Goal: Task Accomplishment & Management: Use online tool/utility

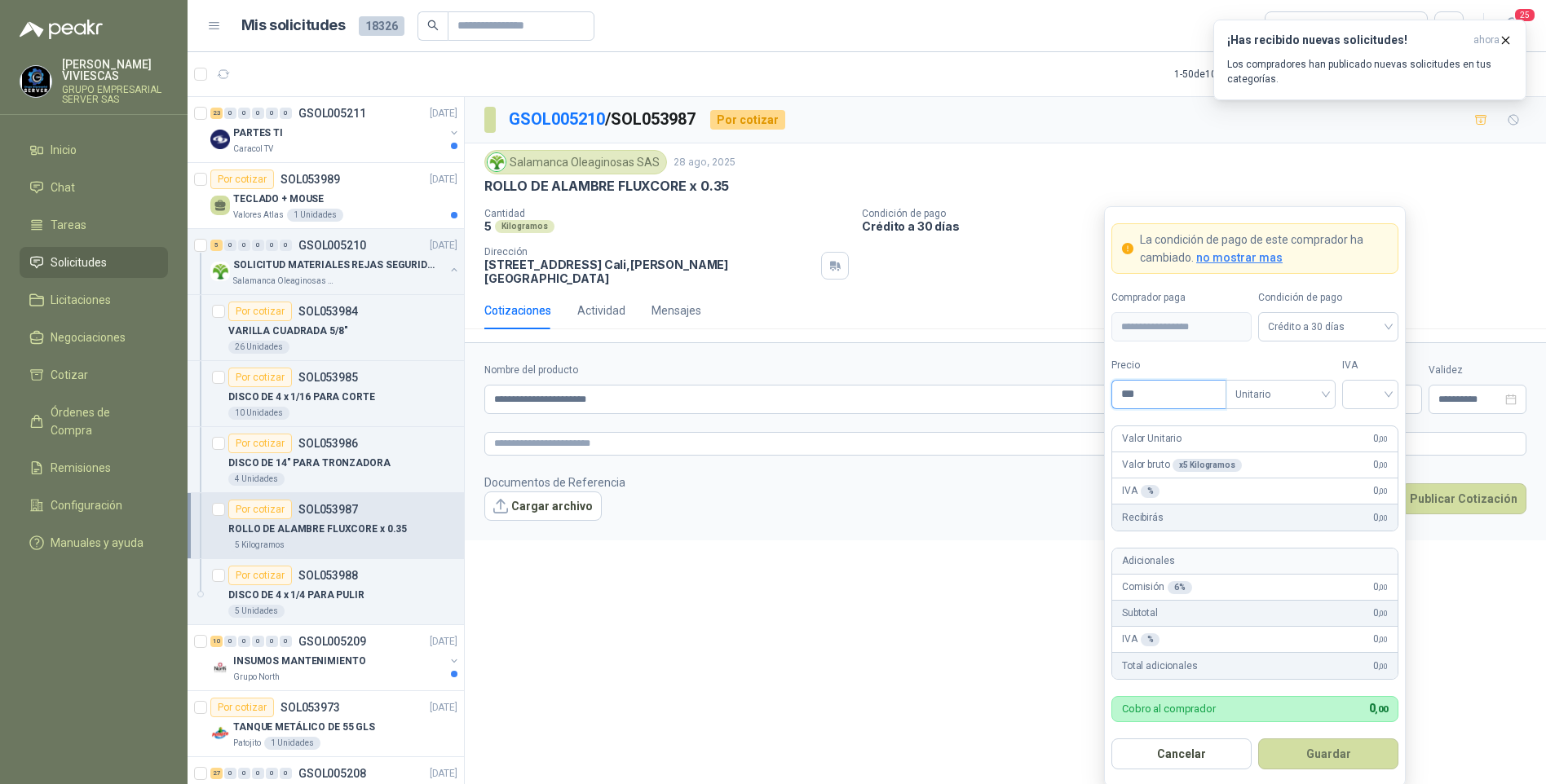
drag, startPoint x: 1144, startPoint y: 394, endPoint x: 1125, endPoint y: 392, distance: 19.1
click at [1144, 393] on input "***" at bounding box center [1168, 395] width 113 height 28
click at [1363, 385] on input "search" at bounding box center [1370, 393] width 36 height 24
click at [1368, 431] on div "19%" at bounding box center [1370, 428] width 30 height 18
click at [1331, 326] on span "Crédito a 30 días" at bounding box center [1328, 327] width 120 height 24
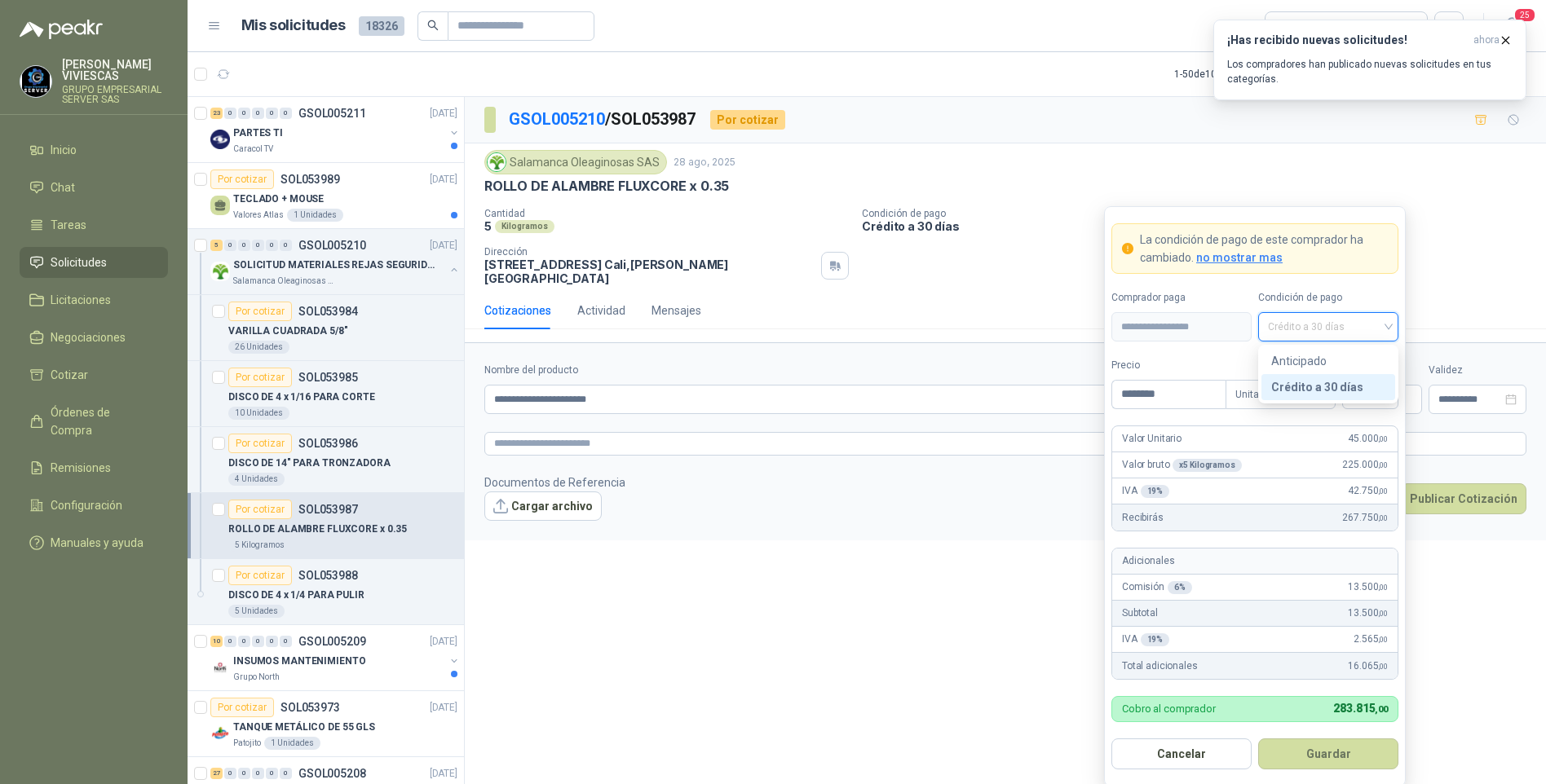
click at [1203, 358] on label "Precio" at bounding box center [1169, 365] width 114 height 16
click at [1203, 381] on input "********" at bounding box center [1168, 395] width 113 height 28
type input "********"
click at [1315, 762] on button "Guardar" at bounding box center [1328, 753] width 140 height 31
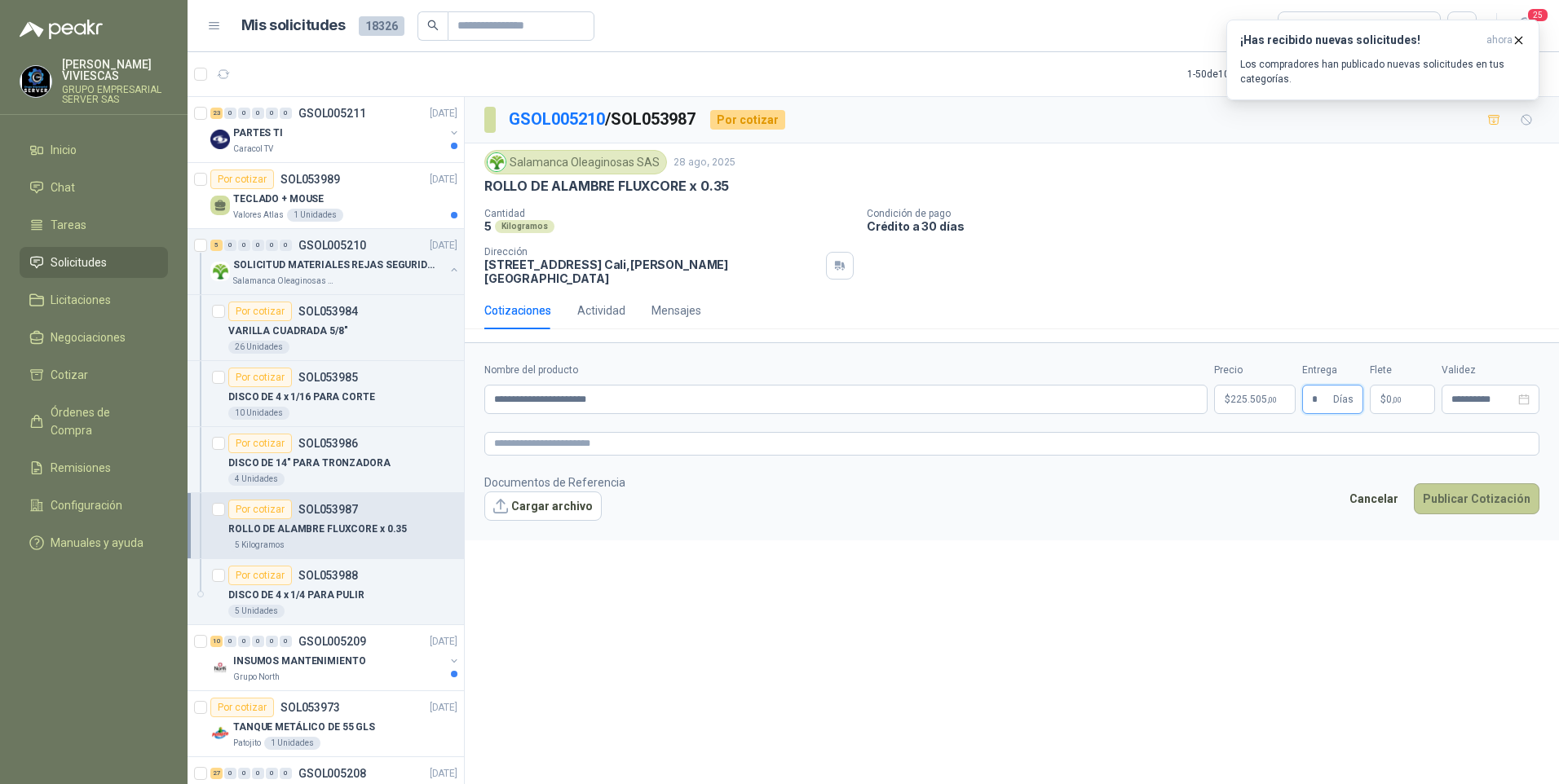
type input "*"
click at [1480, 497] on button "Publicar Cotización" at bounding box center [1477, 498] width 126 height 31
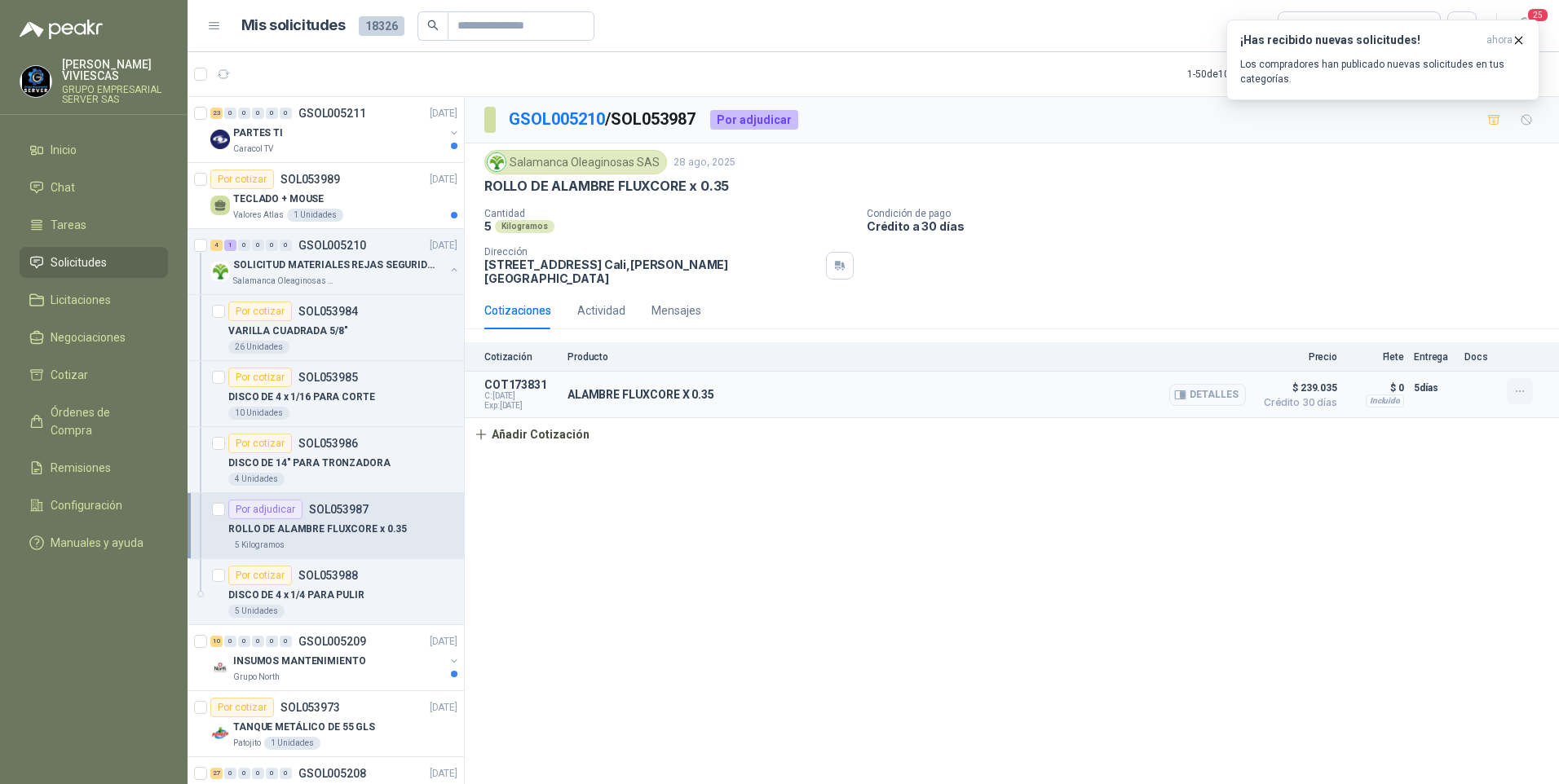
click at [1513, 385] on icon "button" at bounding box center [1520, 391] width 14 height 14
click at [1442, 306] on button "Editar" at bounding box center [1487, 315] width 131 height 26
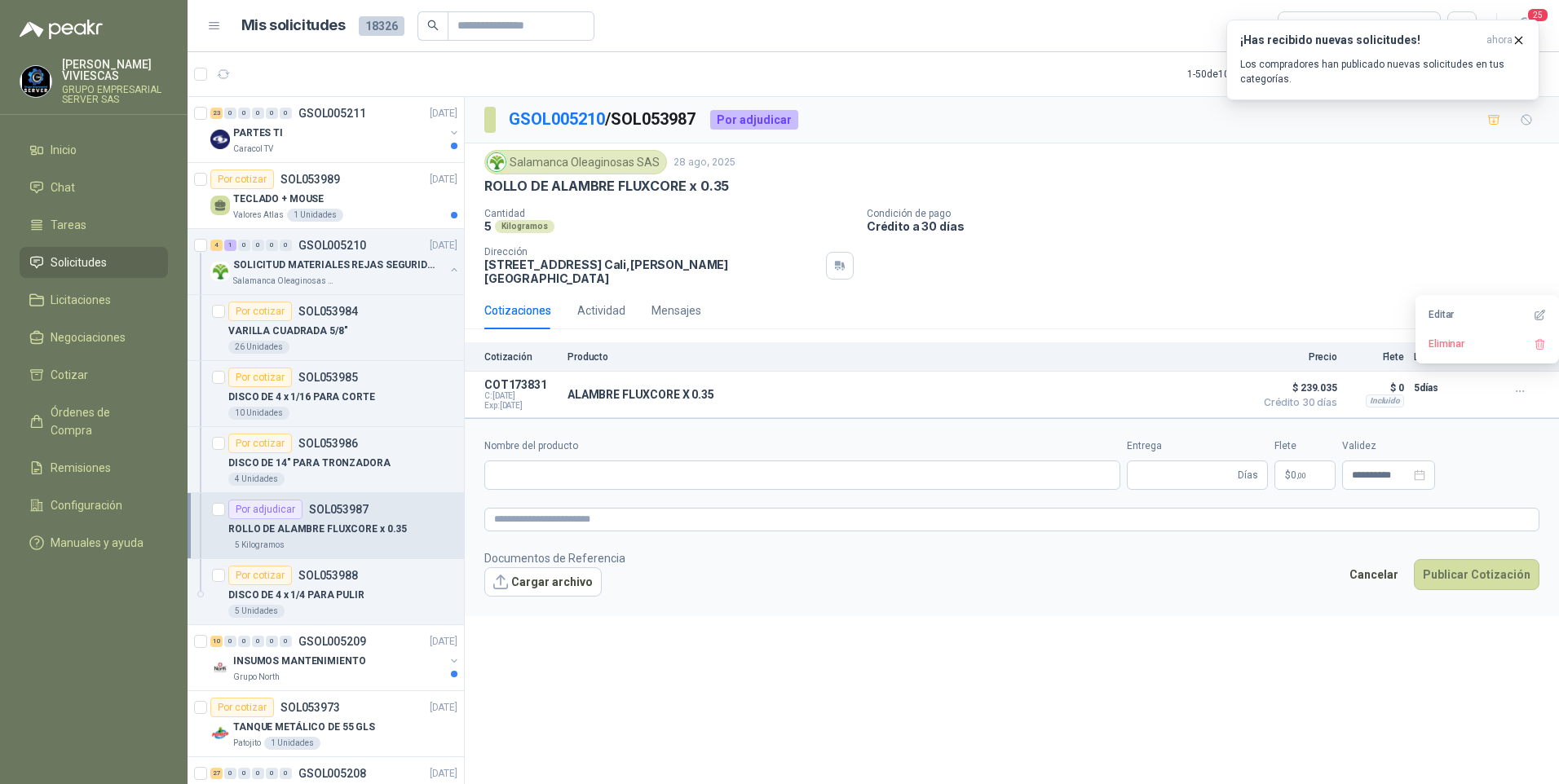
type input "**********"
type input "*"
click at [630, 472] on input "**********" at bounding box center [846, 475] width 723 height 29
type input "**********"
click at [1521, 561] on button "Guardar cambios" at bounding box center [1483, 574] width 113 height 31
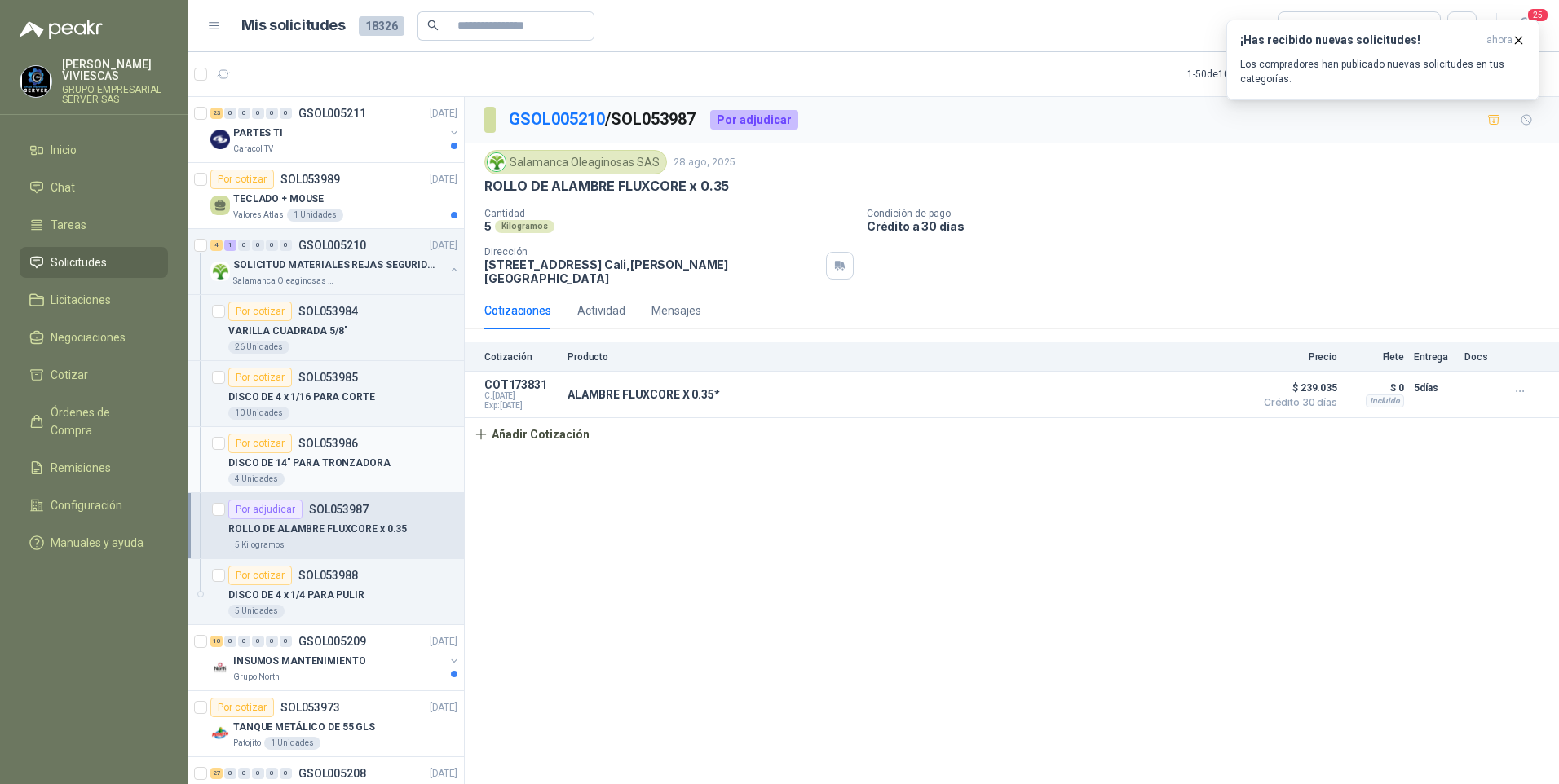
click at [336, 455] on p "DISCO DE 14" PARA TRONZADORA" at bounding box center [310, 463] width 162 height 16
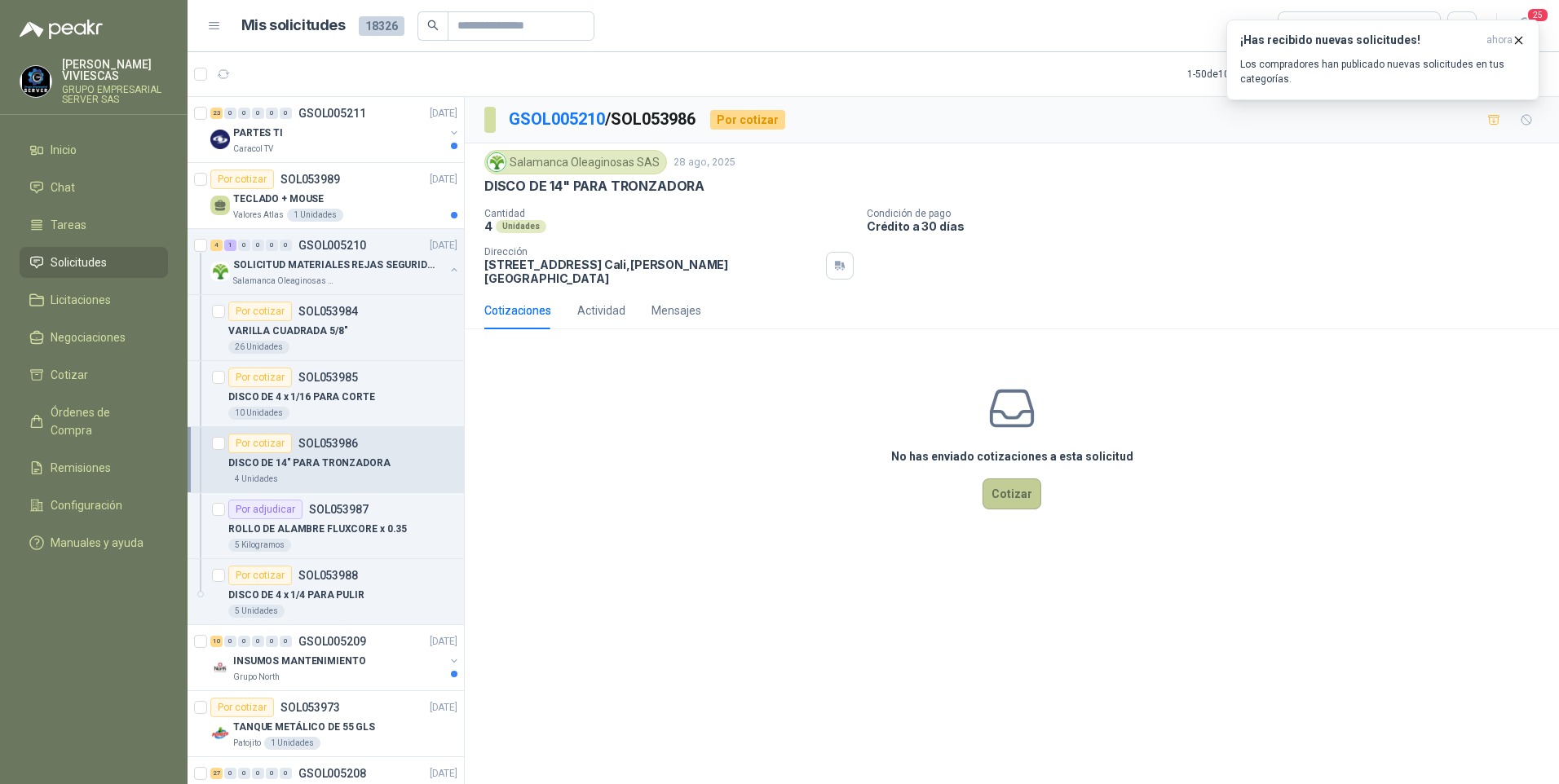
click at [1023, 492] on button "Cotizar" at bounding box center [1012, 494] width 59 height 31
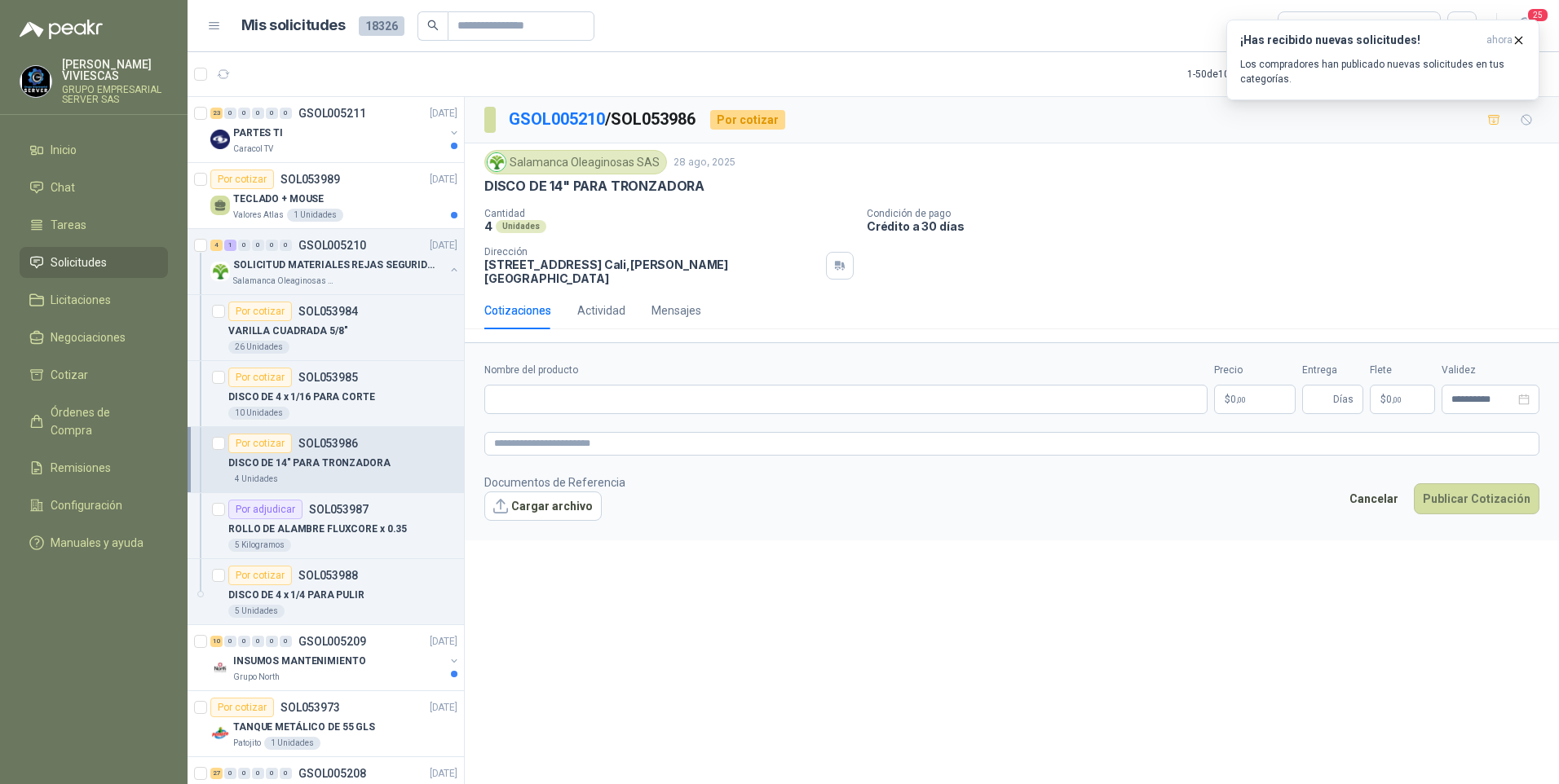
click at [472, 365] on form "**********" at bounding box center [1012, 441] width 1094 height 197
click at [516, 385] on input "Nombre del producto" at bounding box center [846, 399] width 723 height 29
click at [654, 390] on input "**********" at bounding box center [846, 399] width 723 height 29
type input "**********"
click at [1278, 397] on body "[PERSON_NAME] GRUPO EMPRESARIAL SERVER SAS Inicio Chat Tareas Solicitudes Licit…" at bounding box center [780, 392] width 1559 height 784
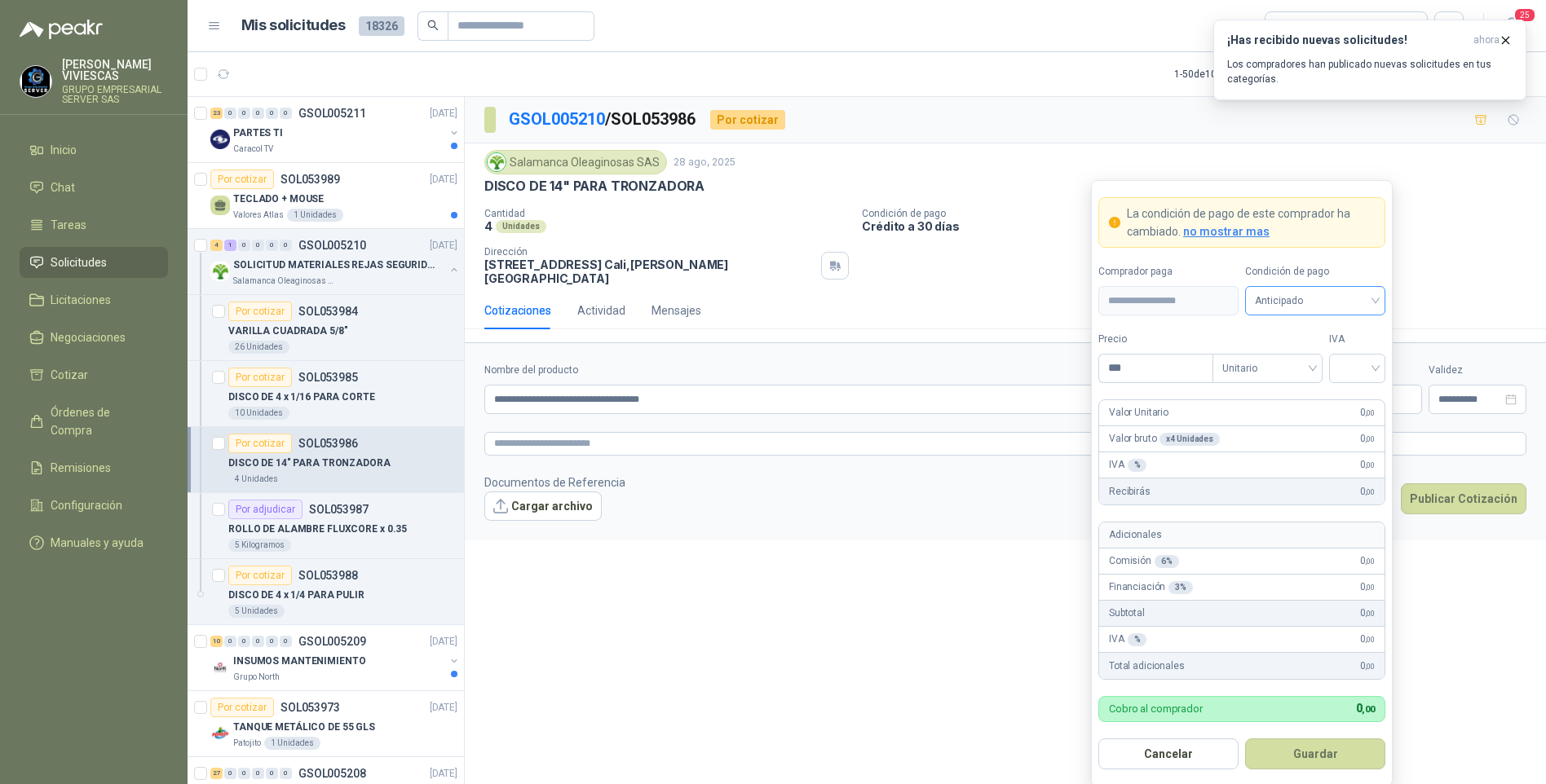
click at [1305, 293] on span "Anticipado" at bounding box center [1314, 301] width 120 height 24
click at [1297, 363] on div "Crédito a 30 días" at bounding box center [1315, 360] width 114 height 18
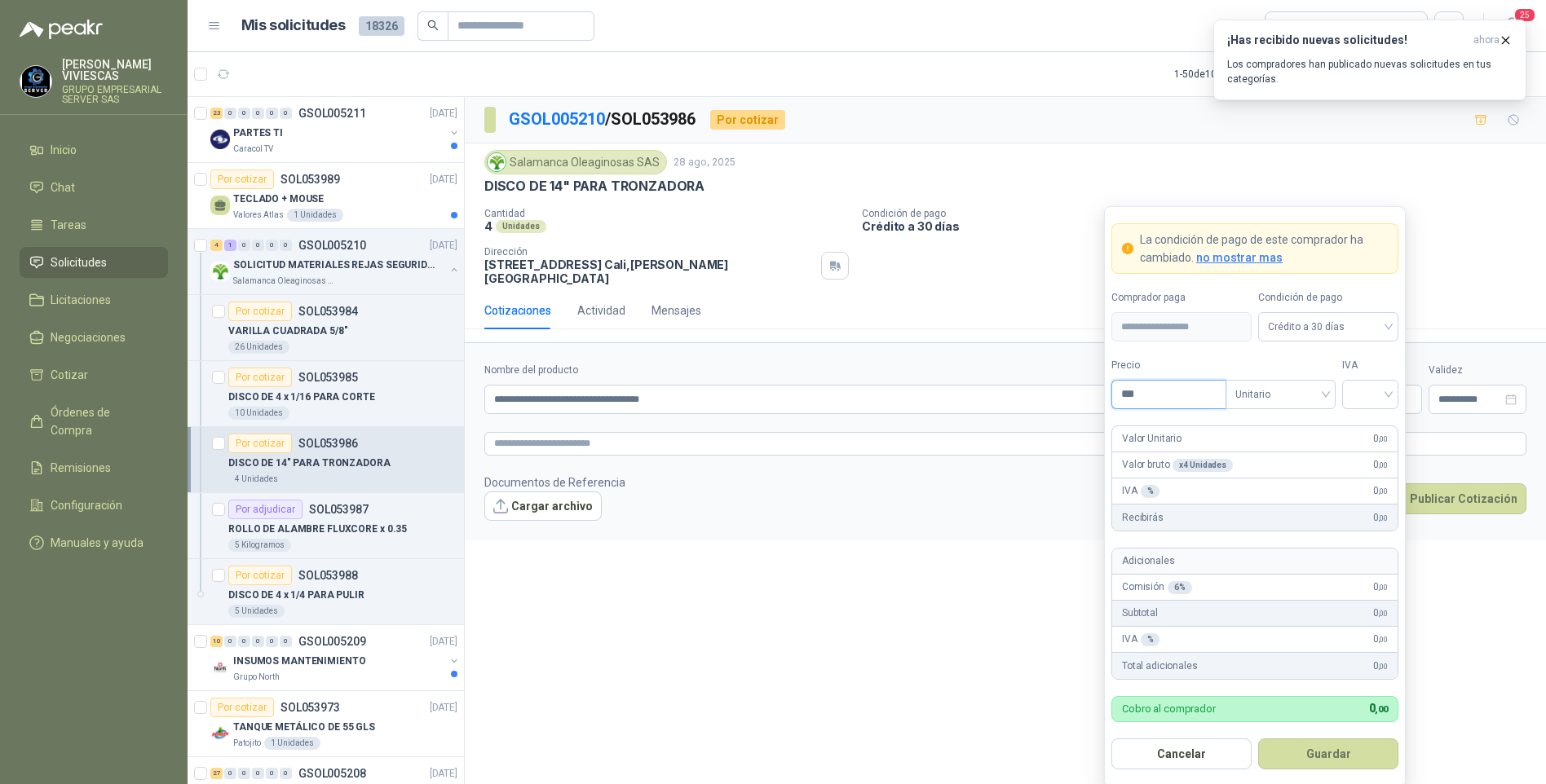
click at [1177, 387] on input "***" at bounding box center [1168, 395] width 113 height 28
click at [1152, 401] on input "***" at bounding box center [1168, 395] width 113 height 28
click at [212, 735] on img at bounding box center [219, 734] width 20 height 20
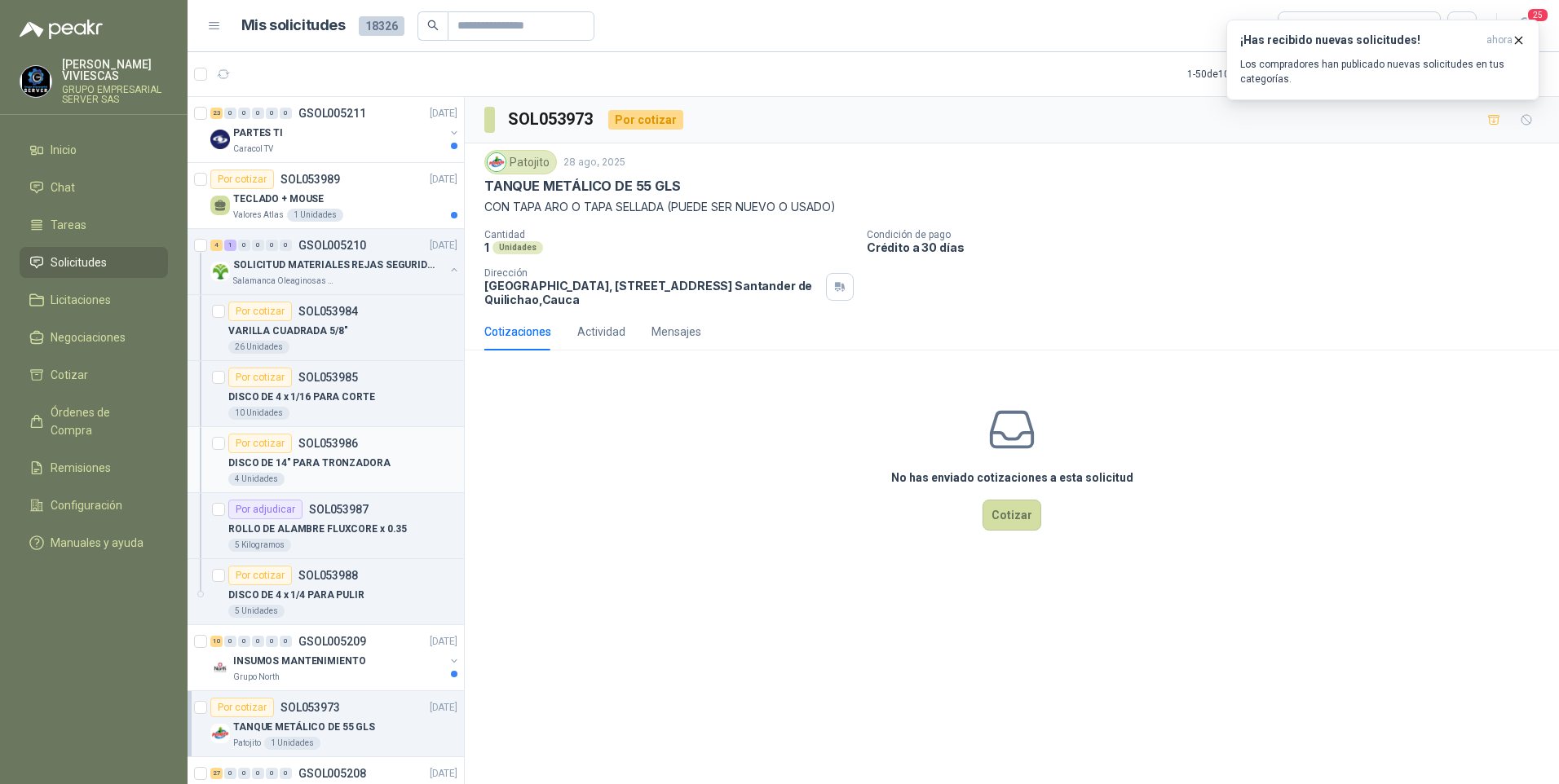
click at [323, 468] on p "DISCO DE 14" PARA TRONZADORA" at bounding box center [310, 463] width 162 height 16
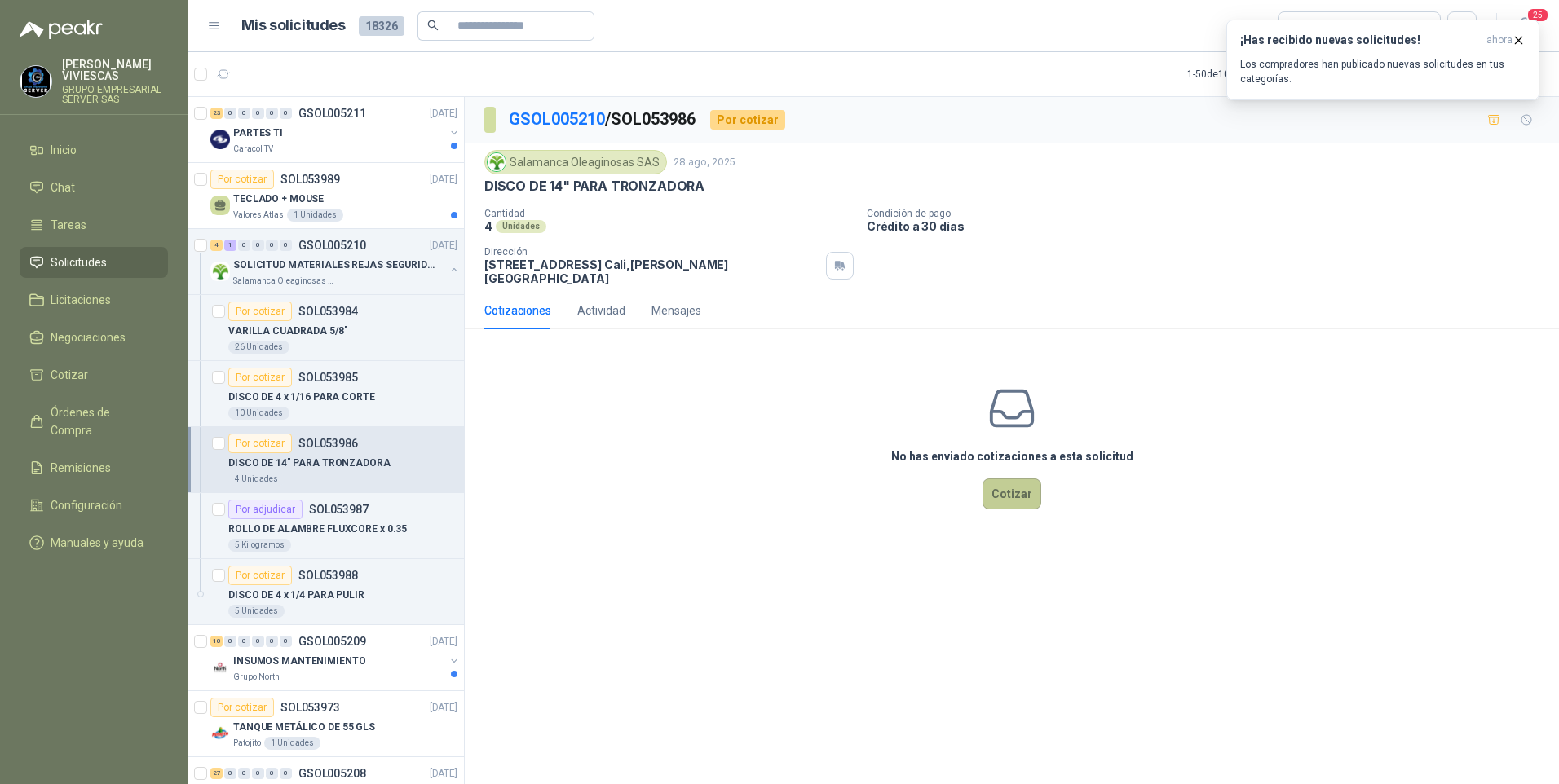
click at [1017, 493] on button "Cotizar" at bounding box center [1012, 494] width 59 height 31
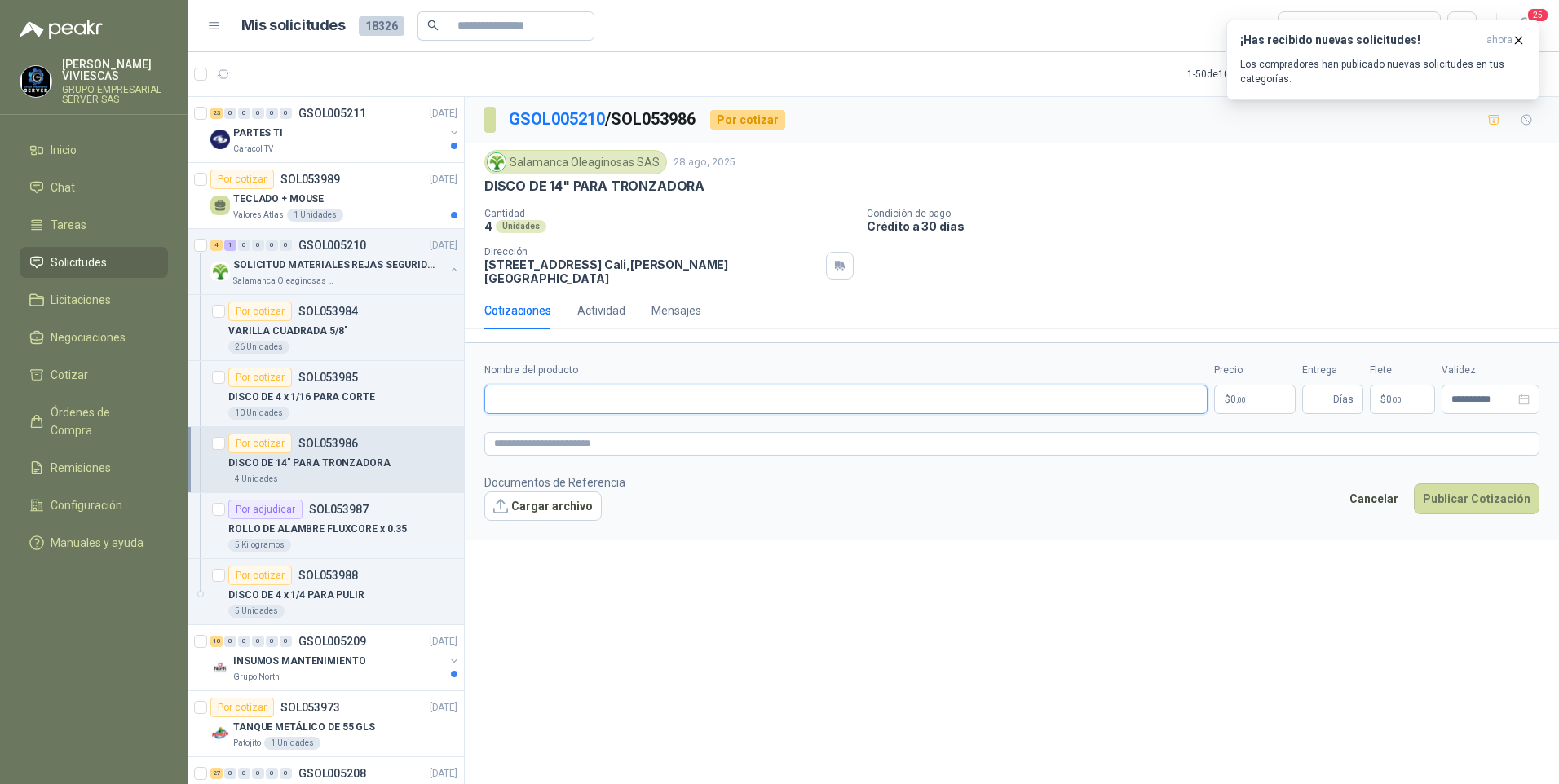
click at [526, 388] on input "Nombre del producto" at bounding box center [846, 399] width 723 height 29
click at [706, 390] on input "**********" at bounding box center [846, 399] width 723 height 29
click at [554, 386] on input "**********" at bounding box center [846, 399] width 723 height 29
click at [701, 385] on input "**********" at bounding box center [846, 399] width 723 height 29
type input "**********"
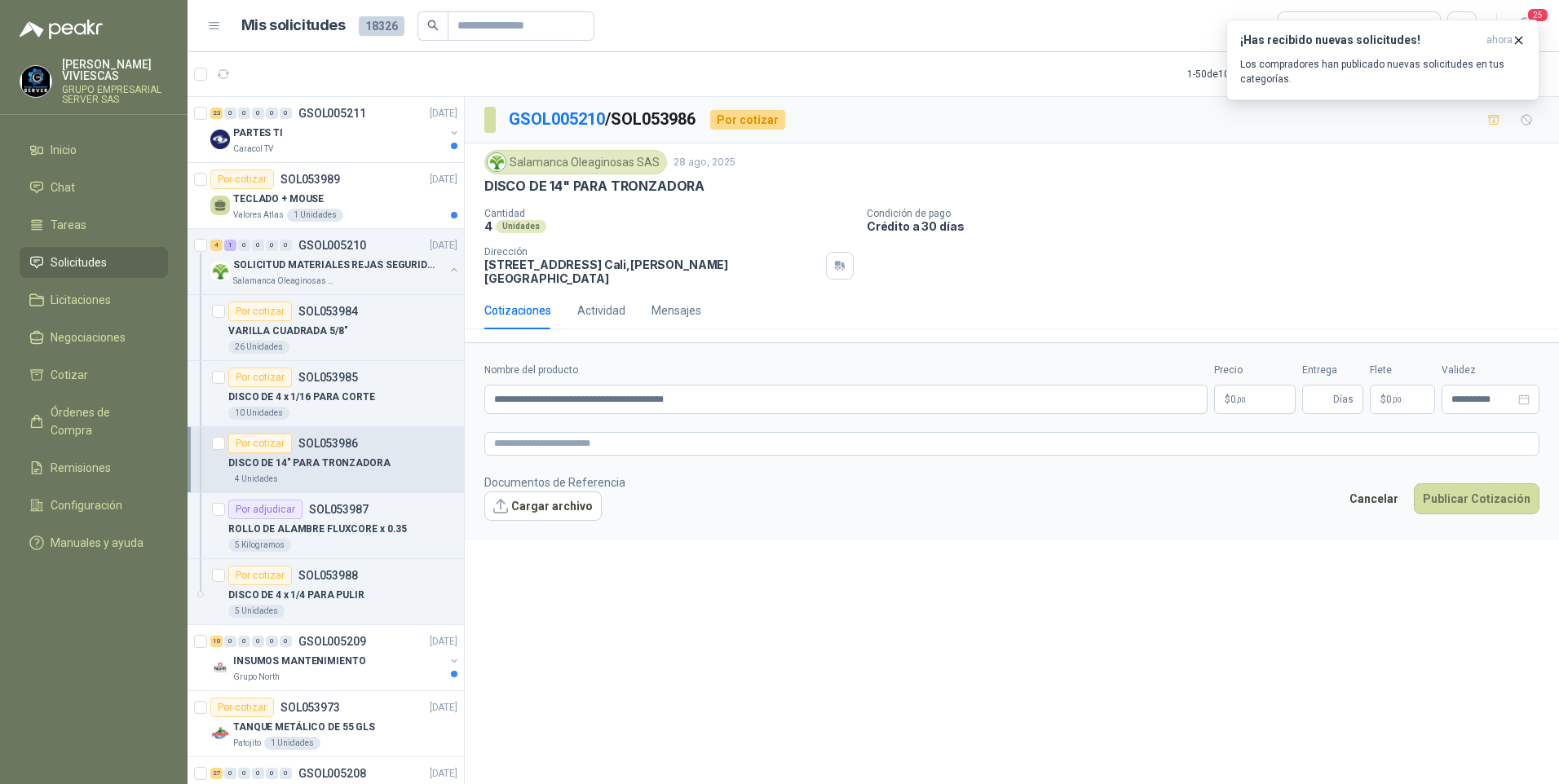
click at [1234, 395] on span "0 ,00" at bounding box center [1238, 399] width 16 height 9
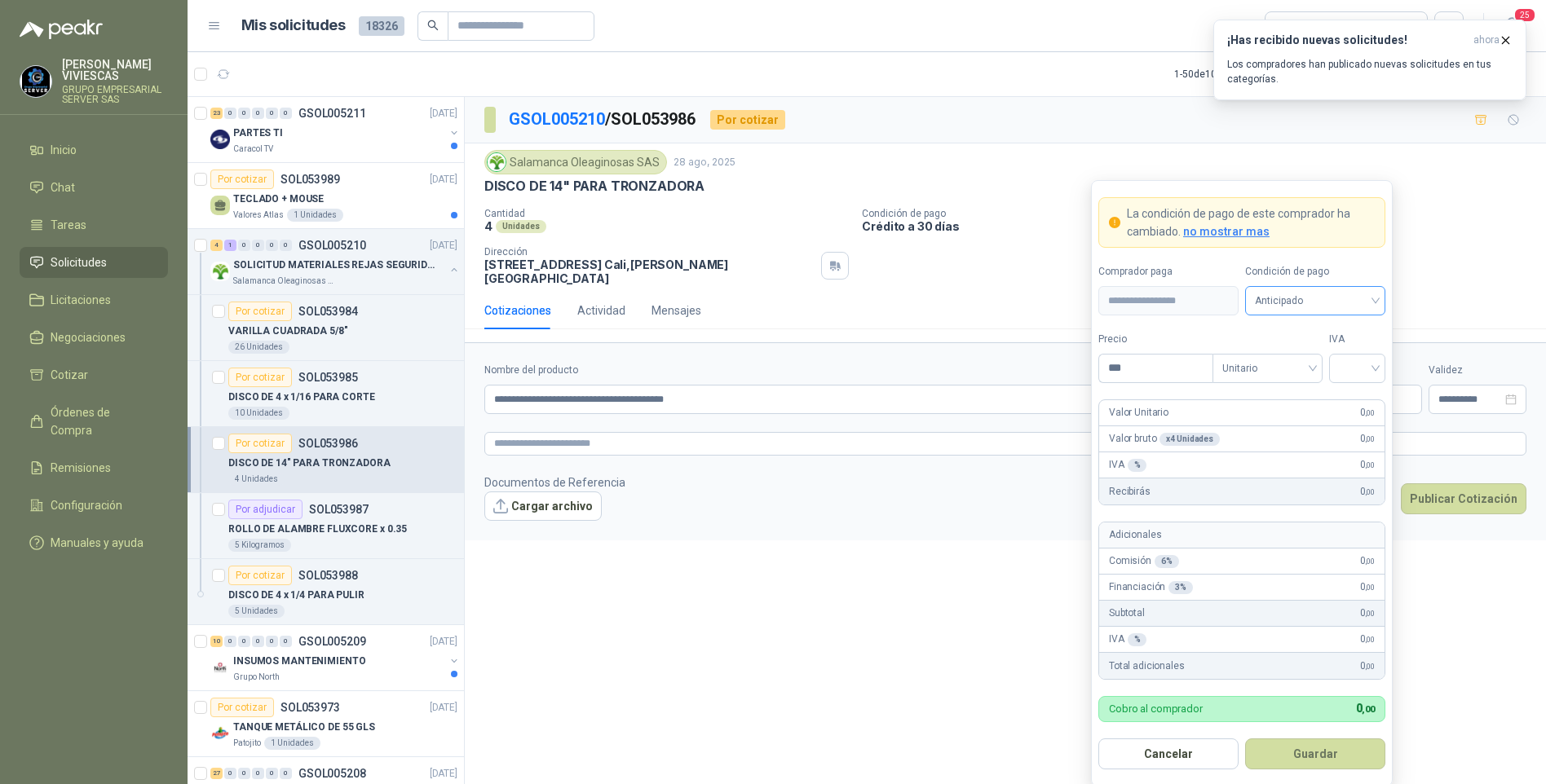
drag, startPoint x: 1279, startPoint y: 300, endPoint x: 1279, endPoint y: 309, distance: 9.0
click at [1279, 300] on span "Anticipado" at bounding box center [1314, 301] width 120 height 24
drag, startPoint x: 1304, startPoint y: 357, endPoint x: 1178, endPoint y: 358, distance: 126.0
click at [1302, 357] on div "Crédito a 30 días" at bounding box center [1315, 360] width 114 height 18
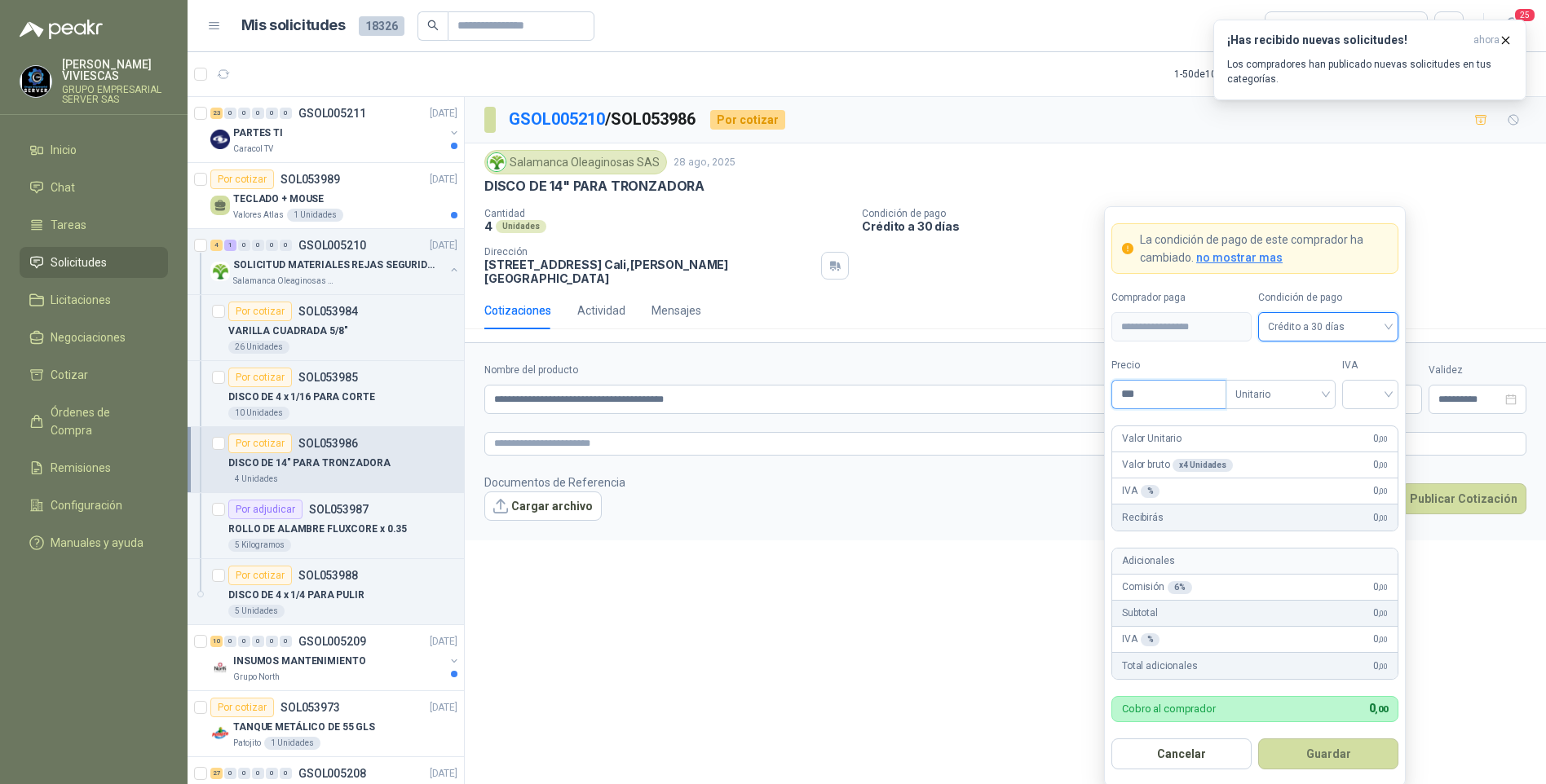
click at [1184, 395] on input "***" at bounding box center [1168, 395] width 113 height 28
type input "********"
drag, startPoint x: 1412, startPoint y: 380, endPoint x: 1397, endPoint y: 375, distance: 15.8
click at [1410, 385] on p "$ 0 ,00" at bounding box center [1389, 399] width 65 height 29
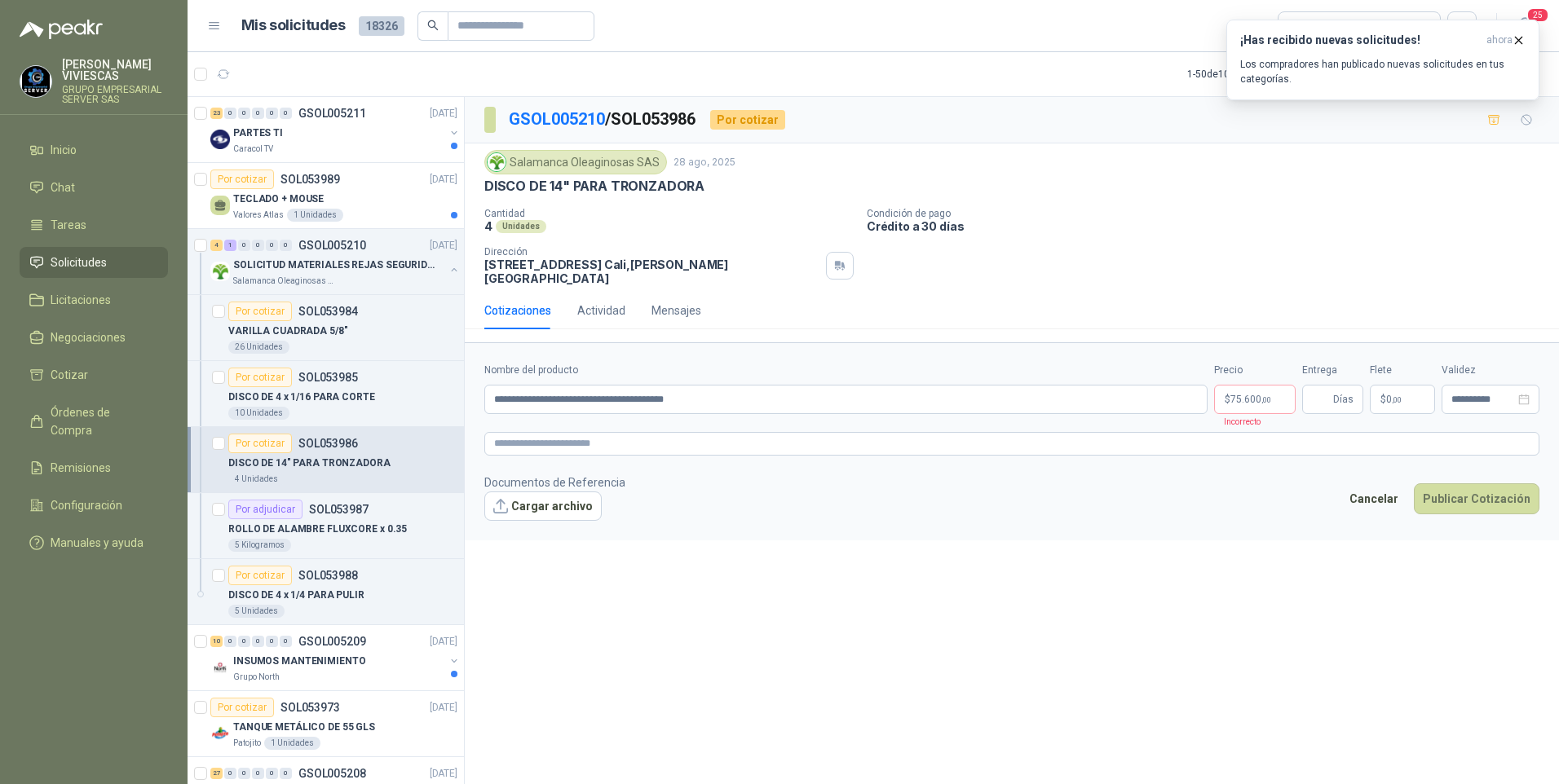
click at [1146, 242] on div "Cantidad 4 Unidades Condición de pago Crédito a 30 [PERSON_NAME] Dirección [STR…" at bounding box center [1012, 246] width 1055 height 77
click at [1254, 381] on body "[PERSON_NAME] GRUPO EMPRESARIAL SERVER SAS Inicio Chat Tareas Solicitudes Licit…" at bounding box center [780, 392] width 1559 height 784
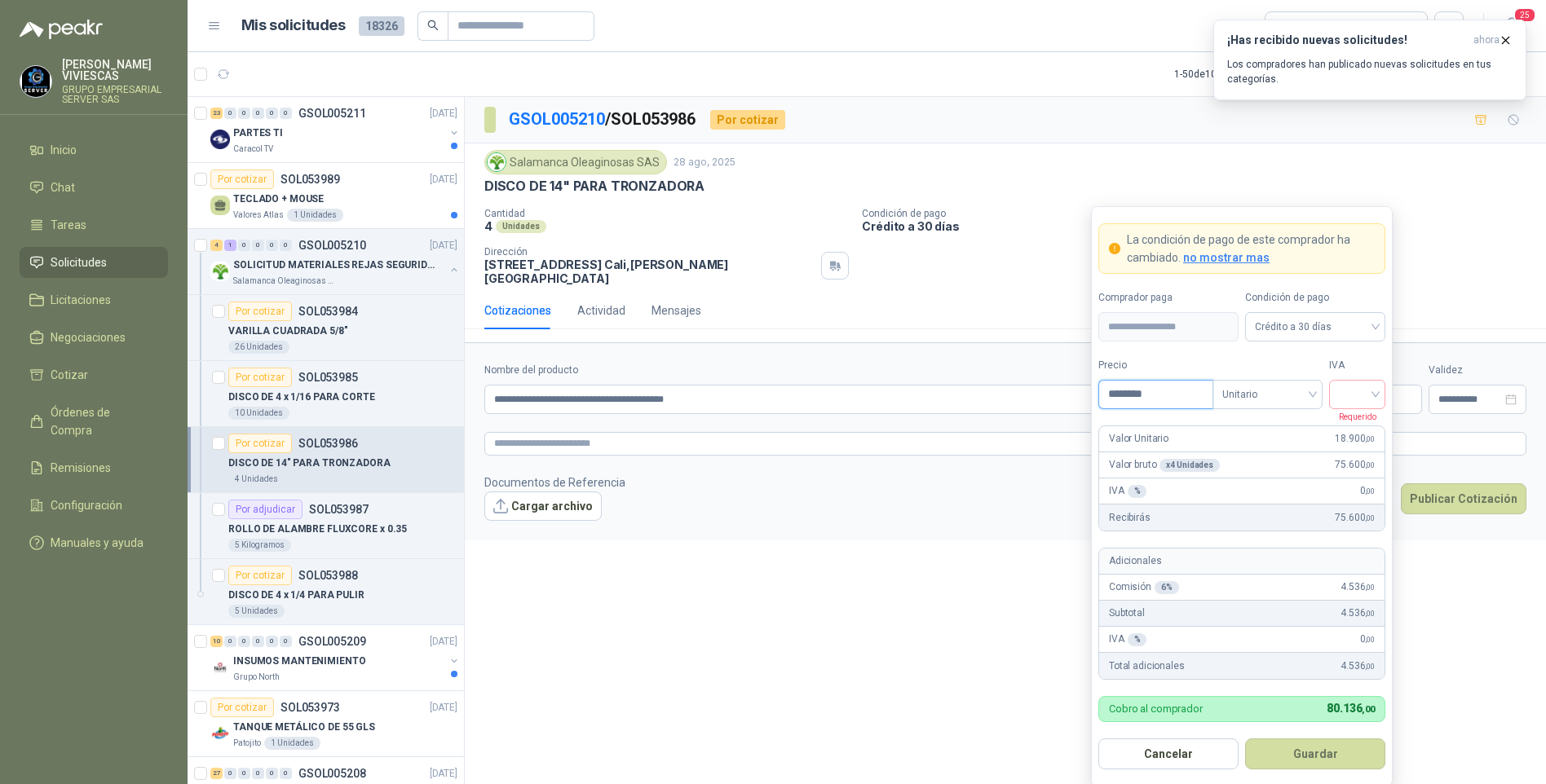
click at [1168, 397] on input "********" at bounding box center [1155, 395] width 113 height 28
click at [1376, 400] on div at bounding box center [1357, 394] width 56 height 29
click at [1353, 435] on div "19%" at bounding box center [1357, 428] width 30 height 18
click at [1309, 759] on button "Guardar" at bounding box center [1315, 753] width 140 height 31
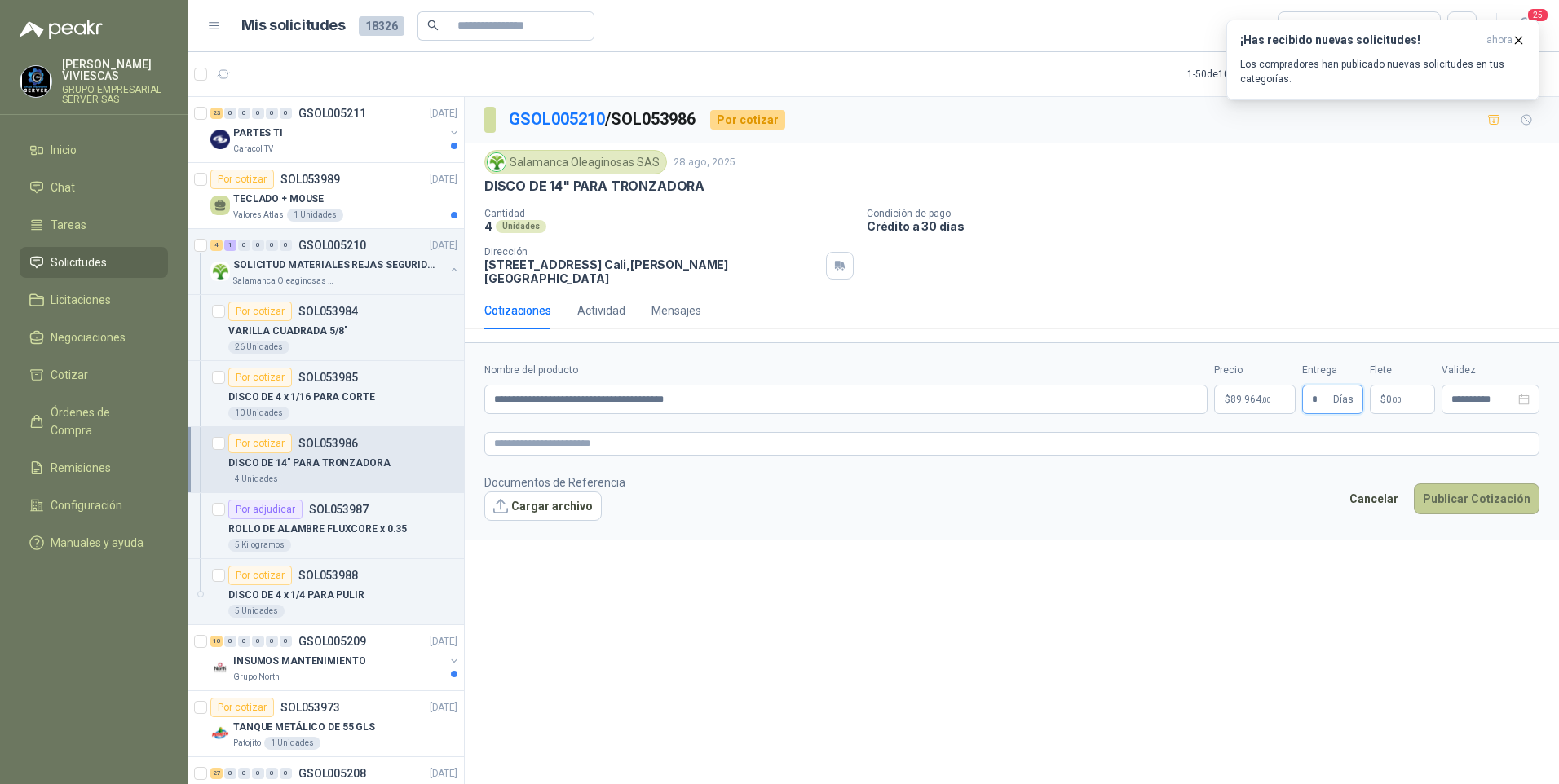
type input "*"
click at [1457, 483] on button "Publicar Cotización" at bounding box center [1477, 498] width 126 height 31
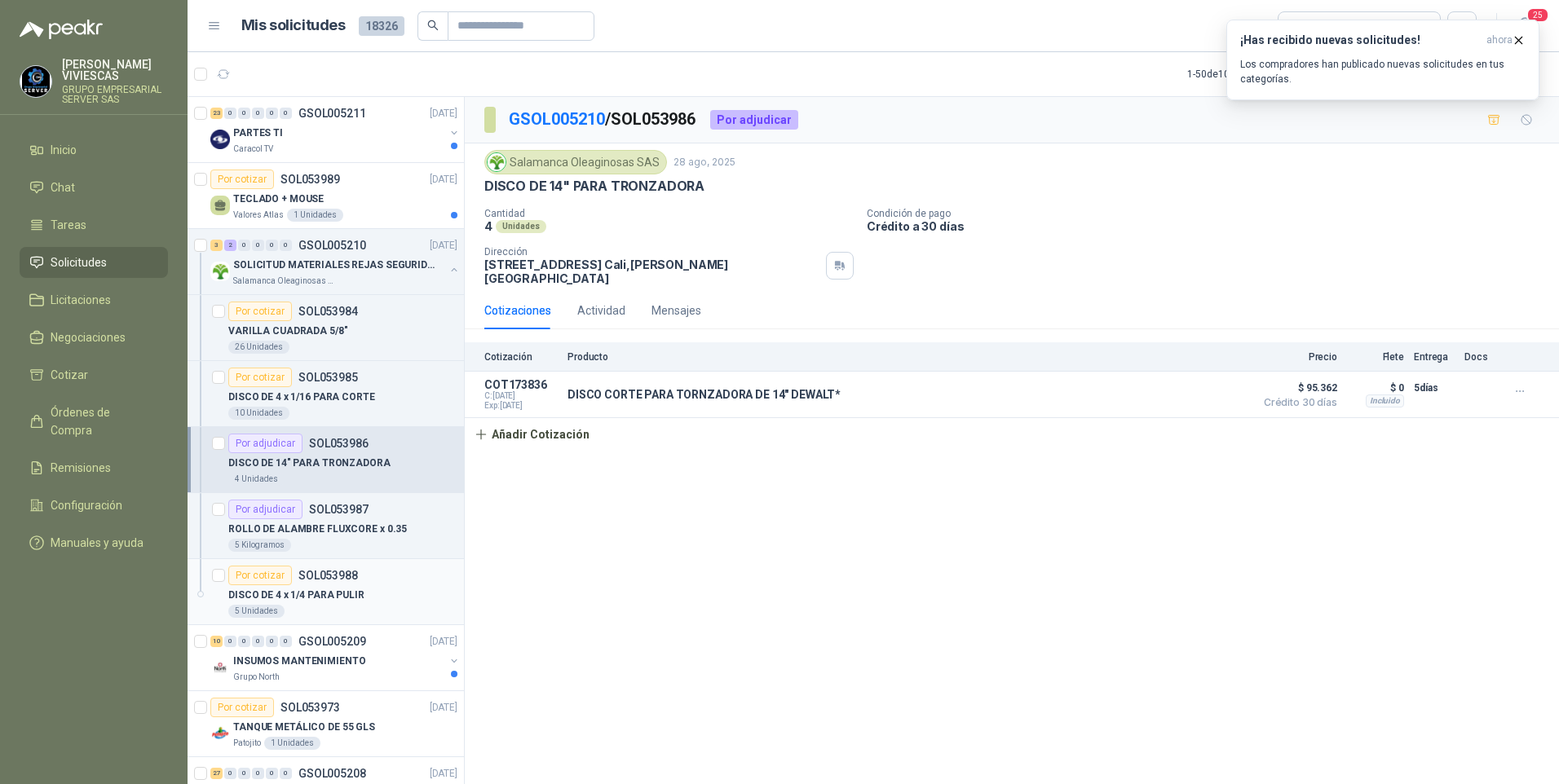
click at [309, 596] on p "DISCO DE 4 x 1/4 PARA PULIR" at bounding box center [297, 595] width 136 height 16
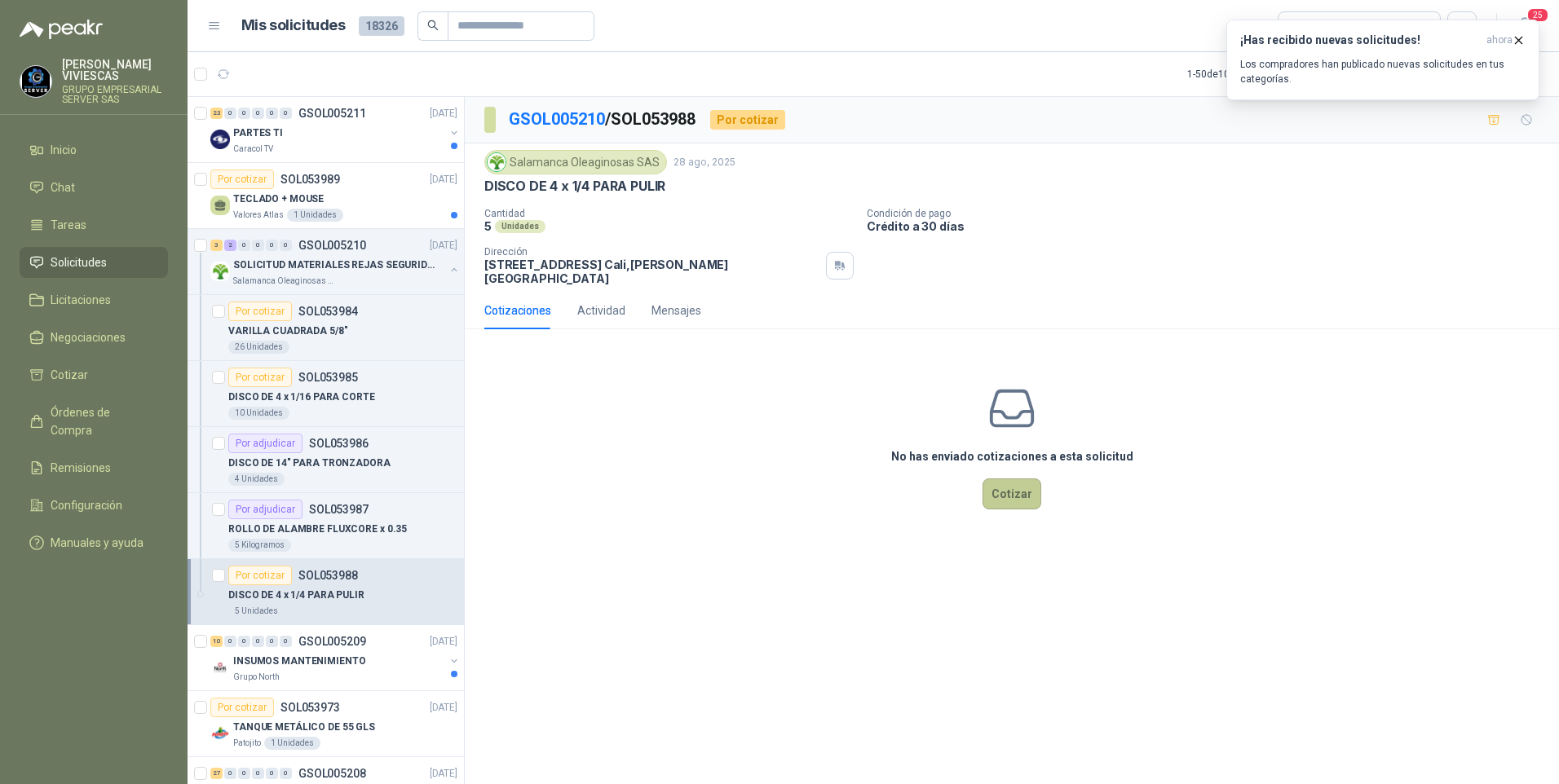
click at [1011, 486] on button "Cotizar" at bounding box center [1012, 494] width 59 height 31
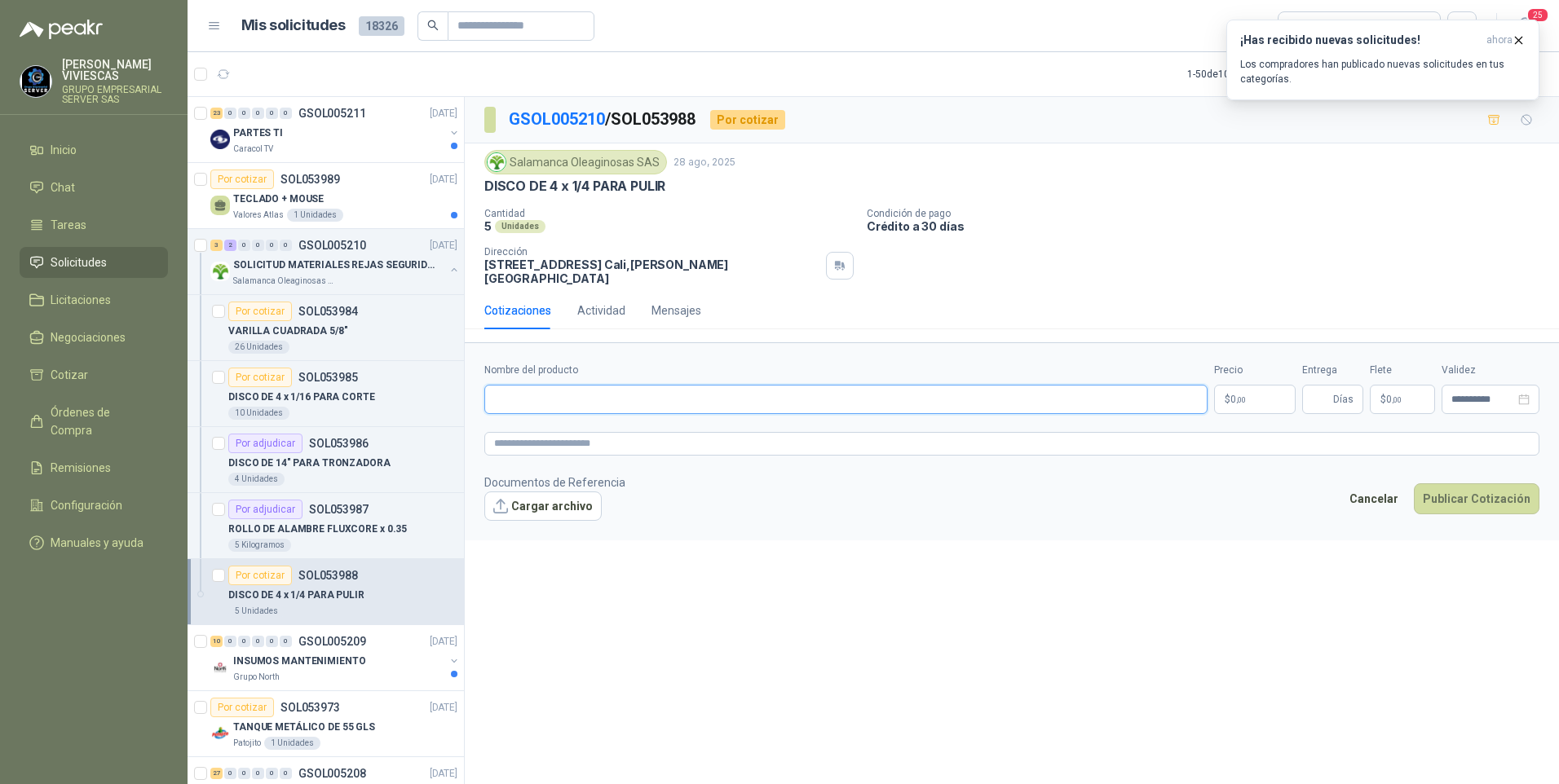
click at [508, 387] on input "Nombre del producto" at bounding box center [846, 399] width 723 height 29
type input "**********"
click at [1236, 384] on body "[PERSON_NAME] GRUPO EMPRESARIAL SERVER SAS Inicio Chat Tareas Solicitudes Licit…" at bounding box center [780, 392] width 1559 height 784
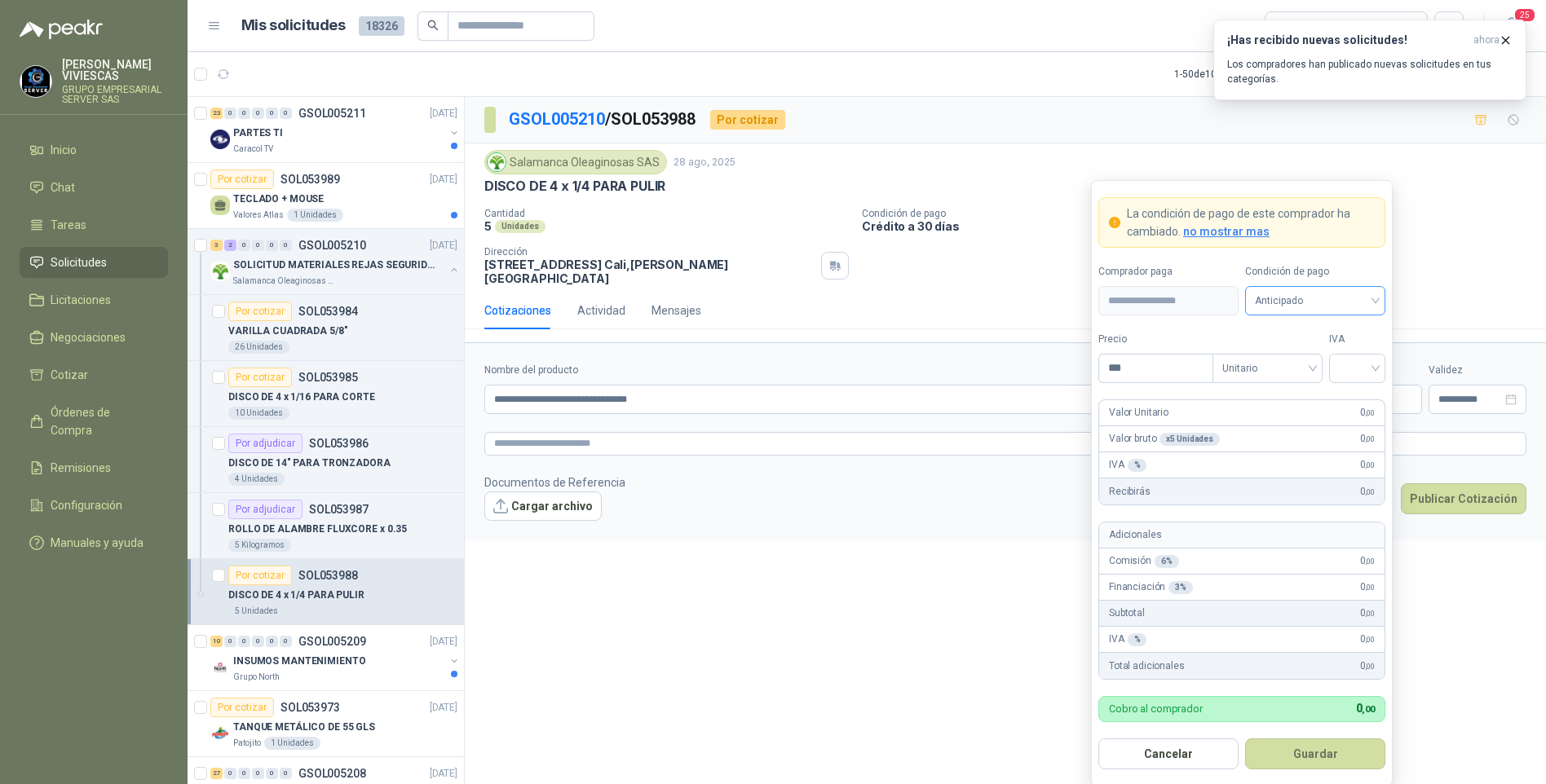
click at [1299, 293] on span "Anticipado" at bounding box center [1314, 301] width 120 height 24
click at [1286, 357] on div "Crédito a 30 días" at bounding box center [1315, 360] width 114 height 18
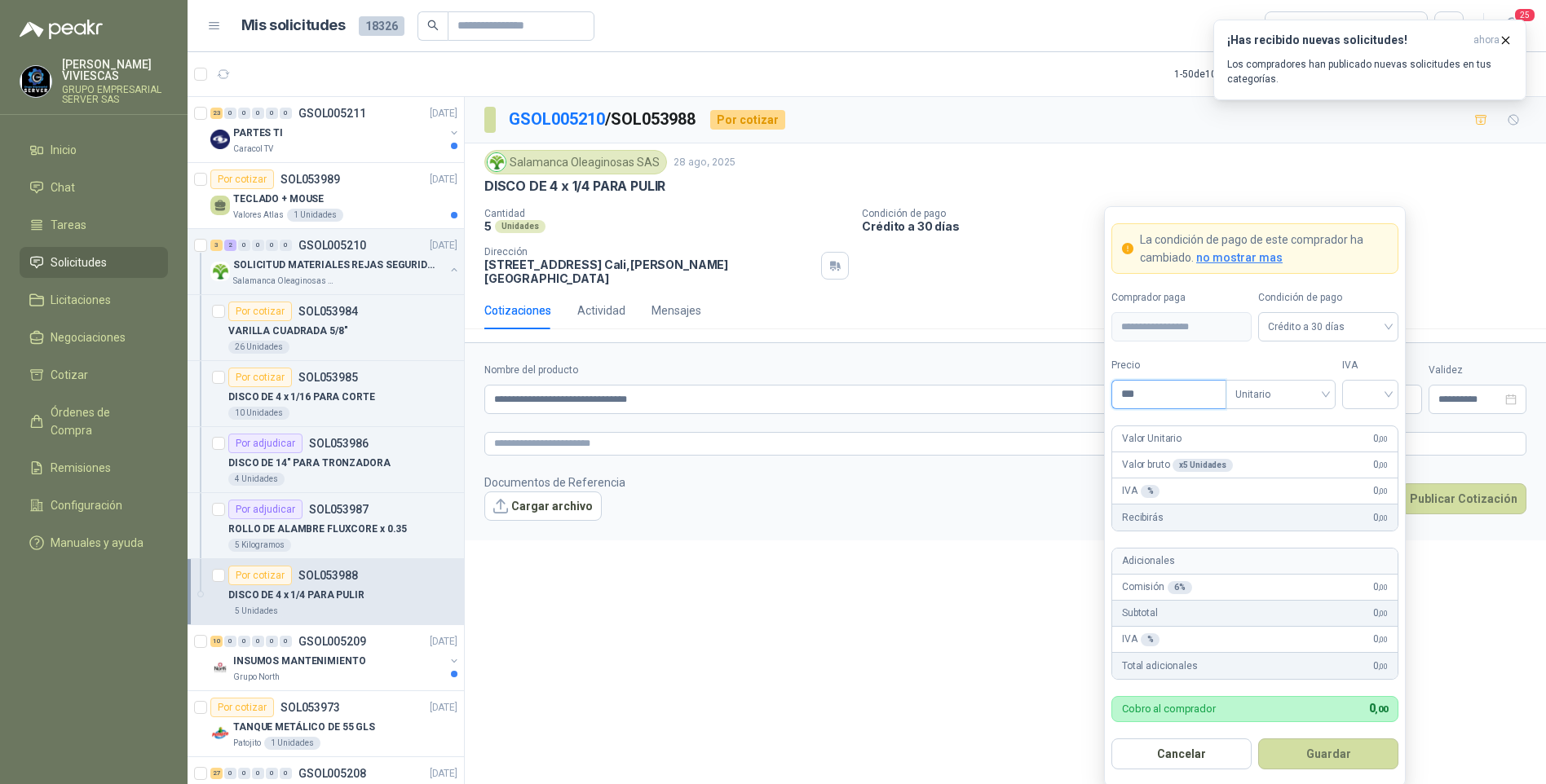
click at [1145, 385] on input "***" at bounding box center [1168, 395] width 113 height 28
type input "*******"
drag, startPoint x: 1382, startPoint y: 389, endPoint x: 1370, endPoint y: 415, distance: 28.6
click at [1381, 389] on input "search" at bounding box center [1370, 393] width 36 height 24
click at [1356, 422] on div "19%" at bounding box center [1370, 428] width 30 height 18
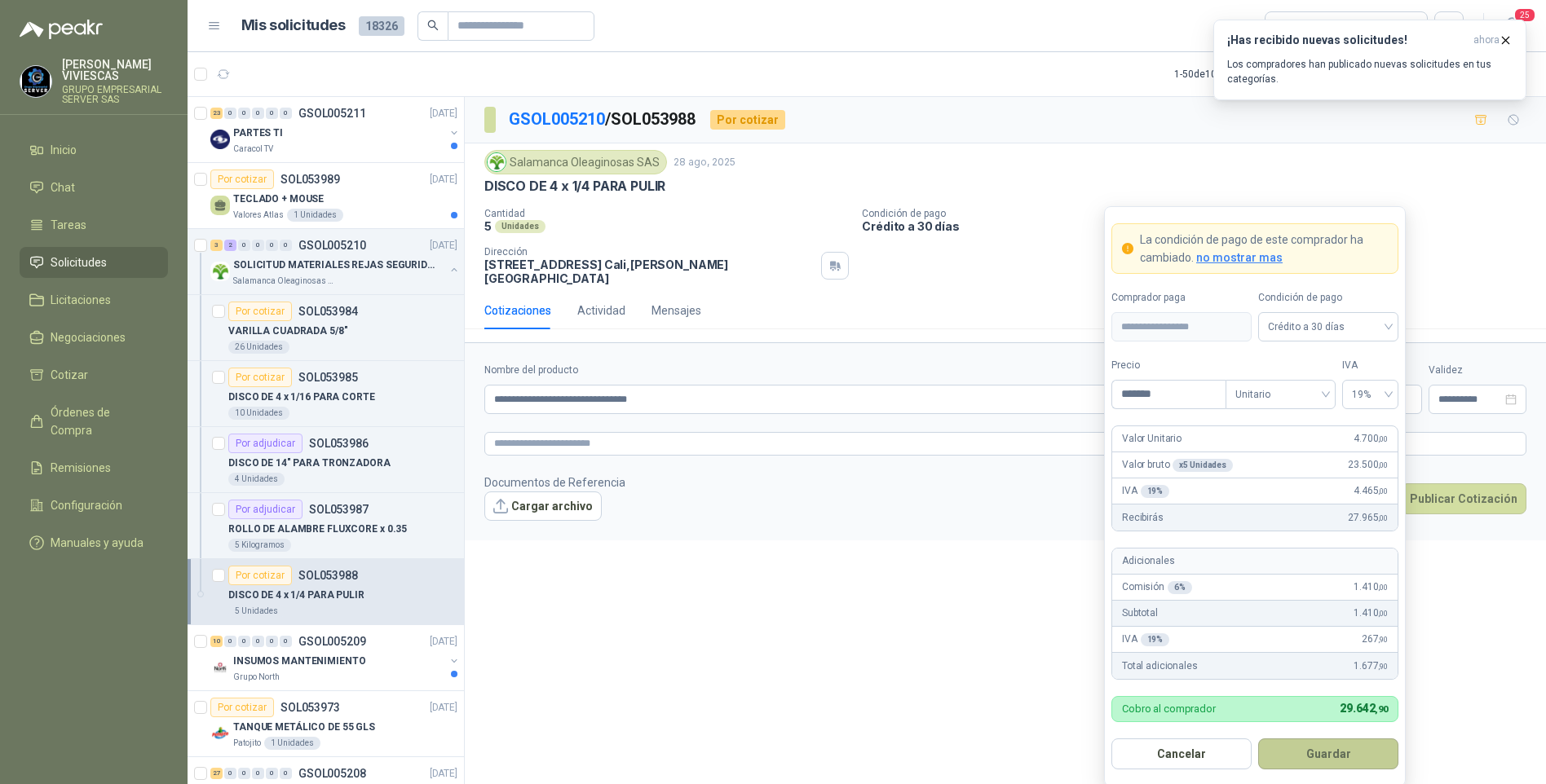
click at [1341, 739] on button "Guardar" at bounding box center [1328, 753] width 140 height 31
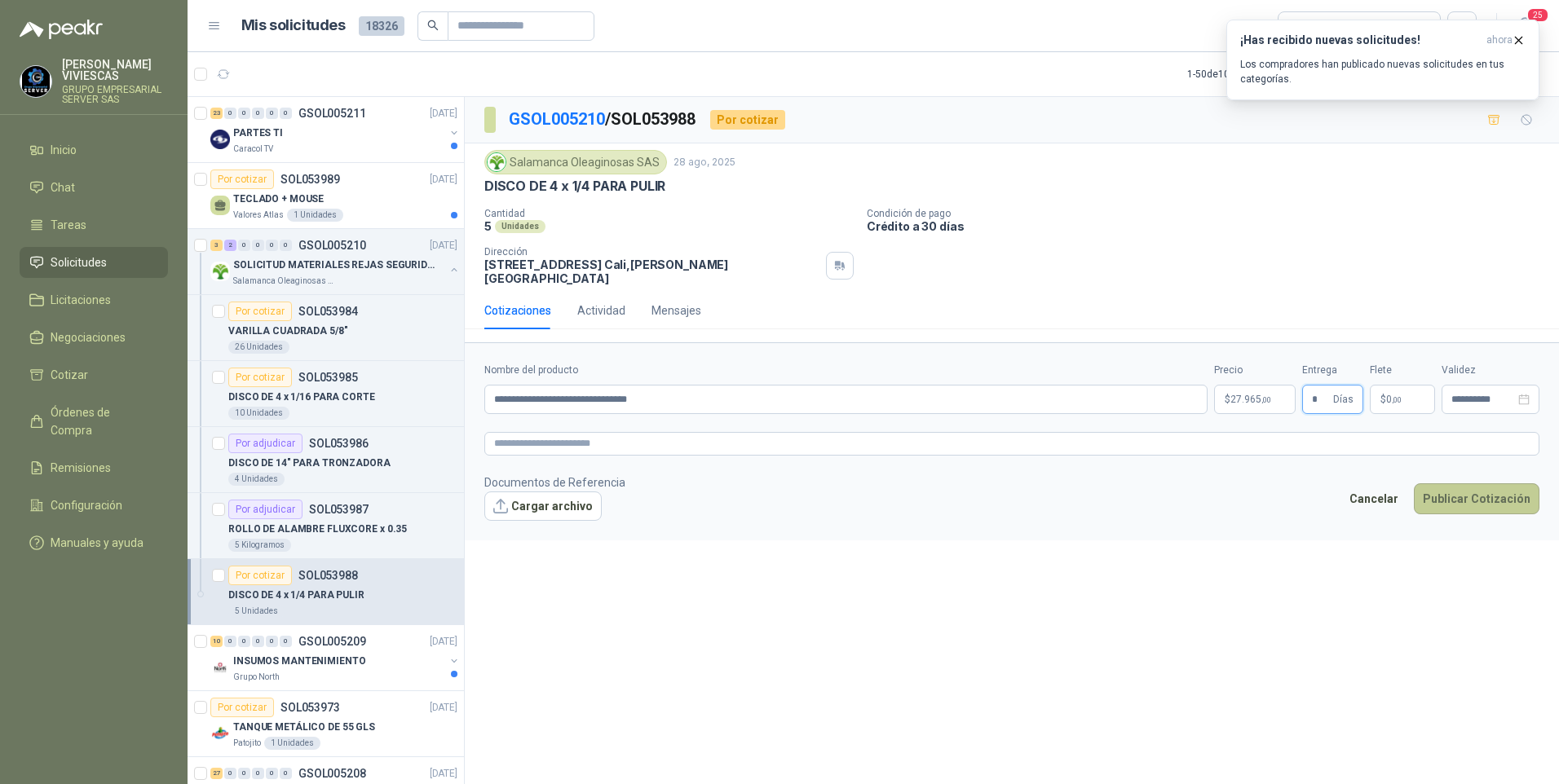
type input "*"
click at [1514, 483] on button "Publicar Cotización" at bounding box center [1477, 498] width 126 height 31
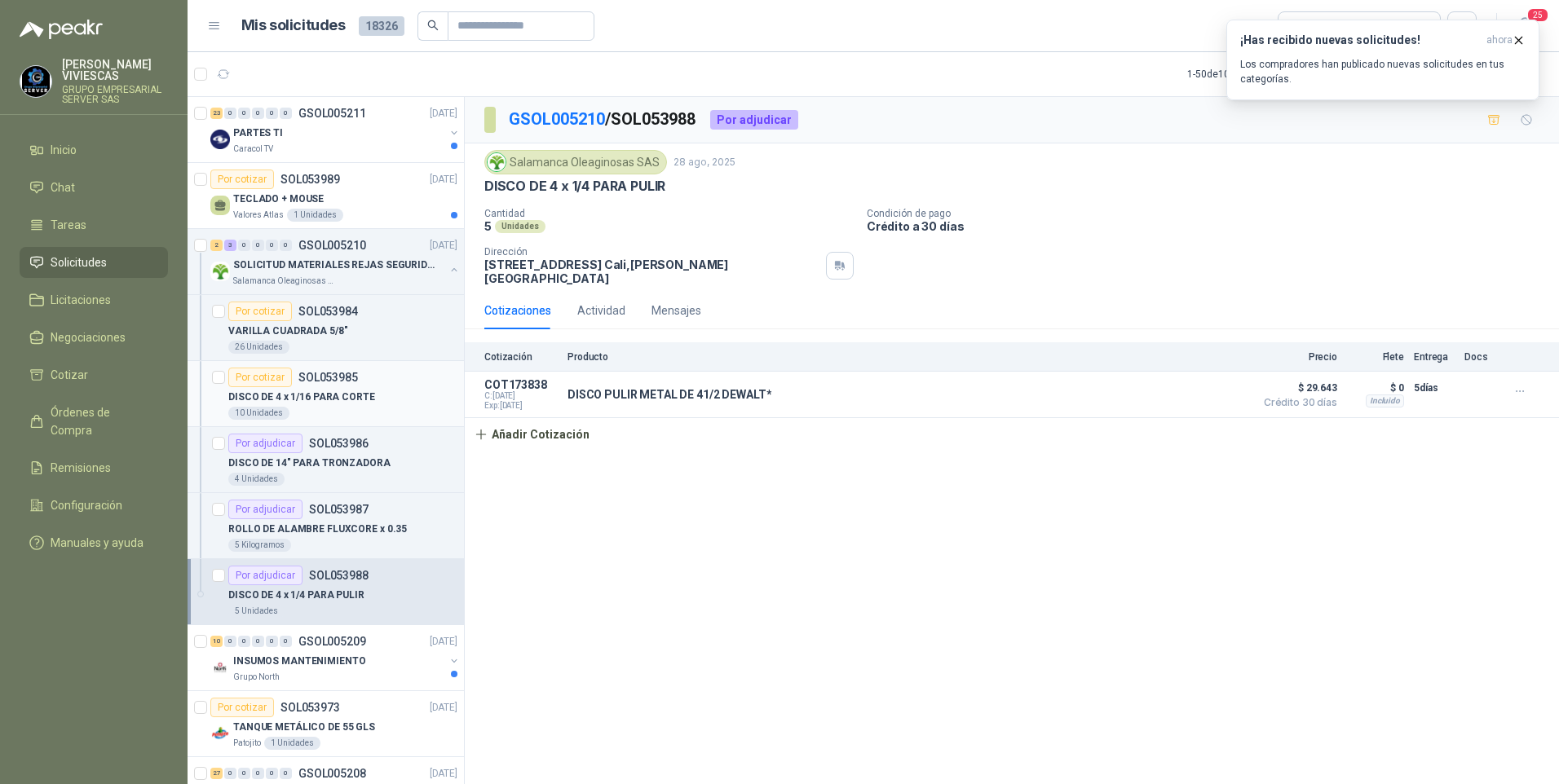
click at [309, 392] on p "DISCO DE 4 x 1/16 PARA CORTE" at bounding box center [302, 398] width 147 height 16
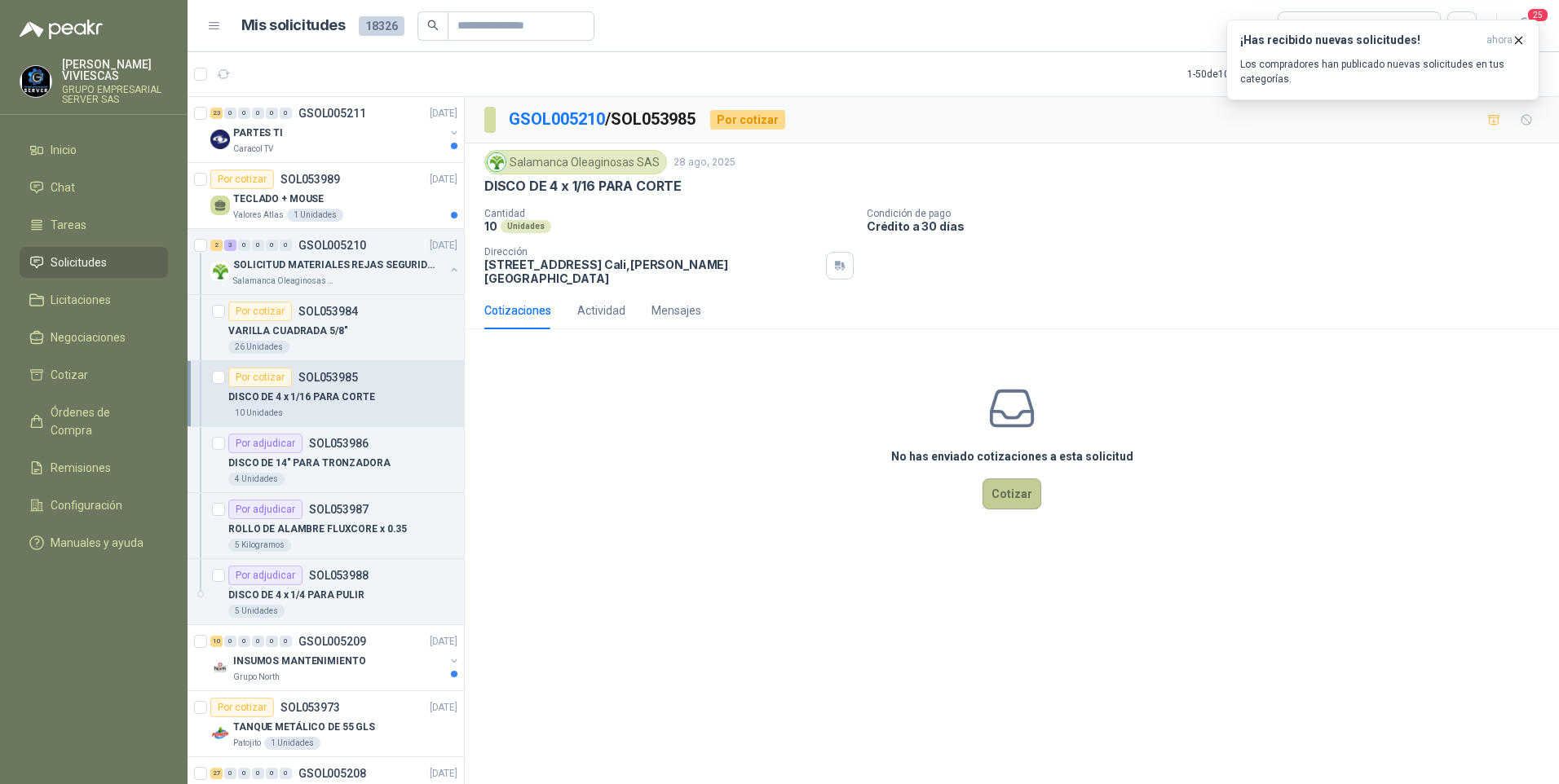
click at [1028, 496] on button "Cotizar" at bounding box center [1012, 494] width 59 height 31
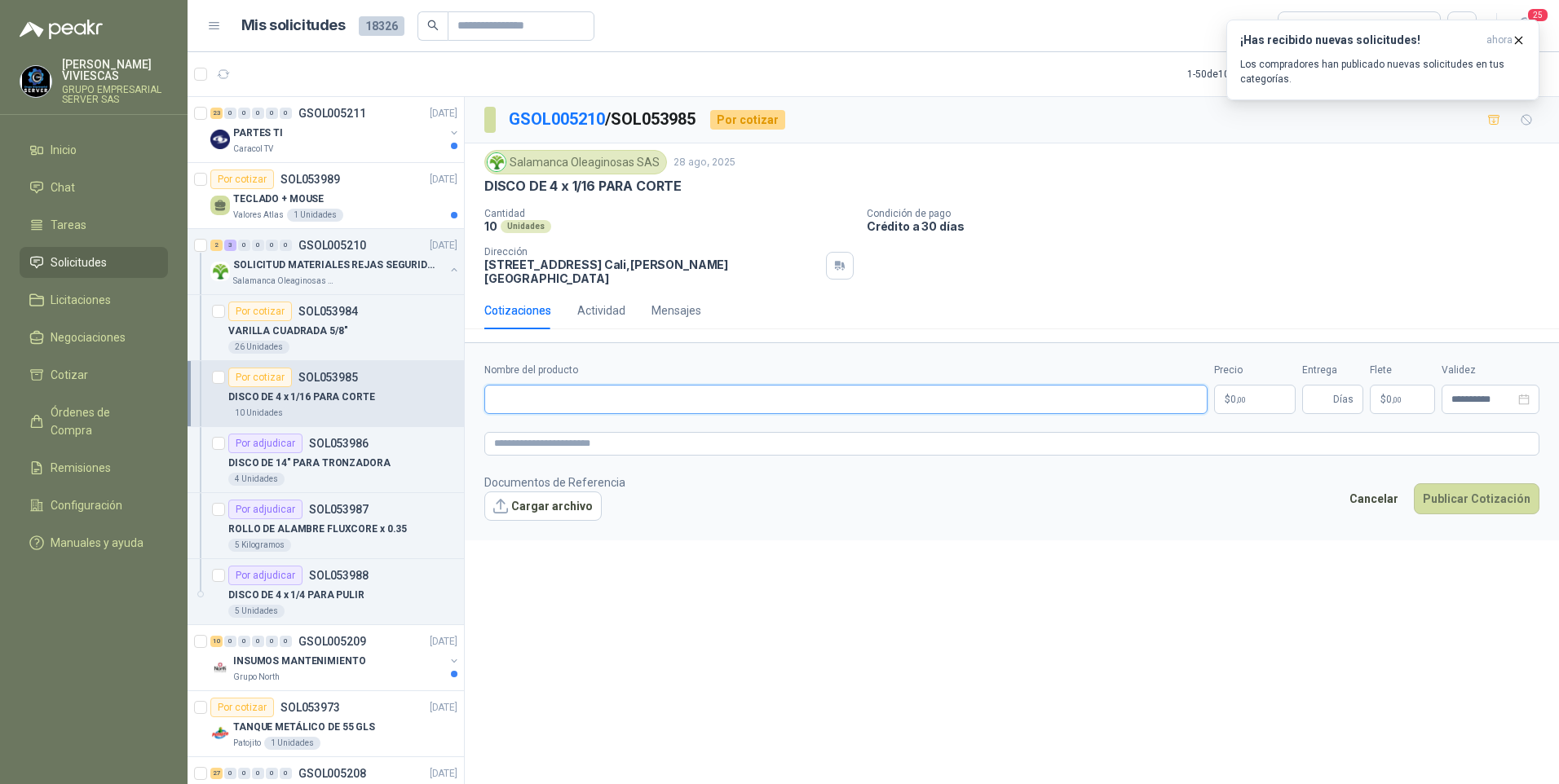
click at [537, 390] on input "Nombre del producto" at bounding box center [846, 399] width 723 height 29
type input "**********"
click at [1259, 398] on body "[PERSON_NAME] GRUPO EMPRESARIAL SERVER SAS Inicio Chat Tareas Solicitudes Licit…" at bounding box center [780, 392] width 1559 height 784
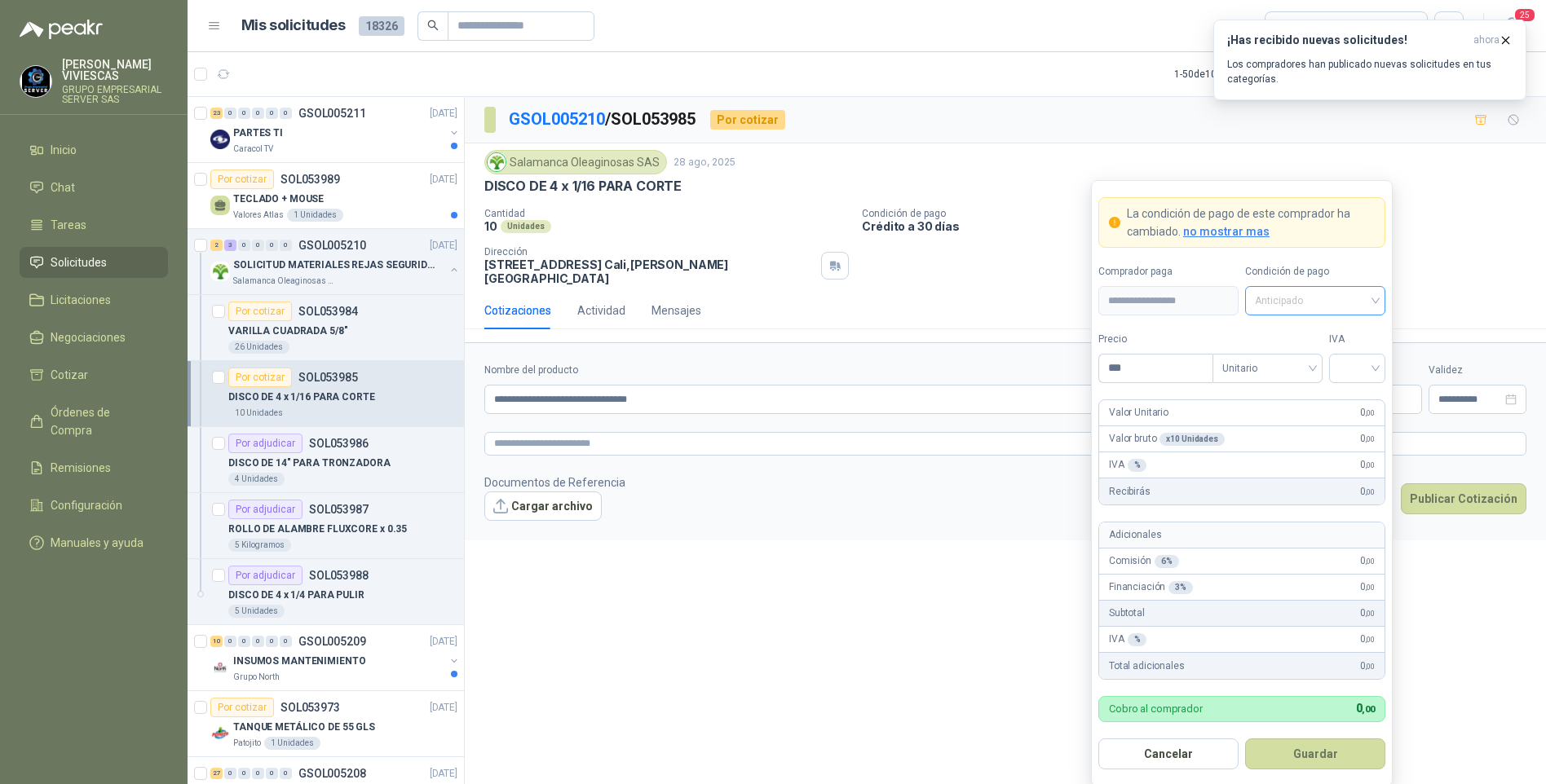
click at [1294, 300] on span "Anticipado" at bounding box center [1314, 301] width 120 height 24
click at [1272, 356] on div "Crédito a 30 días" at bounding box center [1315, 360] width 114 height 18
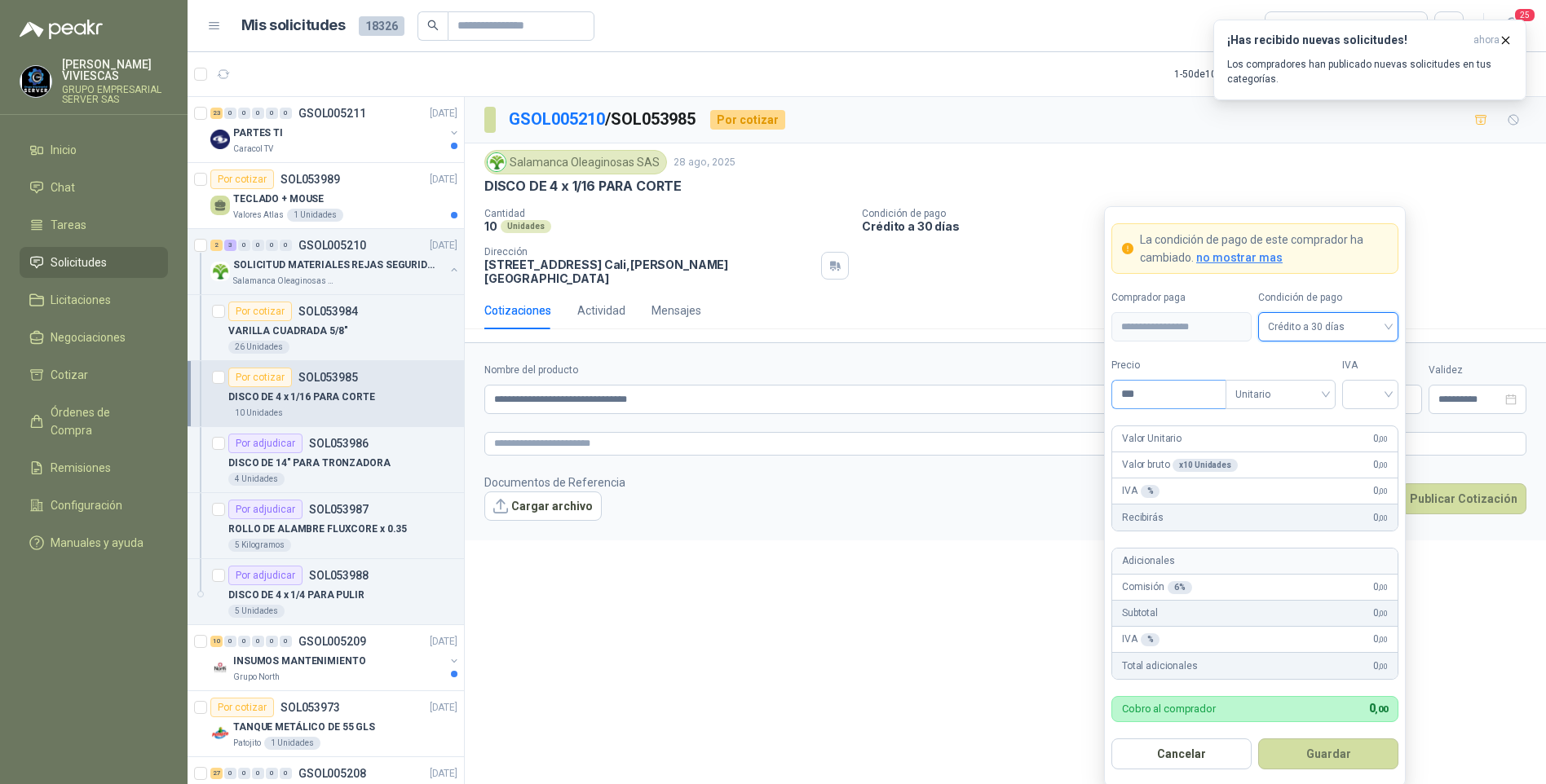
drag, startPoint x: 1172, startPoint y: 380, endPoint x: 1170, endPoint y: 388, distance: 8.2
click at [1170, 382] on div "***" at bounding box center [1169, 394] width 114 height 29
click at [1151, 399] on input "***" at bounding box center [1168, 395] width 113 height 28
type input "*******"
click at [1388, 388] on input "search" at bounding box center [1370, 393] width 36 height 24
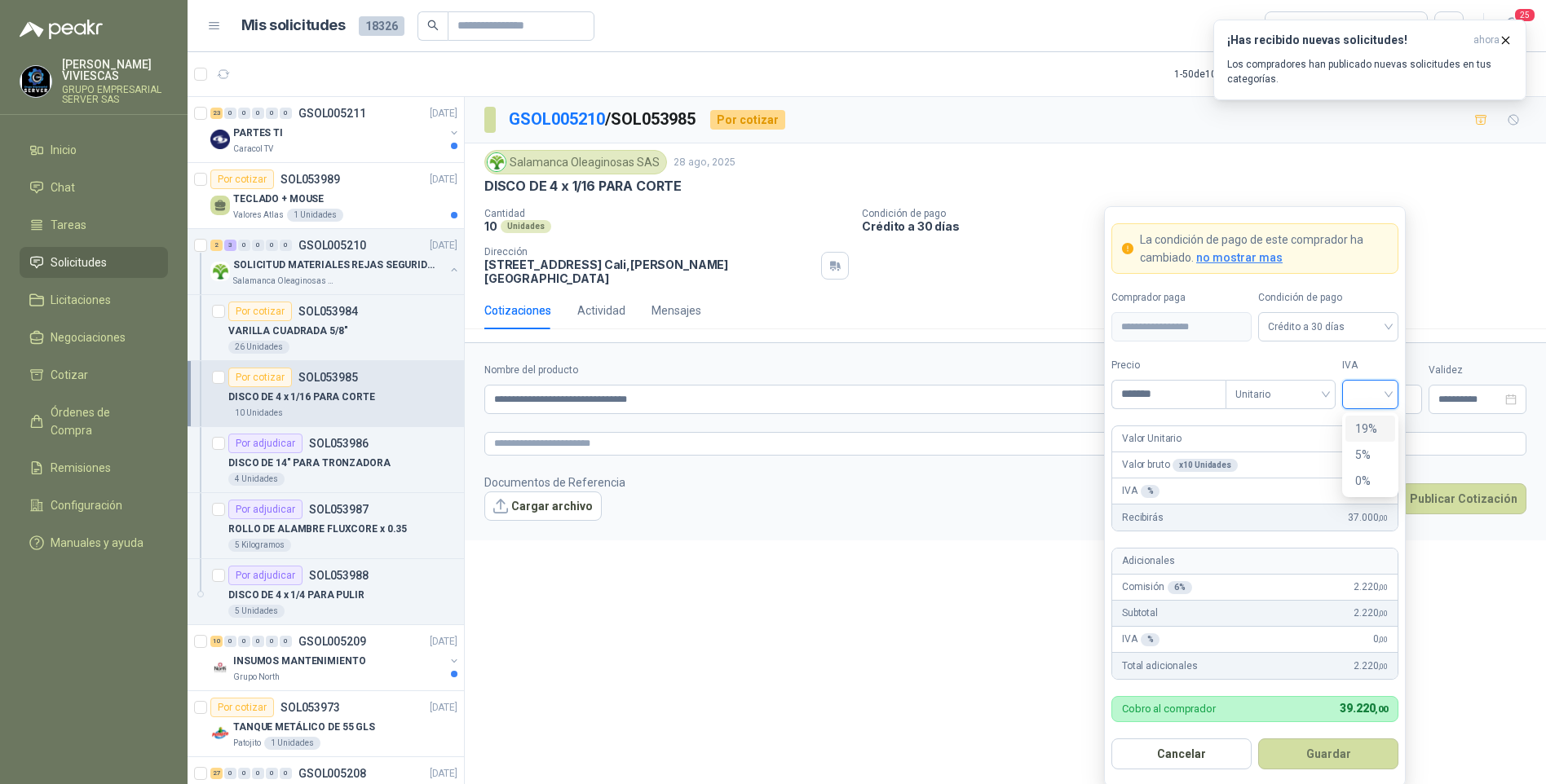
click at [1356, 422] on div "19%" at bounding box center [1370, 428] width 49 height 26
click at [1323, 768] on button "Guardar" at bounding box center [1328, 753] width 140 height 31
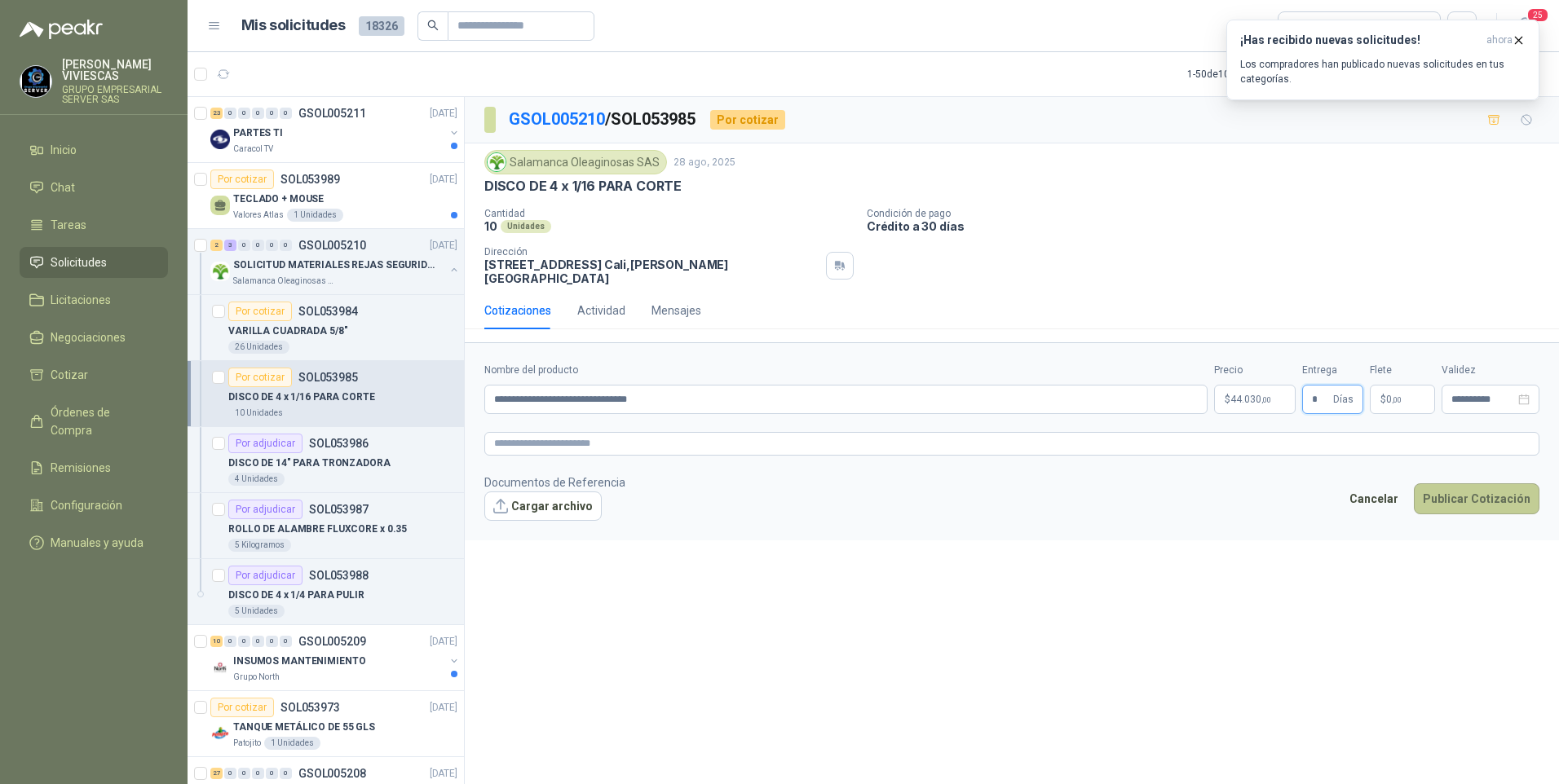
type input "*"
click at [1486, 485] on button "Publicar Cotización" at bounding box center [1477, 498] width 126 height 31
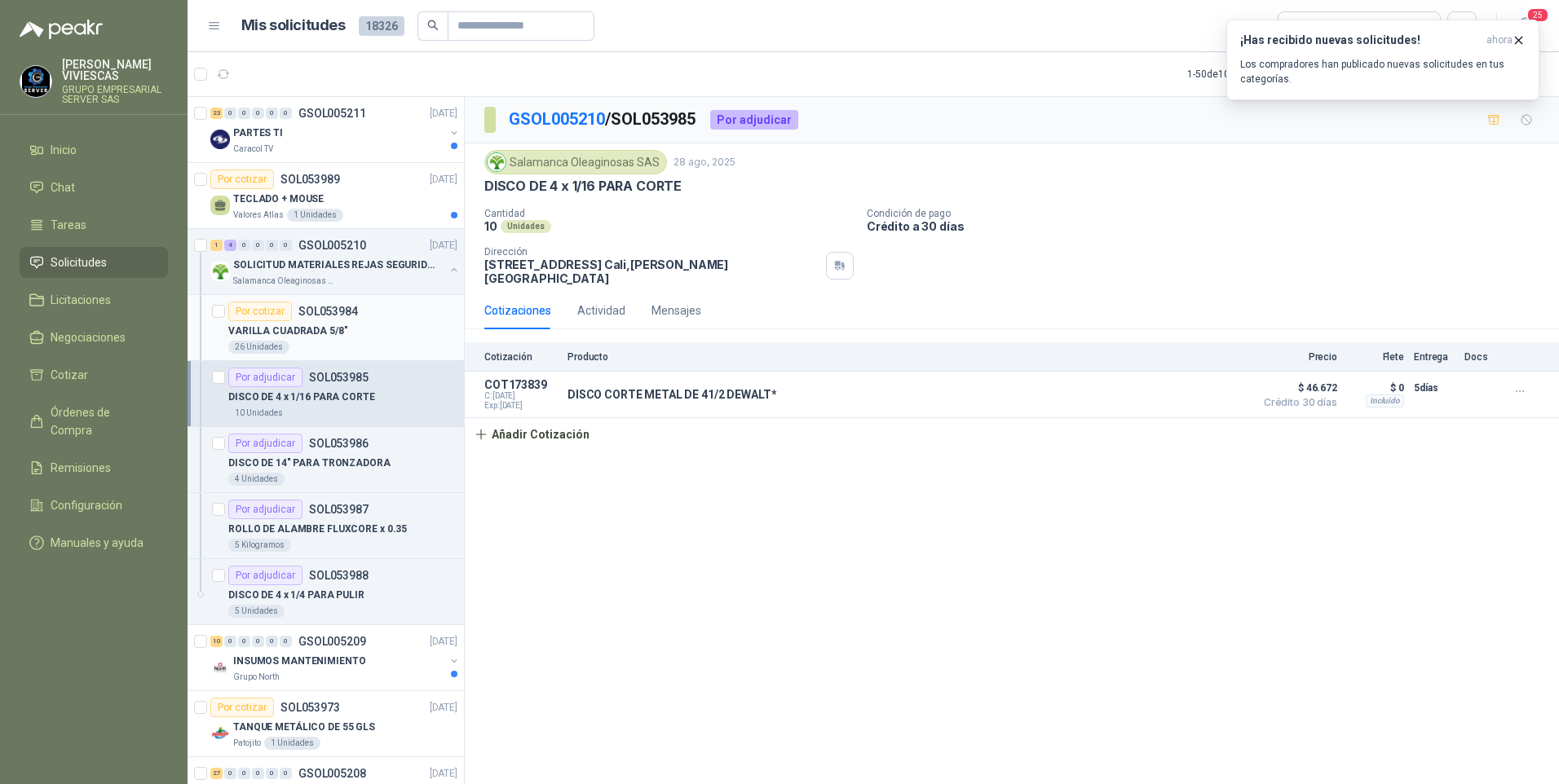
click at [295, 329] on p "VARILLA CUADRADA 5/8"" at bounding box center [288, 331] width 119 height 16
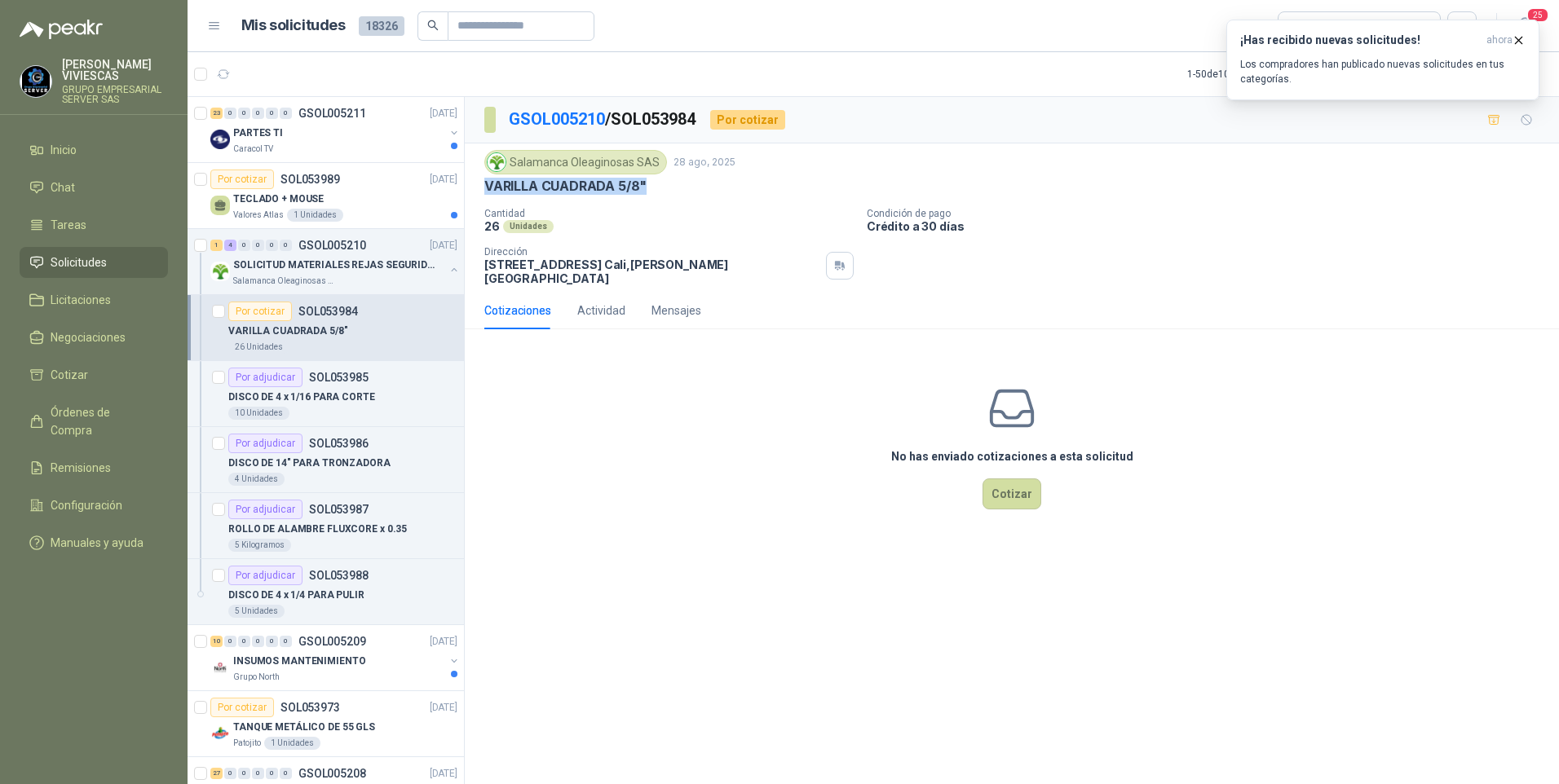
drag, startPoint x: 485, startPoint y: 184, endPoint x: 680, endPoint y: 191, distance: 195.1
click at [680, 191] on div "VARILLA CUADRADA 5/8"" at bounding box center [1012, 186] width 1055 height 17
drag, startPoint x: 680, startPoint y: 191, endPoint x: 611, endPoint y: 185, distance: 69.3
copy p "VARILLA CUADRADA 5/8""
click at [222, 56] on article "1 - 50 de 10921 Asignado a mi No Leídos" at bounding box center [873, 74] width 1371 height 44
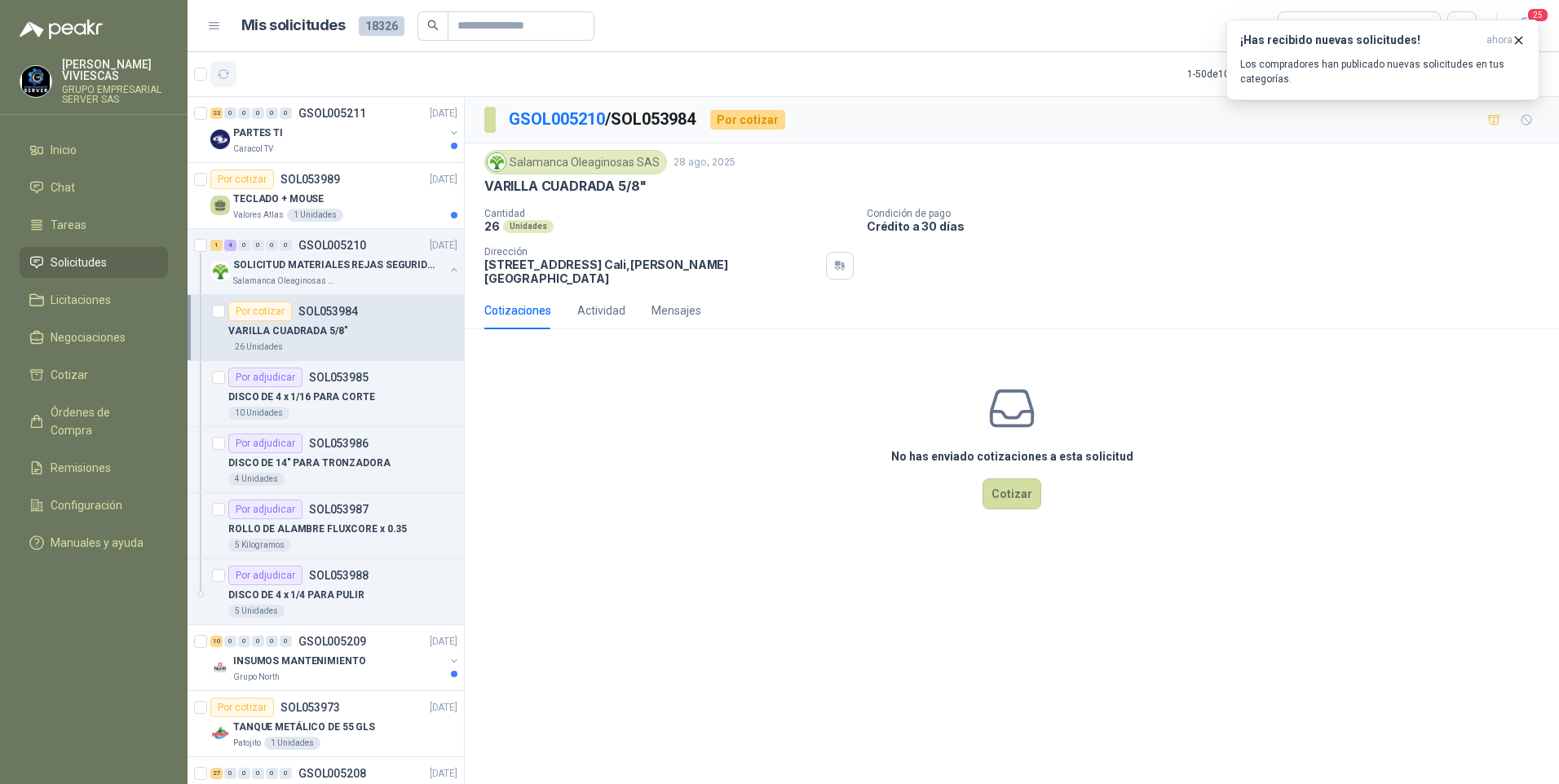
click at [221, 64] on button "button" at bounding box center [223, 75] width 26 height 26
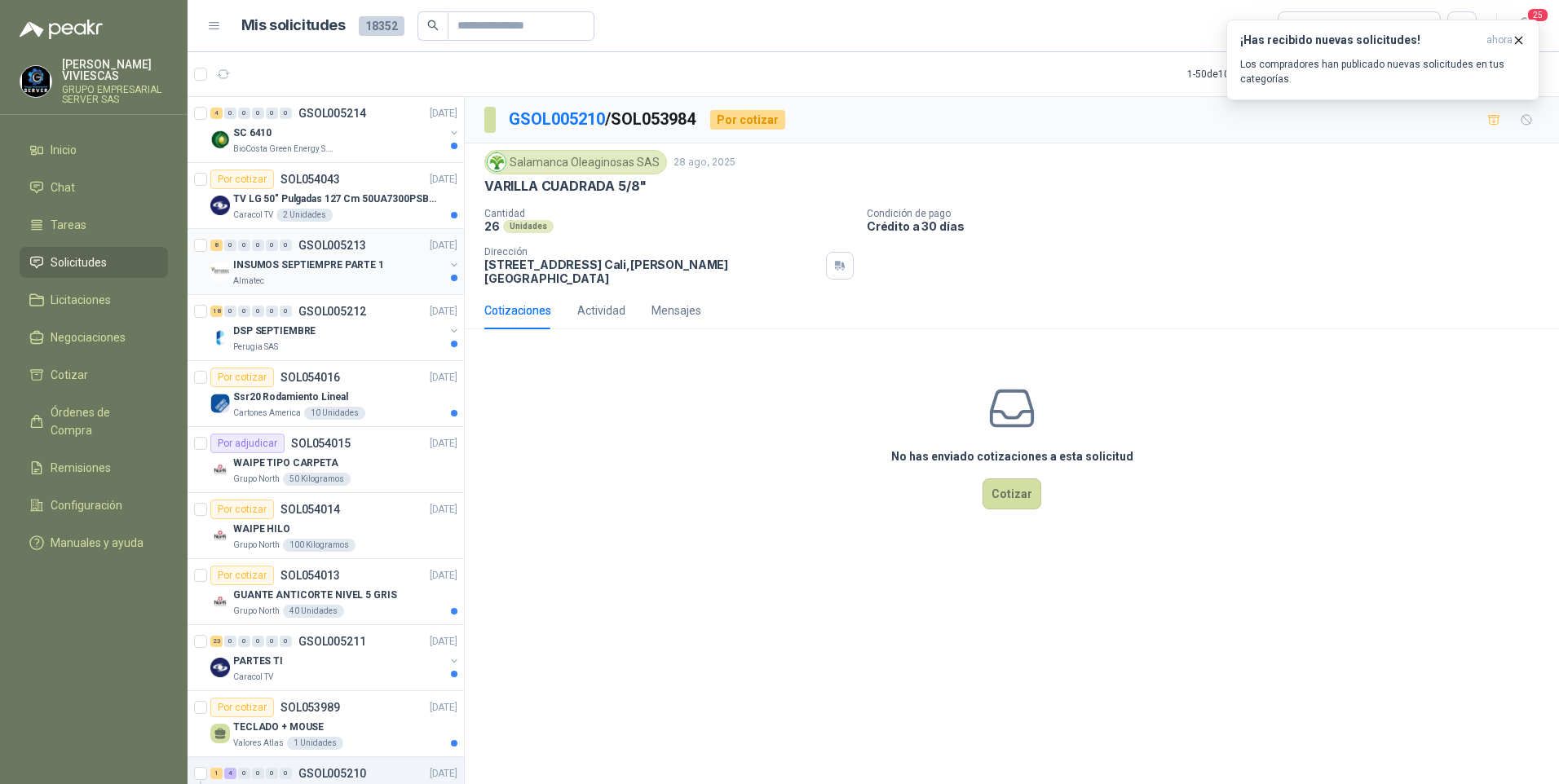
click at [300, 255] on div "8 0 0 0 0 0 GSOL005213 [DATE]" at bounding box center [335, 245] width 250 height 20
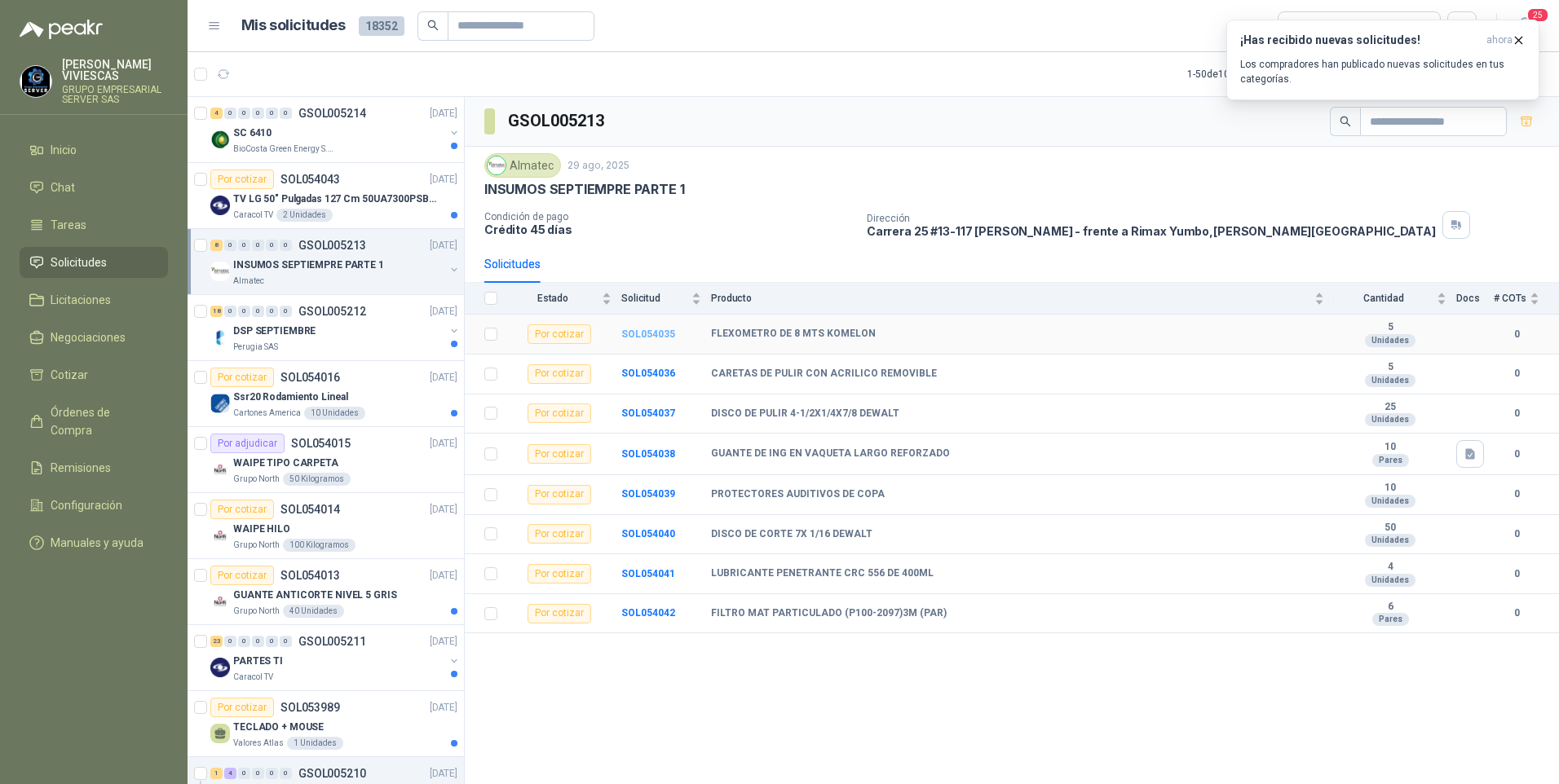
click at [644, 337] on b "SOL054035" at bounding box center [649, 334] width 54 height 11
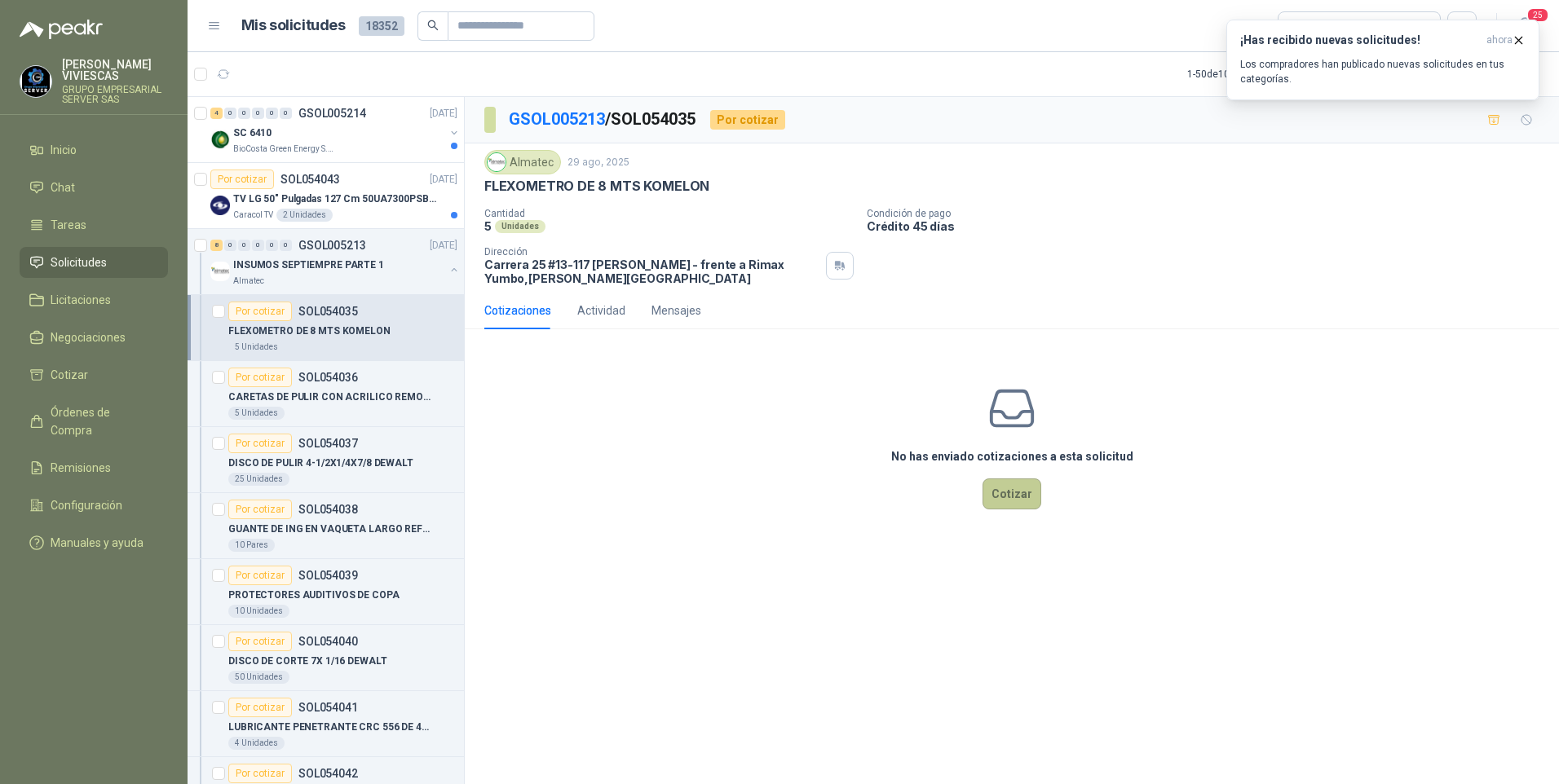
click at [1008, 504] on button "Cotizar" at bounding box center [1012, 494] width 59 height 31
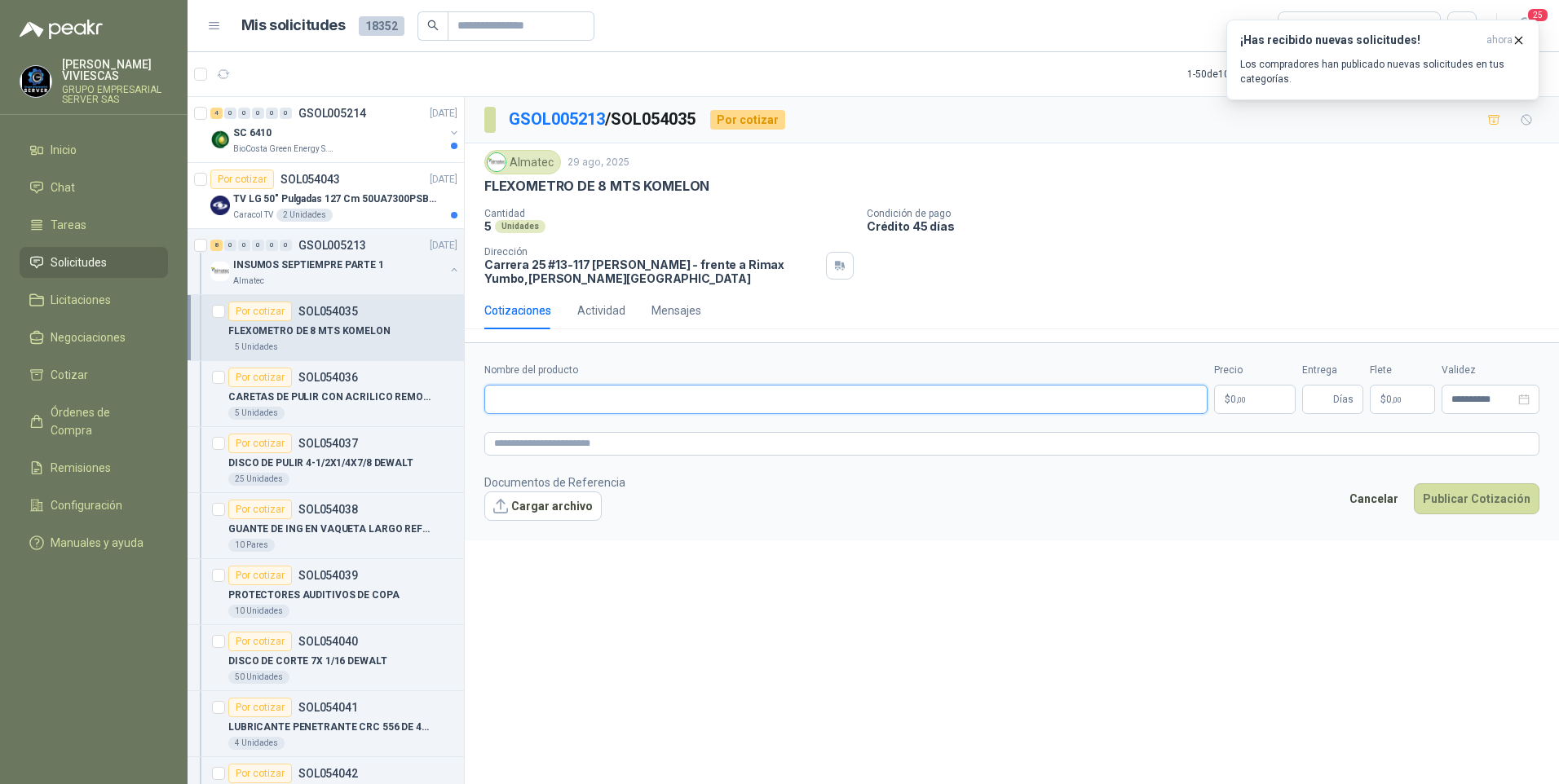
click at [528, 402] on input "Nombre del producto" at bounding box center [846, 399] width 723 height 29
type input "*"
type input "**********"
click at [1240, 396] on span ",00" at bounding box center [1241, 400] width 9 height 9
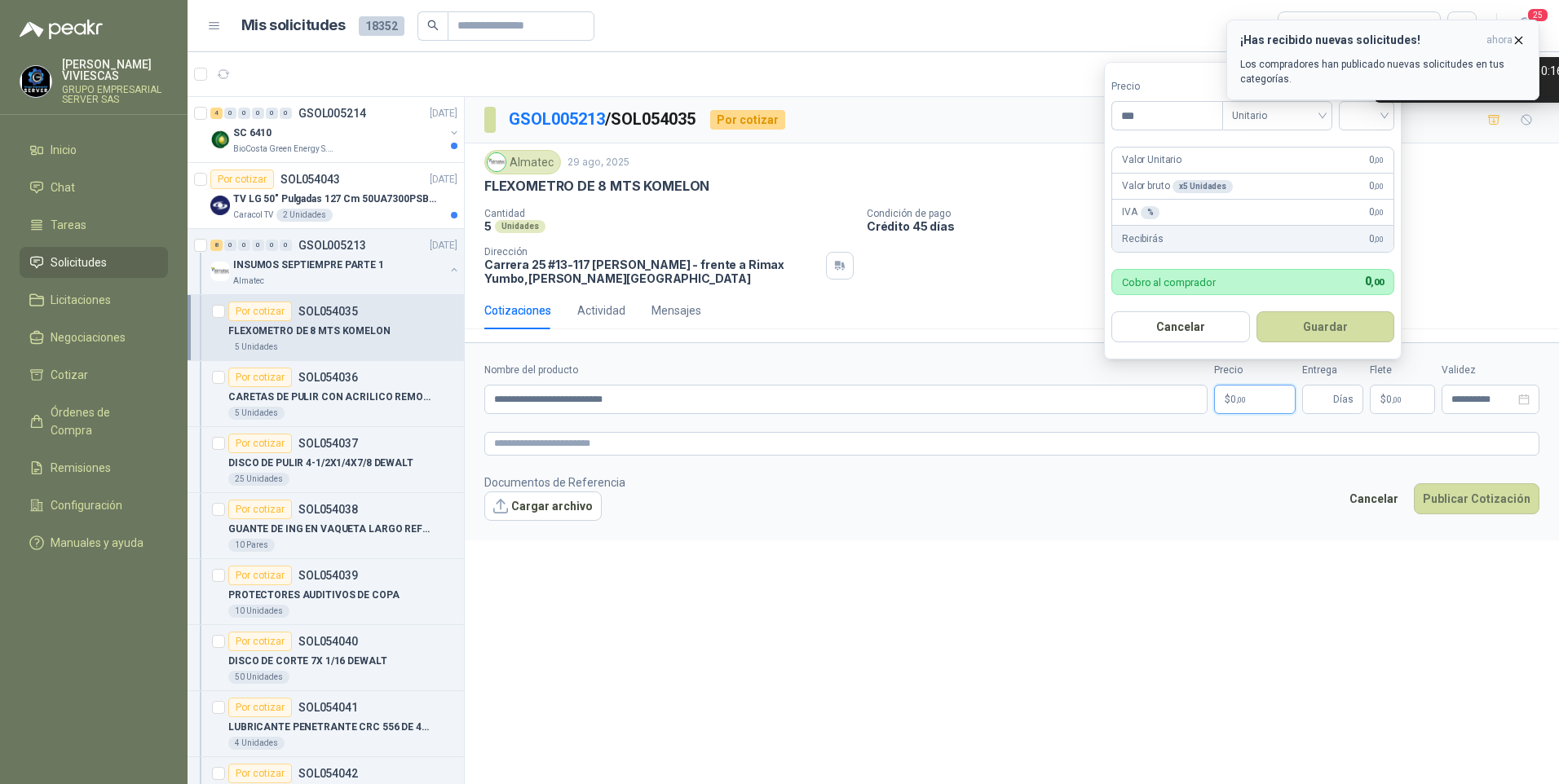
click at [1519, 43] on icon "button" at bounding box center [1518, 40] width 14 height 14
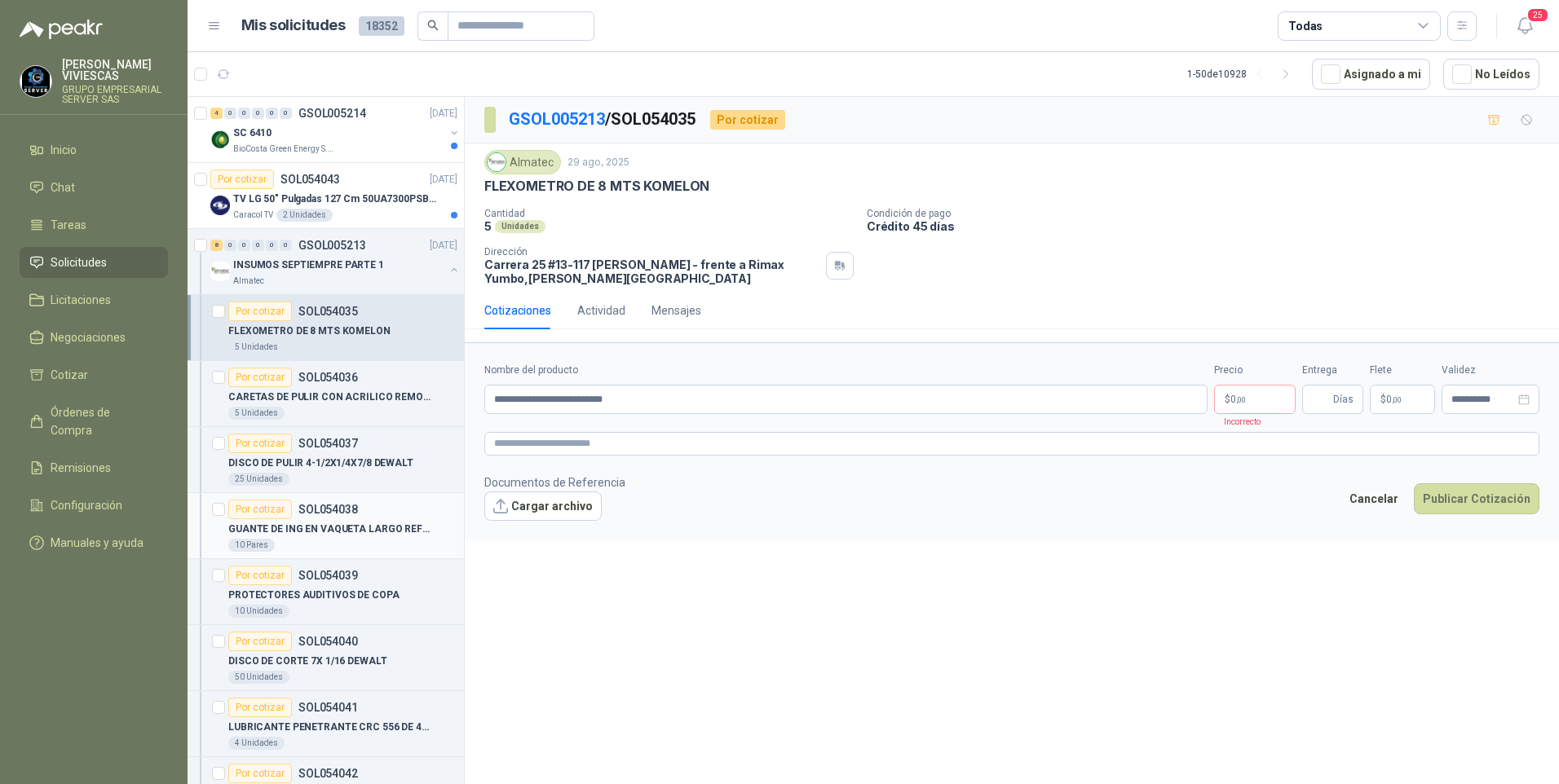
click at [342, 525] on p "GUANTE DE ING EN VAQUETA LARGO REFORZADO" at bounding box center [330, 529] width 203 height 16
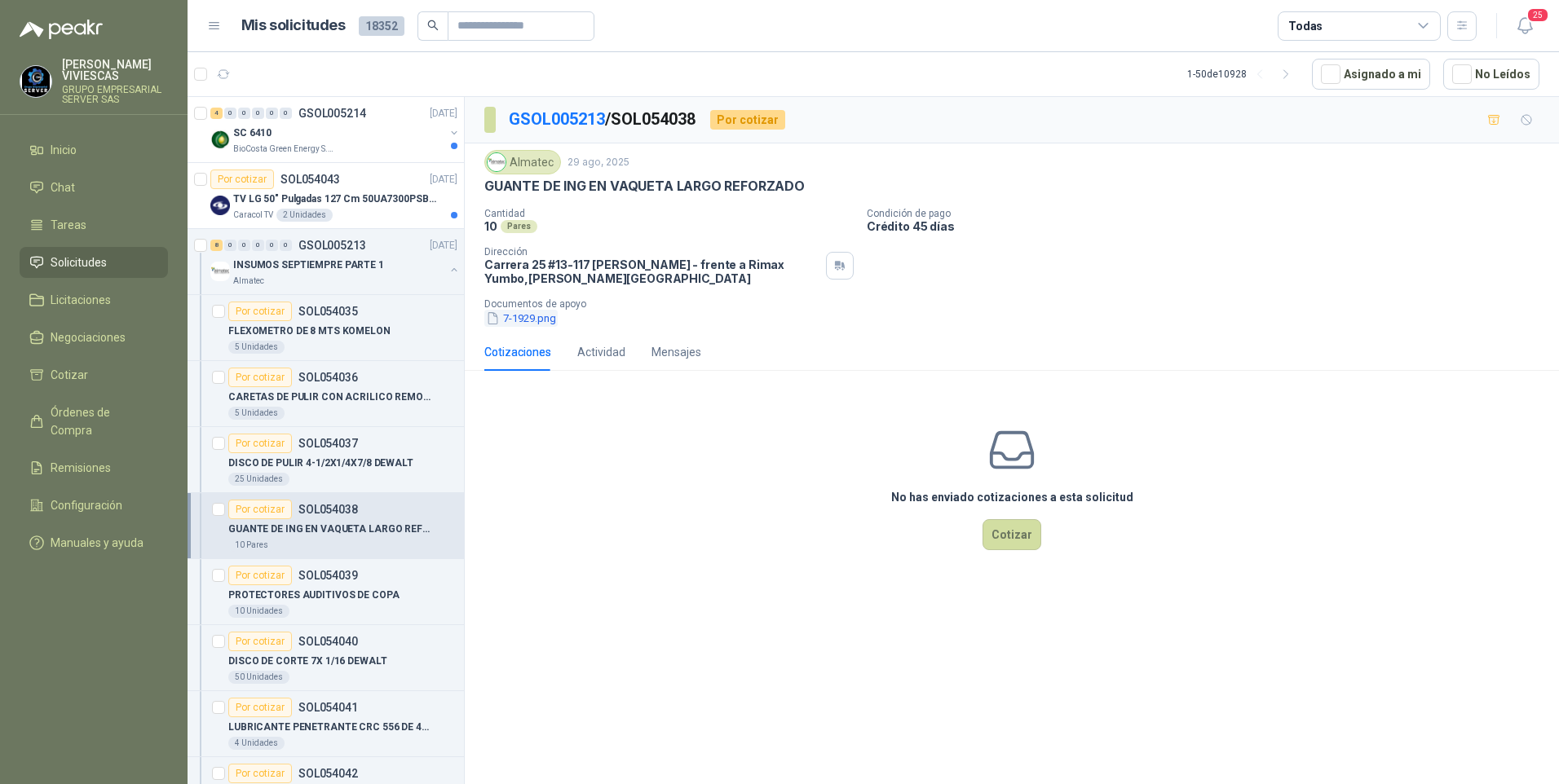
click at [527, 310] on div "Documentos de apoyo 7-1929.png" at bounding box center [1018, 313] width 1068 height 29
drag, startPoint x: 527, startPoint y: 310, endPoint x: 527, endPoint y: 329, distance: 19.0
click at [527, 329] on div "Almatec 29 ago, 2025 GUANTE DE ING EN VAQUETA LARGO REFORZADO Cantidad 10 Pares…" at bounding box center [1012, 239] width 1094 height 190
click at [524, 320] on button "7-1929.png" at bounding box center [521, 318] width 74 height 17
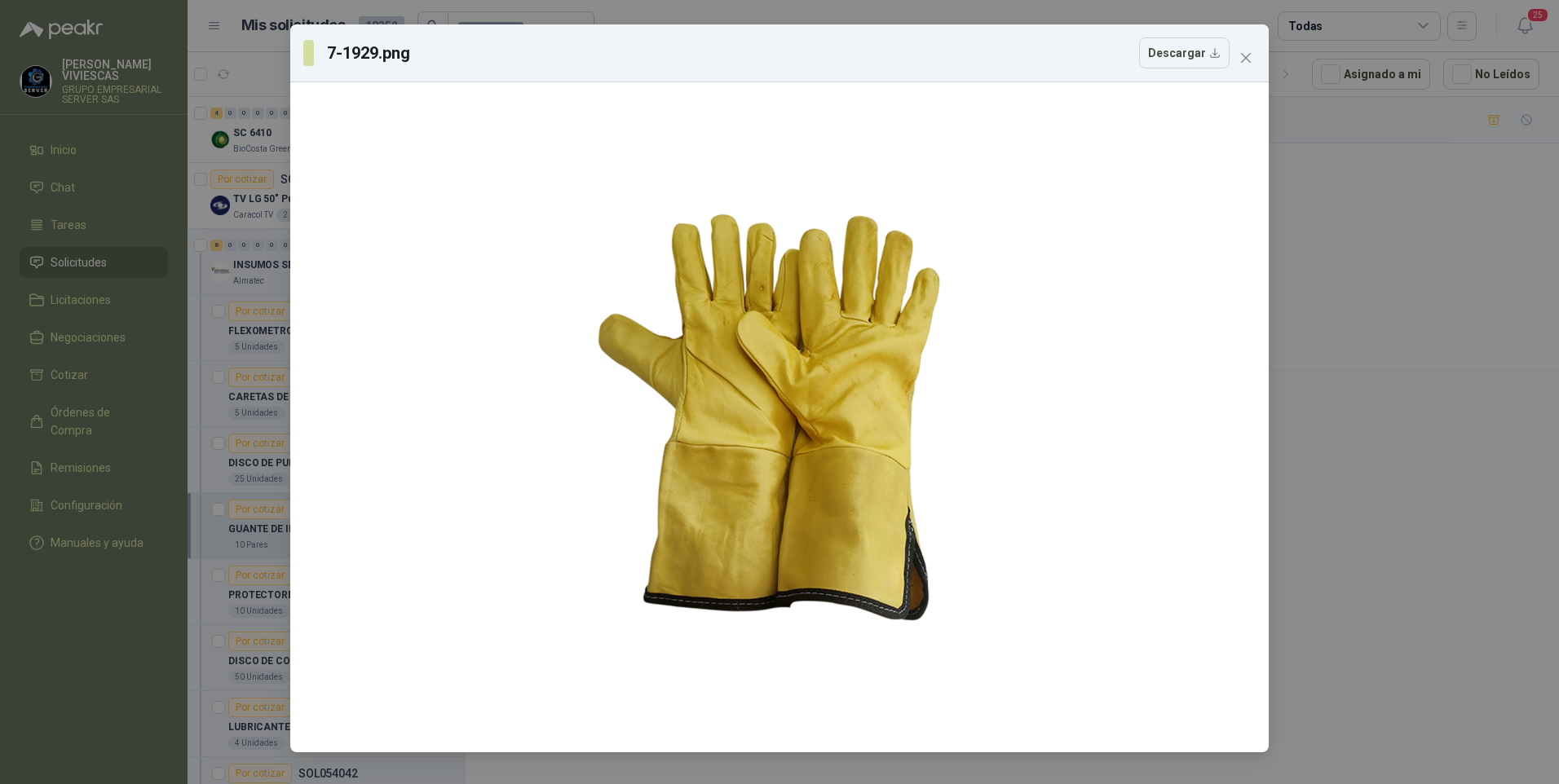
click at [1422, 581] on div "7-1929.png Descargar" at bounding box center [780, 392] width 1559 height 784
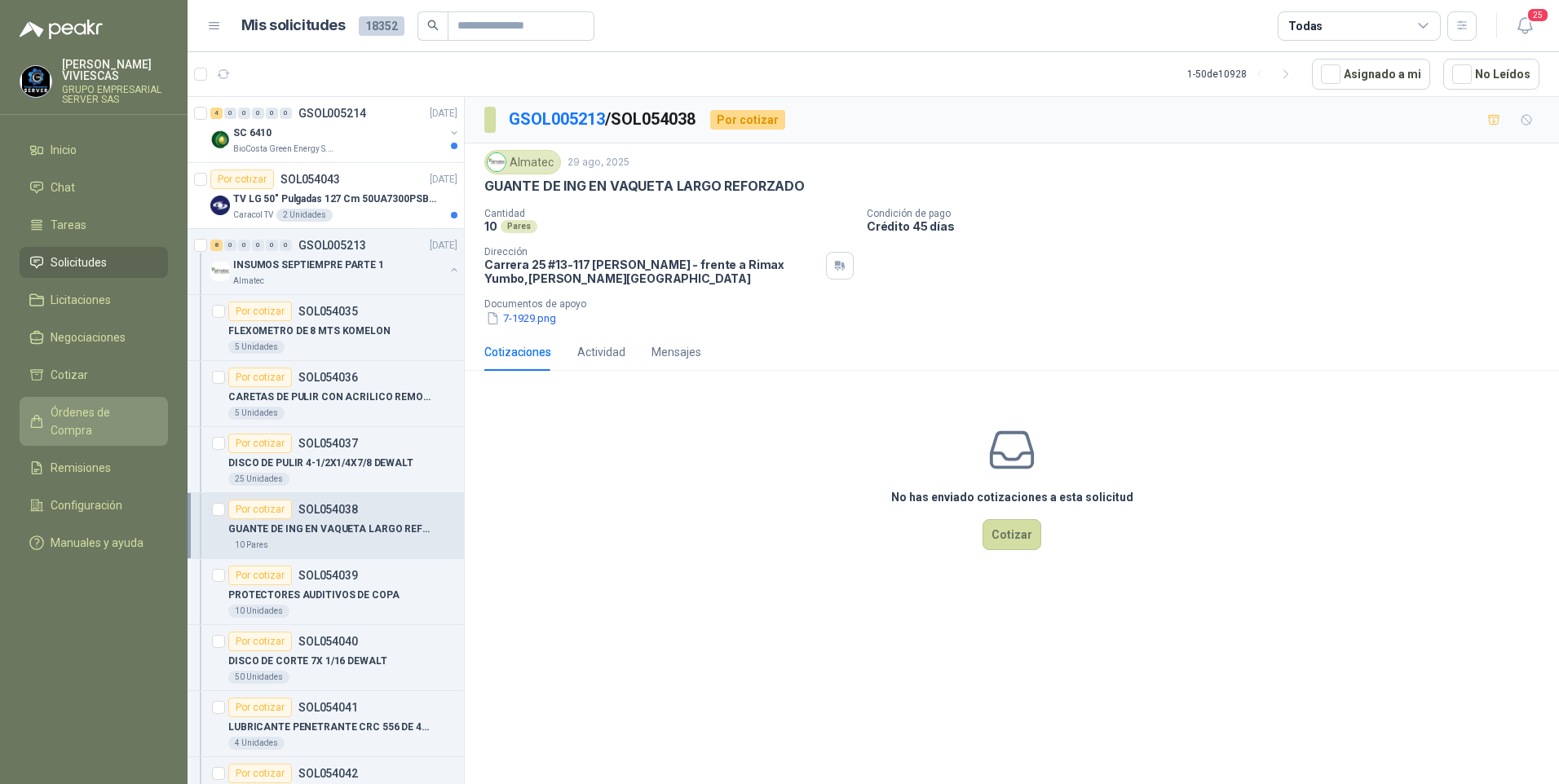
click at [67, 416] on span "Órdenes de Compra" at bounding box center [101, 421] width 102 height 35
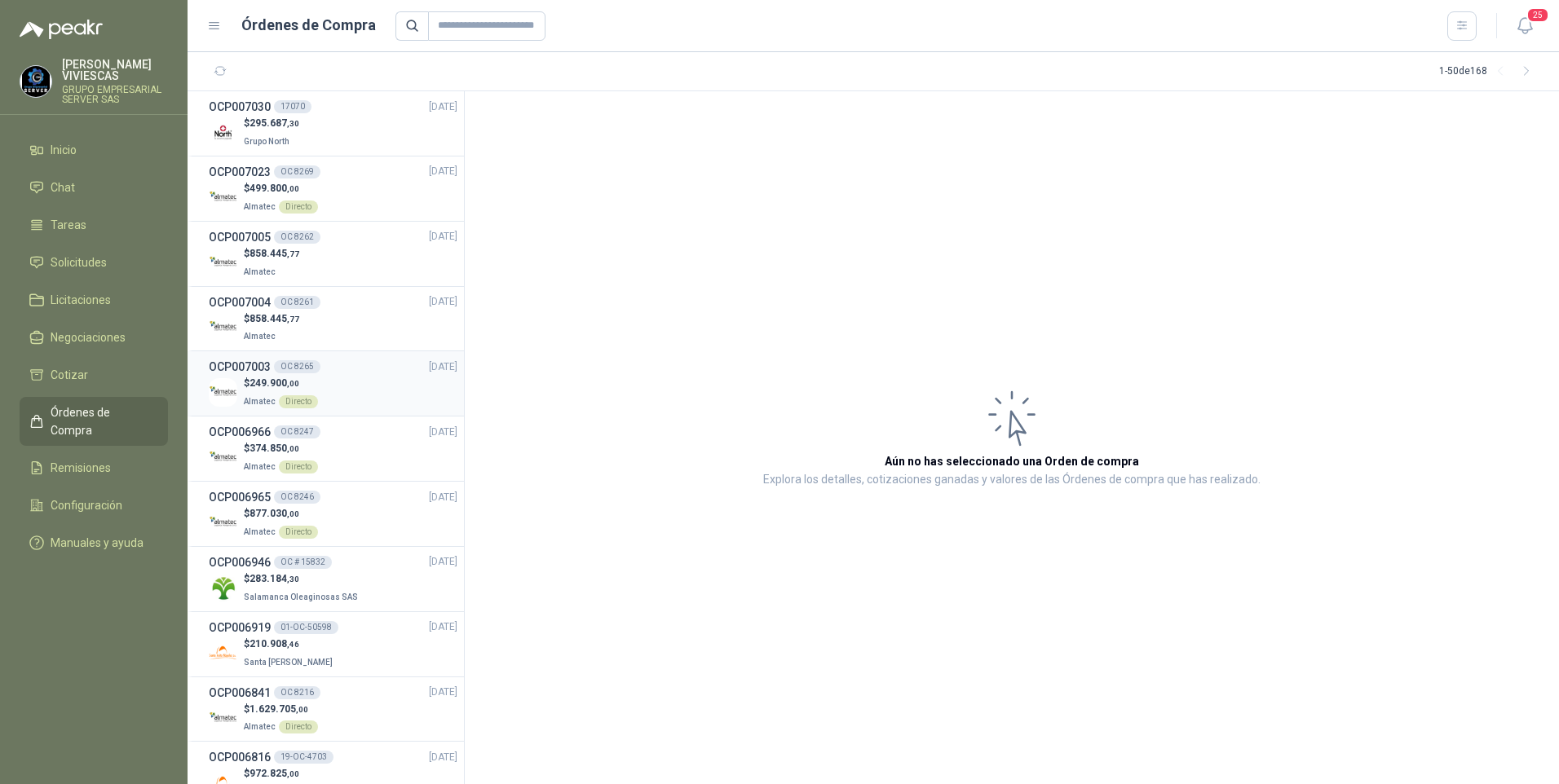
click at [257, 385] on span "249.900 ,00" at bounding box center [274, 383] width 49 height 11
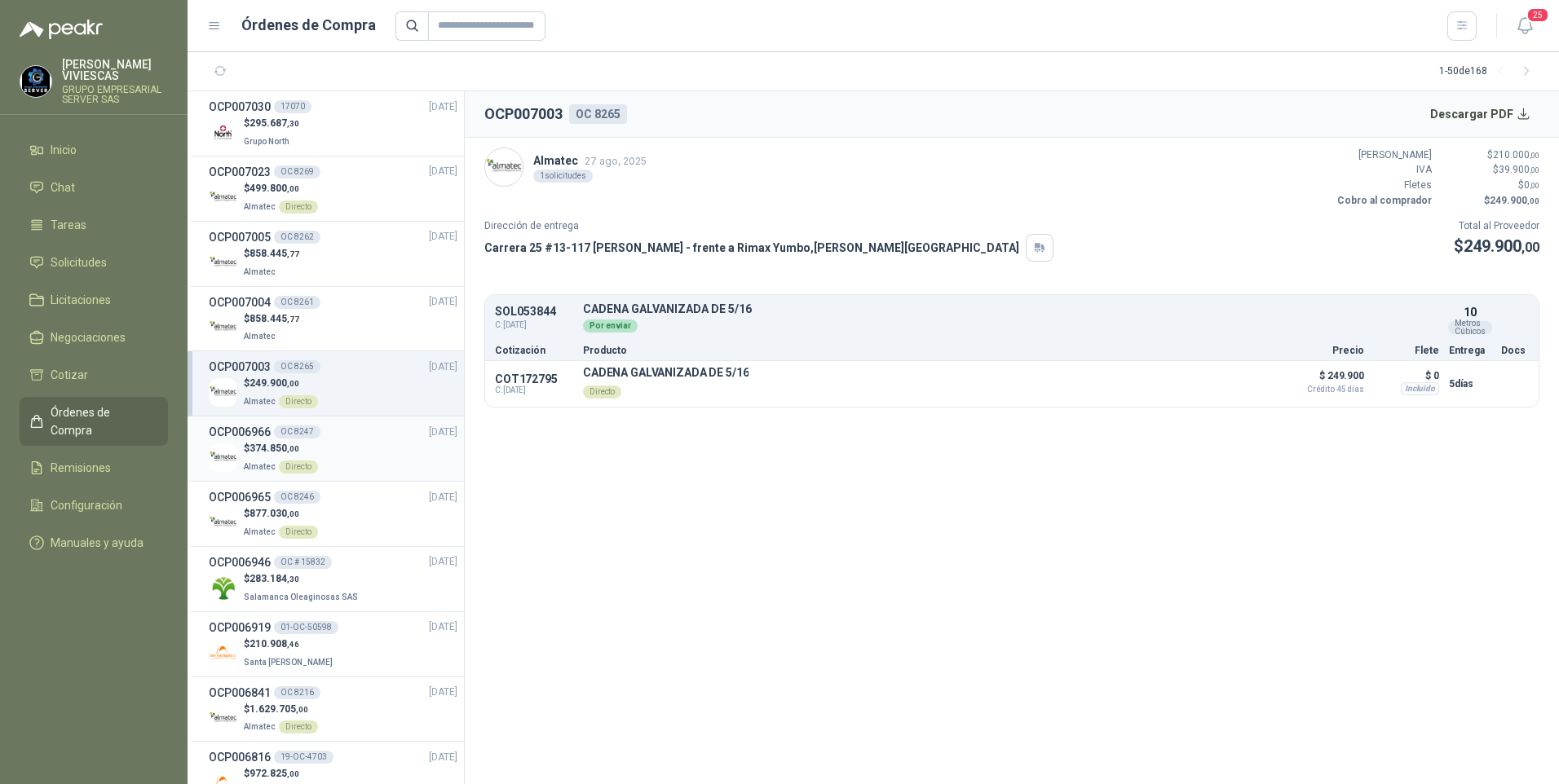
click at [259, 454] on span "374.850 ,00" at bounding box center [274, 448] width 49 height 11
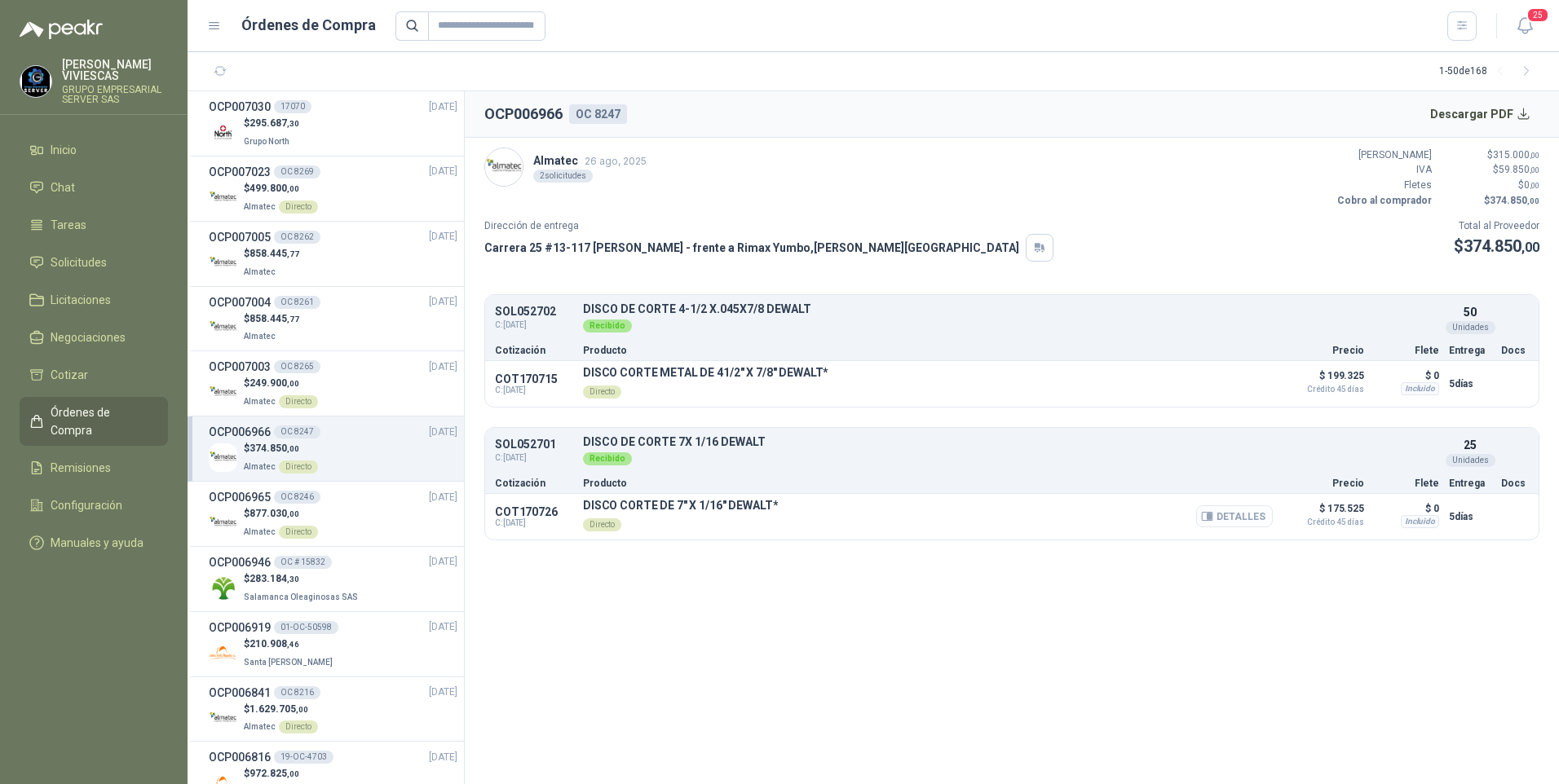
click at [1212, 516] on icon "button" at bounding box center [1210, 516] width 4 height 7
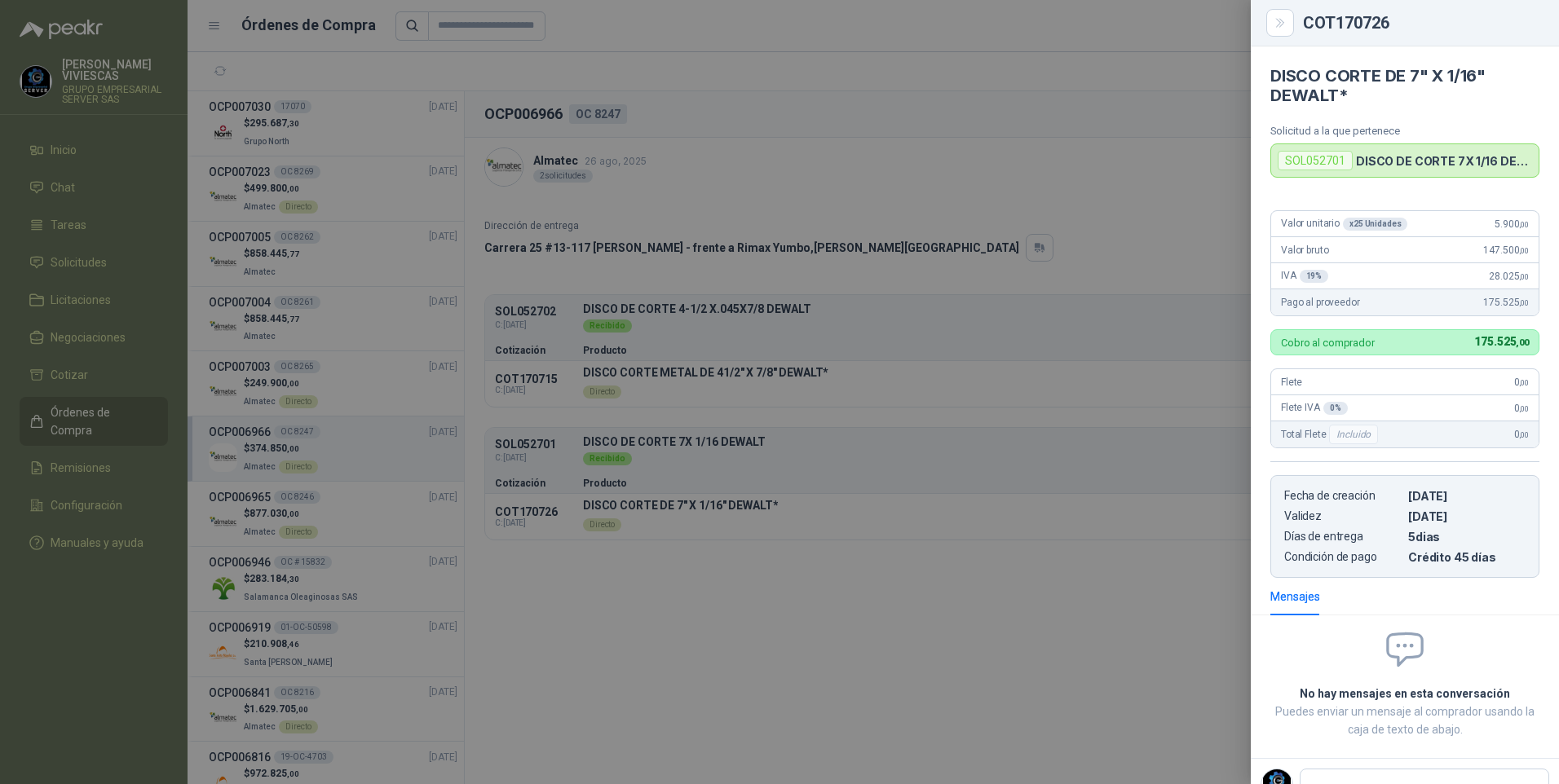
scroll to position [5, 0]
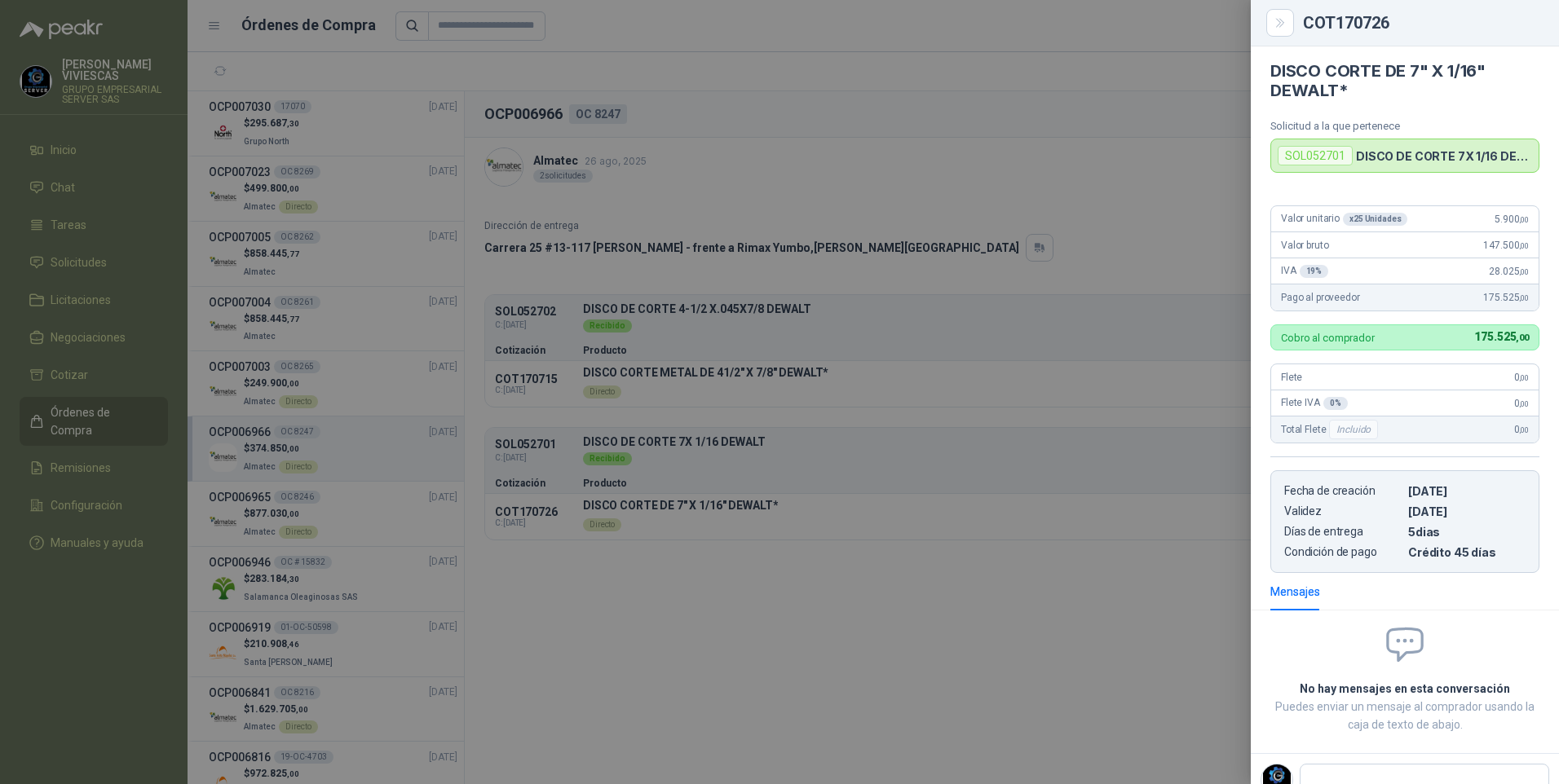
click at [973, 637] on div at bounding box center [780, 392] width 1559 height 784
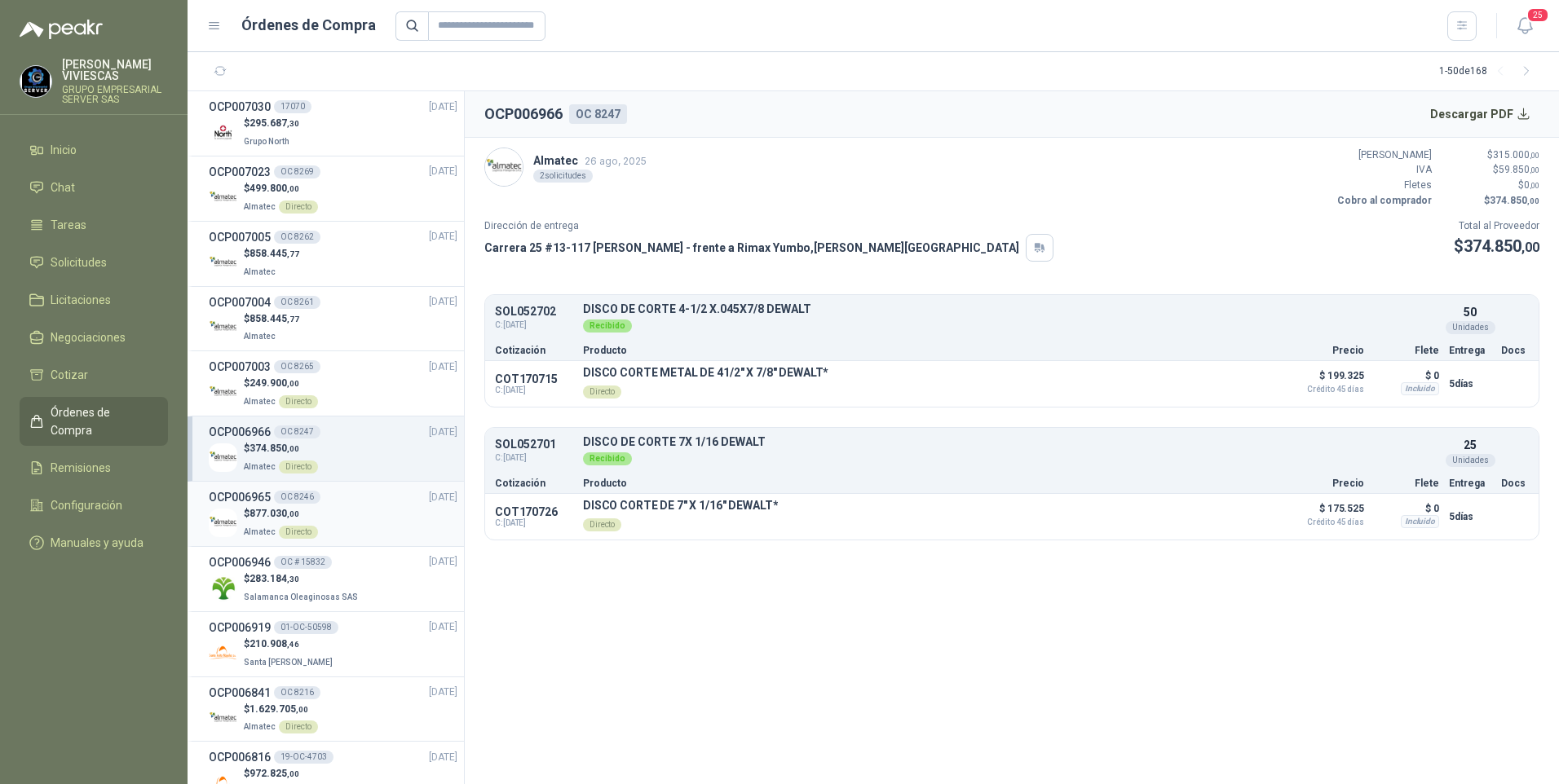
click at [268, 517] on span "877.030 ,00" at bounding box center [274, 513] width 49 height 11
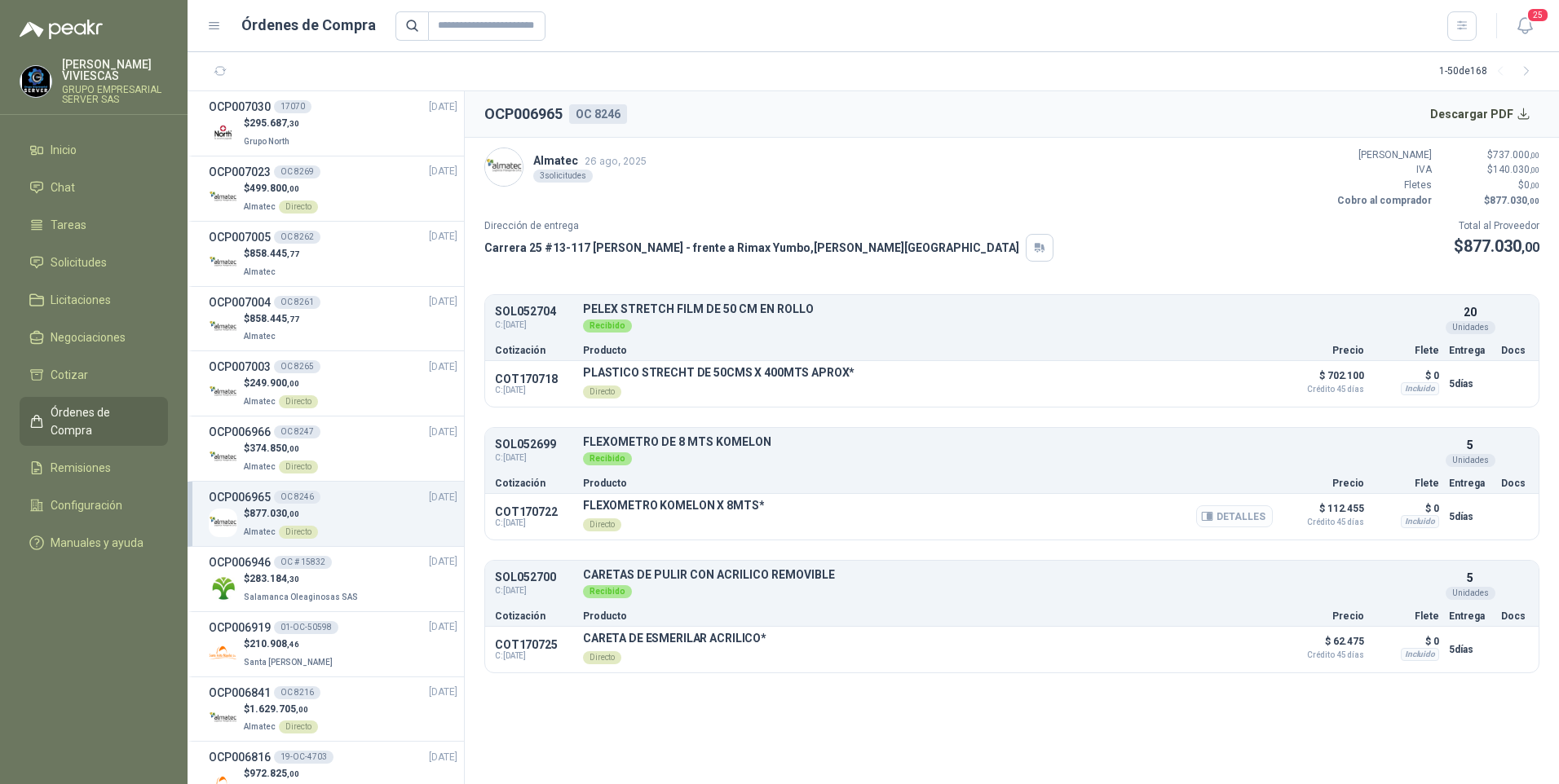
click at [1218, 516] on button "Detalles" at bounding box center [1234, 517] width 77 height 22
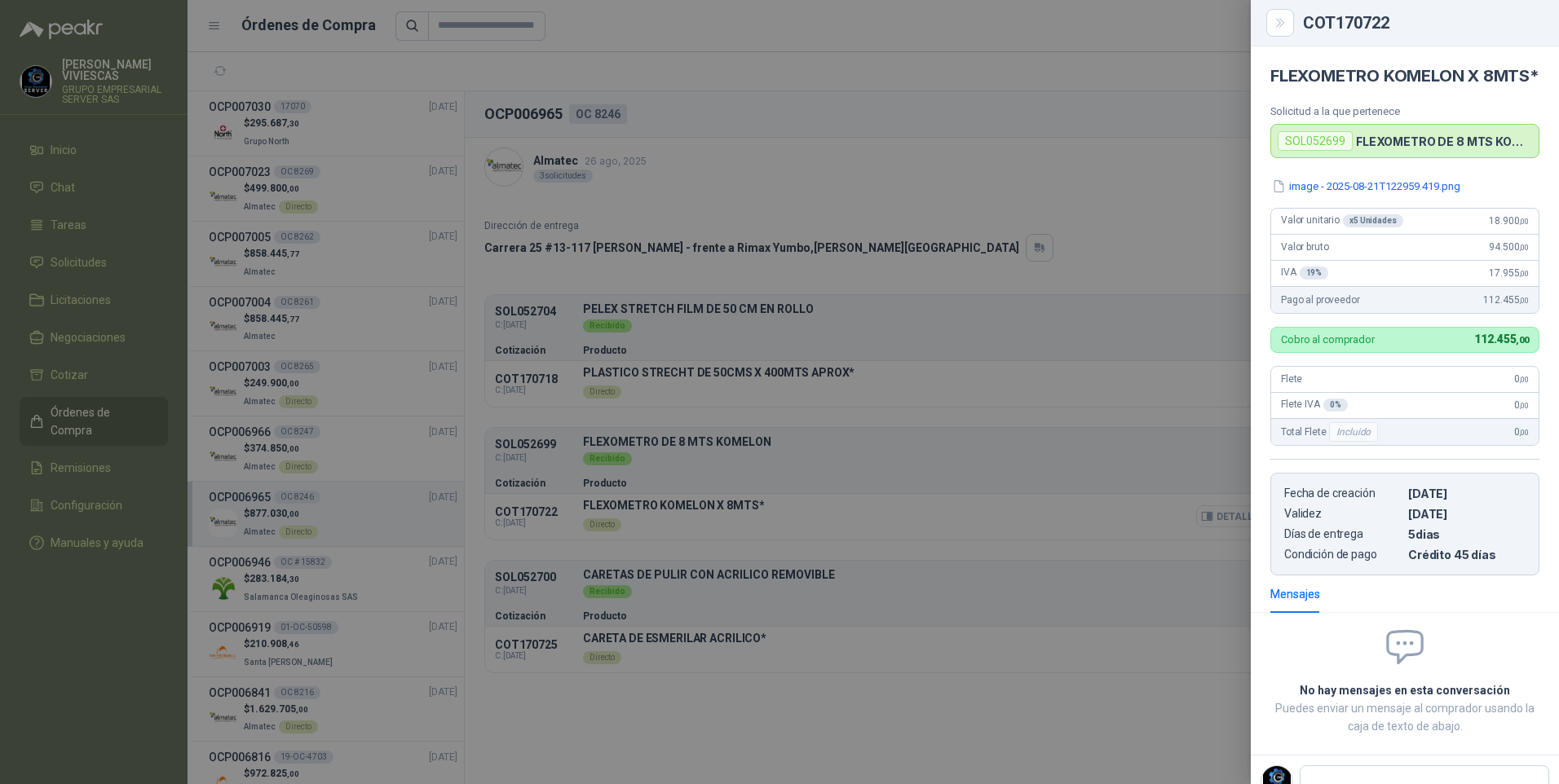
scroll to position [74, 0]
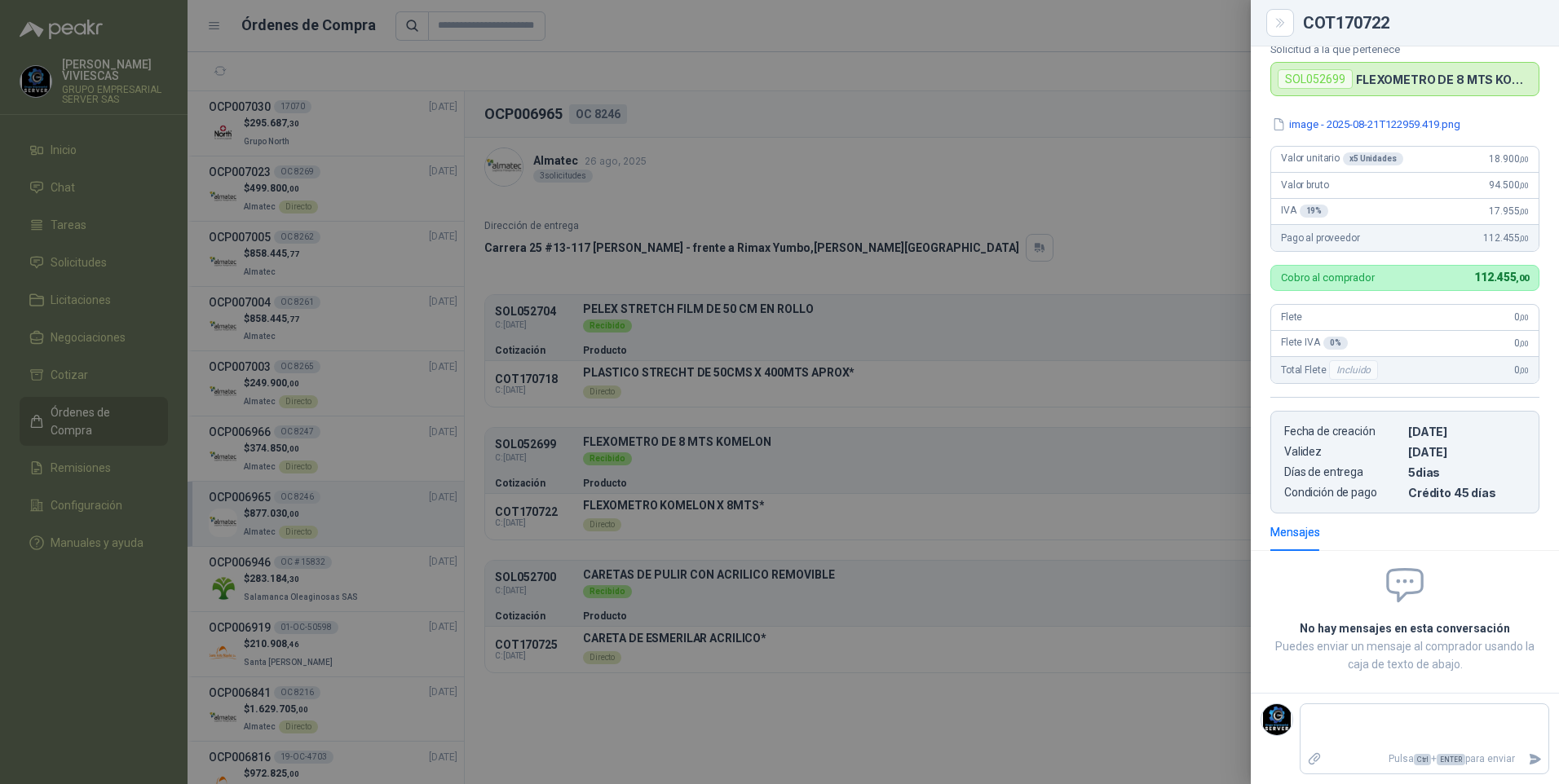
click at [561, 650] on div at bounding box center [780, 392] width 1559 height 784
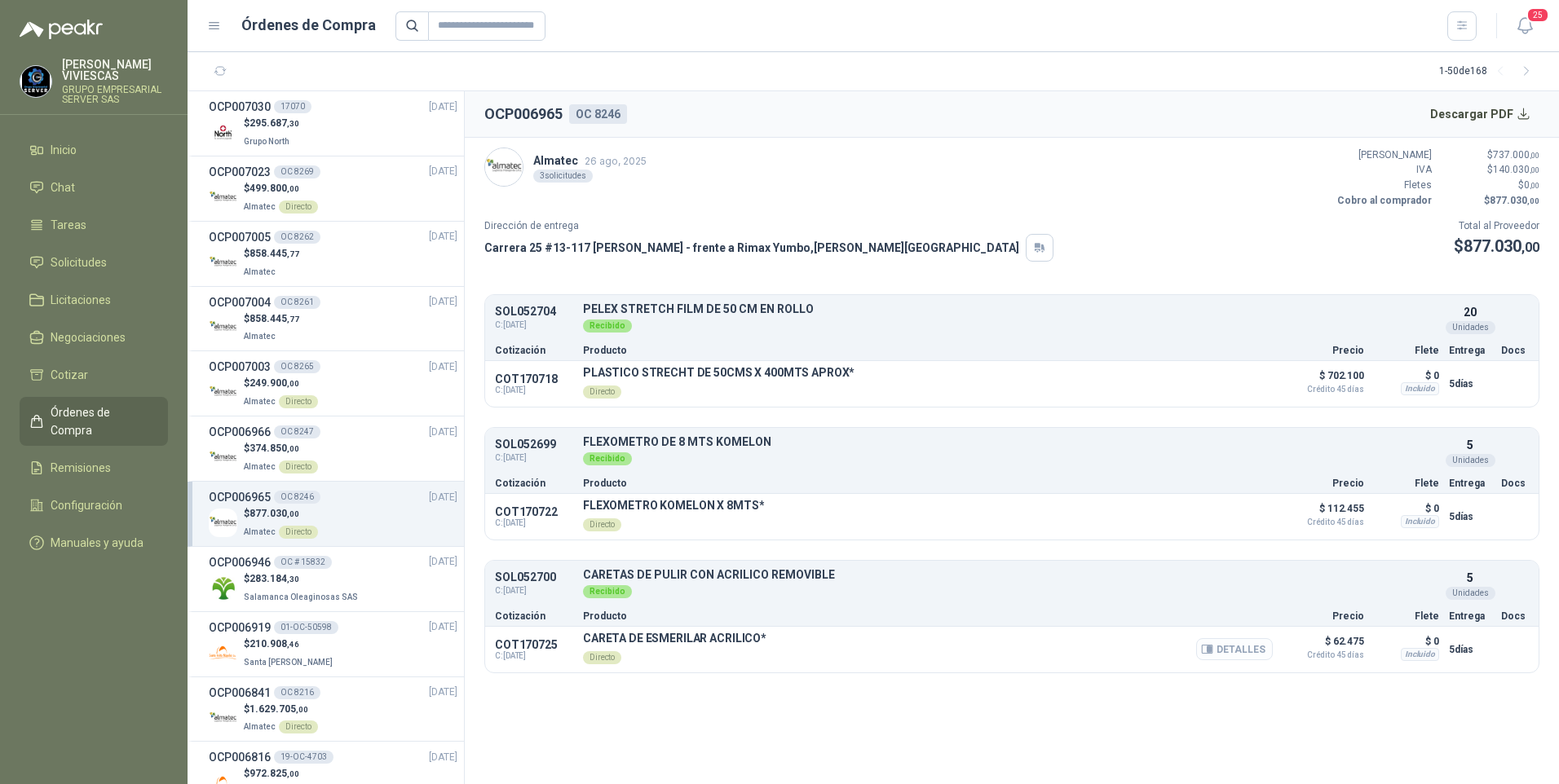
click at [1236, 654] on button "Detalles" at bounding box center [1234, 650] width 77 height 22
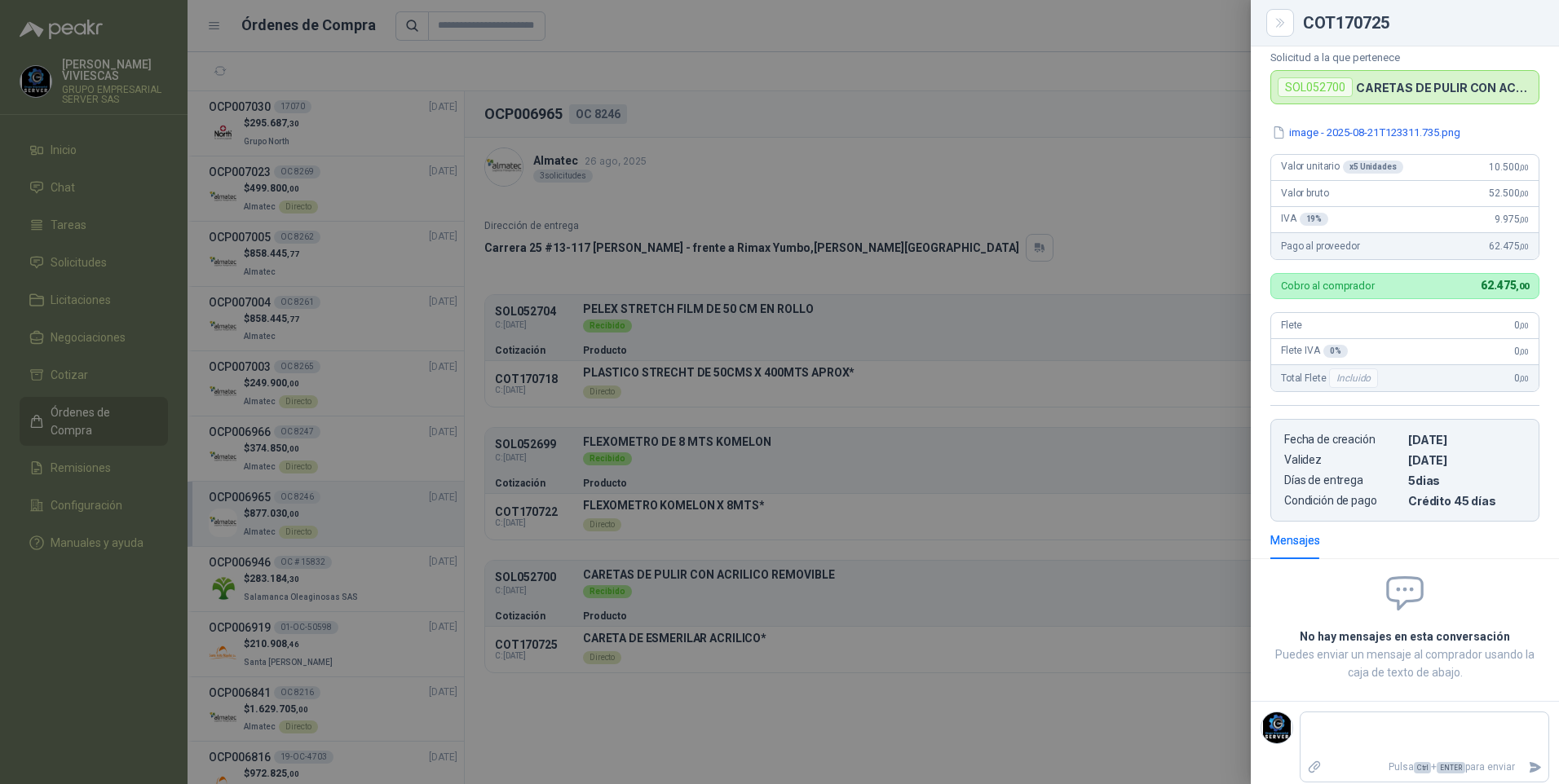
click at [808, 693] on div at bounding box center [780, 392] width 1559 height 784
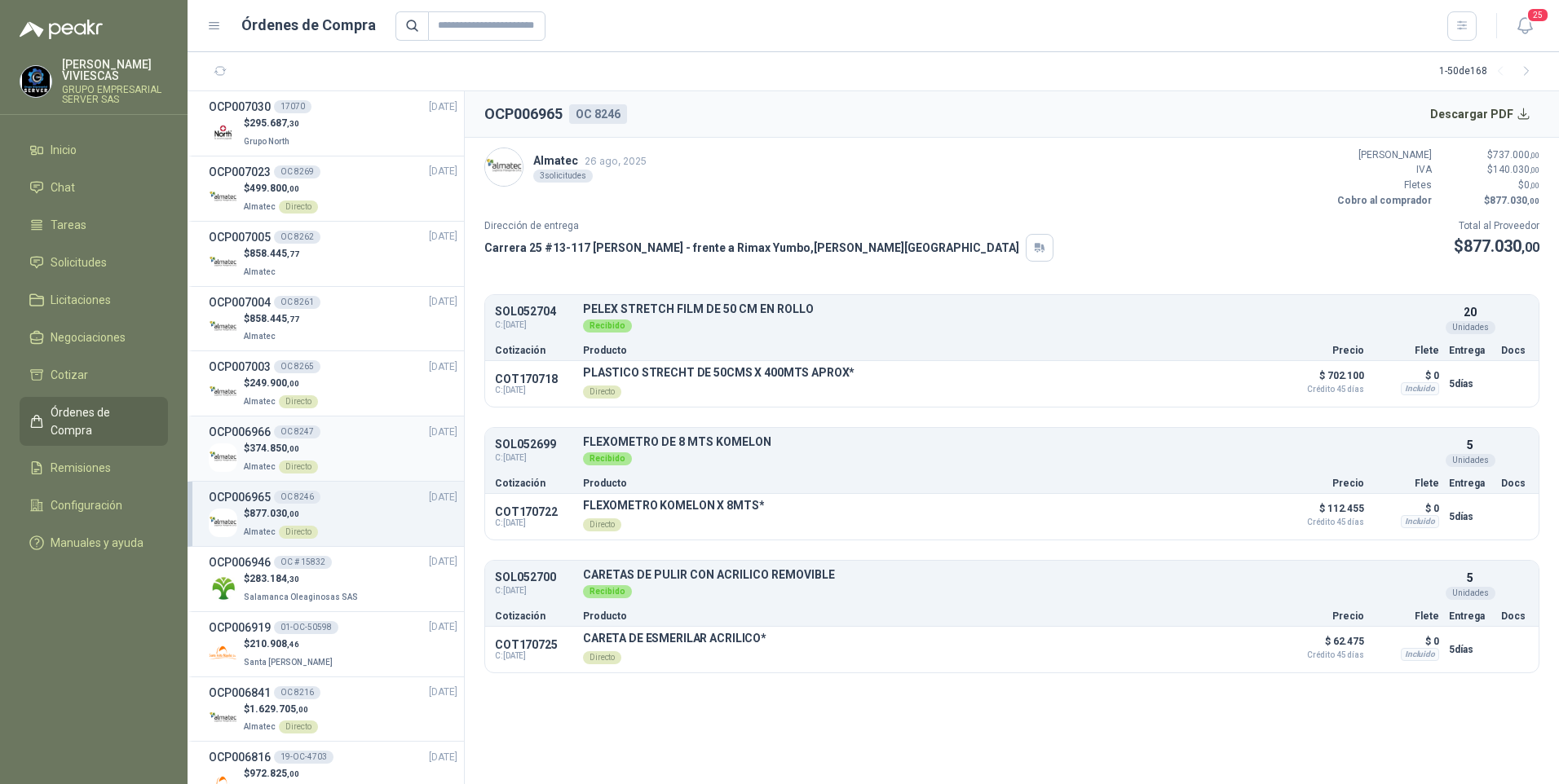
drag, startPoint x: 279, startPoint y: 465, endPoint x: 274, endPoint y: 455, distance: 11.2
click at [279, 465] on div "Directo" at bounding box center [299, 468] width 39 height 13
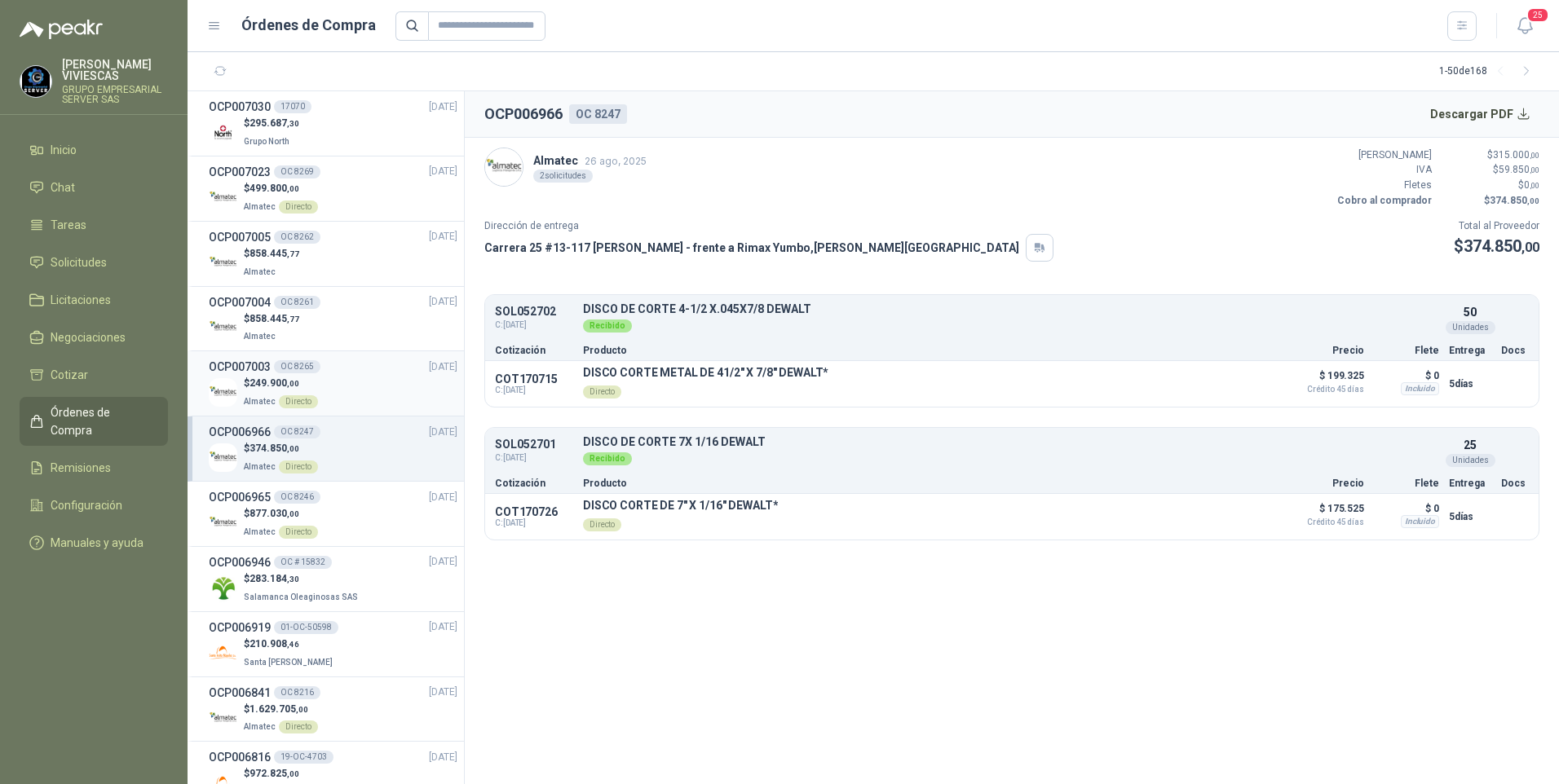
click at [246, 390] on p "$ 249.900 ,00" at bounding box center [280, 384] width 74 height 16
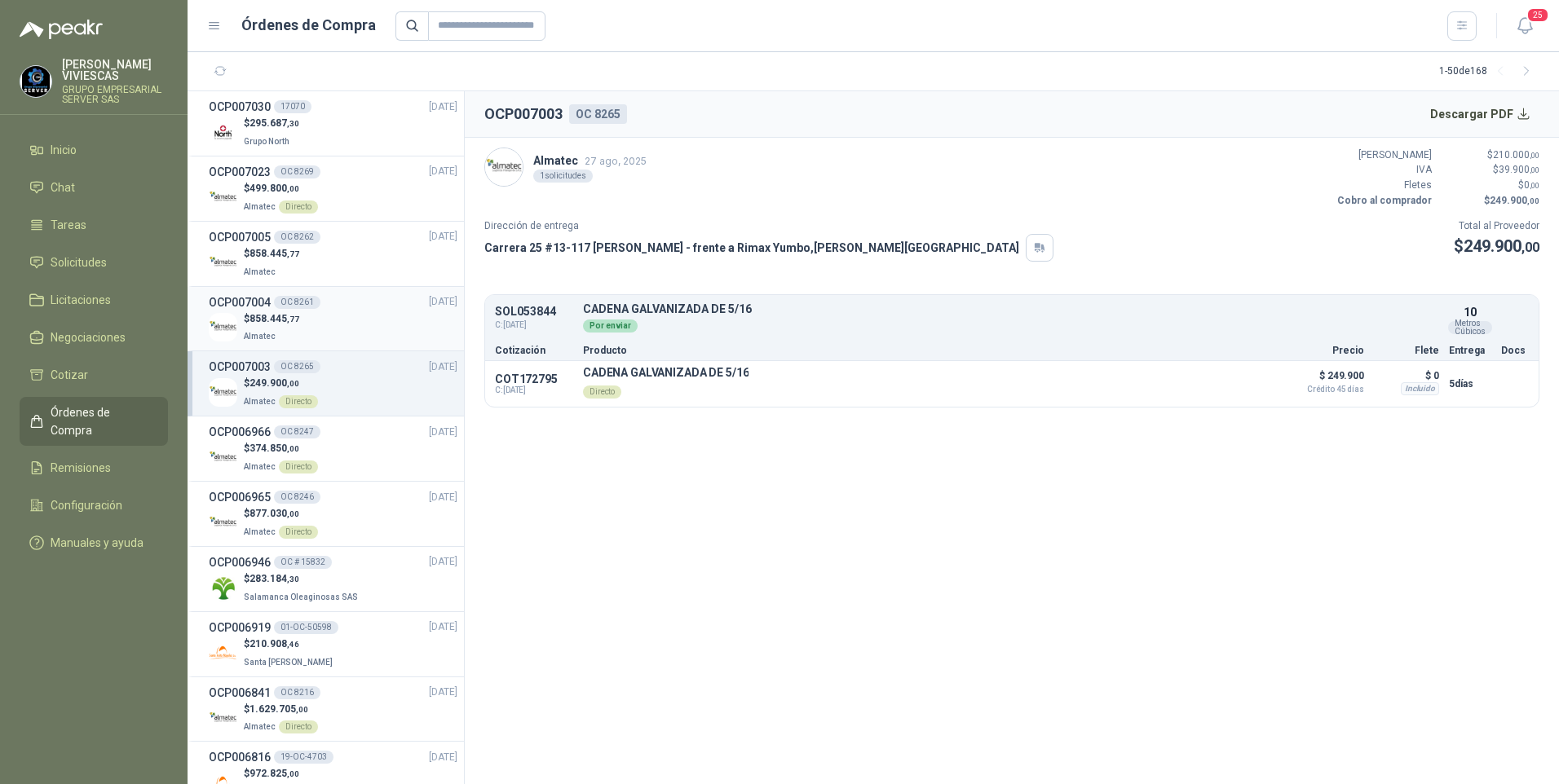
click at [262, 322] on span "858.445 ,77" at bounding box center [274, 318] width 49 height 11
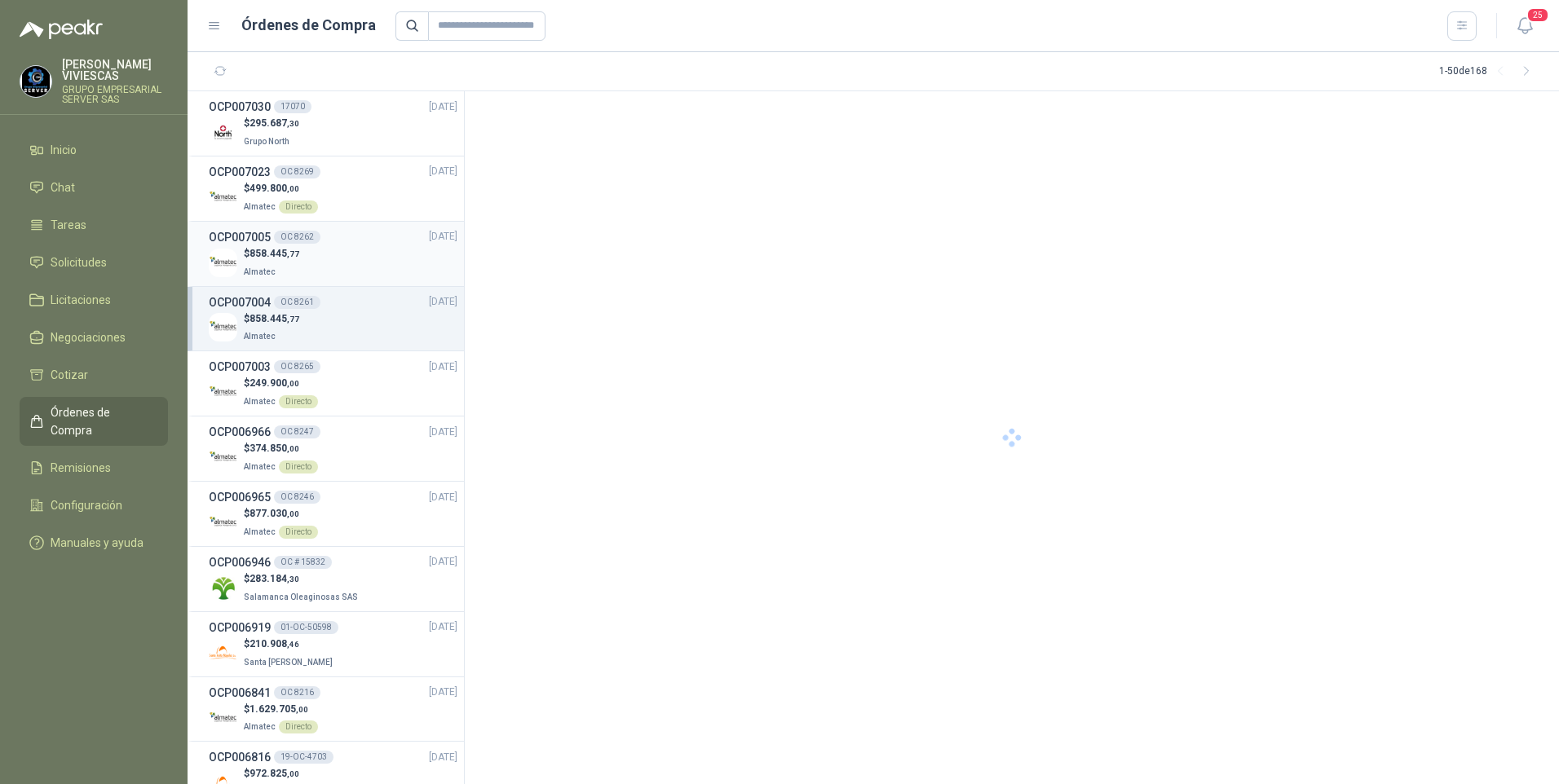
click at [273, 262] on p "Almatec" at bounding box center [271, 270] width 55 height 18
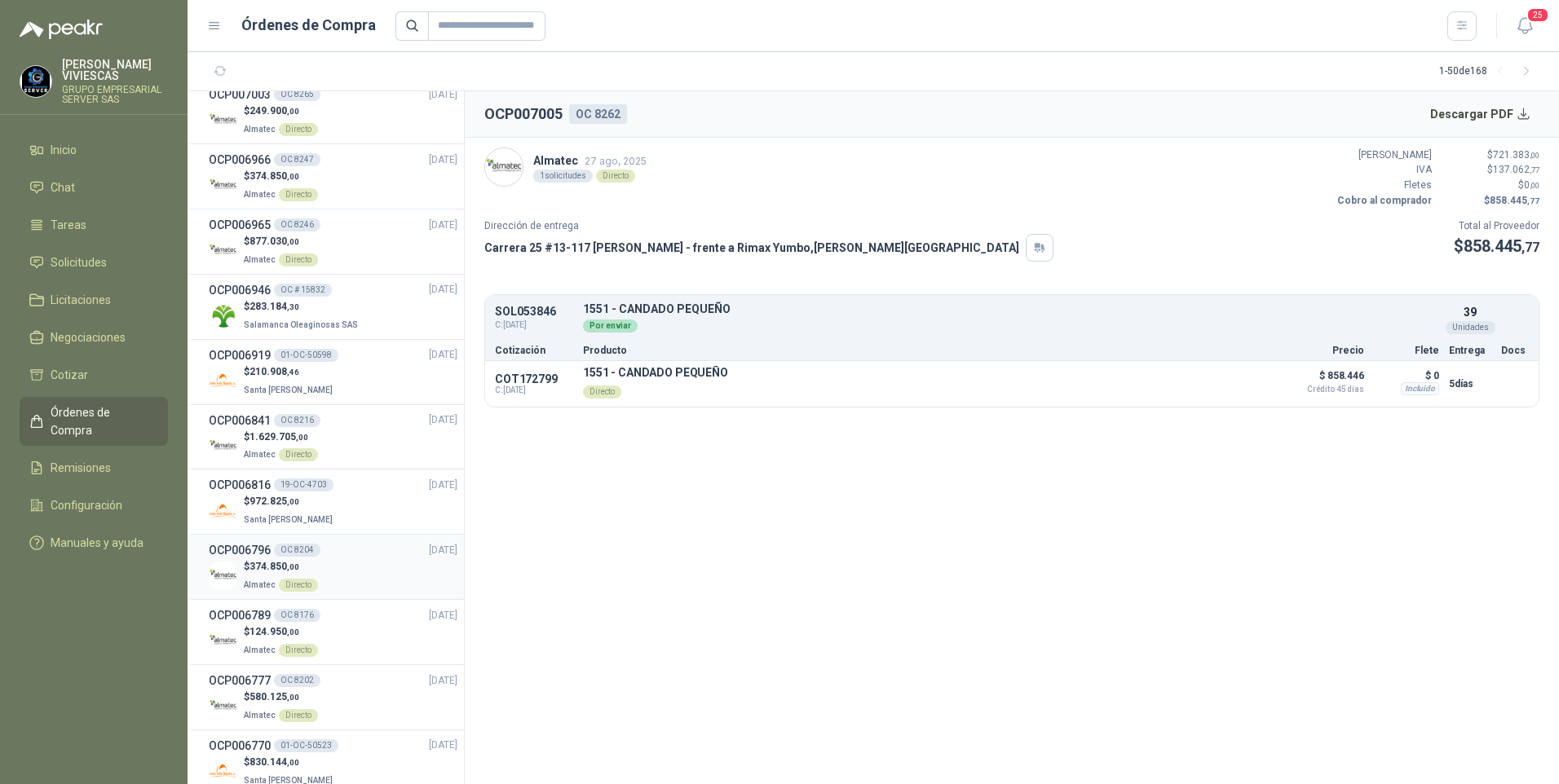
scroll to position [326, 0]
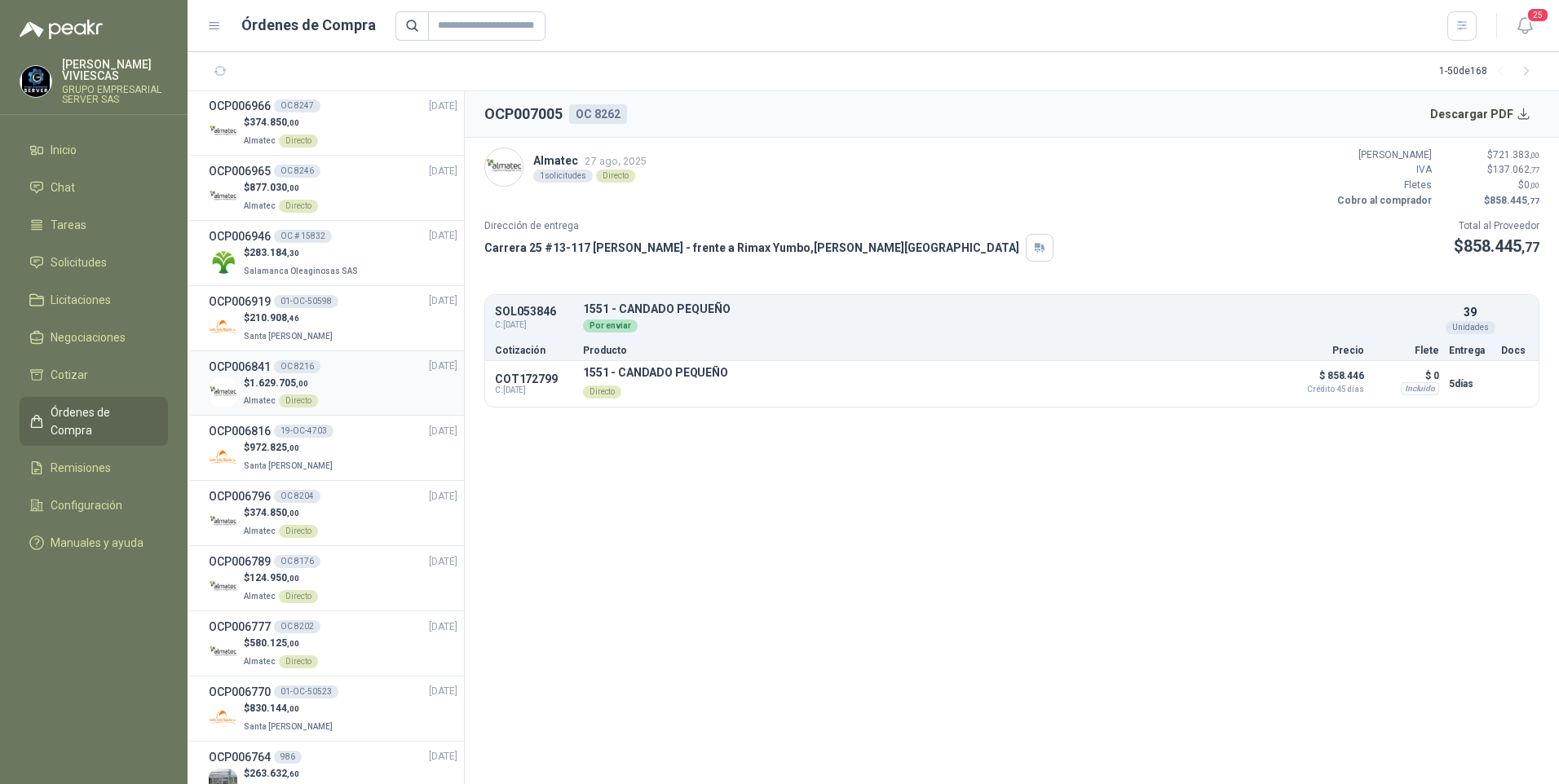
click at [281, 385] on span "1.629.705 ,00" at bounding box center [278, 383] width 59 height 11
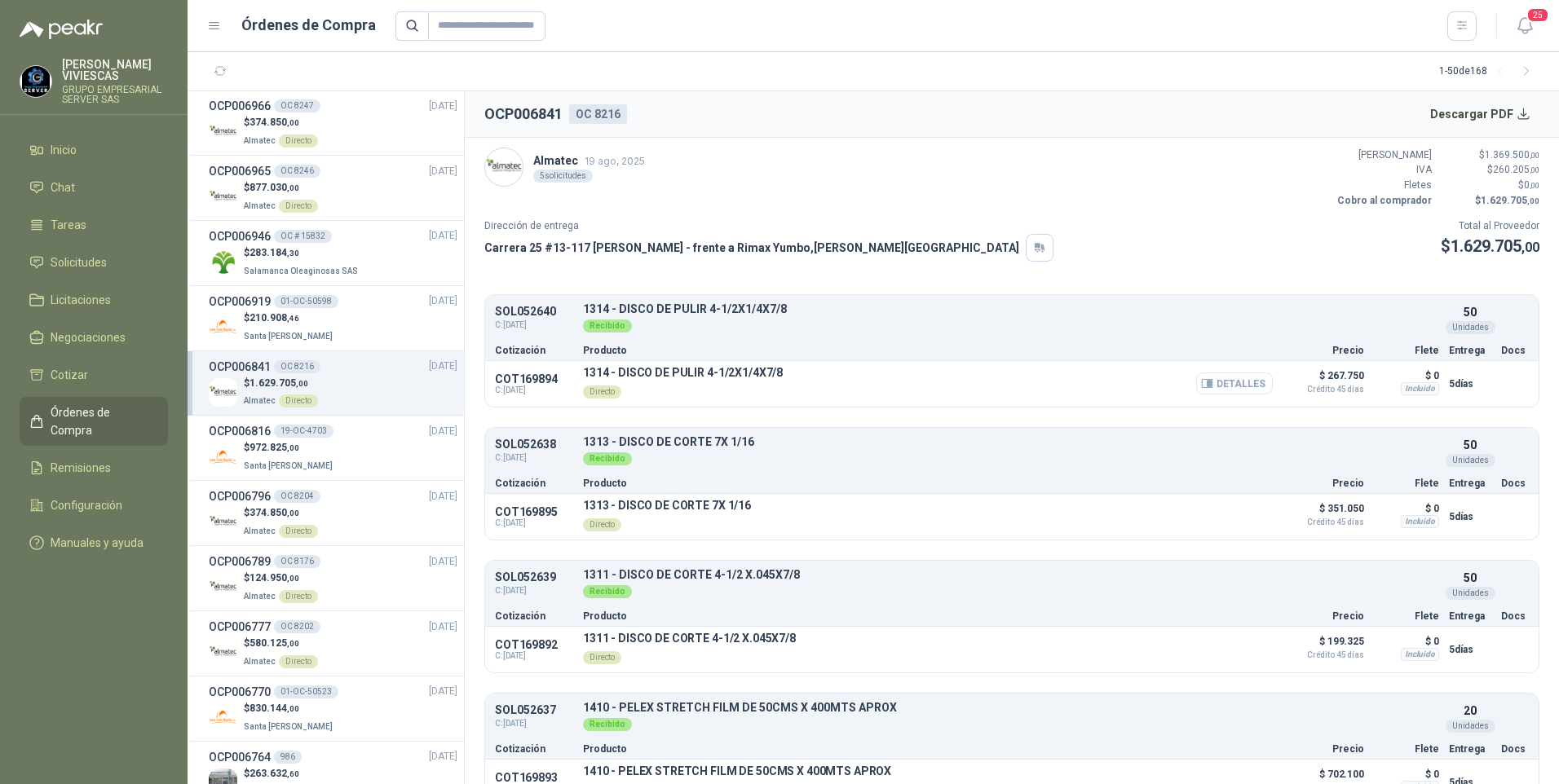
click at [1225, 385] on button "Detalles" at bounding box center [1234, 384] width 77 height 22
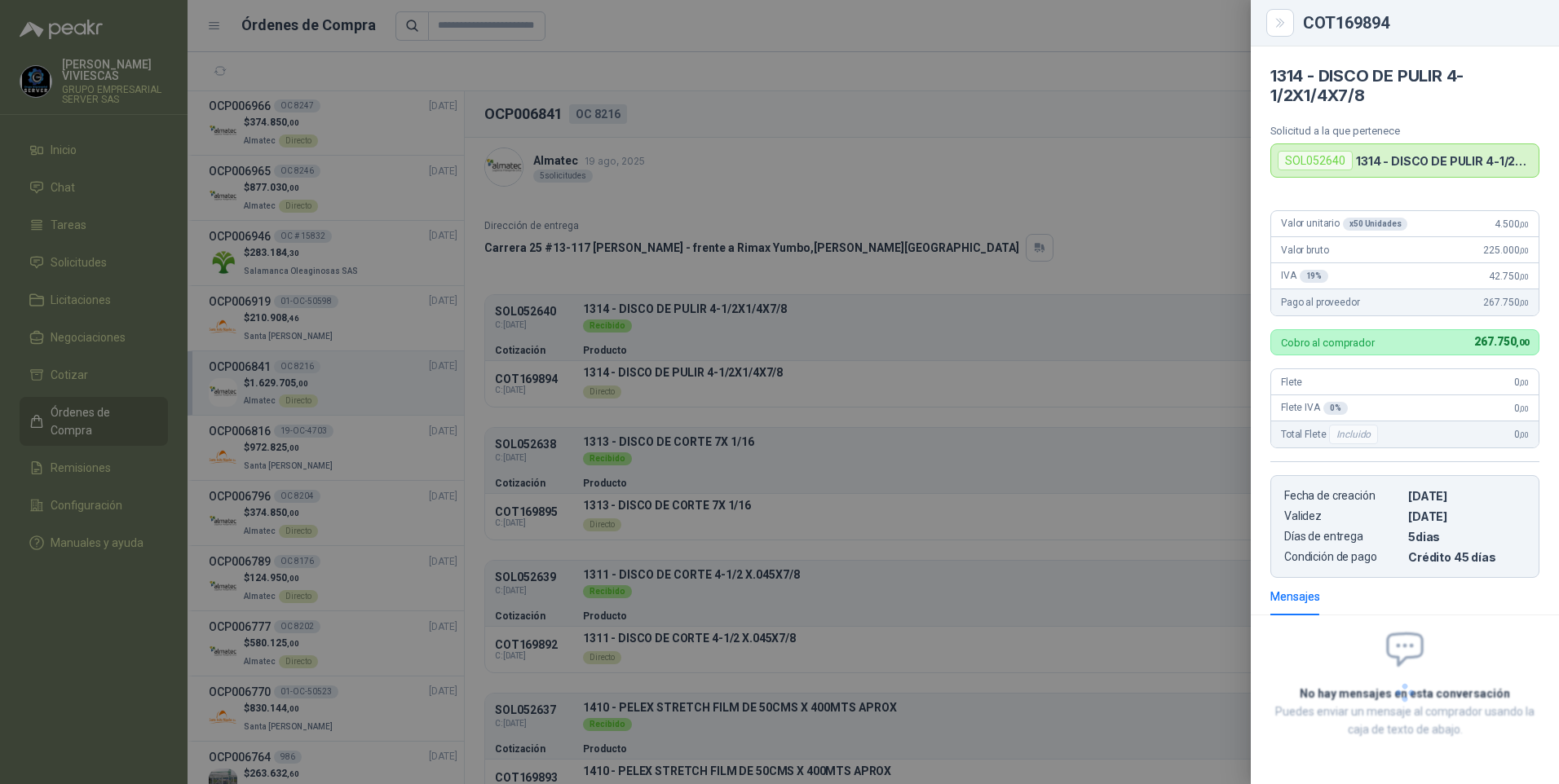
scroll to position [5, 0]
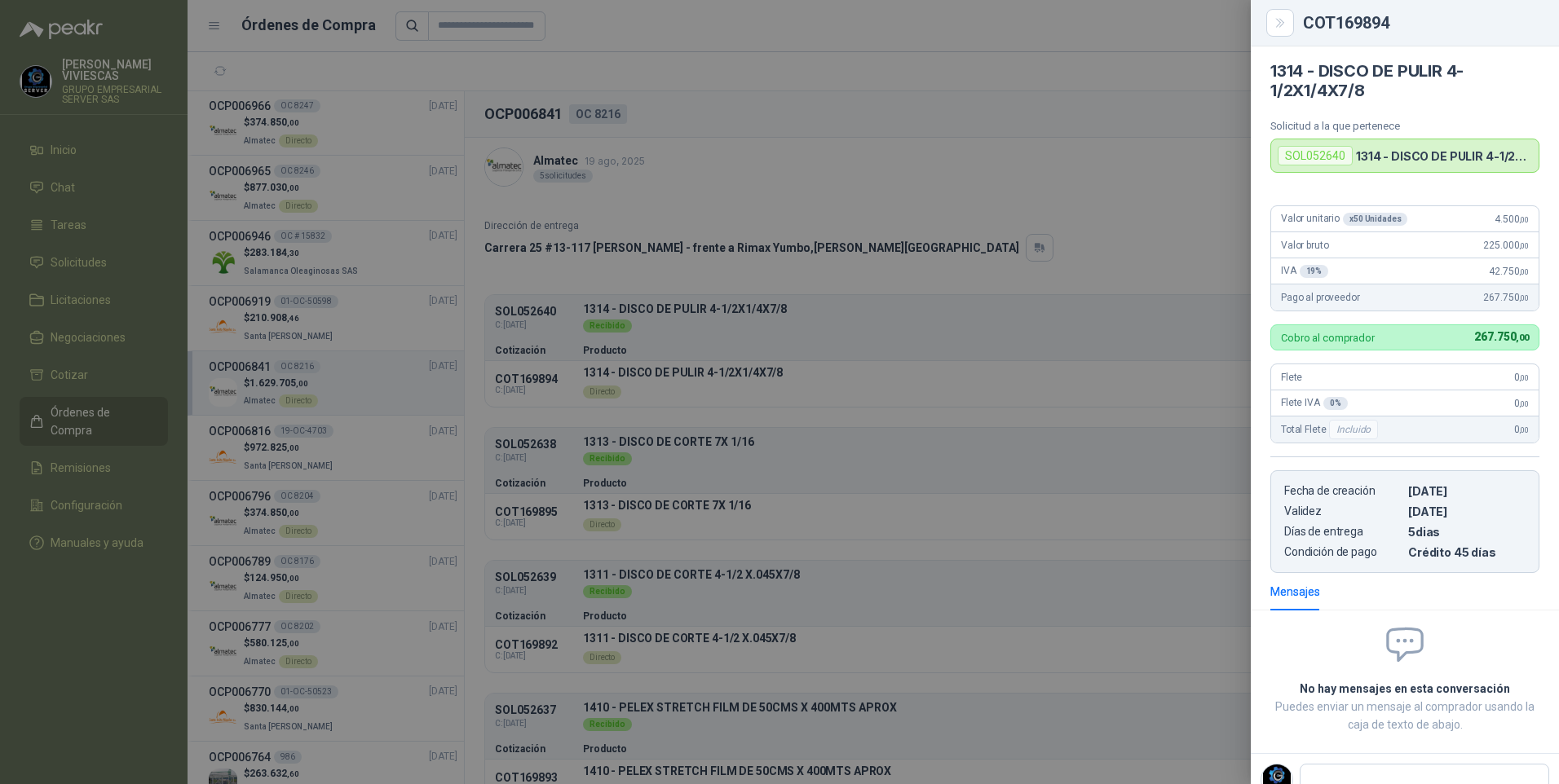
click at [688, 164] on div at bounding box center [780, 392] width 1559 height 784
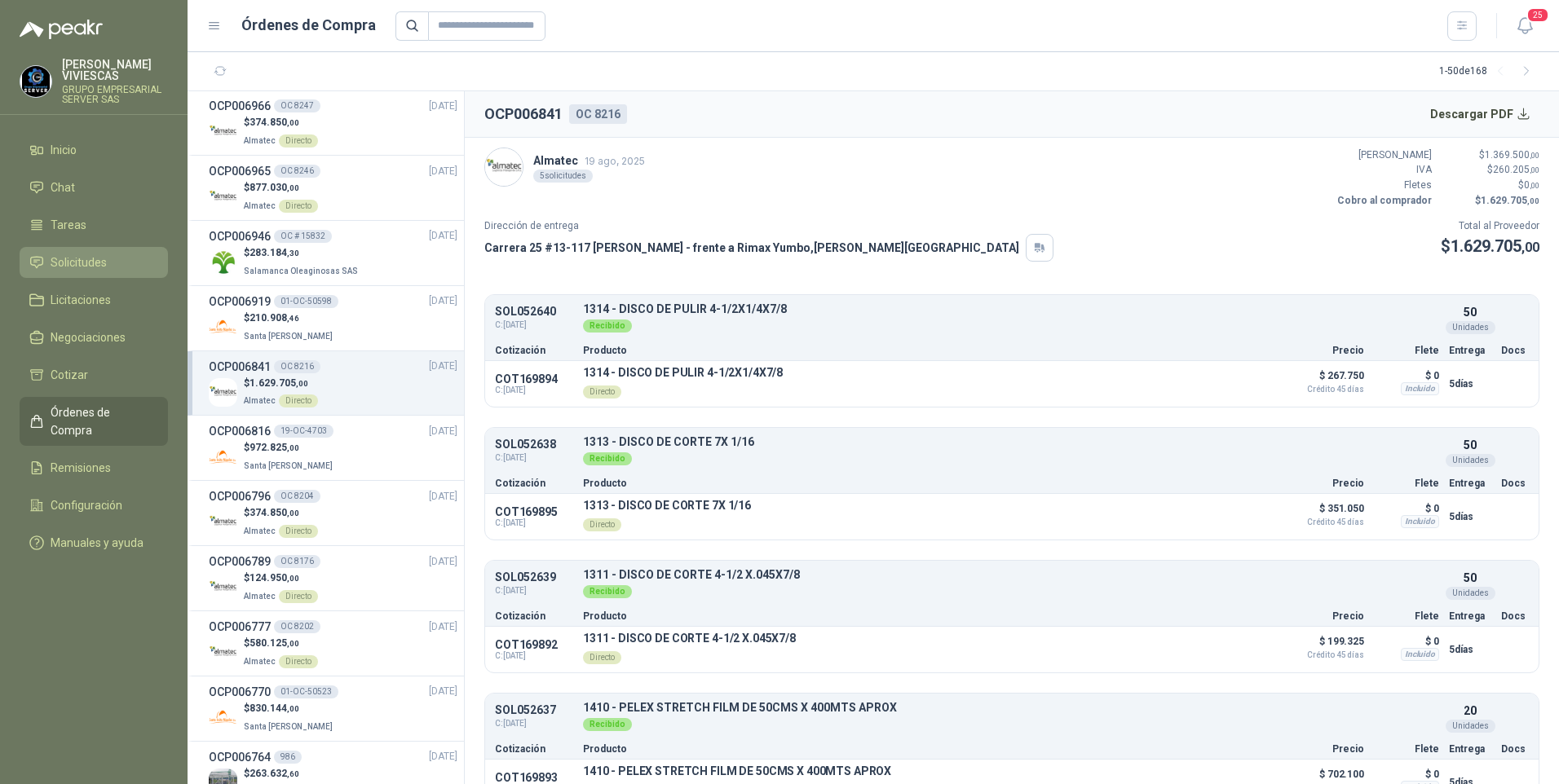
click at [94, 261] on span "Solicitudes" at bounding box center [78, 262] width 56 height 18
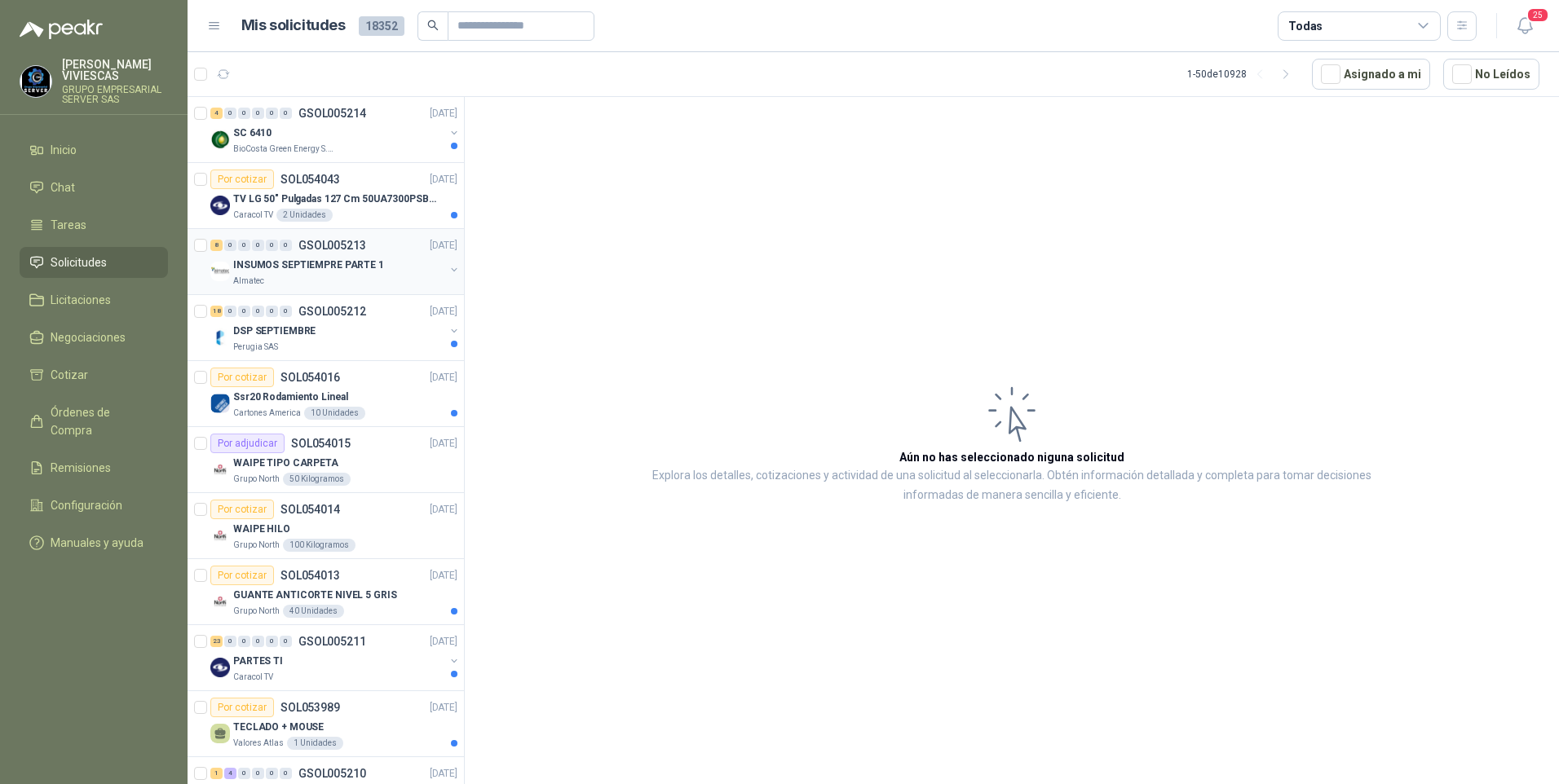
click at [268, 264] on p "INSUMOS SEPTIEMPRE PARTE 1" at bounding box center [309, 265] width 151 height 16
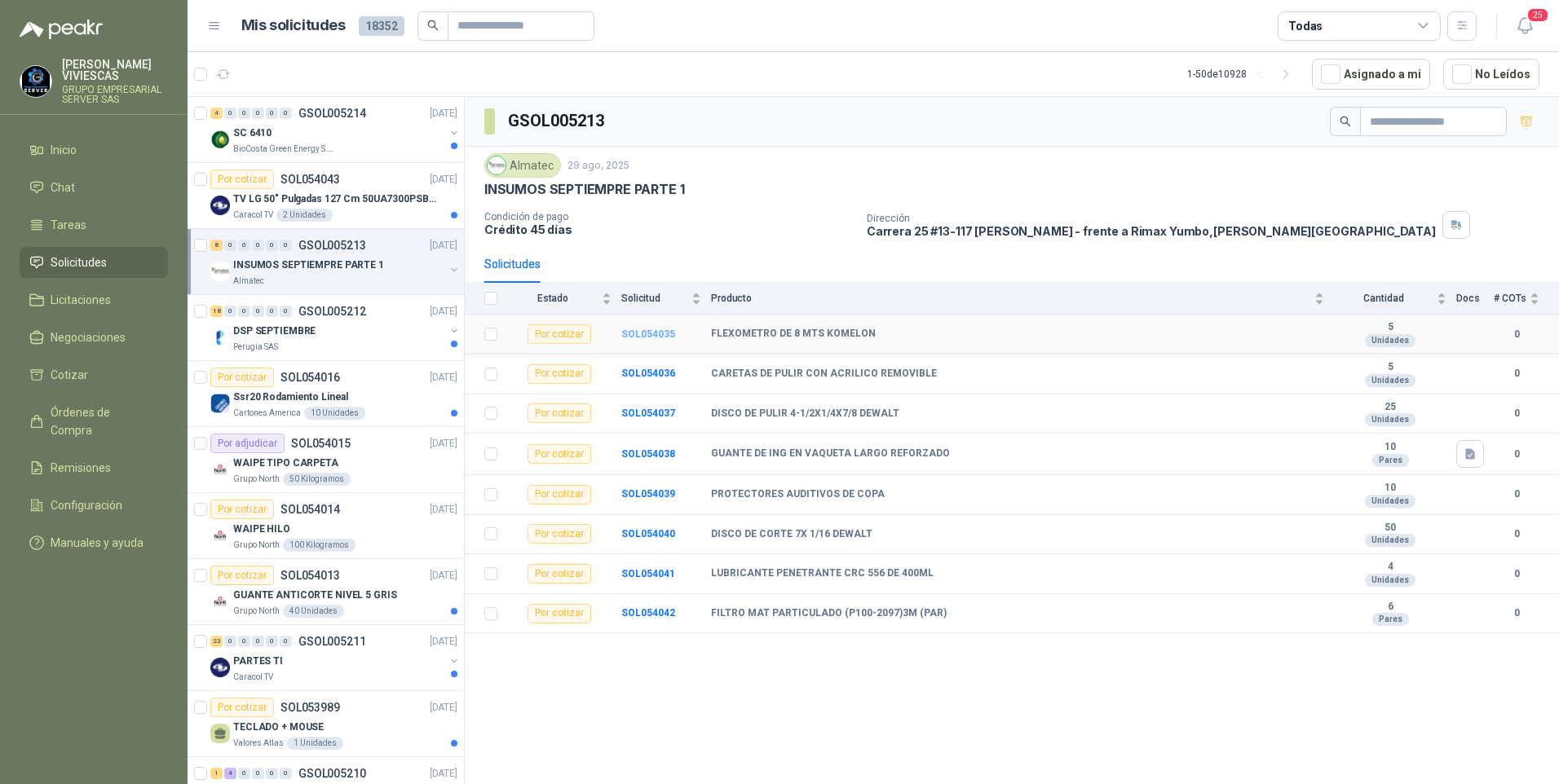
click at [652, 329] on b "SOL054035" at bounding box center [649, 334] width 54 height 11
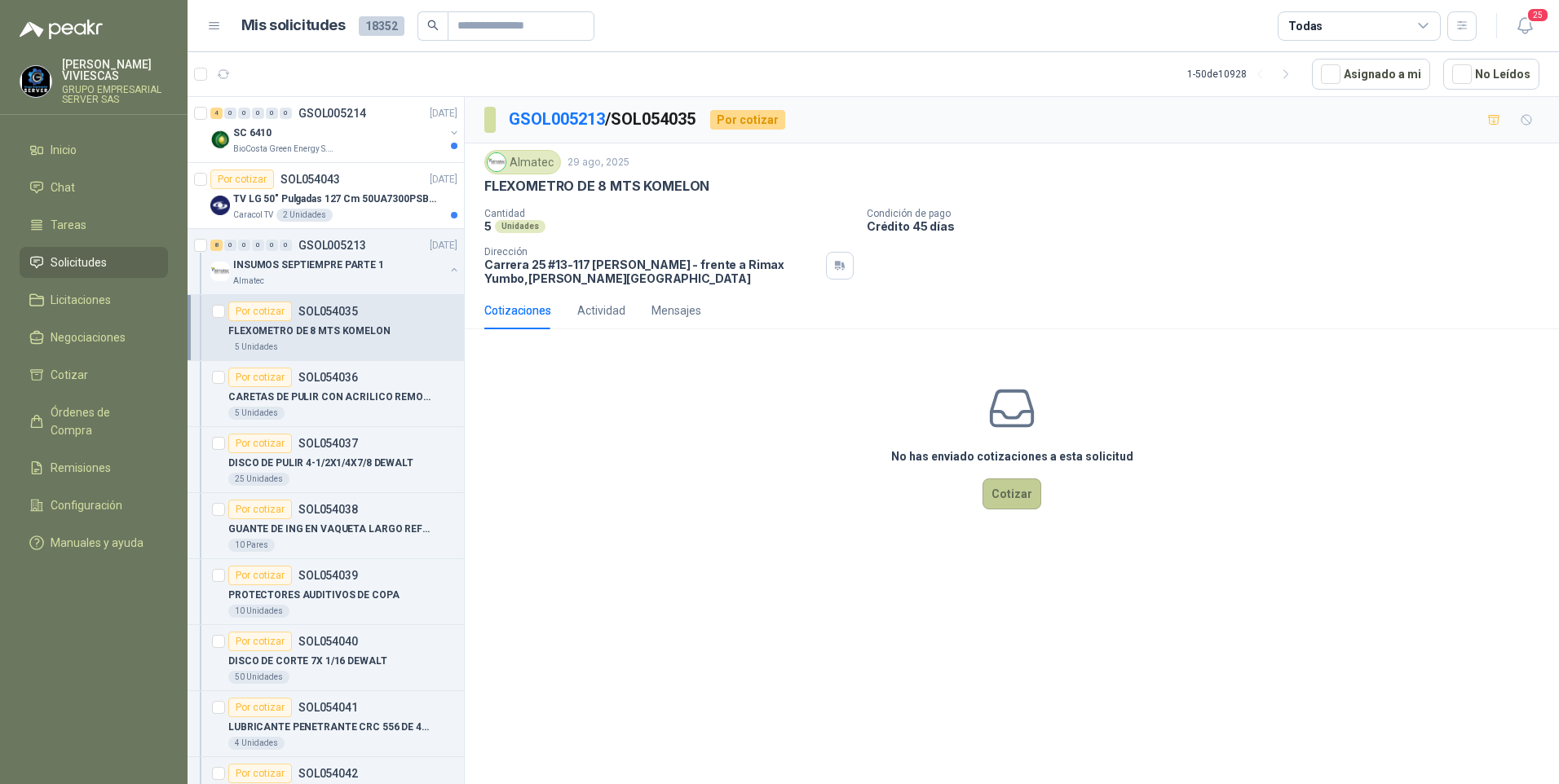
click at [1018, 500] on button "Cotizar" at bounding box center [1012, 494] width 59 height 31
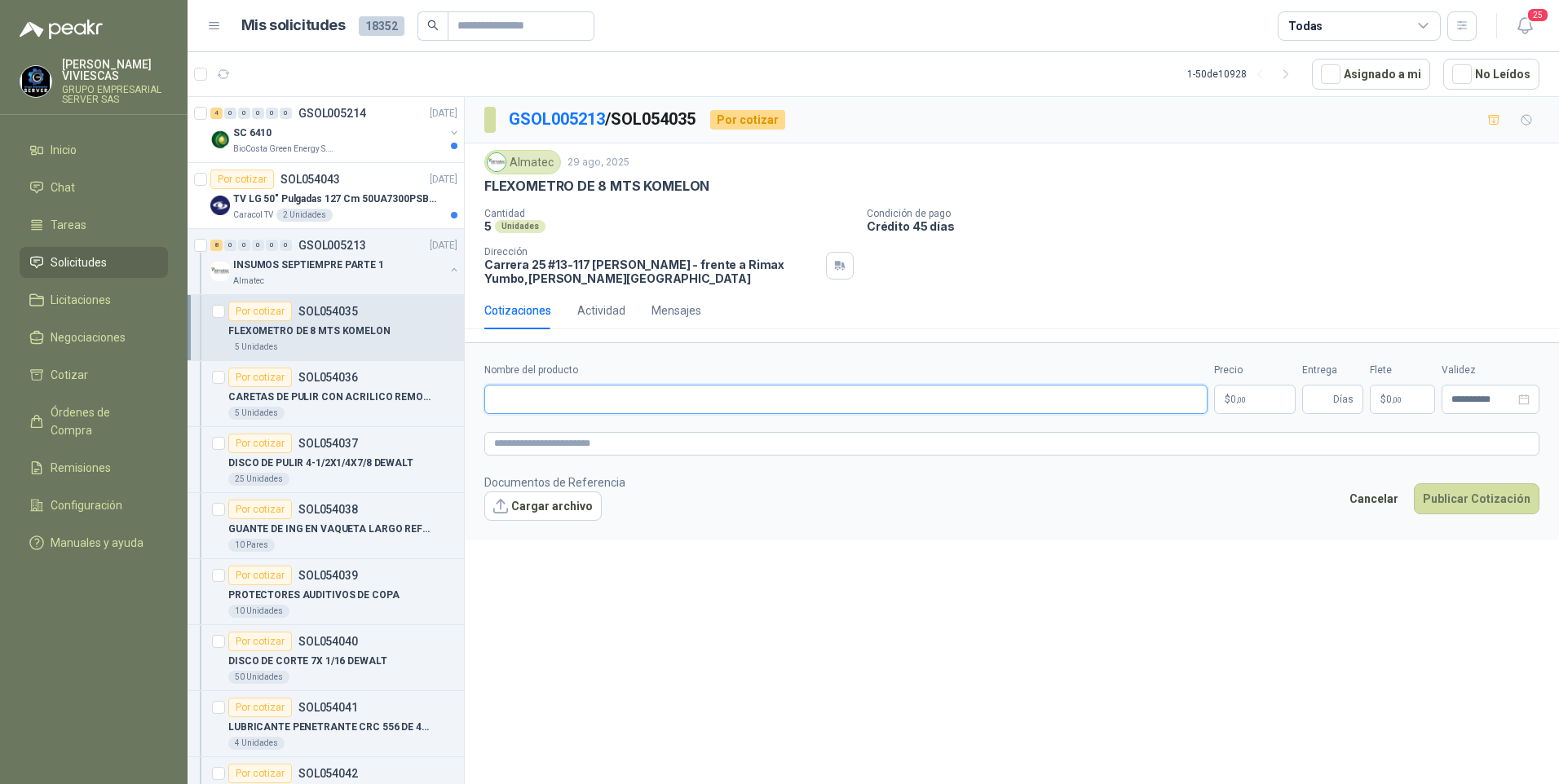
click at [579, 405] on input "Nombre del producto" at bounding box center [846, 399] width 723 height 29
type input "**********"
click at [1248, 404] on p "$ 0 ,00" at bounding box center [1255, 399] width 81 height 29
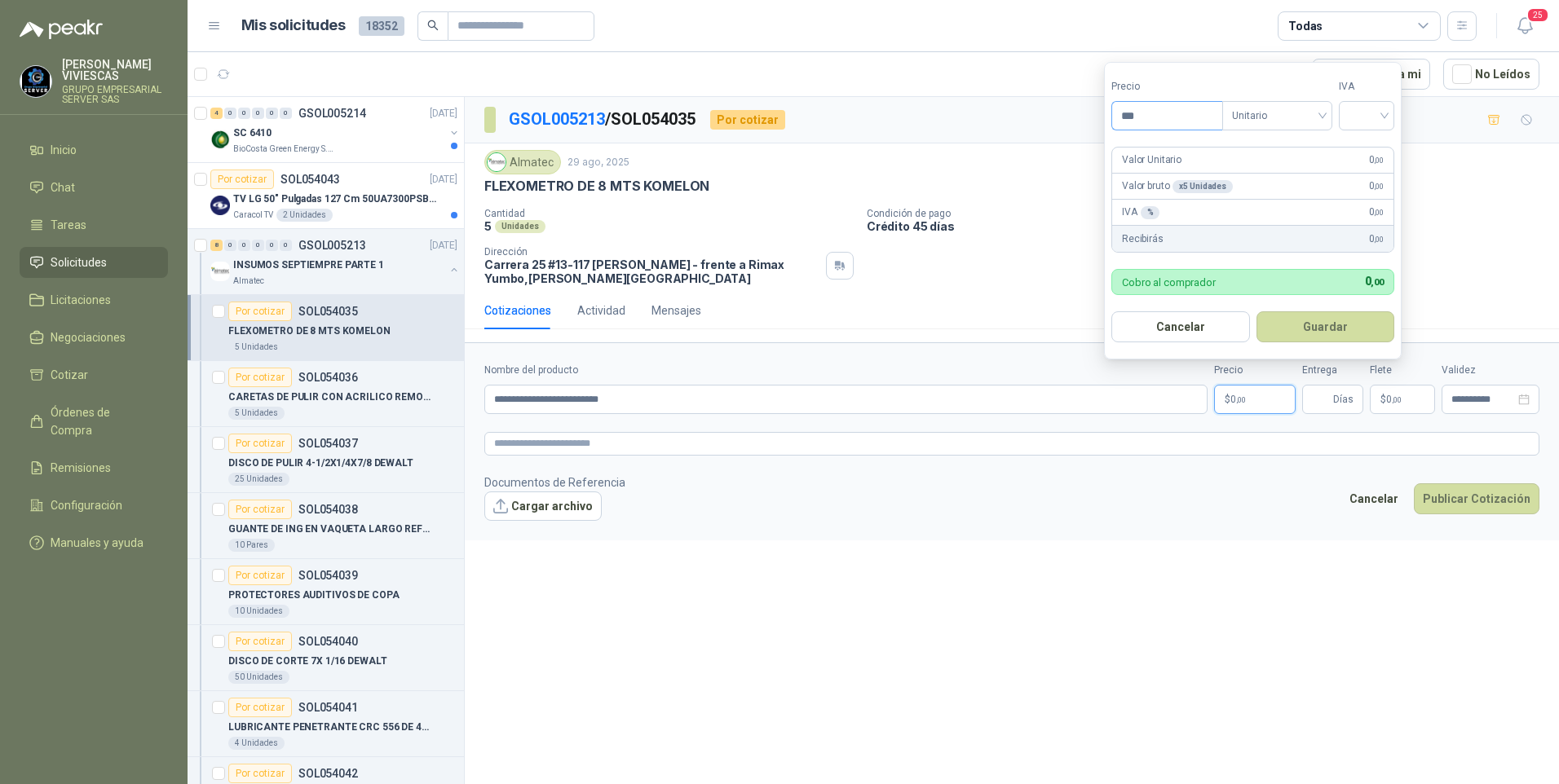
click at [1194, 108] on input "***" at bounding box center [1167, 116] width 110 height 28
type input "********"
click at [1384, 102] on input "search" at bounding box center [1367, 114] width 35 height 24
drag, startPoint x: 1377, startPoint y: 158, endPoint x: 1369, endPoint y: 161, distance: 8.5
click at [1377, 158] on div "19%" at bounding box center [1370, 148] width 30 height 18
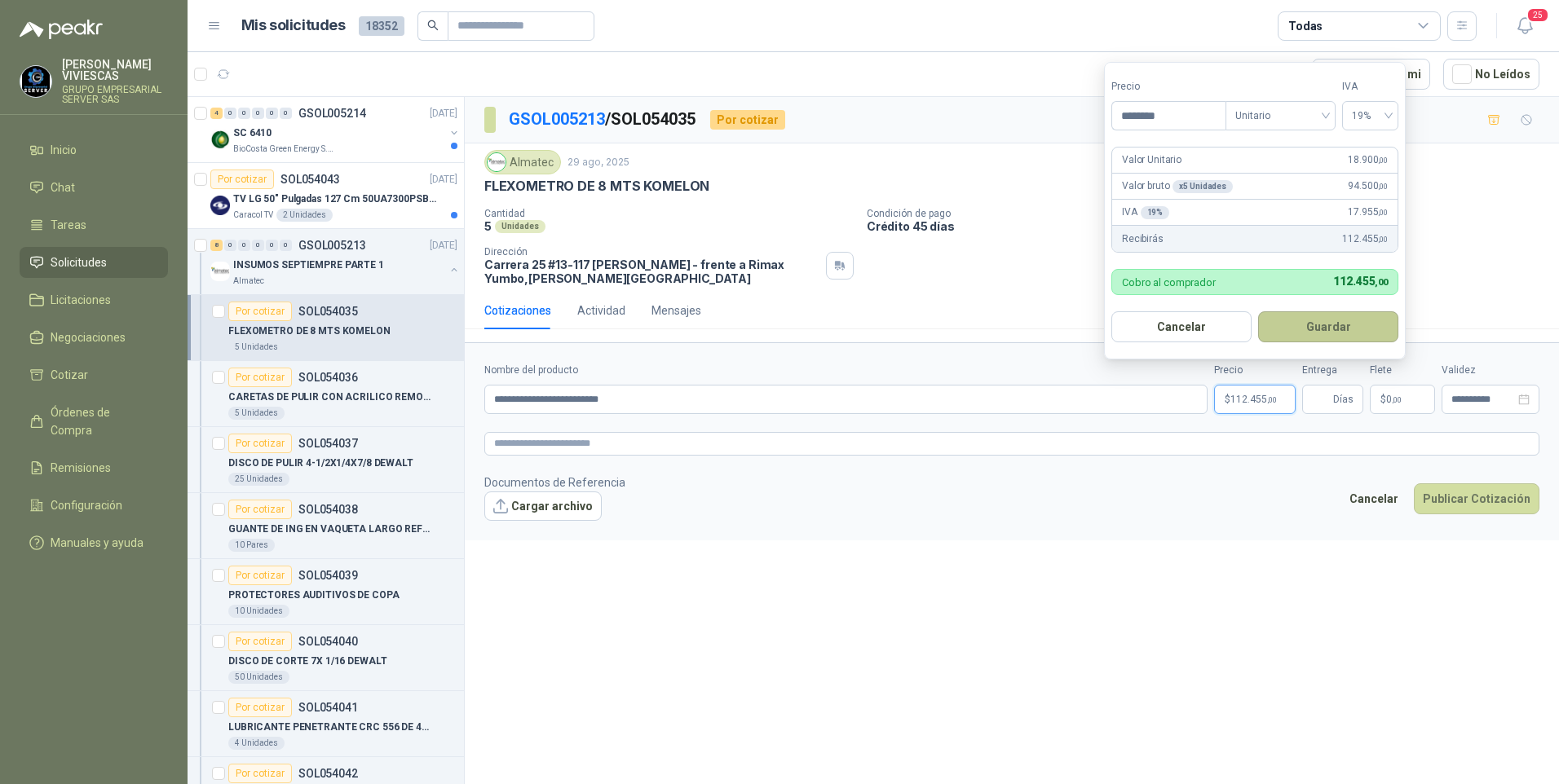
click at [1334, 319] on button "Guardar" at bounding box center [1328, 327] width 140 height 31
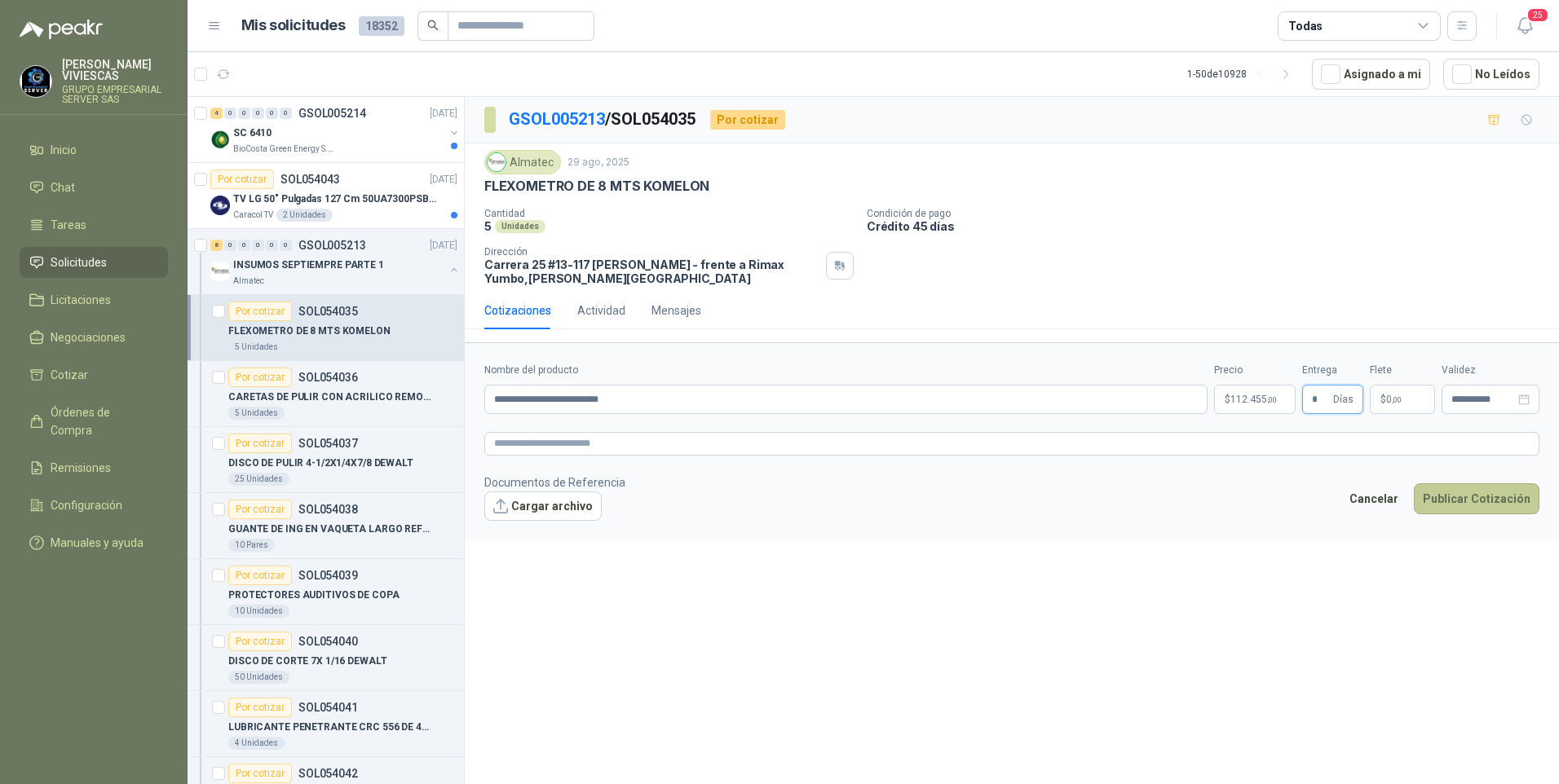
type input "*"
click at [1495, 503] on button "Publicar Cotización" at bounding box center [1477, 498] width 126 height 31
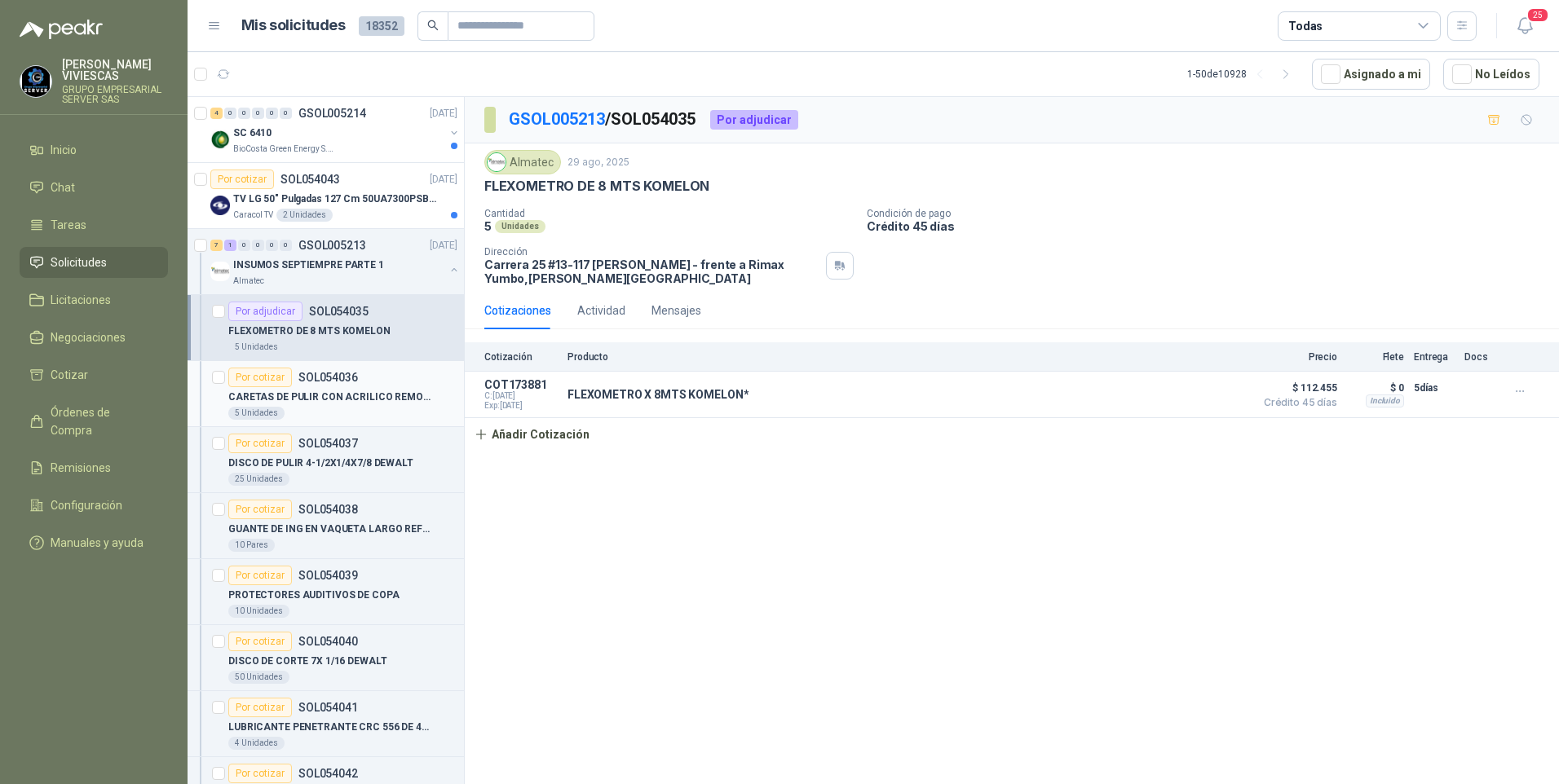
click at [337, 404] on p "CARETAS DE PULIR CON ACRILICO REMOVIBLE" at bounding box center [330, 398] width 203 height 16
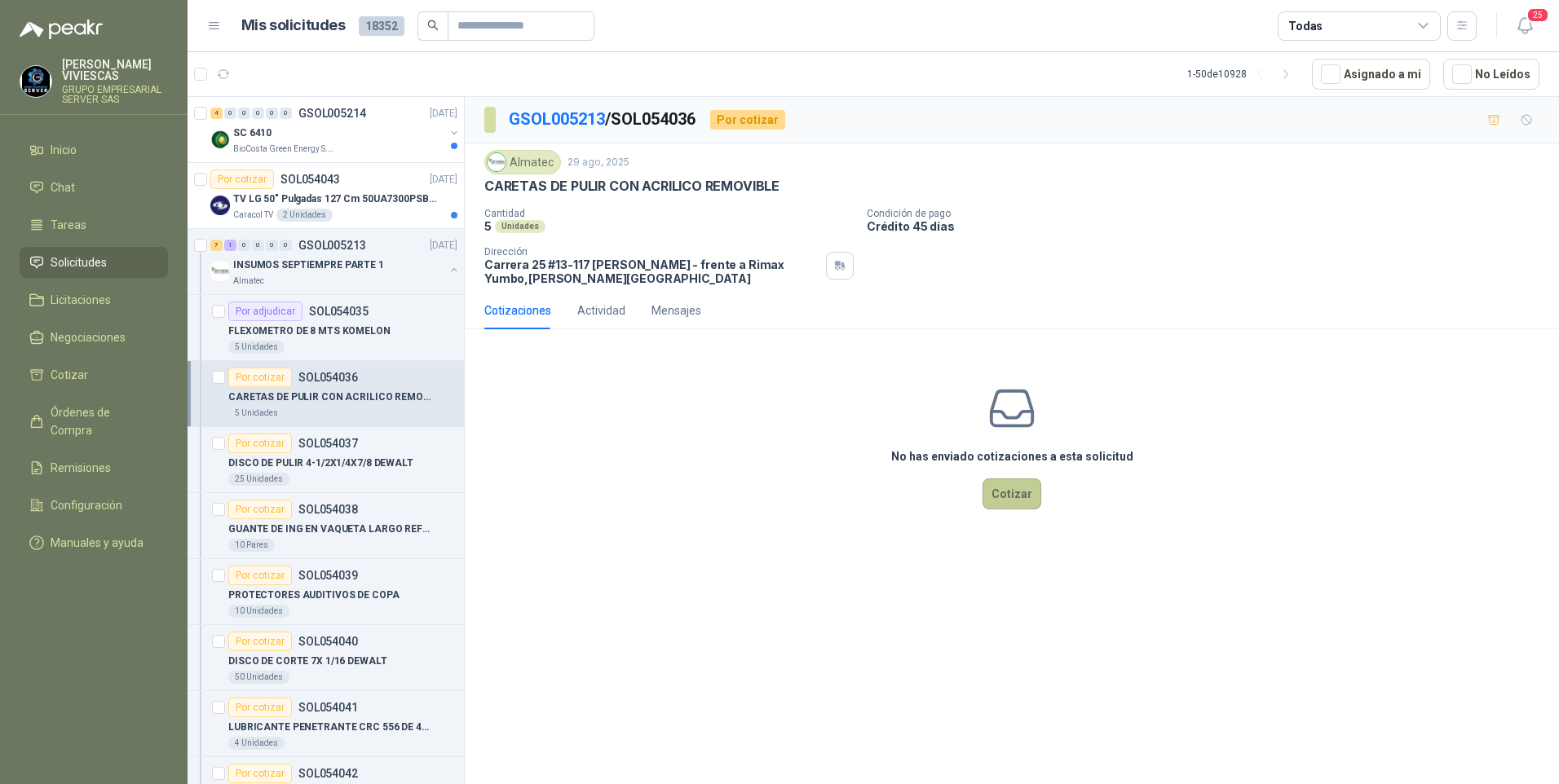
click at [1028, 490] on button "Cotizar" at bounding box center [1012, 494] width 59 height 31
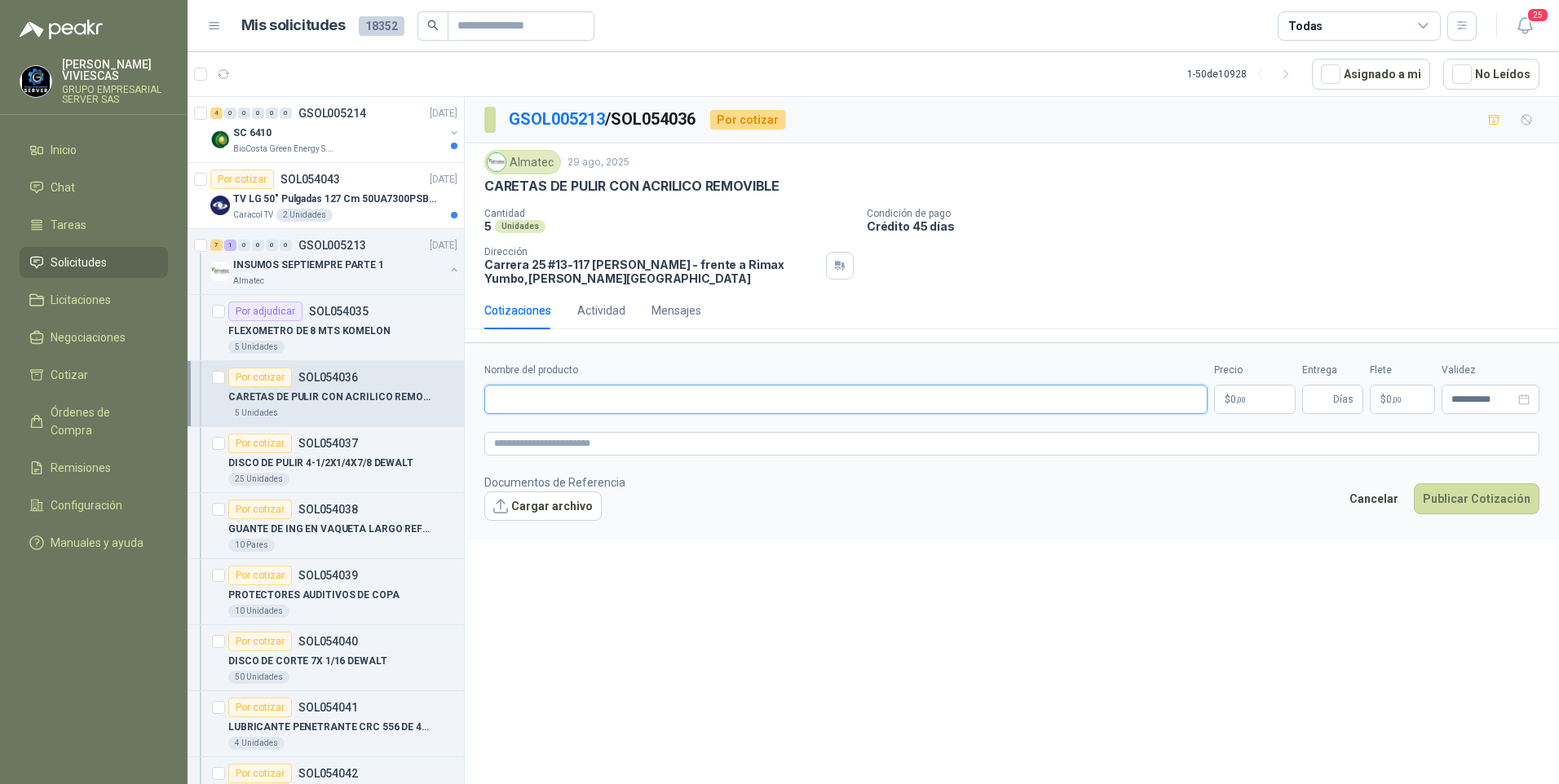
click at [530, 409] on input "Nombre del producto" at bounding box center [846, 399] width 723 height 29
type input "**********"
click at [1255, 395] on p "$ 0 ,00" at bounding box center [1255, 399] width 81 height 29
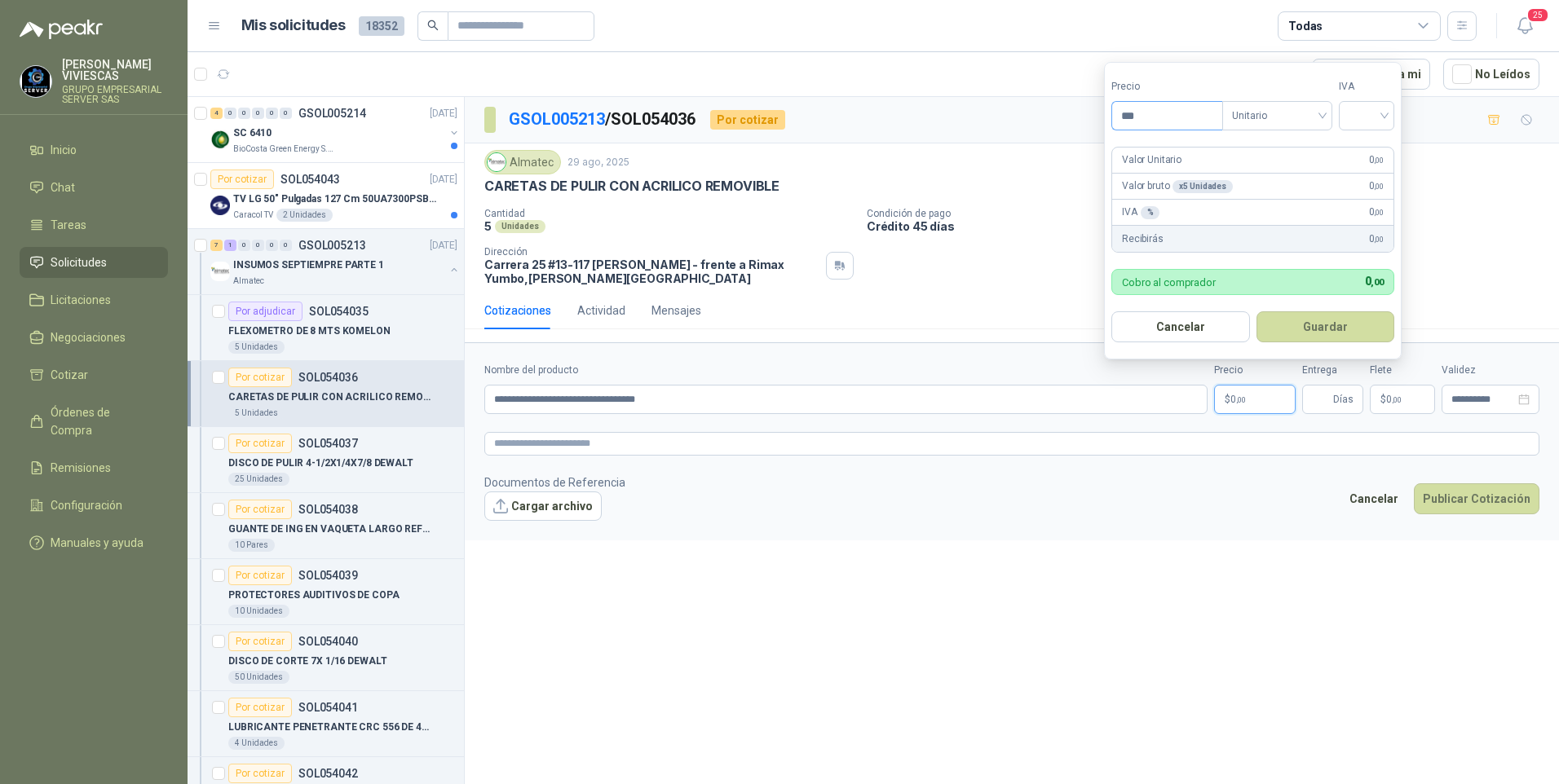
click at [1162, 102] on input "***" at bounding box center [1167, 116] width 110 height 28
type input "********"
click at [1338, 118] on div "Precio ******** Tipo Unitario IVA" at bounding box center [1253, 105] width 283 height 51
click at [1369, 118] on input "search" at bounding box center [1367, 114] width 35 height 24
drag, startPoint x: 1380, startPoint y: 147, endPoint x: 1227, endPoint y: 361, distance: 263.1
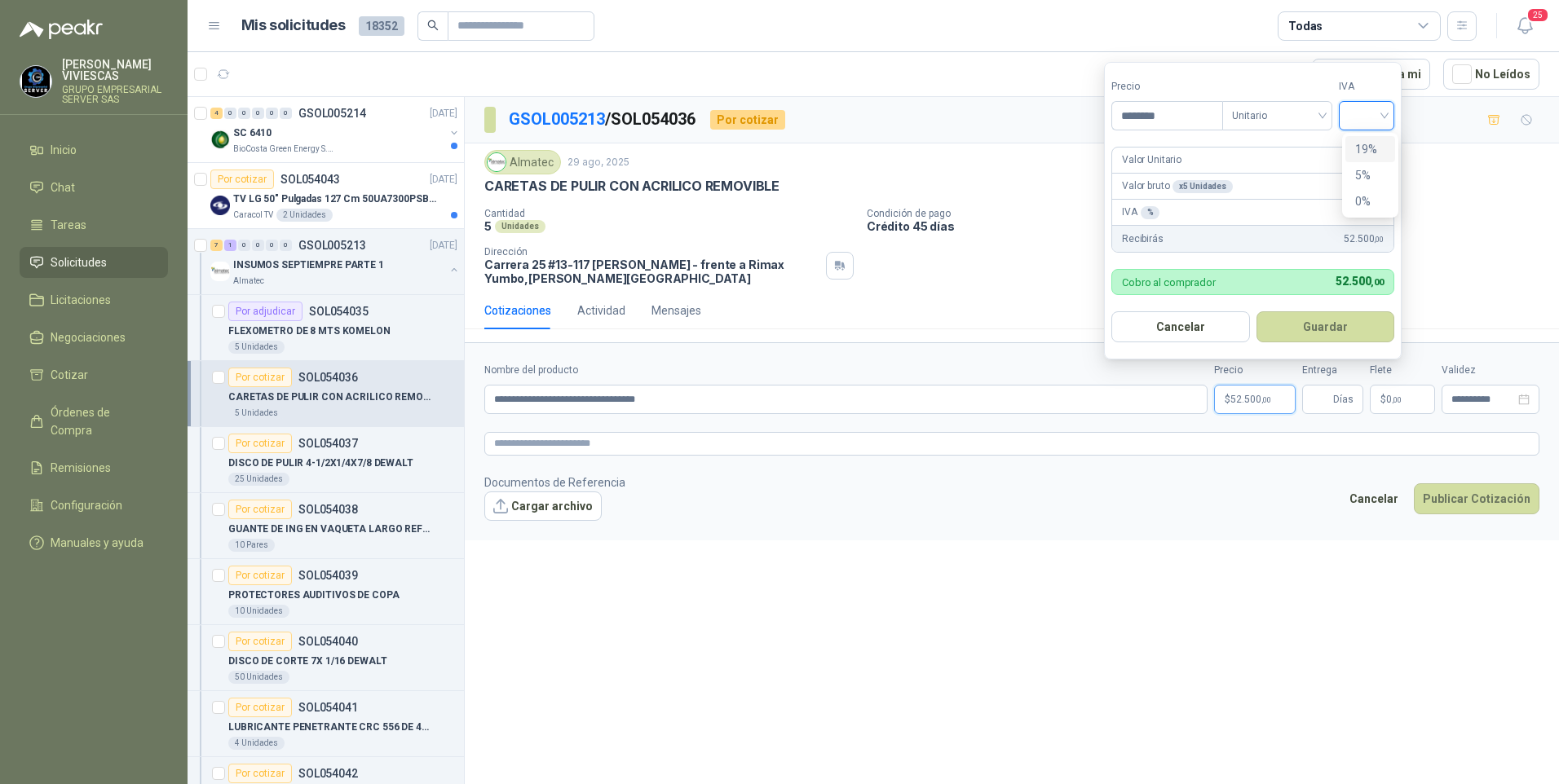
click at [1380, 147] on div "19%" at bounding box center [1370, 148] width 30 height 18
click at [1325, 326] on button "Guardar" at bounding box center [1328, 327] width 140 height 31
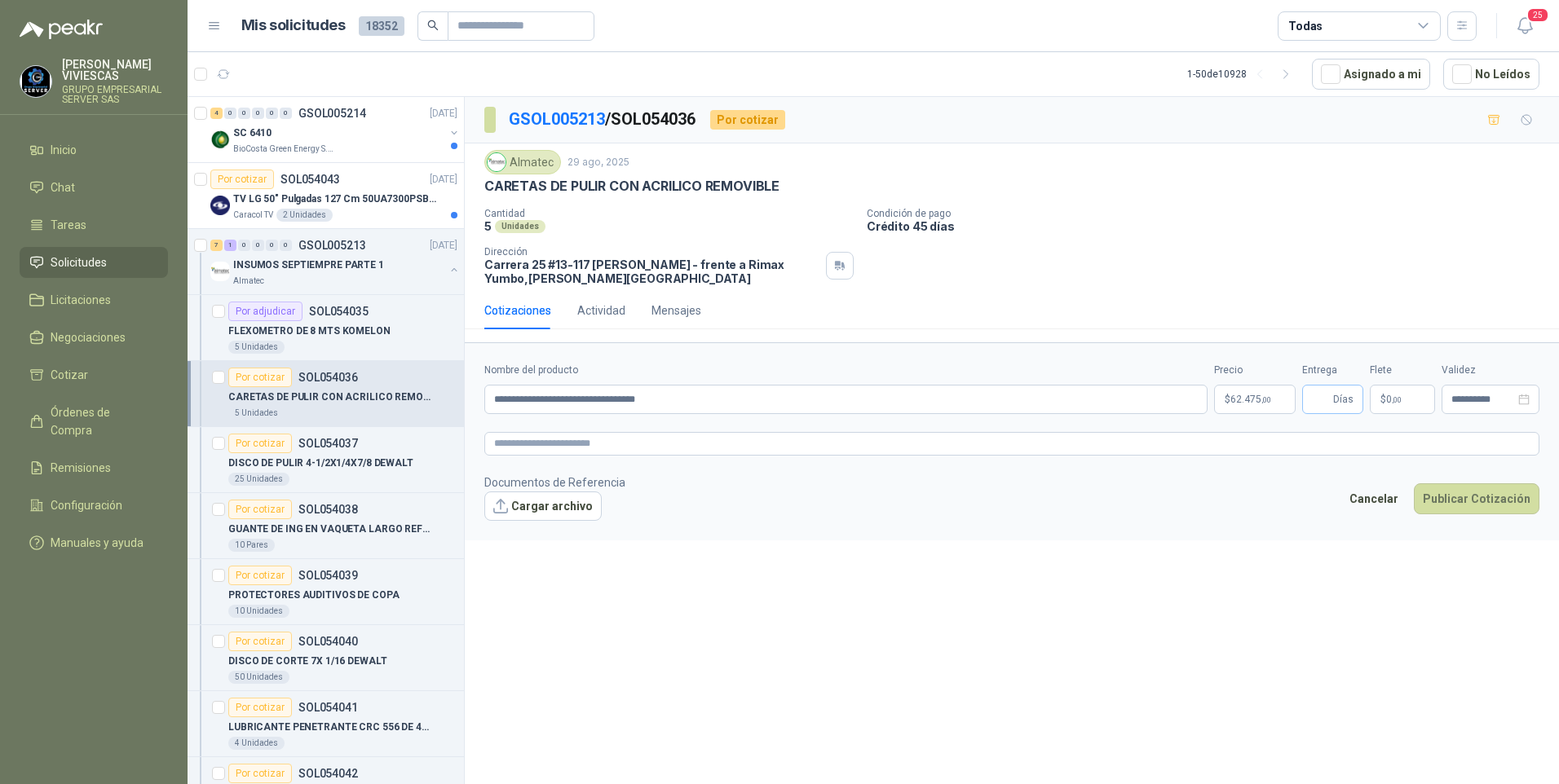
click at [1333, 398] on span "Días" at bounding box center [1333, 399] width 62 height 29
type input "*"
click at [1456, 501] on button "Publicar Cotización" at bounding box center [1477, 498] width 126 height 31
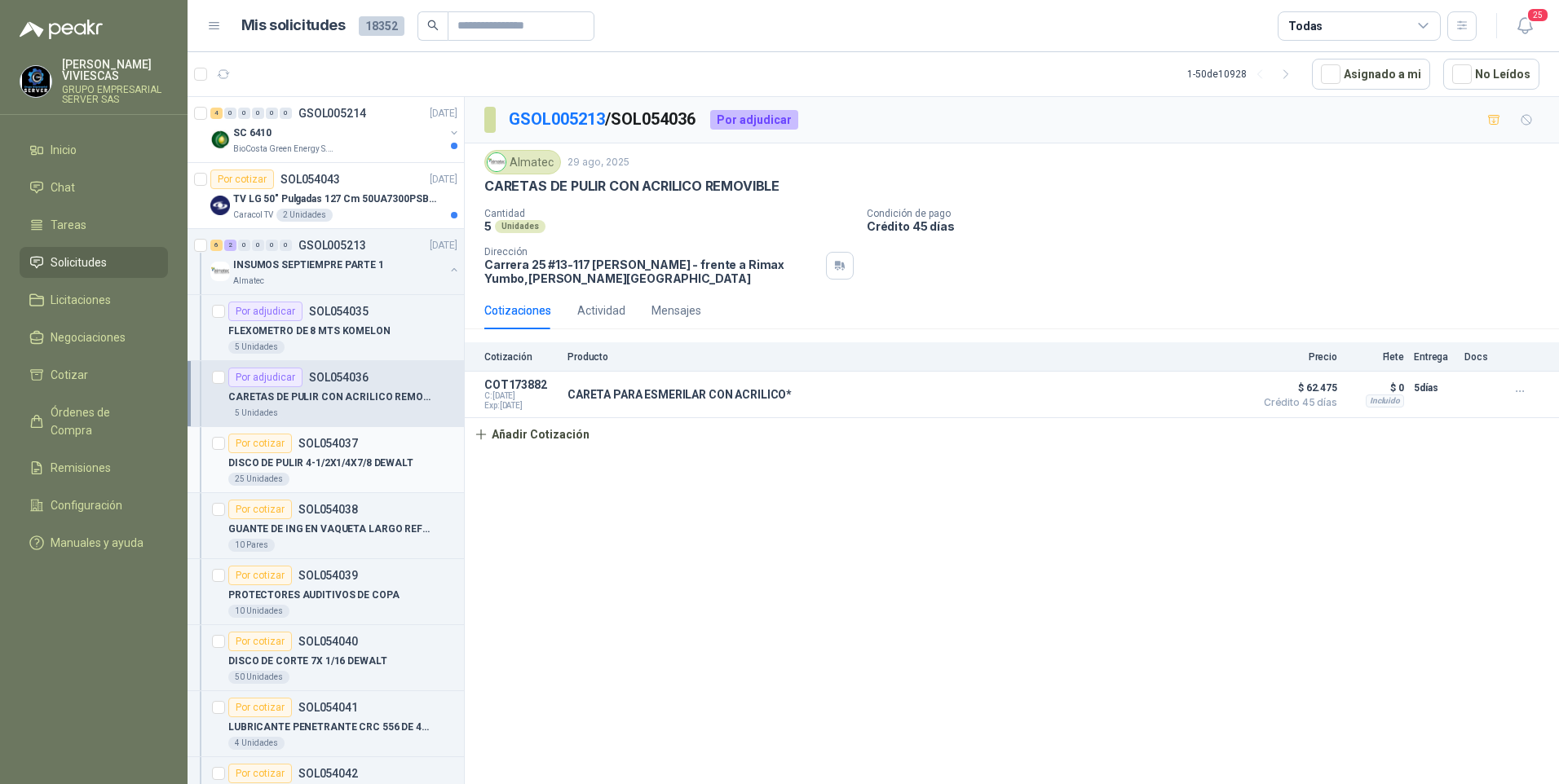
click at [302, 468] on p "DISCO DE PULIR 4-1/2X1/4X7/8 DEWALT" at bounding box center [321, 463] width 185 height 16
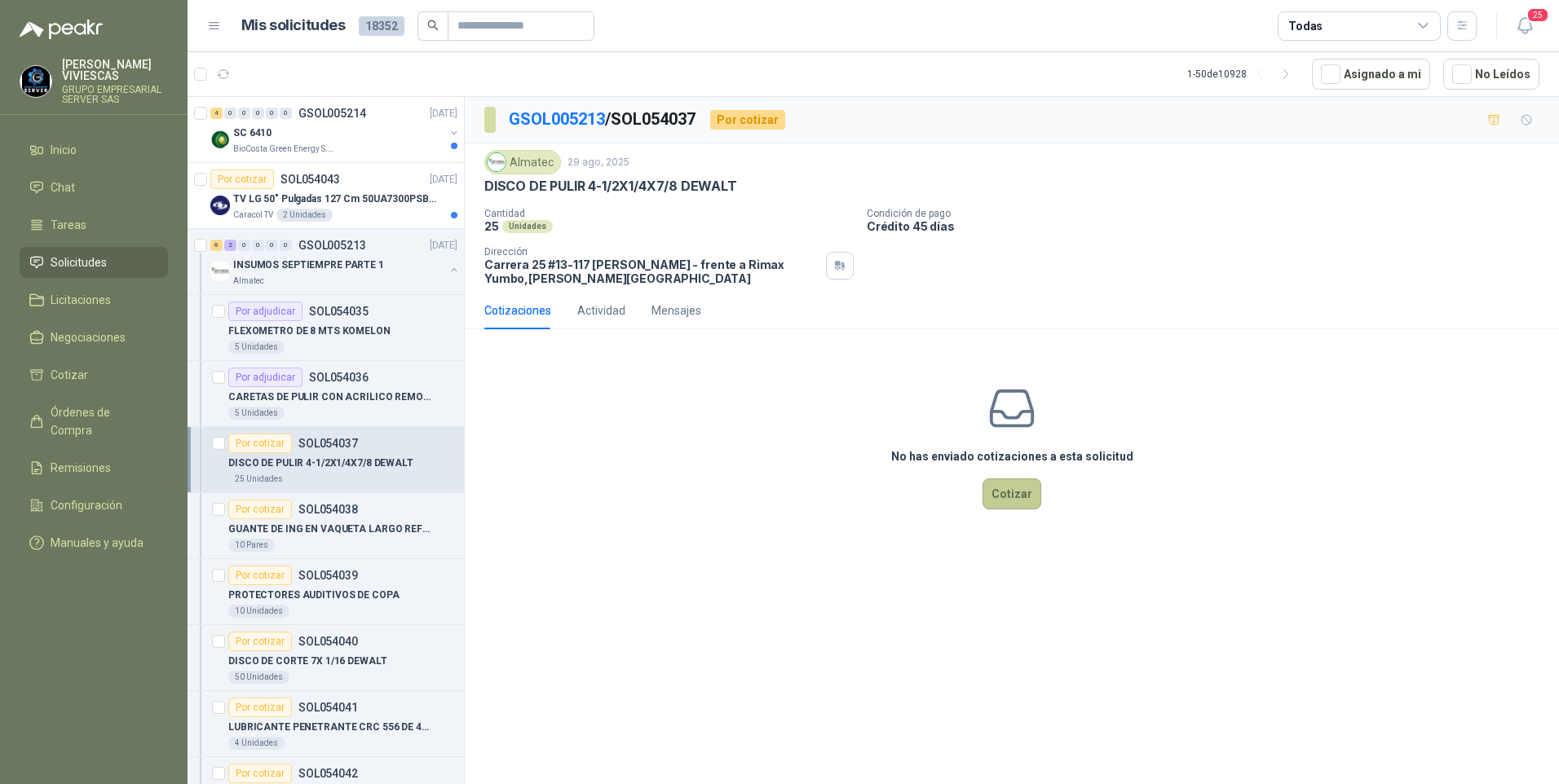
click at [1003, 491] on button "Cotizar" at bounding box center [1012, 494] width 59 height 31
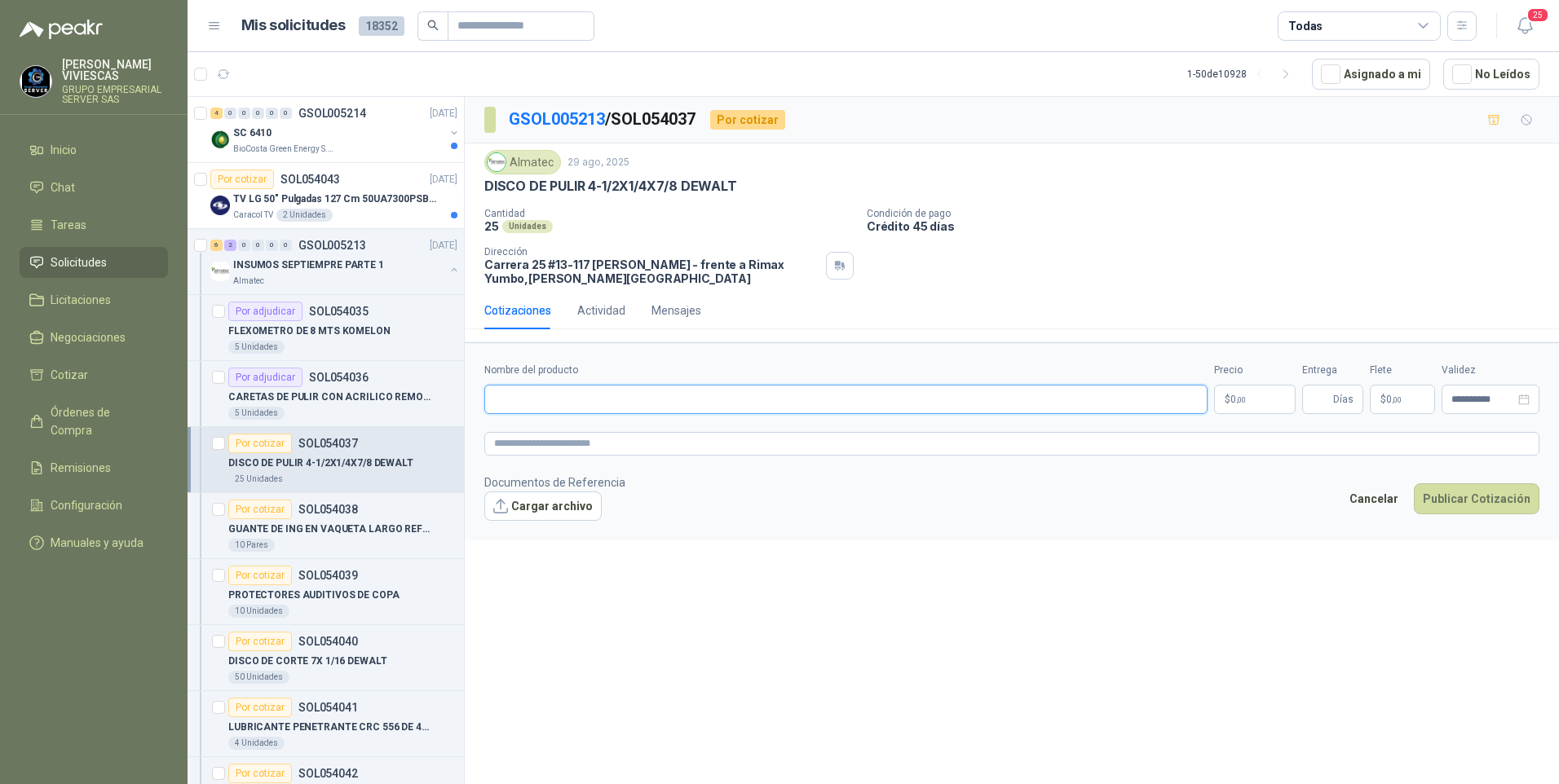
click at [532, 390] on input "Nombre del producto" at bounding box center [846, 399] width 723 height 29
type input "**********"
click at [1241, 408] on p "$ 0 ,00" at bounding box center [1255, 399] width 81 height 29
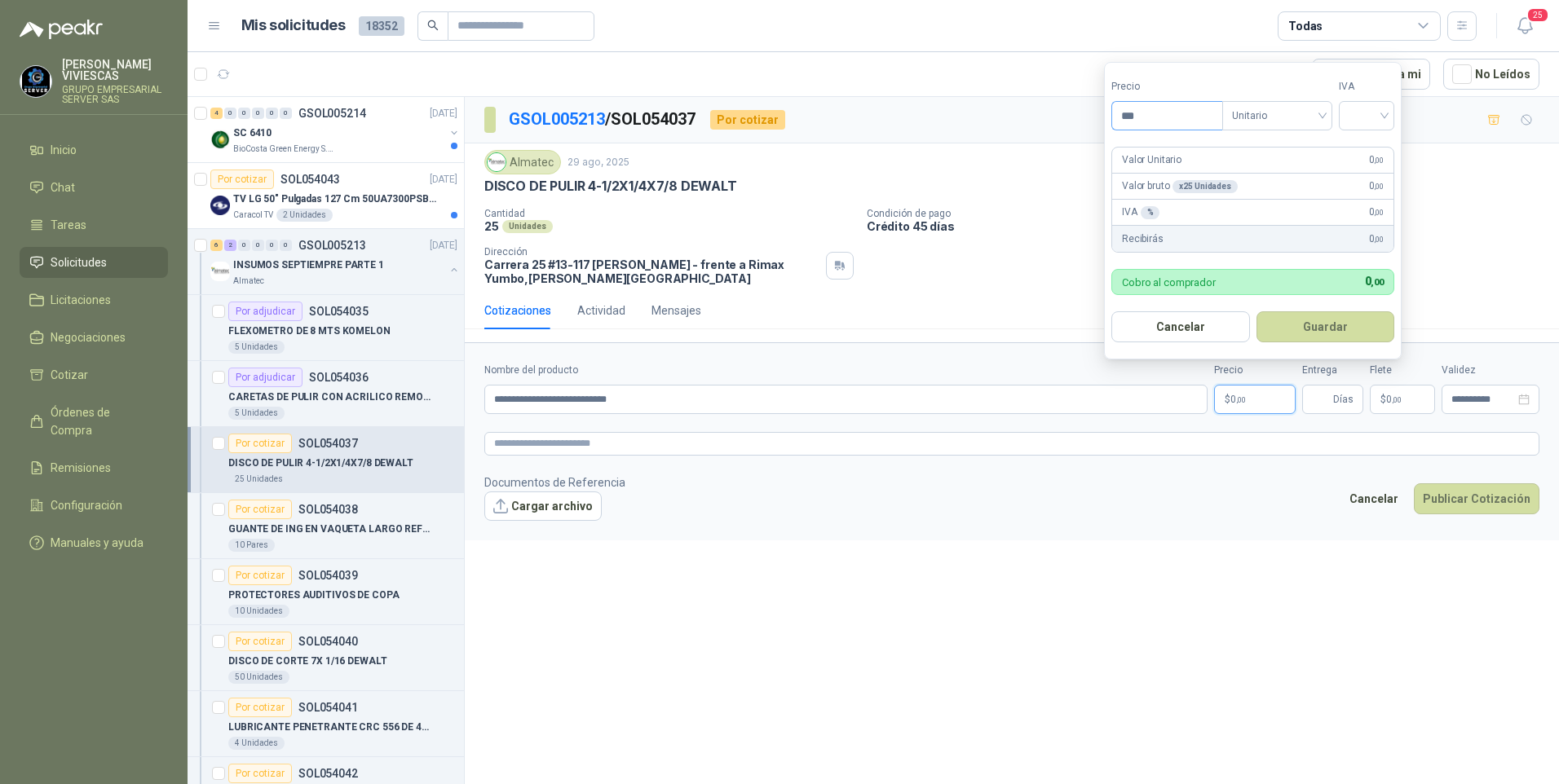
click at [1155, 109] on input "***" at bounding box center [1167, 116] width 110 height 28
type input "*******"
click at [1361, 115] on input "search" at bounding box center [1367, 114] width 35 height 24
drag, startPoint x: 1364, startPoint y: 145, endPoint x: 1315, endPoint y: 332, distance: 193.3
click at [1363, 145] on div "19%" at bounding box center [1370, 148] width 30 height 18
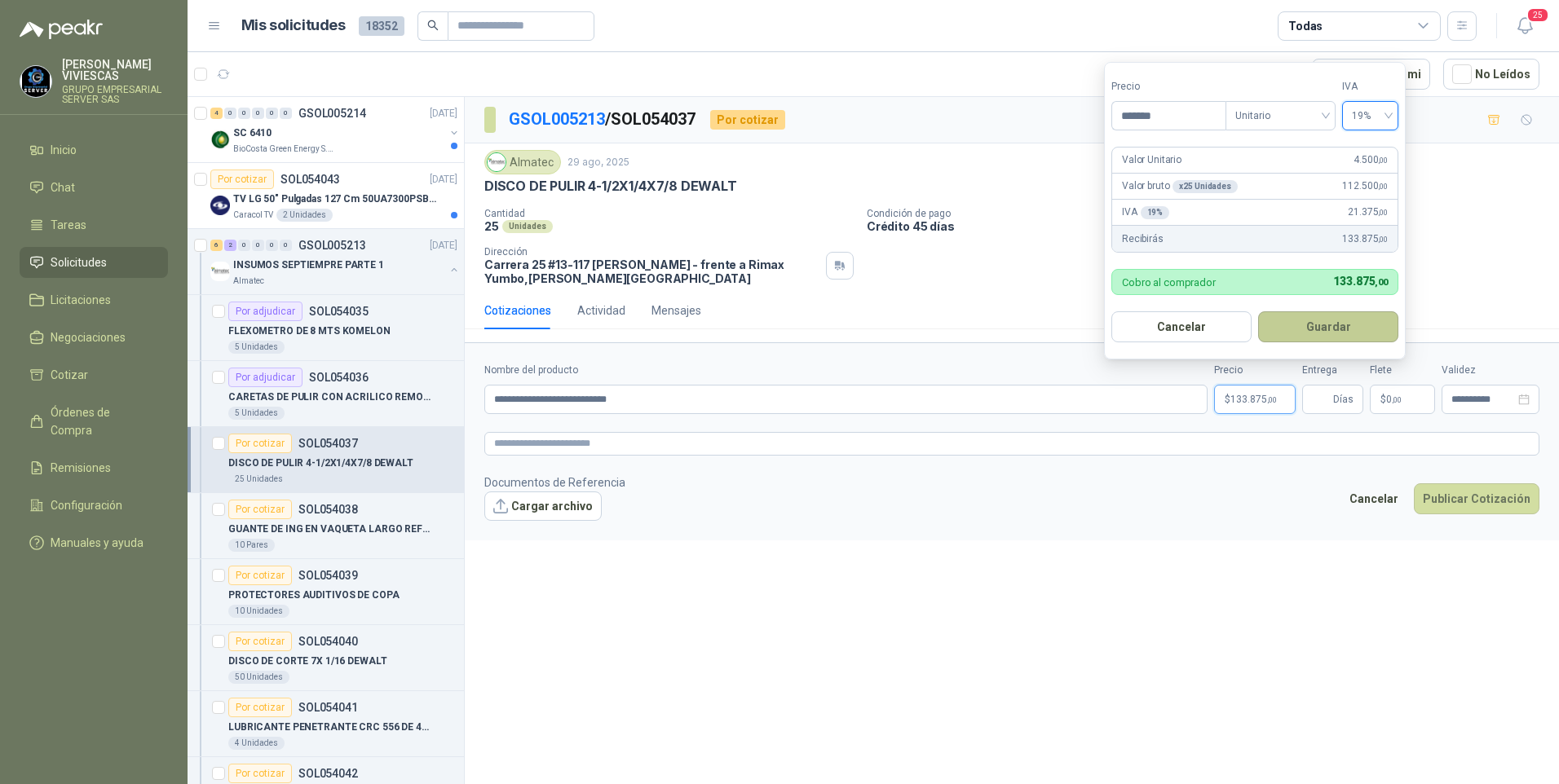
click at [1322, 330] on button "Guardar" at bounding box center [1328, 327] width 140 height 31
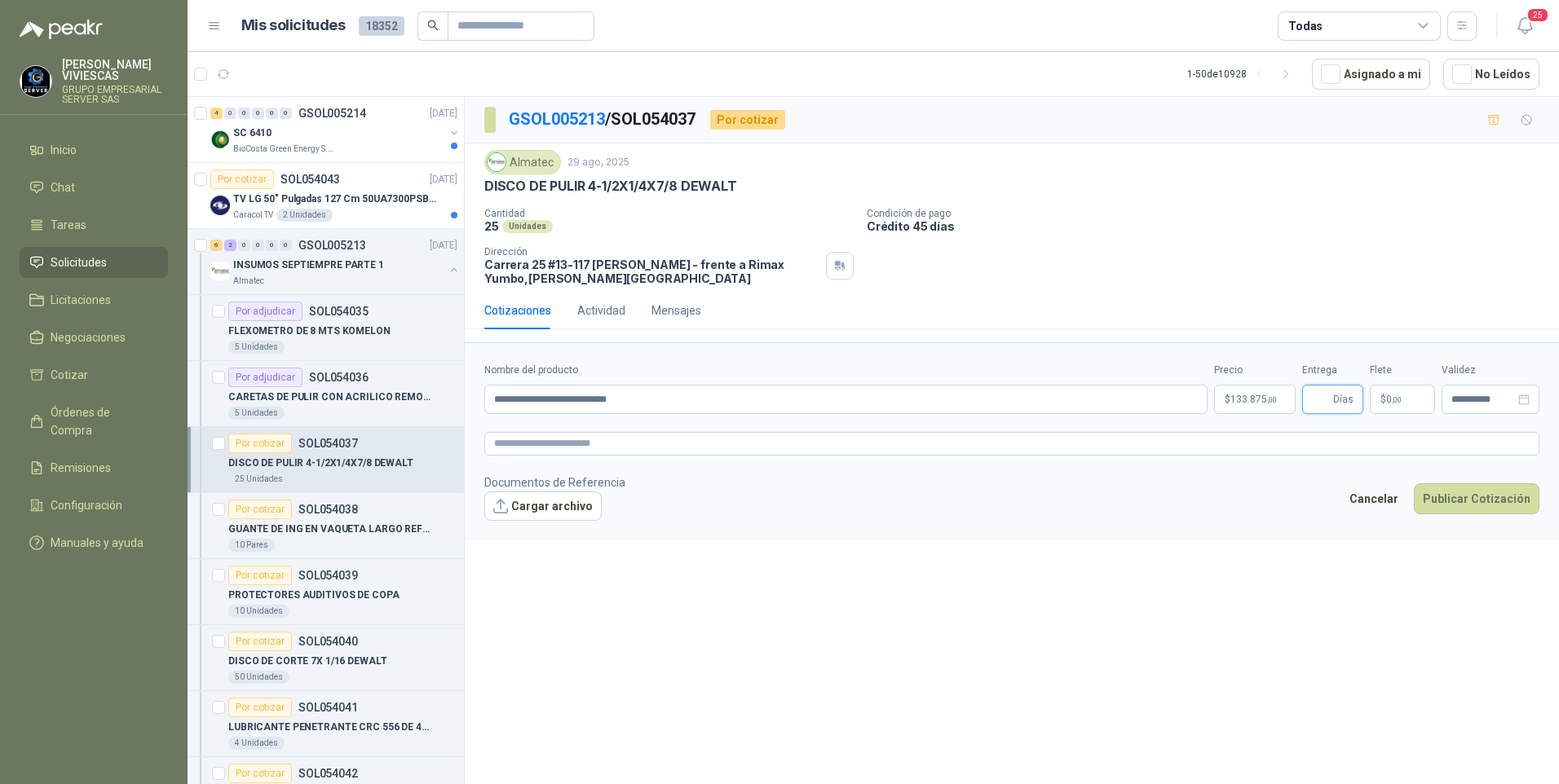
click at [1324, 402] on input "Entrega" at bounding box center [1320, 399] width 18 height 28
click at [1271, 693] on div "**********" at bounding box center [1012, 443] width 1094 height 693
drag, startPoint x: 1318, startPoint y: 402, endPoint x: 1318, endPoint y: 412, distance: 10.0
click at [1318, 402] on input "Entrega" at bounding box center [1320, 399] width 18 height 28
type input "*"
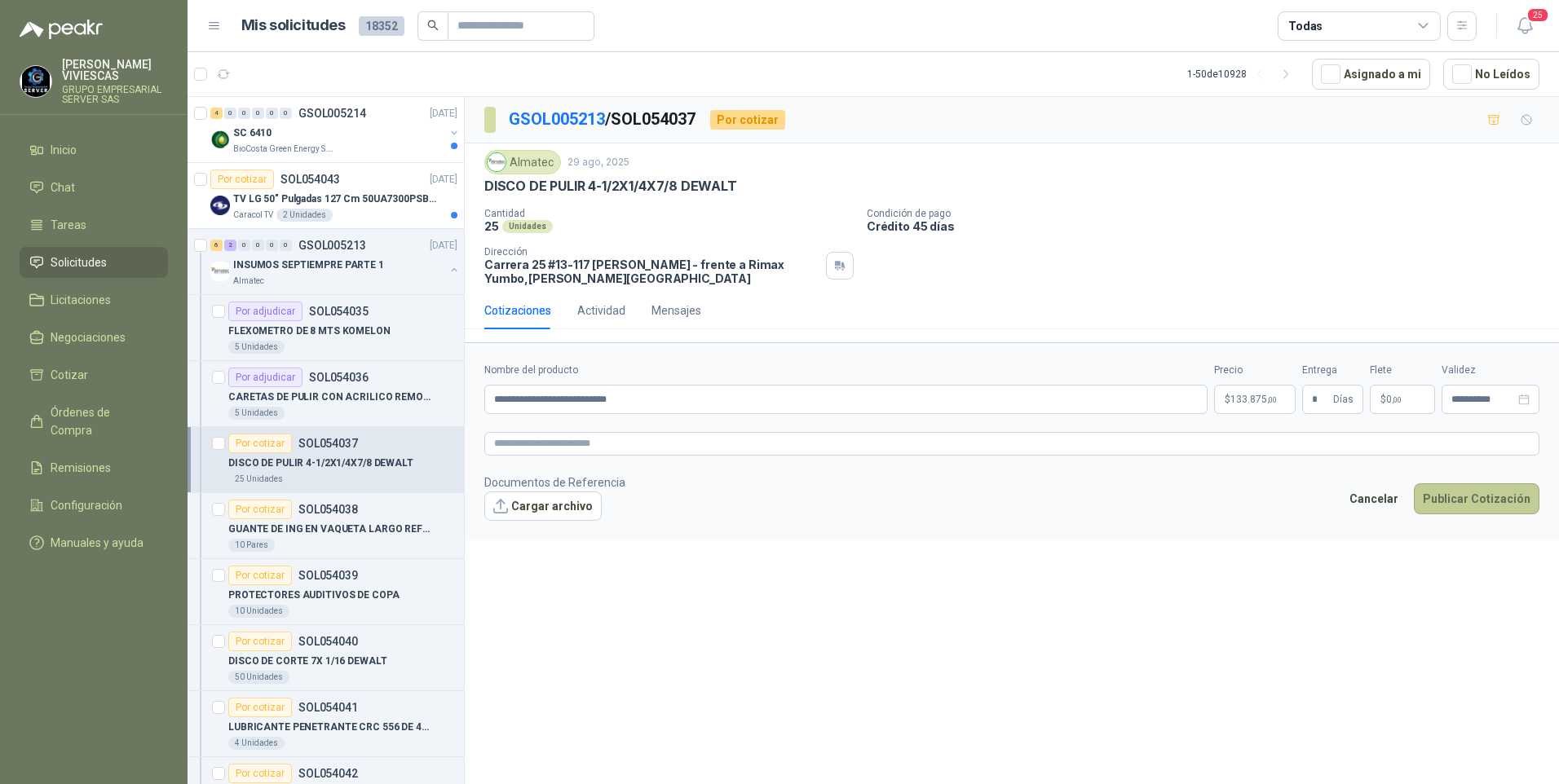
click at [1488, 497] on button "Publicar Cotización" at bounding box center [1477, 498] width 126 height 31
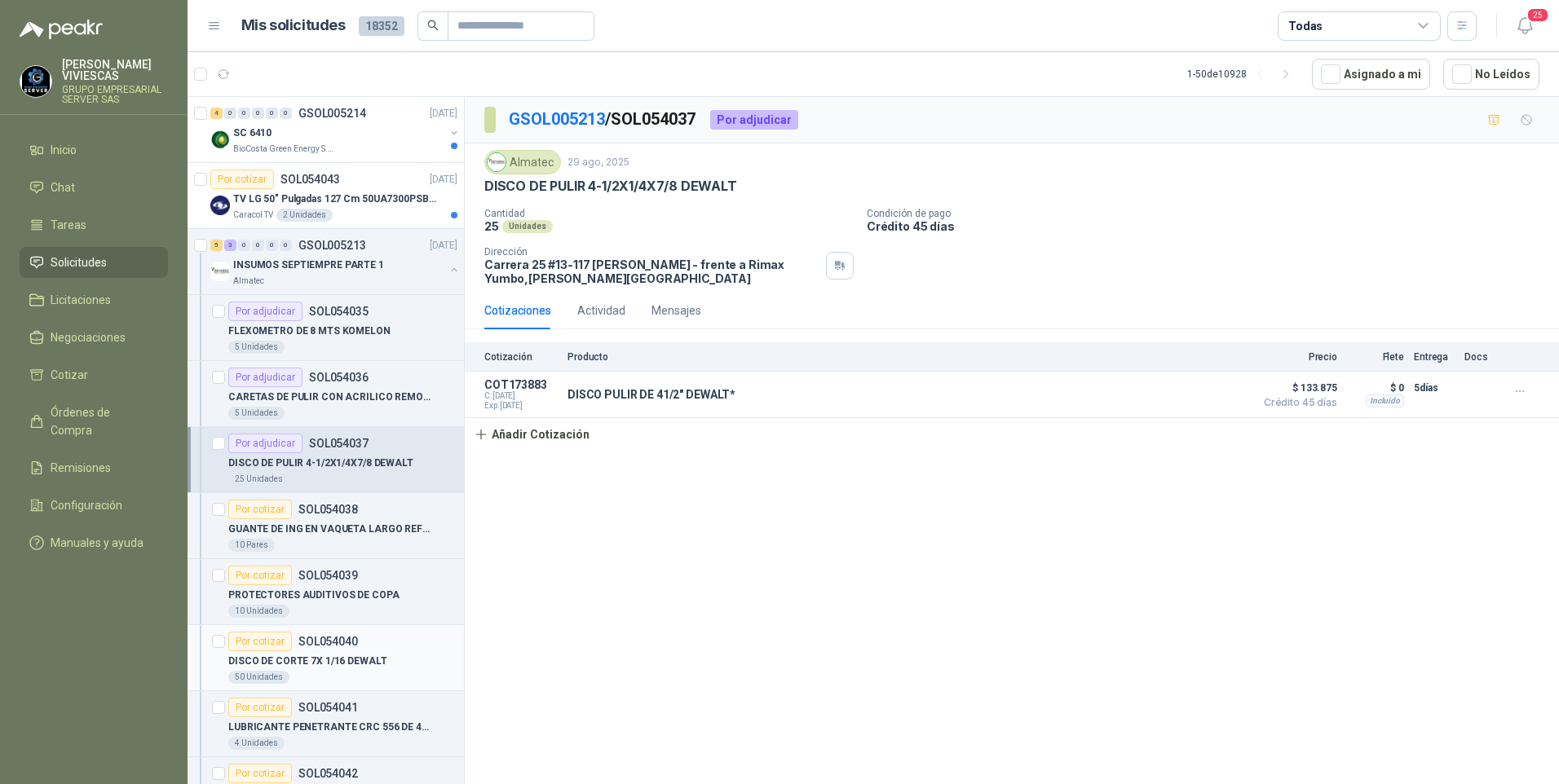
click at [317, 663] on p "DISCO DE CORTE 7X 1/16 DEWALT" at bounding box center [308, 662] width 159 height 16
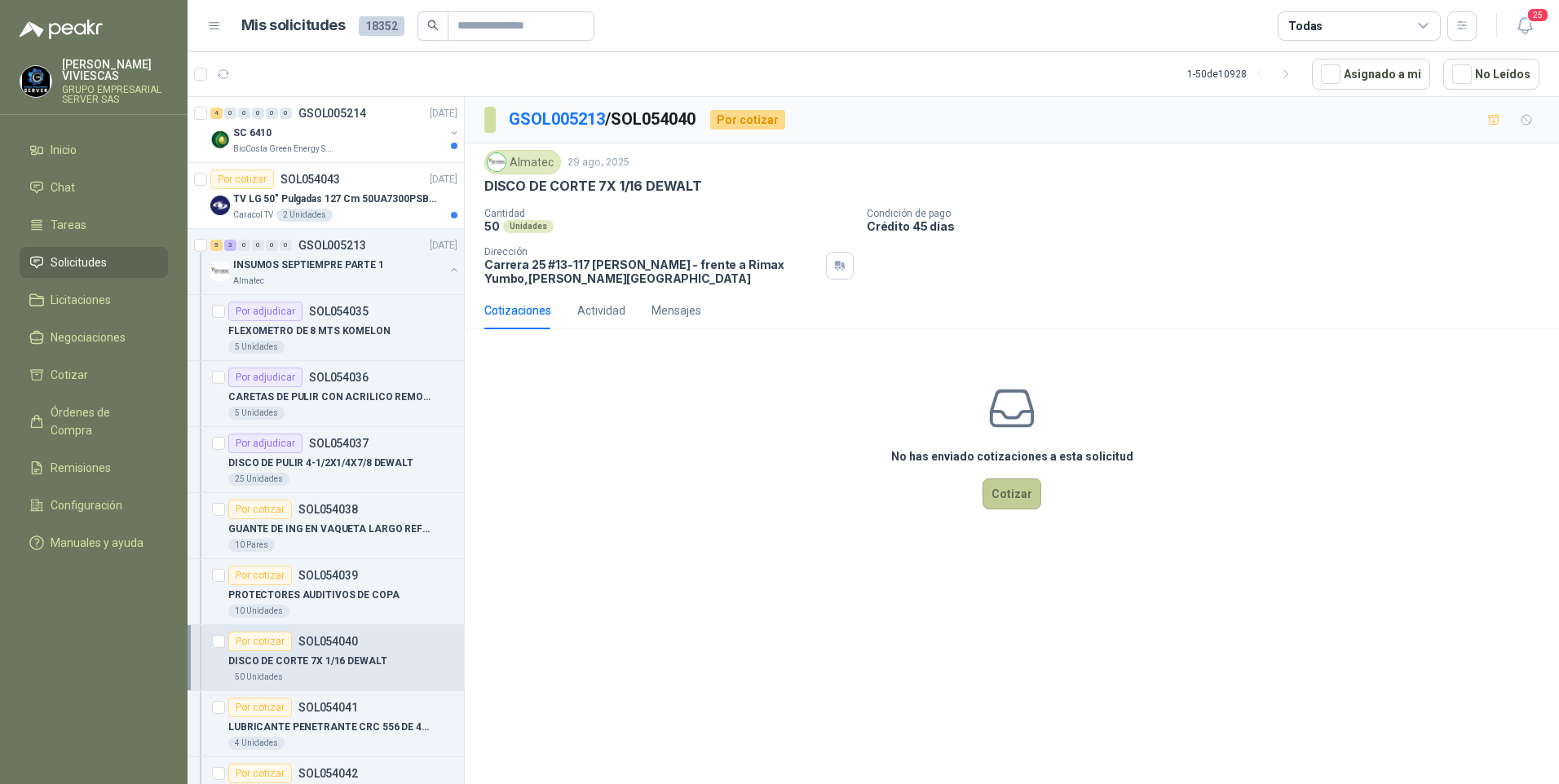
click at [1019, 499] on button "Cotizar" at bounding box center [1012, 494] width 59 height 31
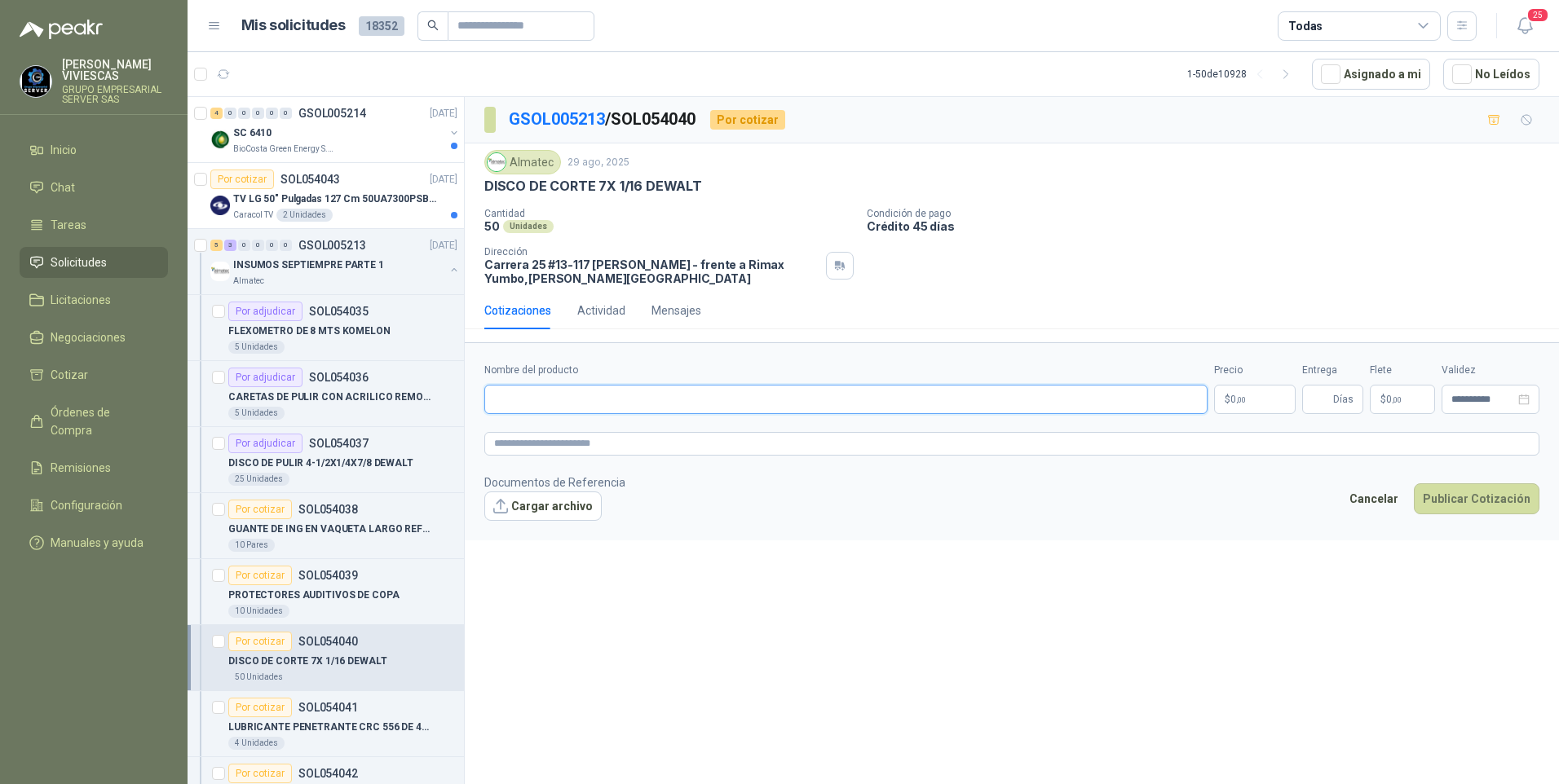
click at [517, 394] on input "Nombre del producto" at bounding box center [846, 399] width 723 height 29
type input "**********"
click at [1247, 400] on p "$ 0 ,00" at bounding box center [1255, 399] width 81 height 29
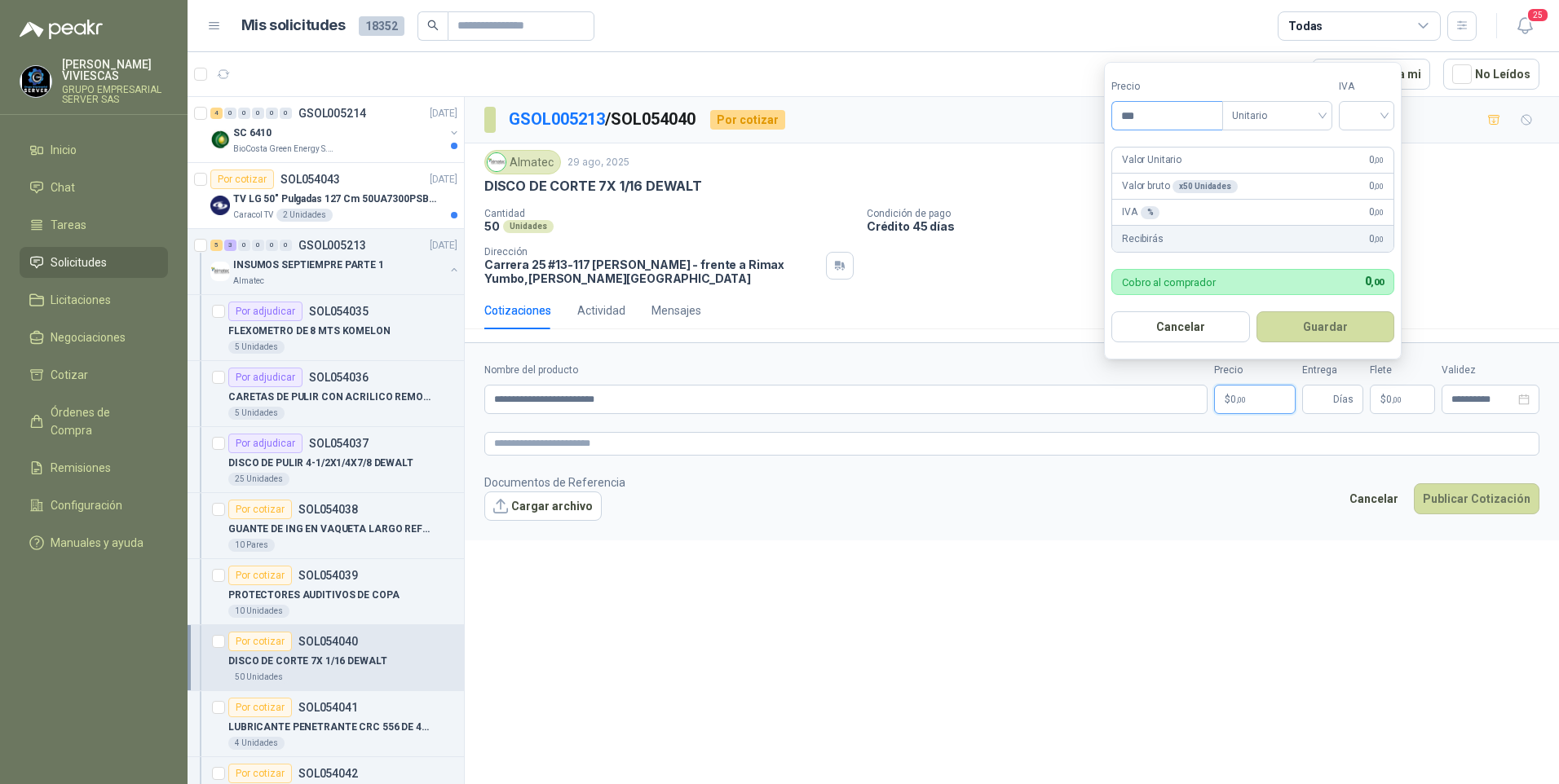
click at [1171, 114] on input "***" at bounding box center [1167, 116] width 110 height 28
click at [1351, 112] on div at bounding box center [1366, 115] width 55 height 29
type input "*******"
click at [1363, 144] on div "19%" at bounding box center [1370, 148] width 30 height 18
click at [1327, 326] on button "Guardar" at bounding box center [1328, 327] width 140 height 31
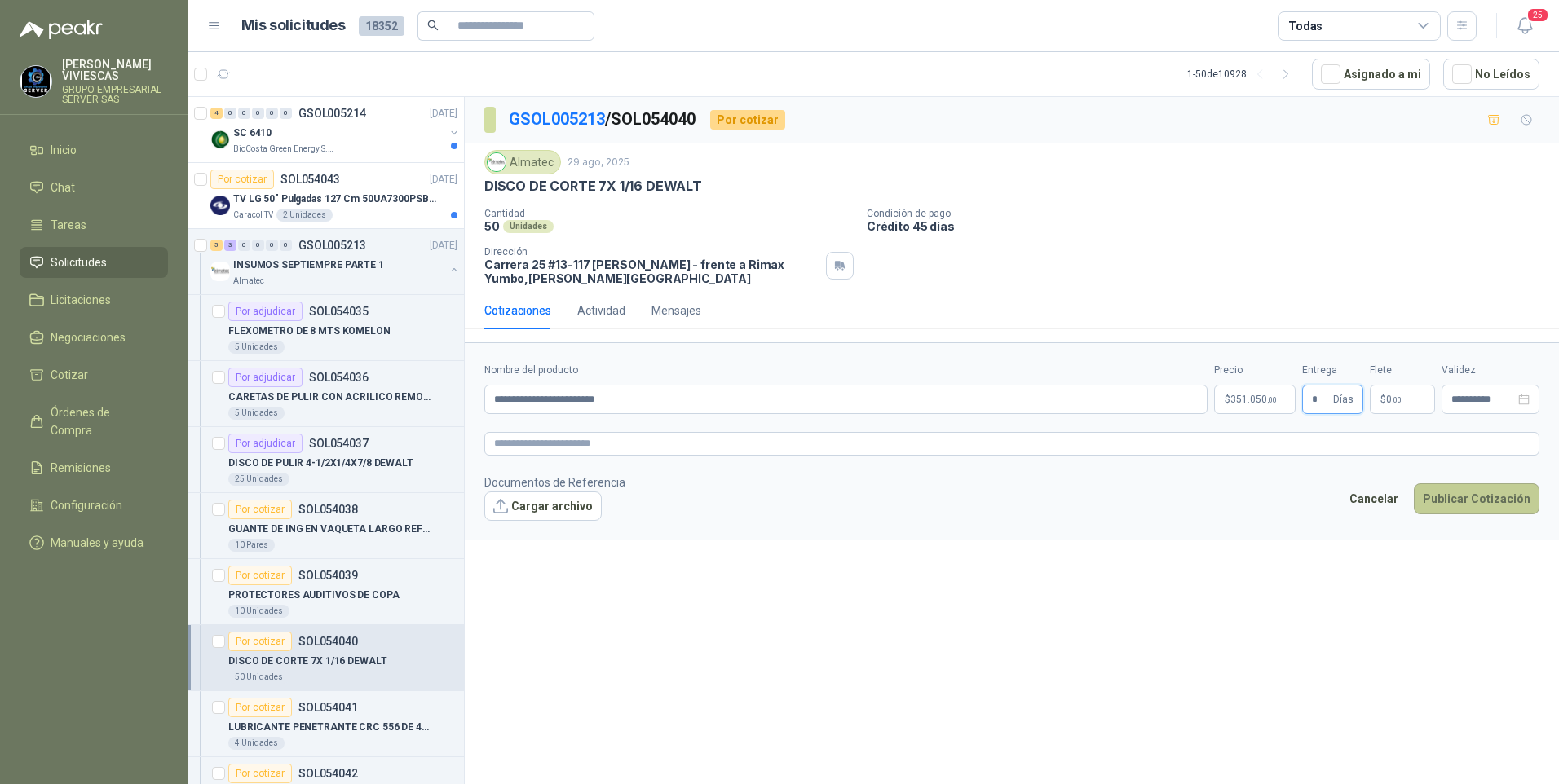
type input "*"
click at [1498, 505] on button "Publicar Cotización" at bounding box center [1477, 498] width 126 height 31
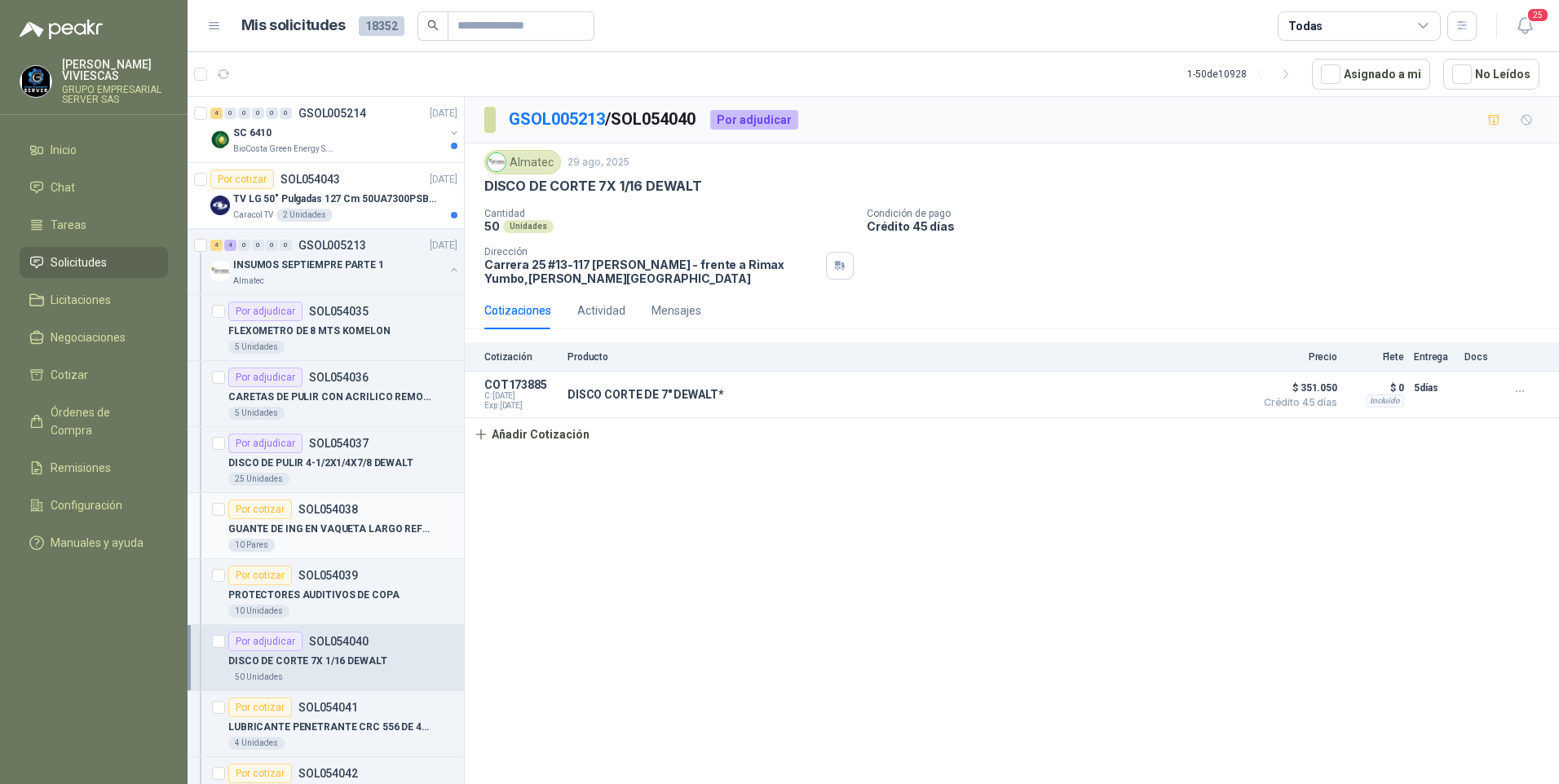
click at [316, 539] on div "10 Pares" at bounding box center [343, 545] width 229 height 13
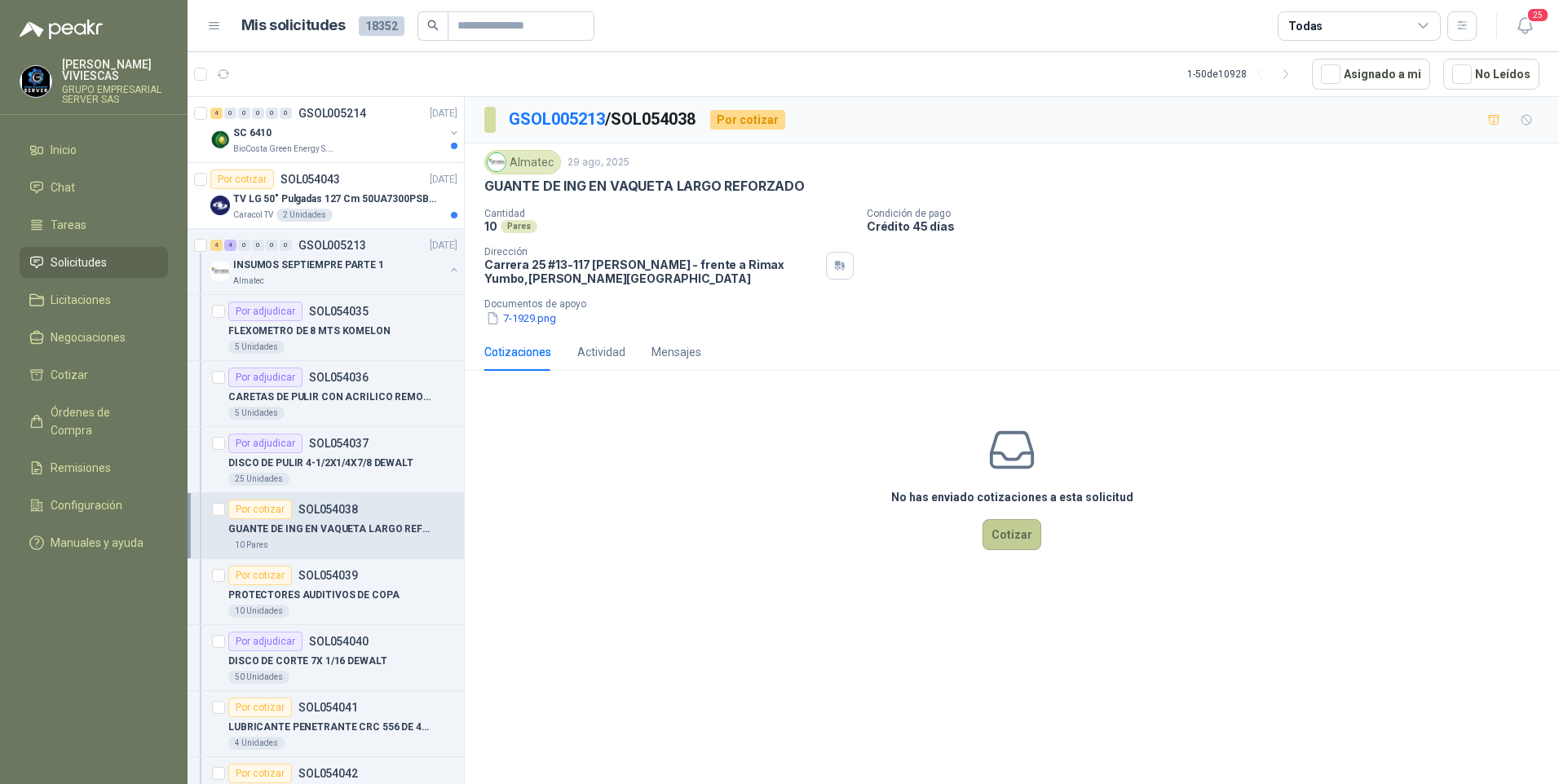
click at [1021, 537] on button "Cotizar" at bounding box center [1012, 534] width 59 height 31
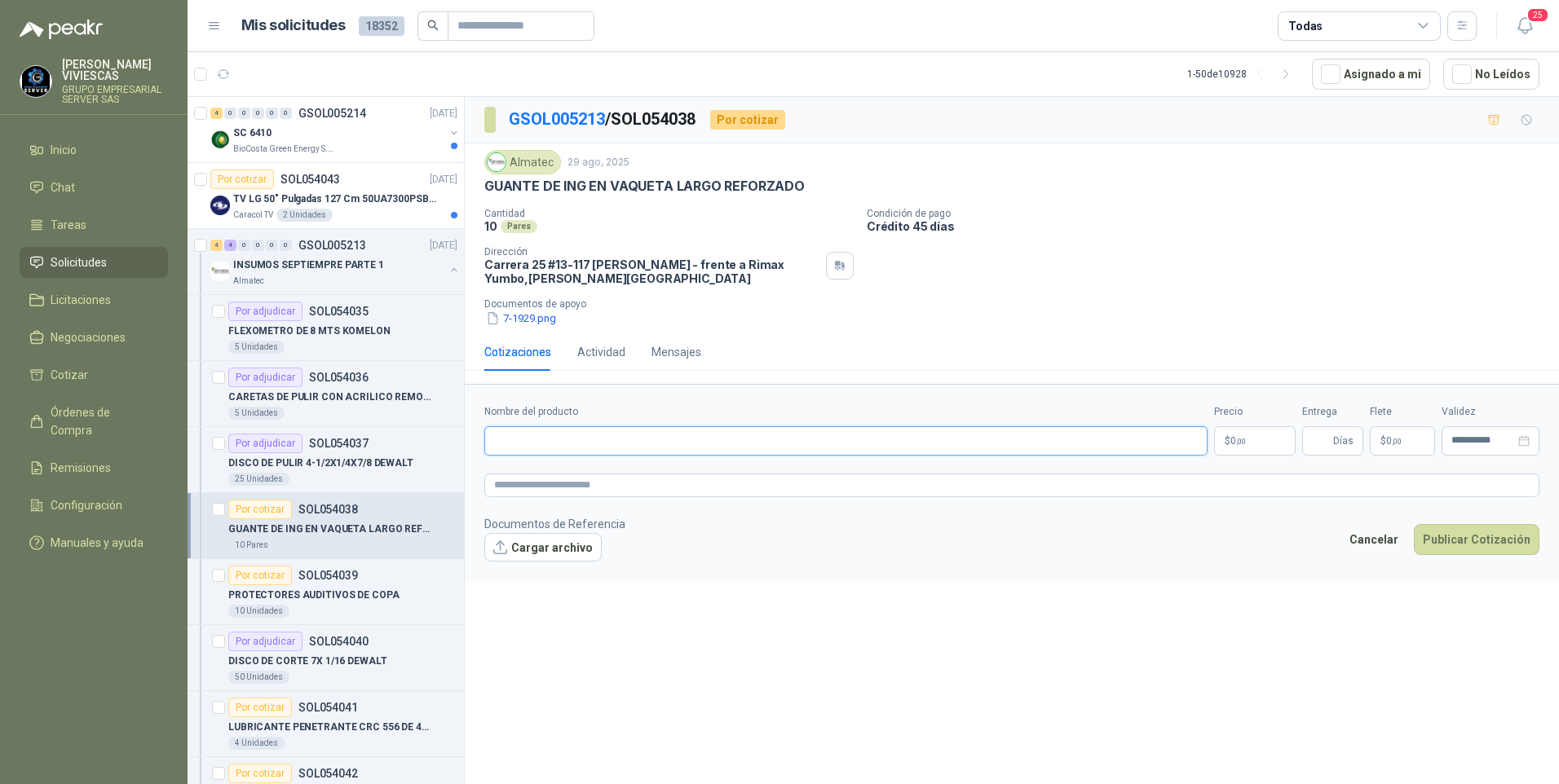
click at [485, 443] on input "Nombre del producto" at bounding box center [846, 441] width 723 height 29
click at [605, 448] on input "Nombre del producto" at bounding box center [846, 441] width 723 height 29
type input "**********"
click at [545, 555] on button "Cargar archivo" at bounding box center [543, 547] width 118 height 29
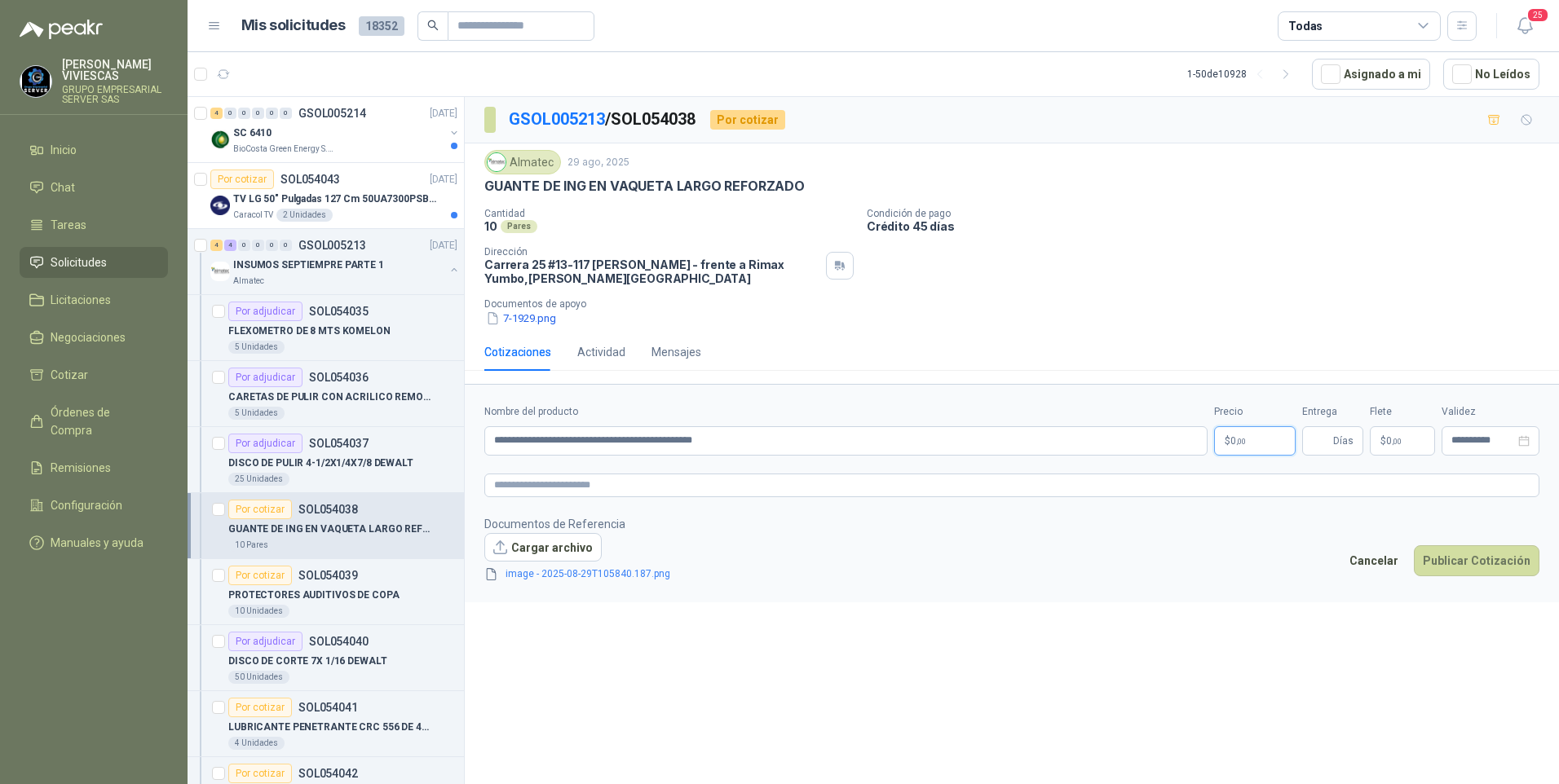
click at [1243, 441] on span ",00" at bounding box center [1241, 441] width 9 height 9
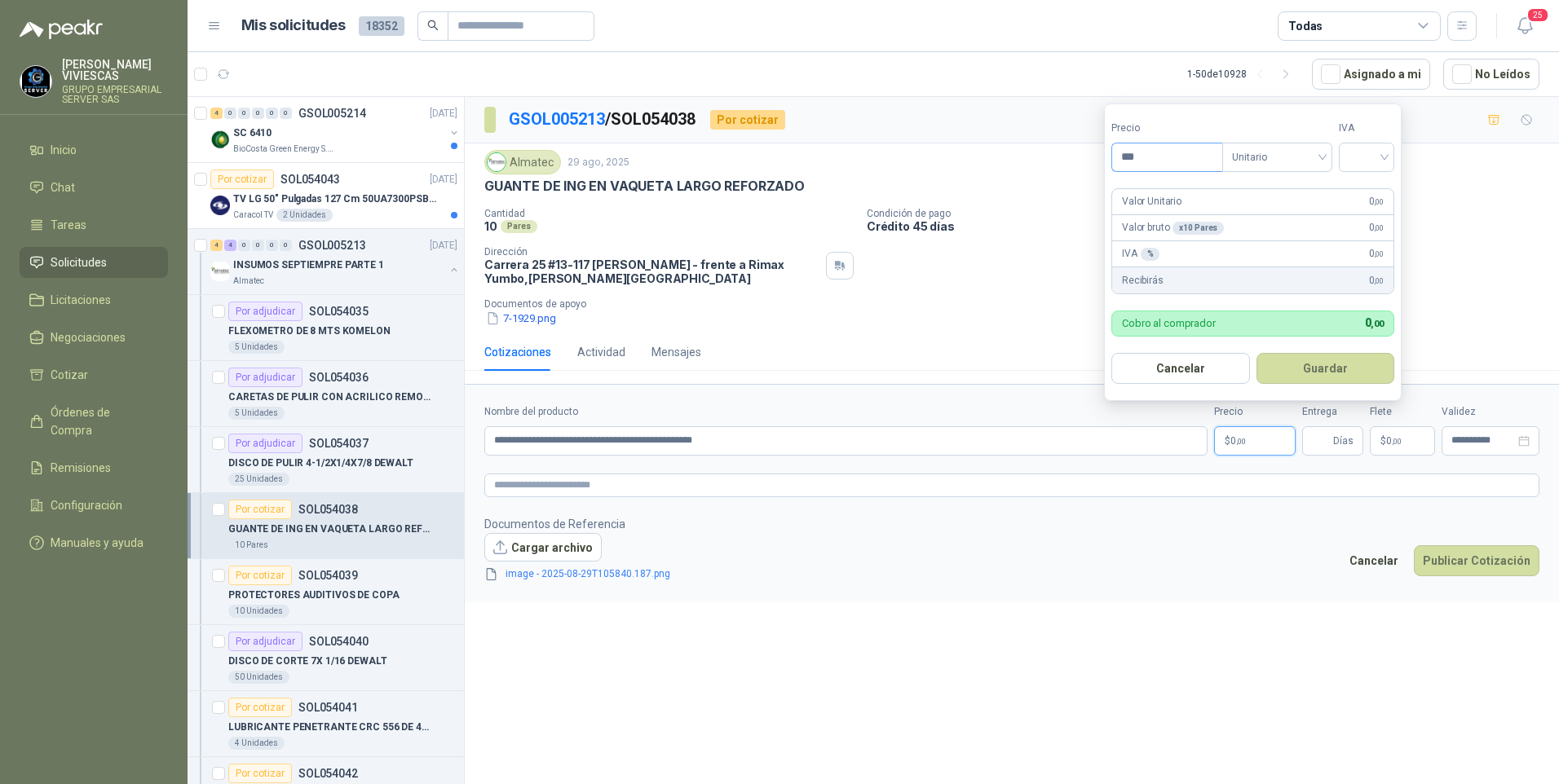
click at [1149, 162] on input "***" at bounding box center [1167, 158] width 110 height 28
type input "********"
click at [1384, 144] on input "search" at bounding box center [1367, 156] width 35 height 24
drag, startPoint x: 1363, startPoint y: 183, endPoint x: 1363, endPoint y: 191, distance: 8.0
click at [1363, 187] on div "19%" at bounding box center [1370, 190] width 30 height 18
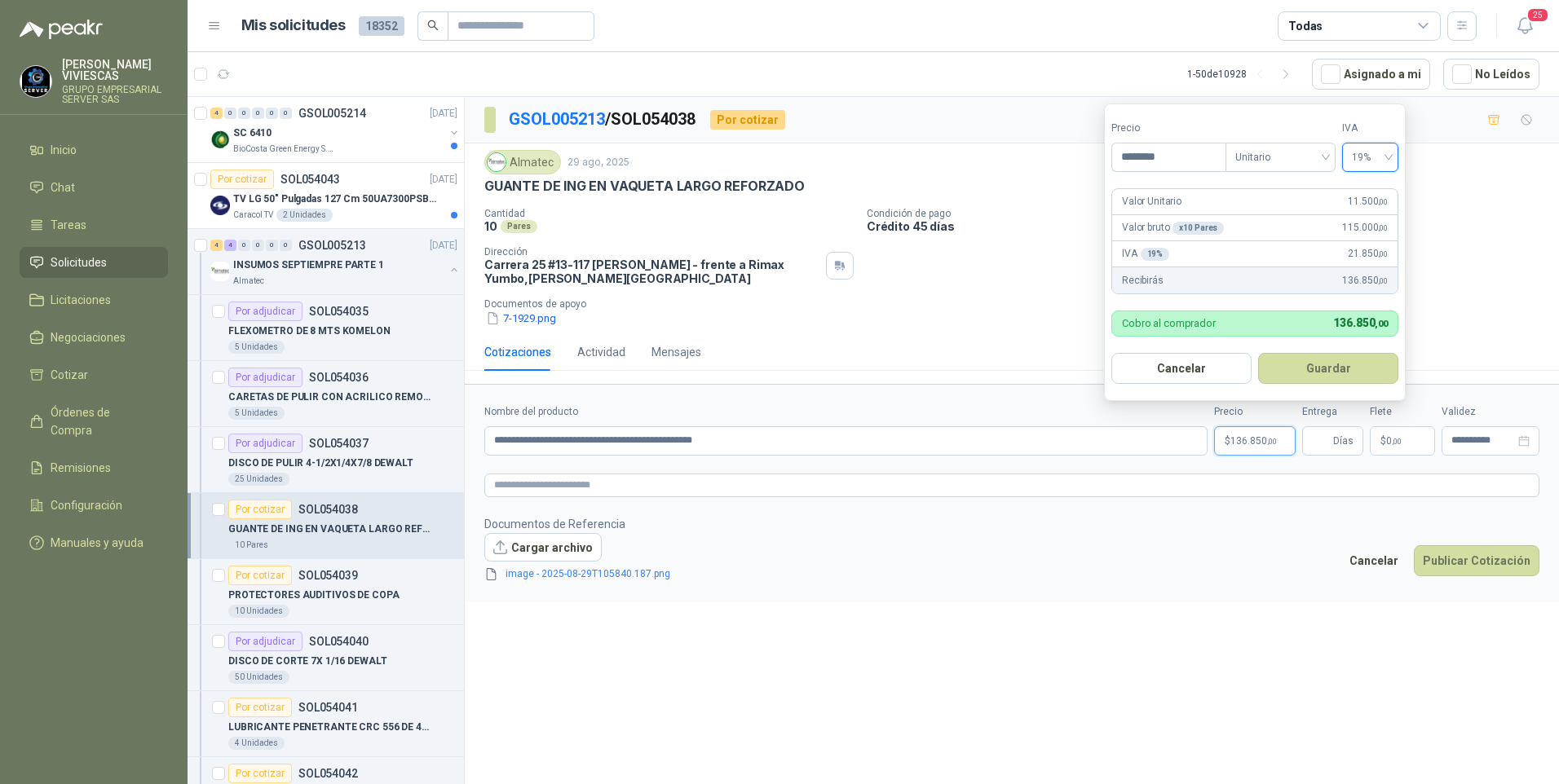
drag, startPoint x: 1335, startPoint y: 377, endPoint x: 1356, endPoint y: 365, distance: 24.2
click at [1338, 377] on button "Guardar" at bounding box center [1328, 368] width 140 height 31
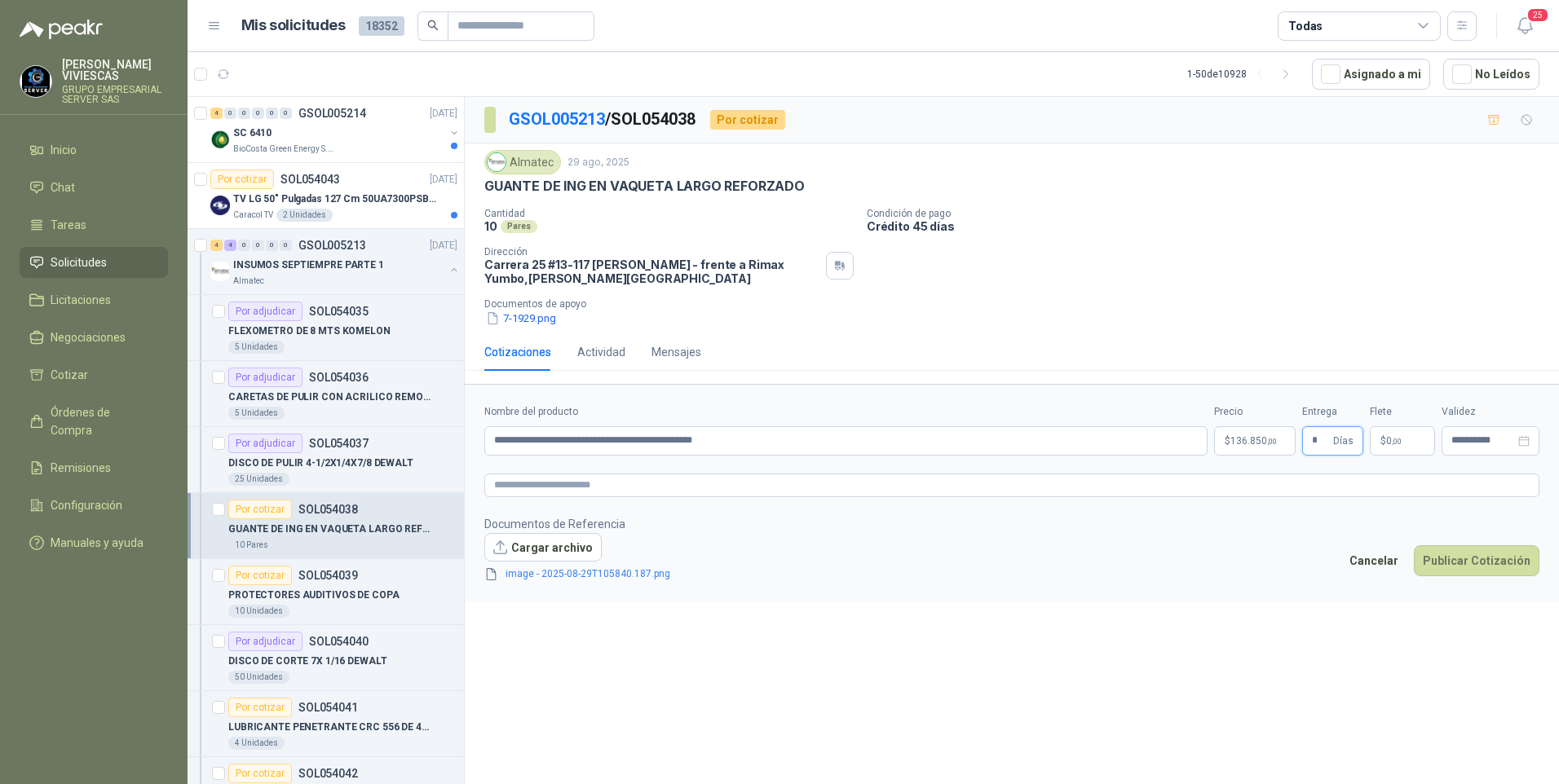
type input "*"
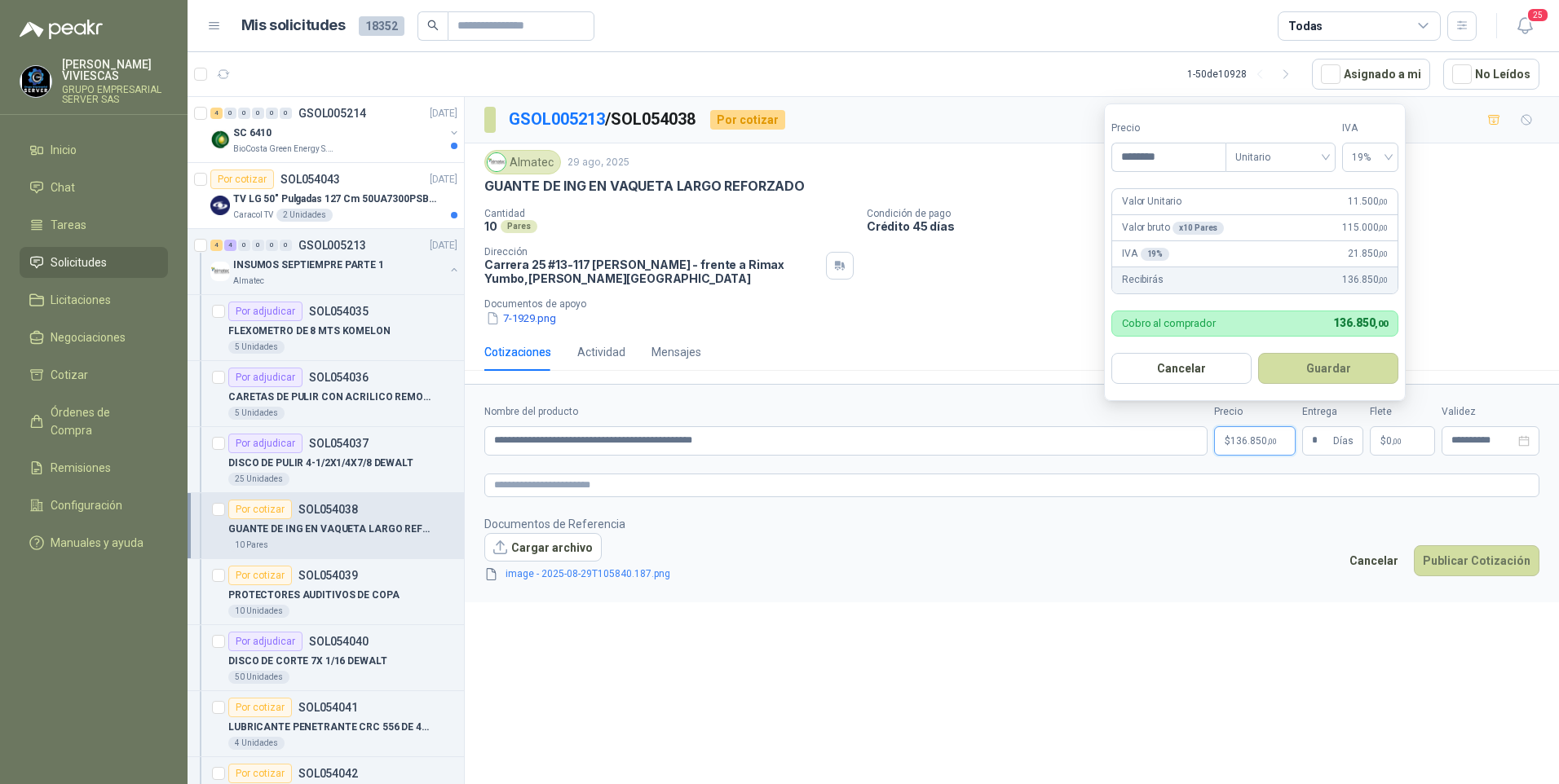
click at [1268, 434] on p "$ 136.850 ,00" at bounding box center [1255, 441] width 81 height 29
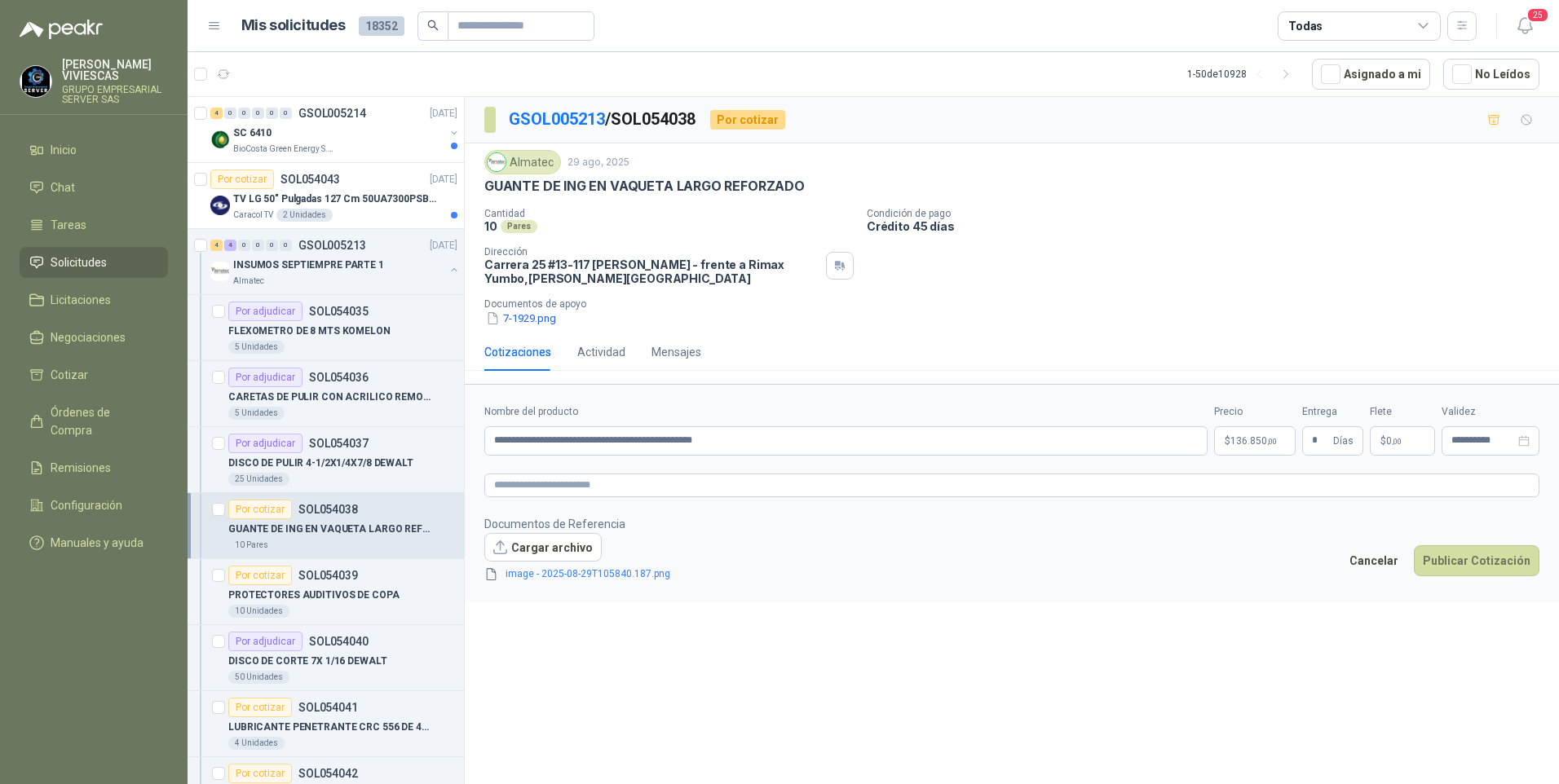
click at [1079, 570] on footer "Documentos de Referencia Cargar archivo image - 2025-08-29T105840.187.png Cance…" at bounding box center [1012, 549] width 1055 height 68
click at [1464, 563] on button "Publicar Cotización" at bounding box center [1477, 560] width 126 height 31
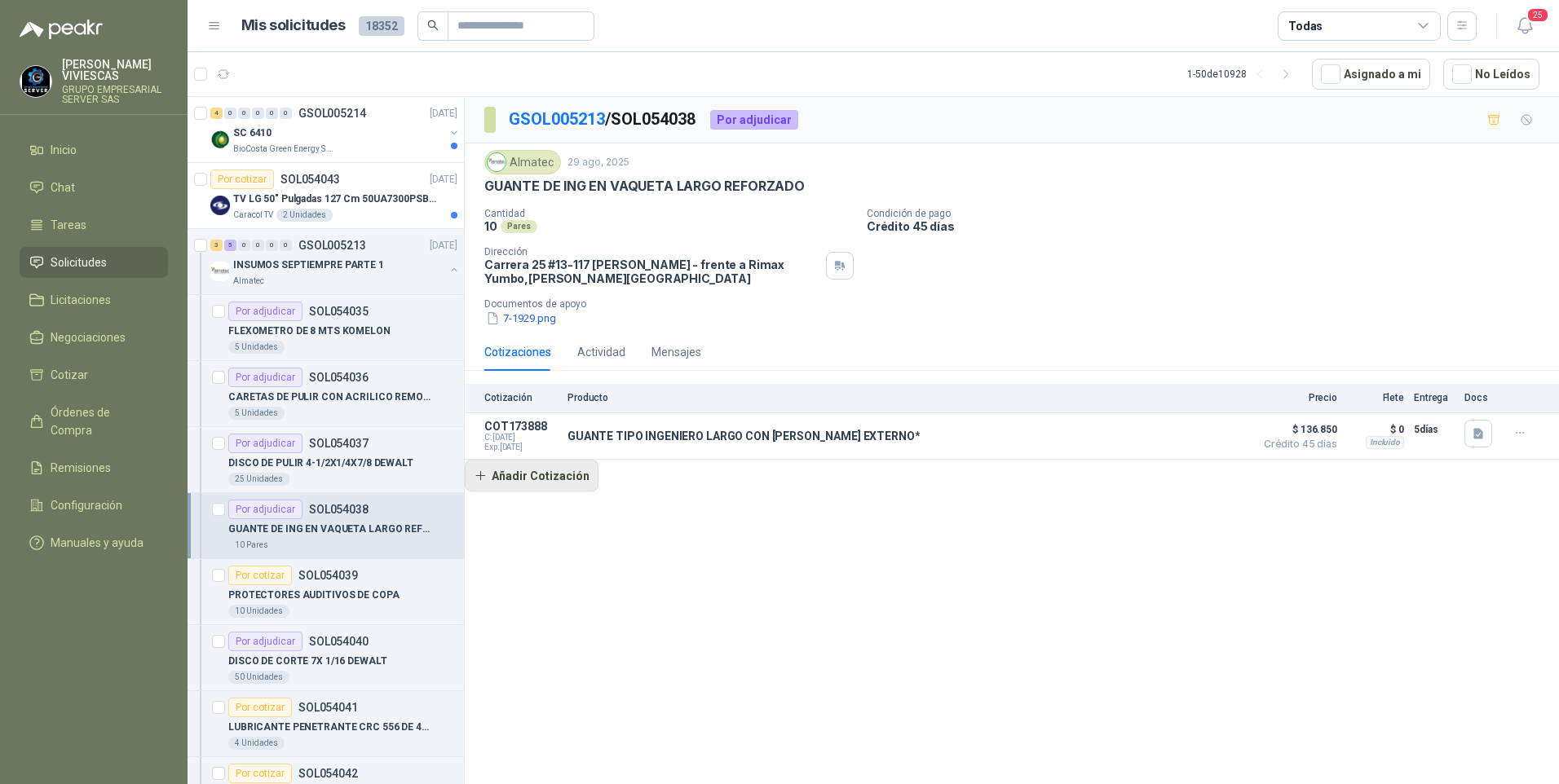
click at [530, 474] on button "Añadir Cotización" at bounding box center [531, 476] width 133 height 33
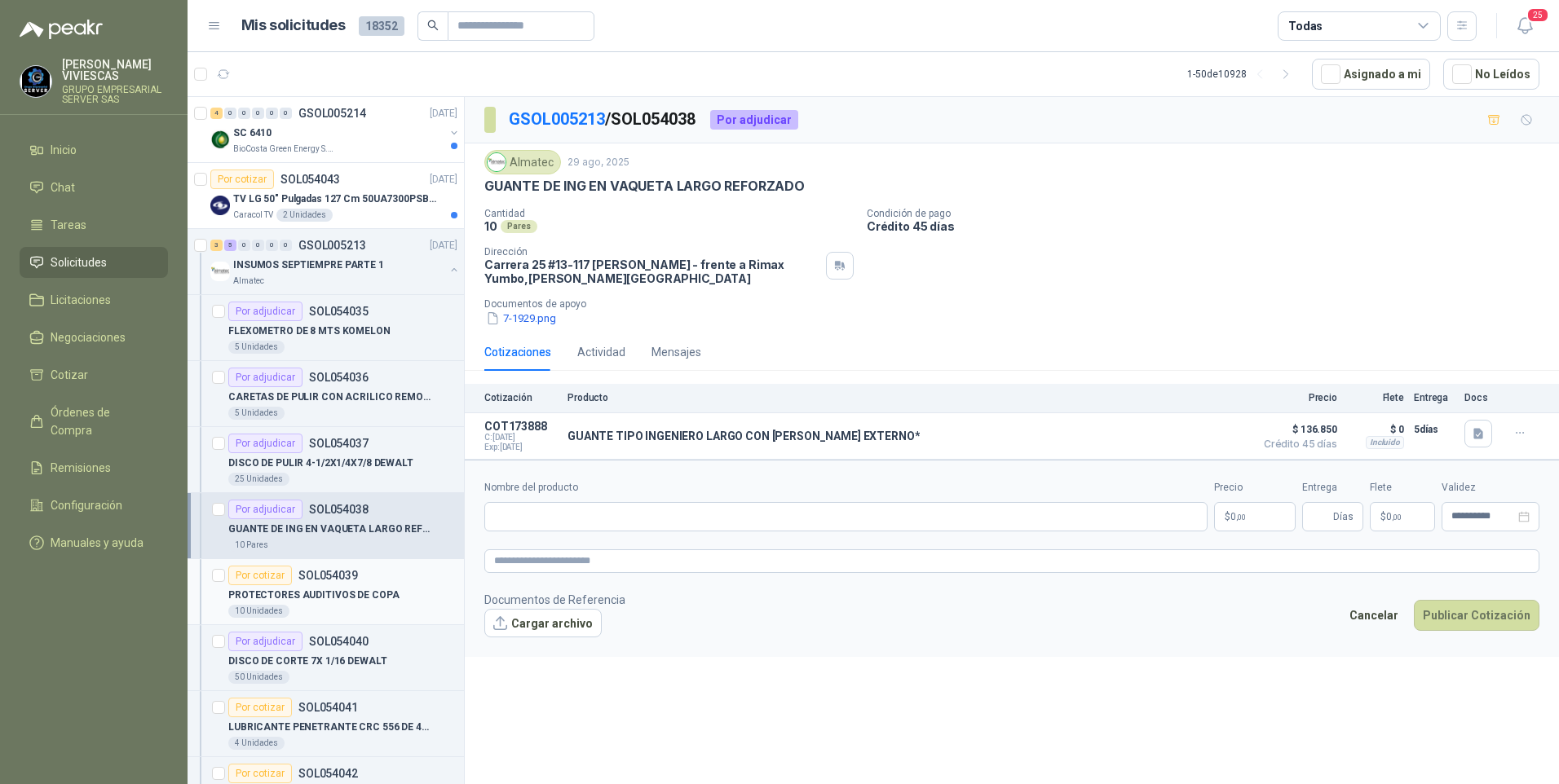
click at [330, 603] on div "PROTECTORES AUDITIVOS DE COPA" at bounding box center [343, 595] width 229 height 20
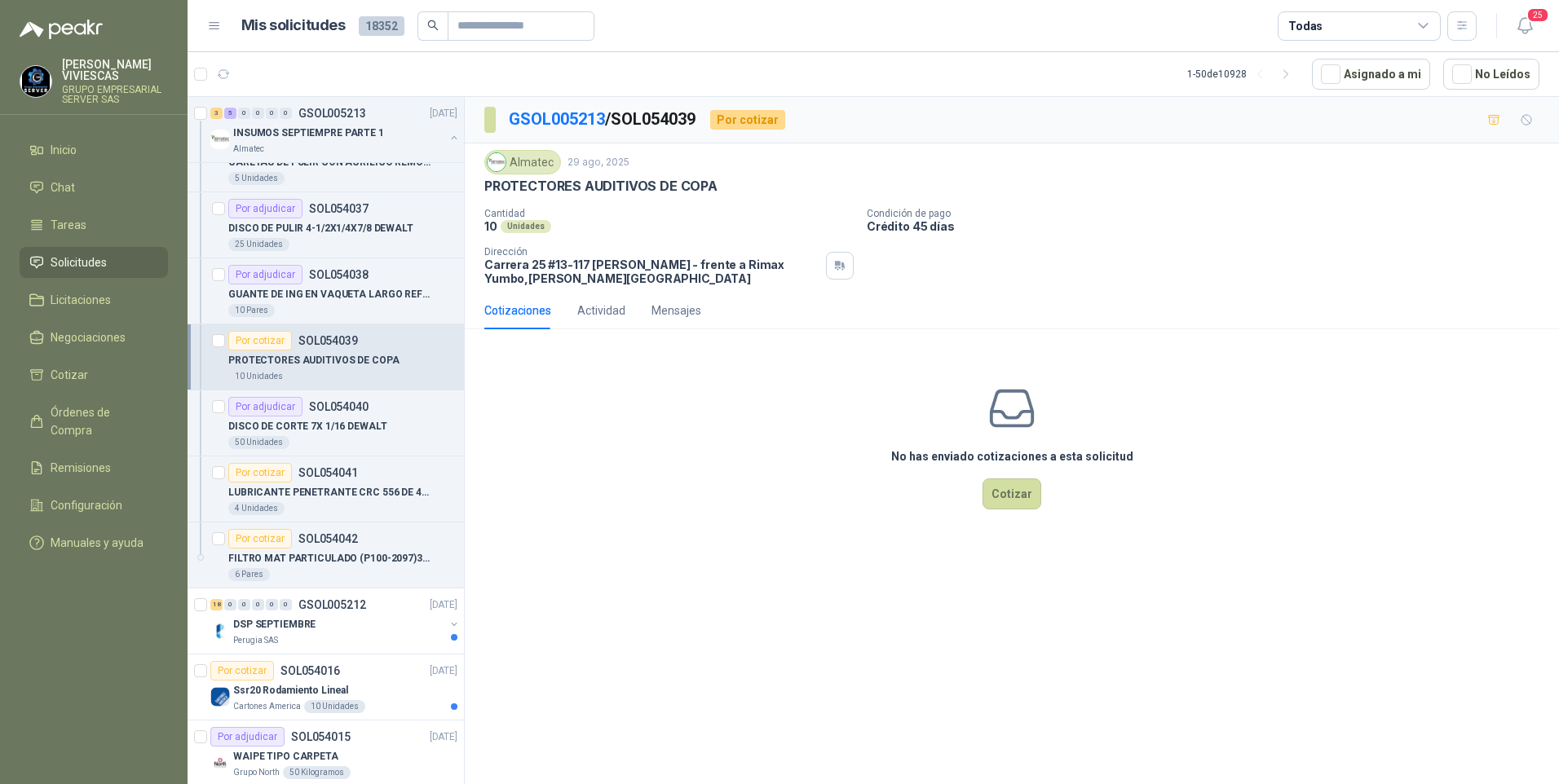
scroll to position [245, 0]
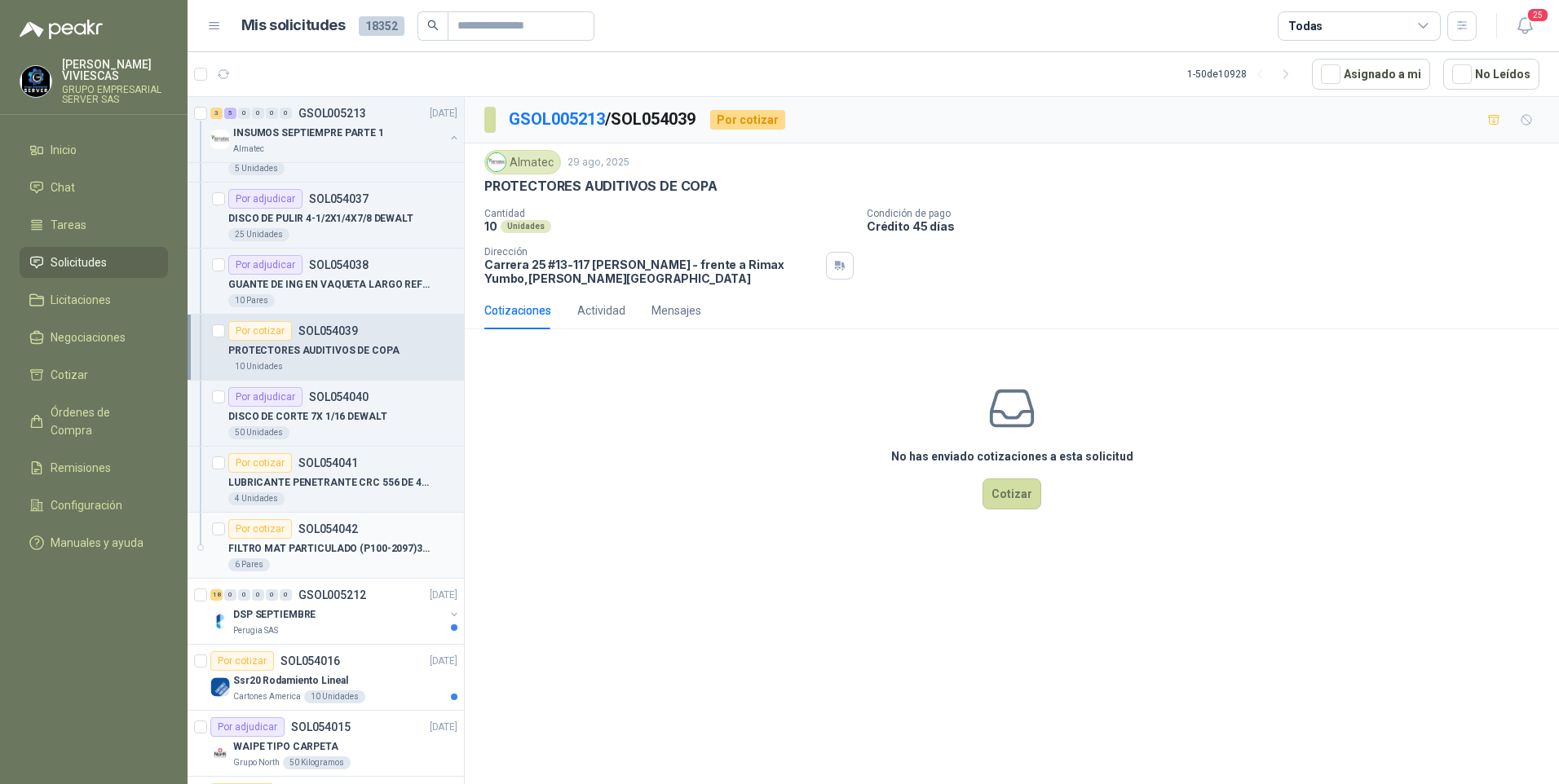
click at [290, 555] on p "FILTRO MAT PARTICULADO (P100-2097)3M (PAR)" at bounding box center [330, 549] width 203 height 16
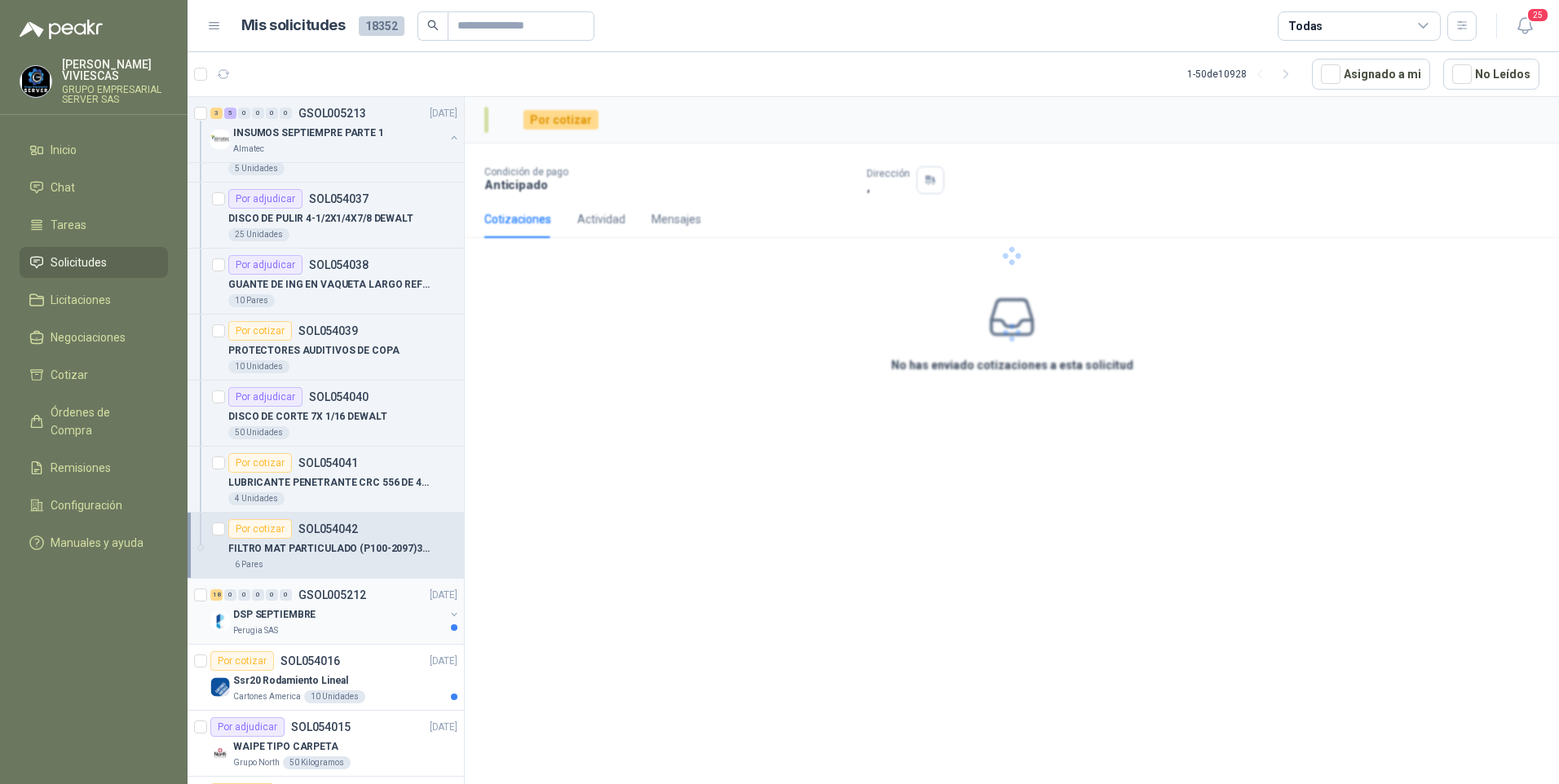
click at [269, 615] on p "DSP SEPTIEMBRE" at bounding box center [274, 615] width 82 height 16
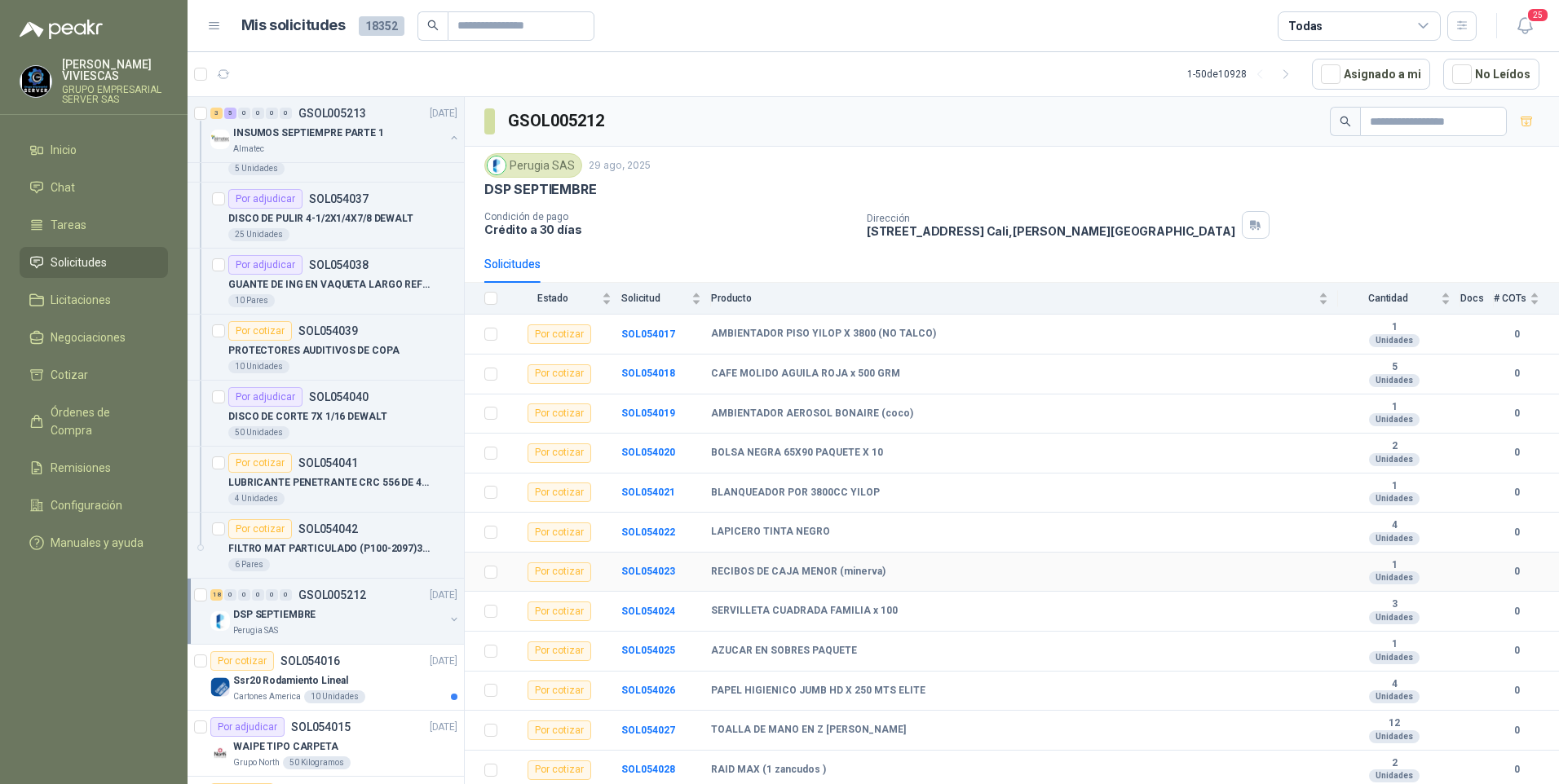
scroll to position [238, 0]
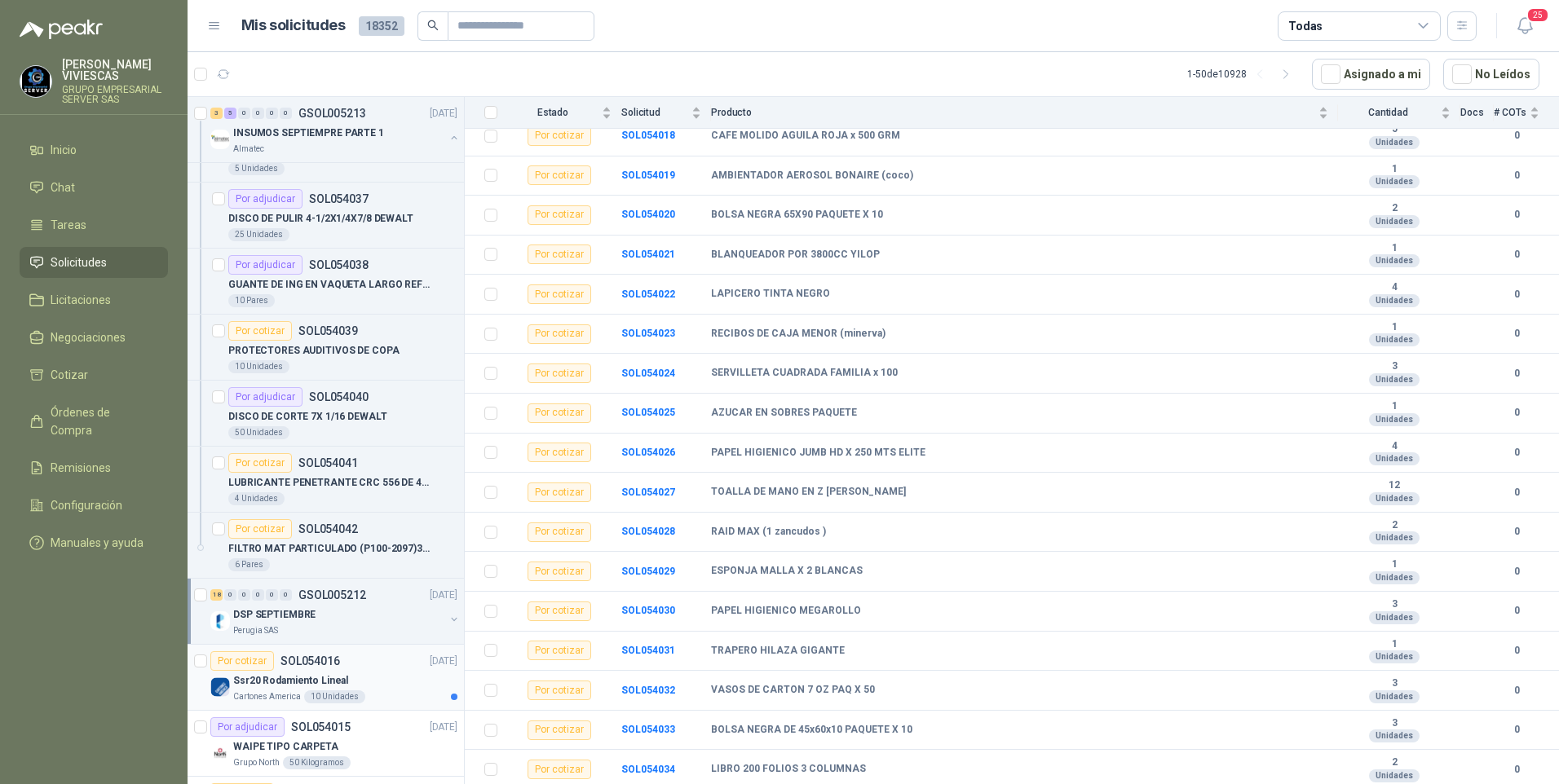
click at [255, 691] on p "Cartones America" at bounding box center [267, 697] width 67 height 13
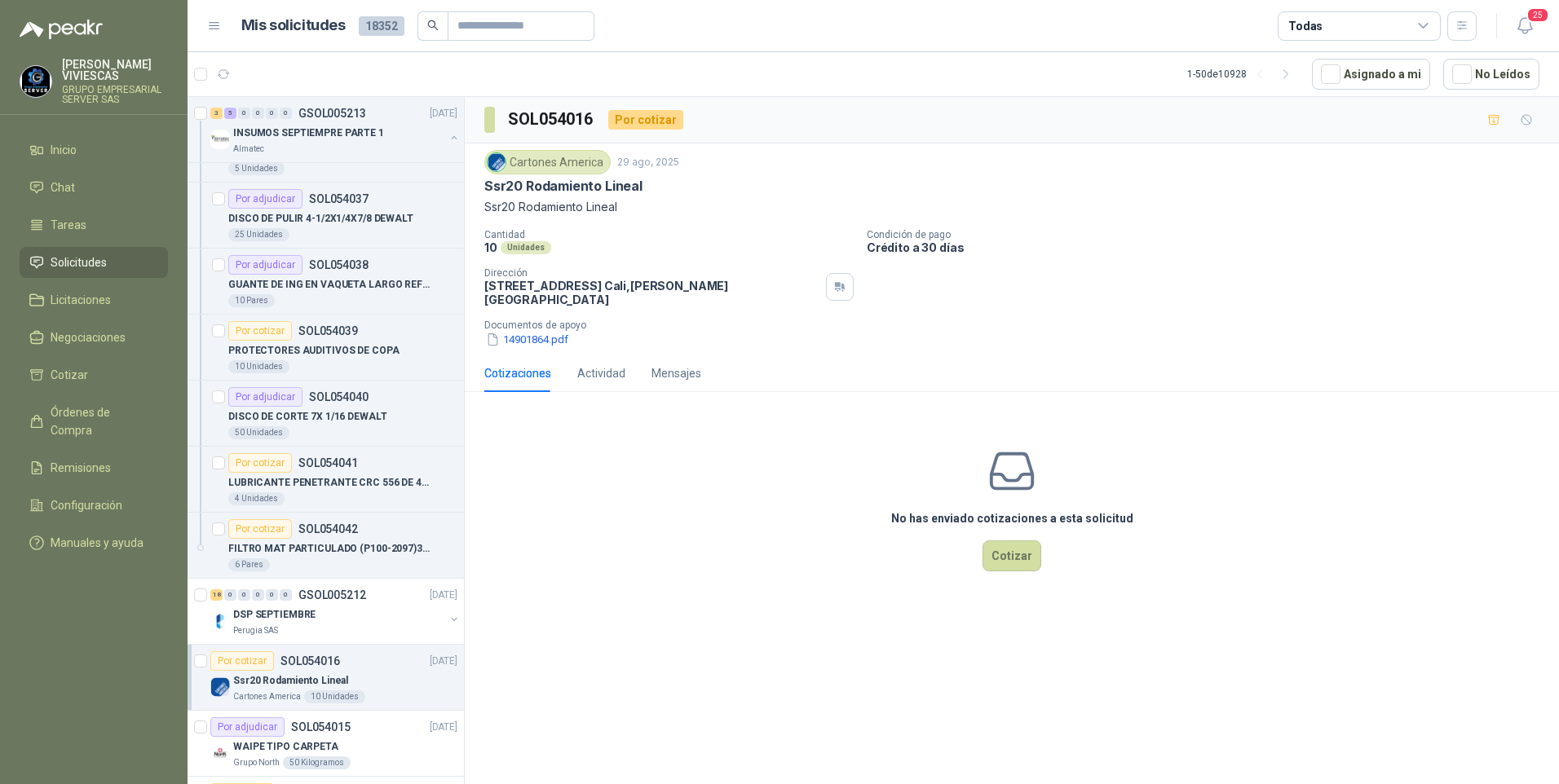
click at [533, 338] on div "Cartones America 29 ago, 2025 Ssr20 Rodamiento Lineal Ssr20 Rodamiento Lineal C…" at bounding box center [1012, 249] width 1094 height 211
click at [530, 331] on button "14901864.pdf" at bounding box center [527, 340] width 86 height 17
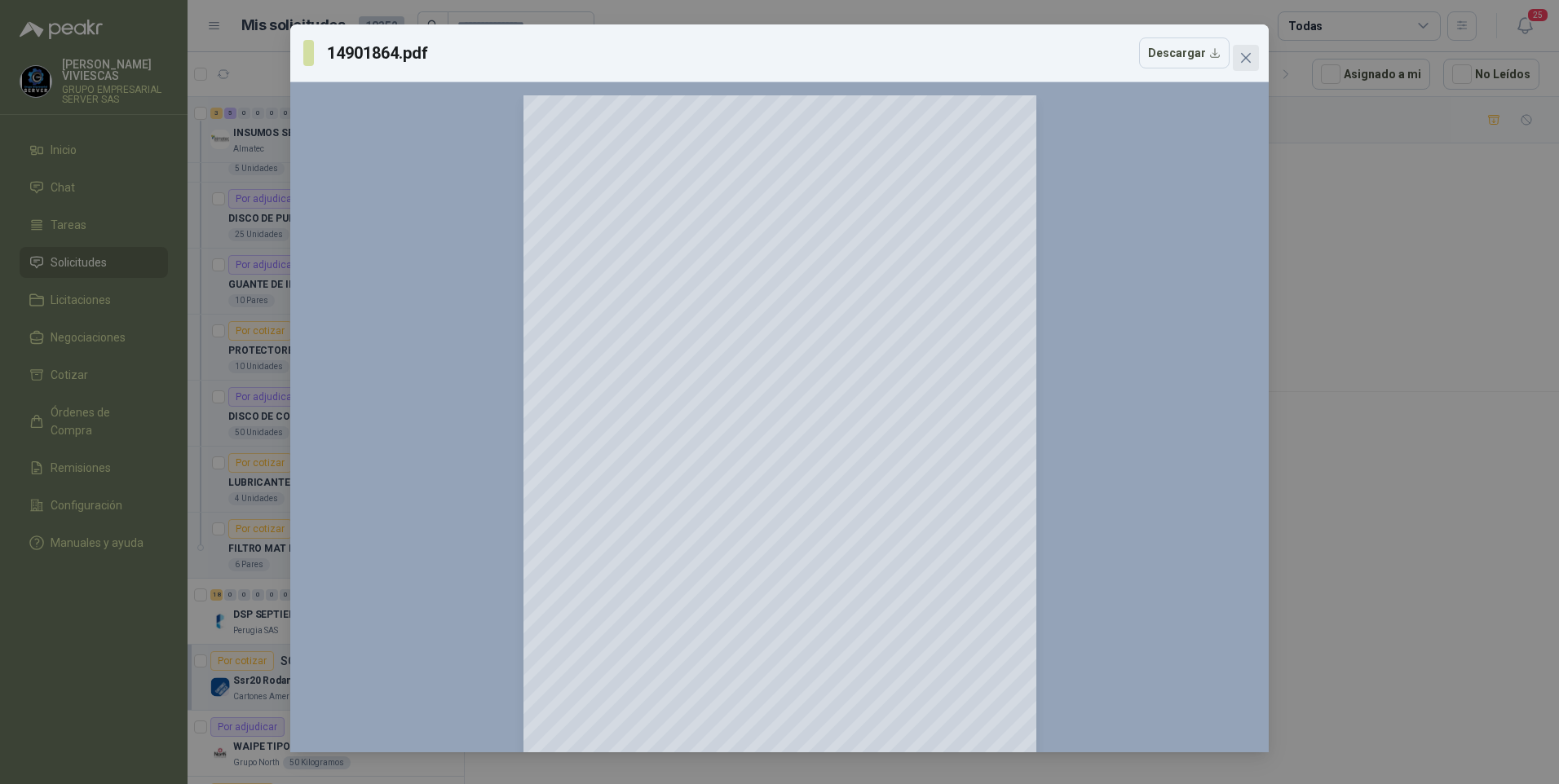
click at [1252, 59] on icon "close" at bounding box center [1246, 58] width 13 height 13
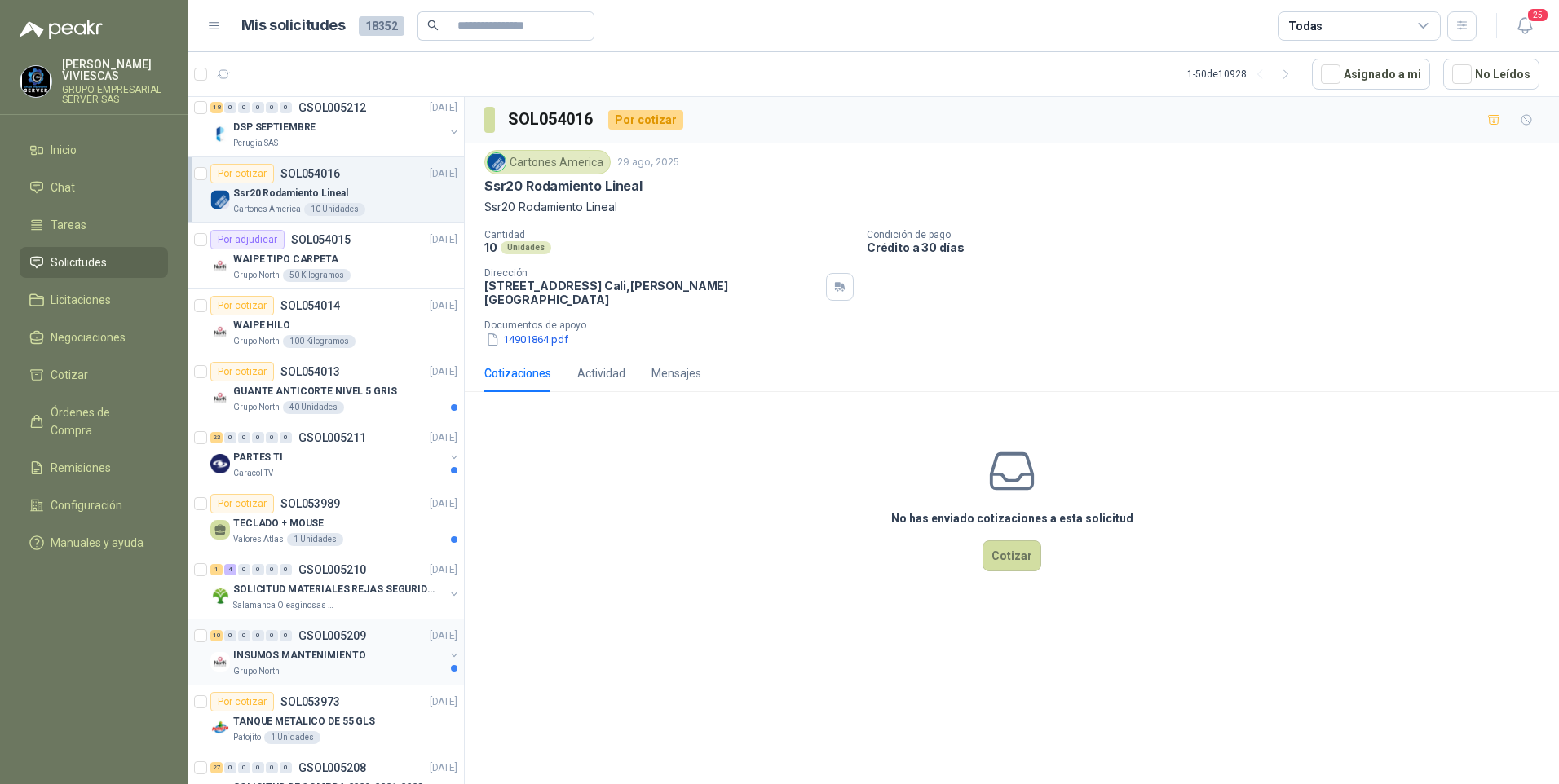
scroll to position [734, 0]
click at [366, 385] on p "GUANTE ANTICORTE NIVEL 5 GRIS" at bounding box center [316, 390] width 164 height 16
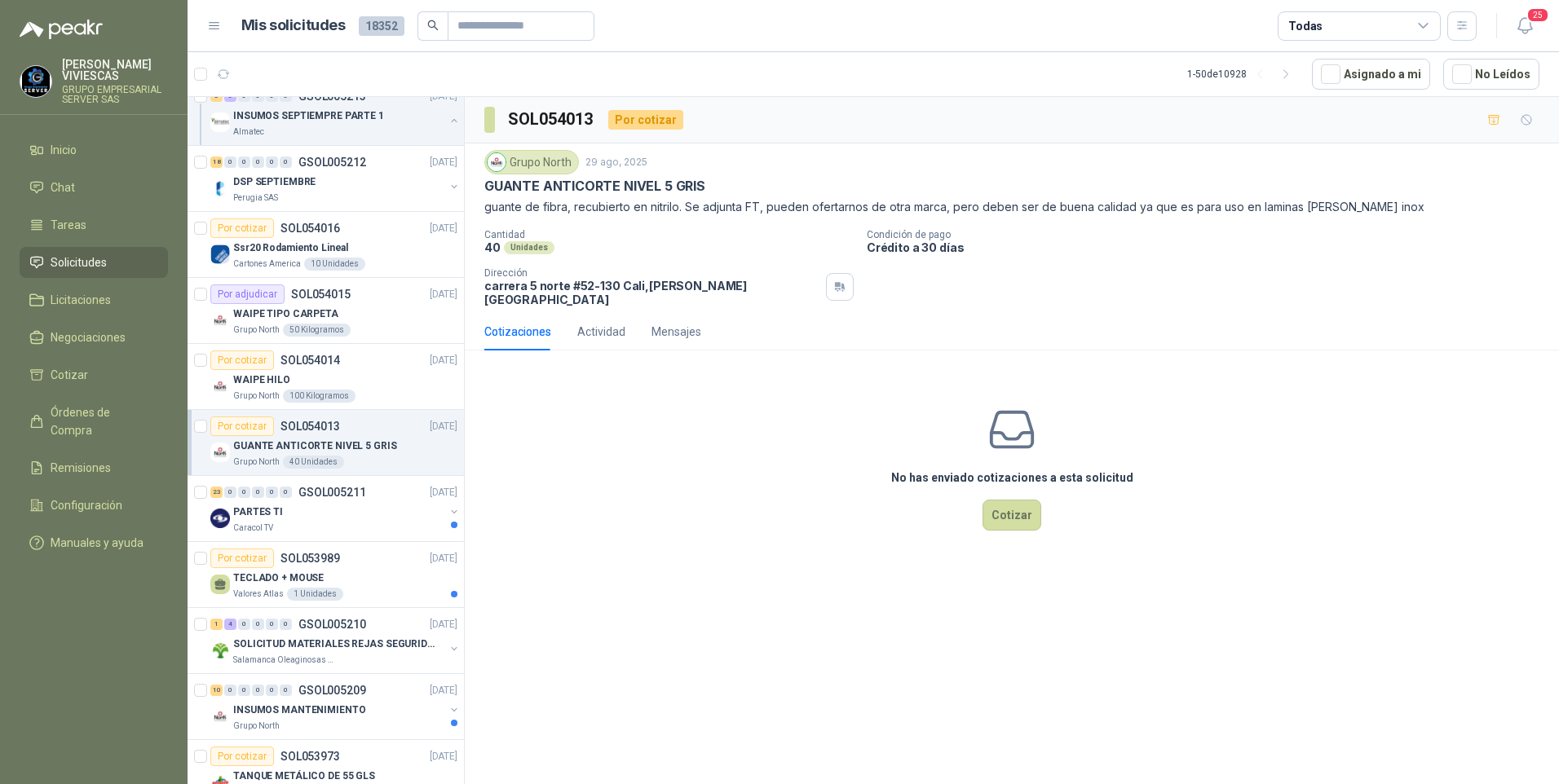
scroll to position [652, 0]
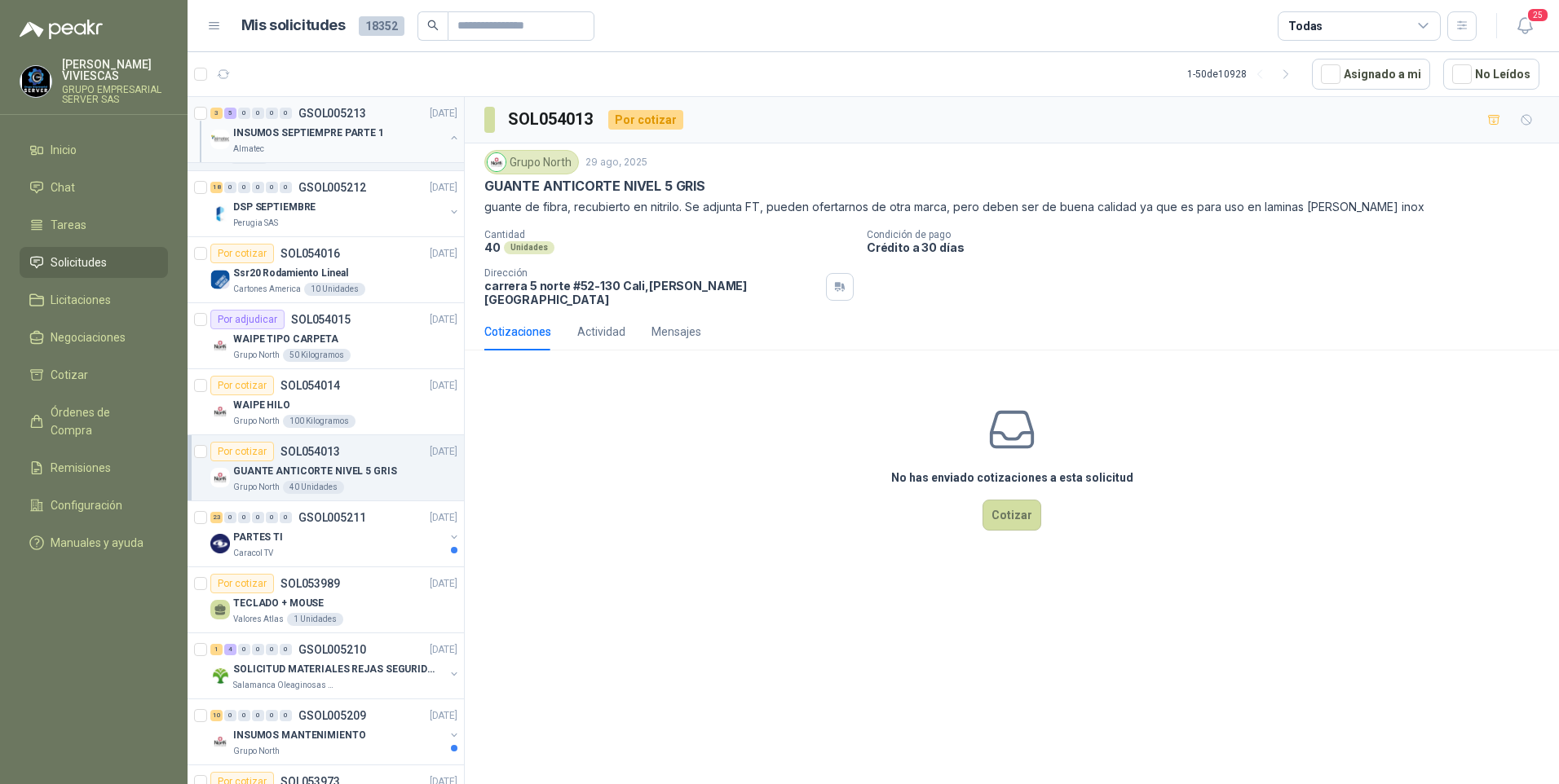
click at [301, 137] on p "INSUMOS SEPTIEMPRE PARTE 1" at bounding box center [309, 133] width 151 height 16
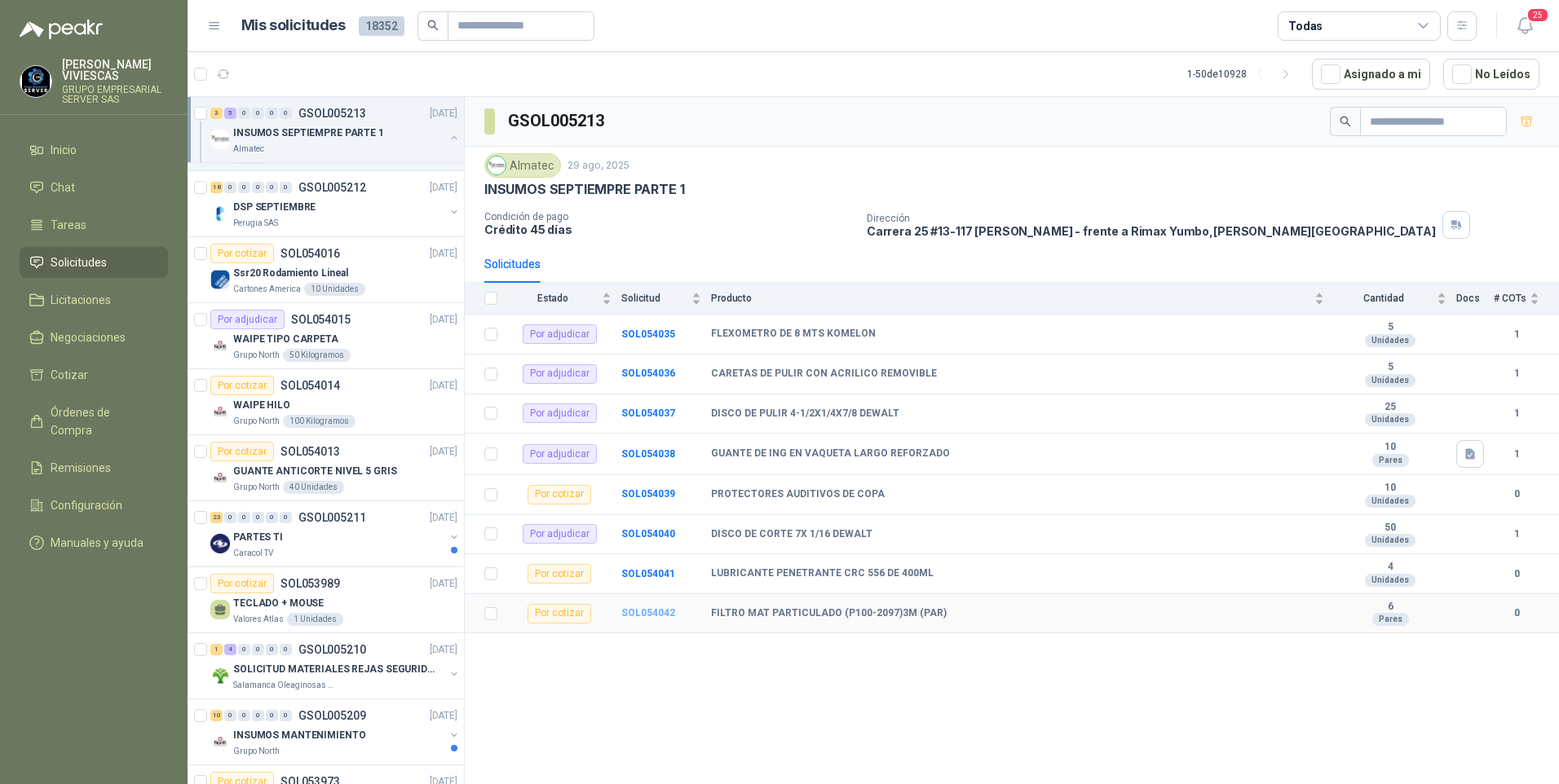
click at [640, 615] on b "SOL054042" at bounding box center [649, 613] width 54 height 11
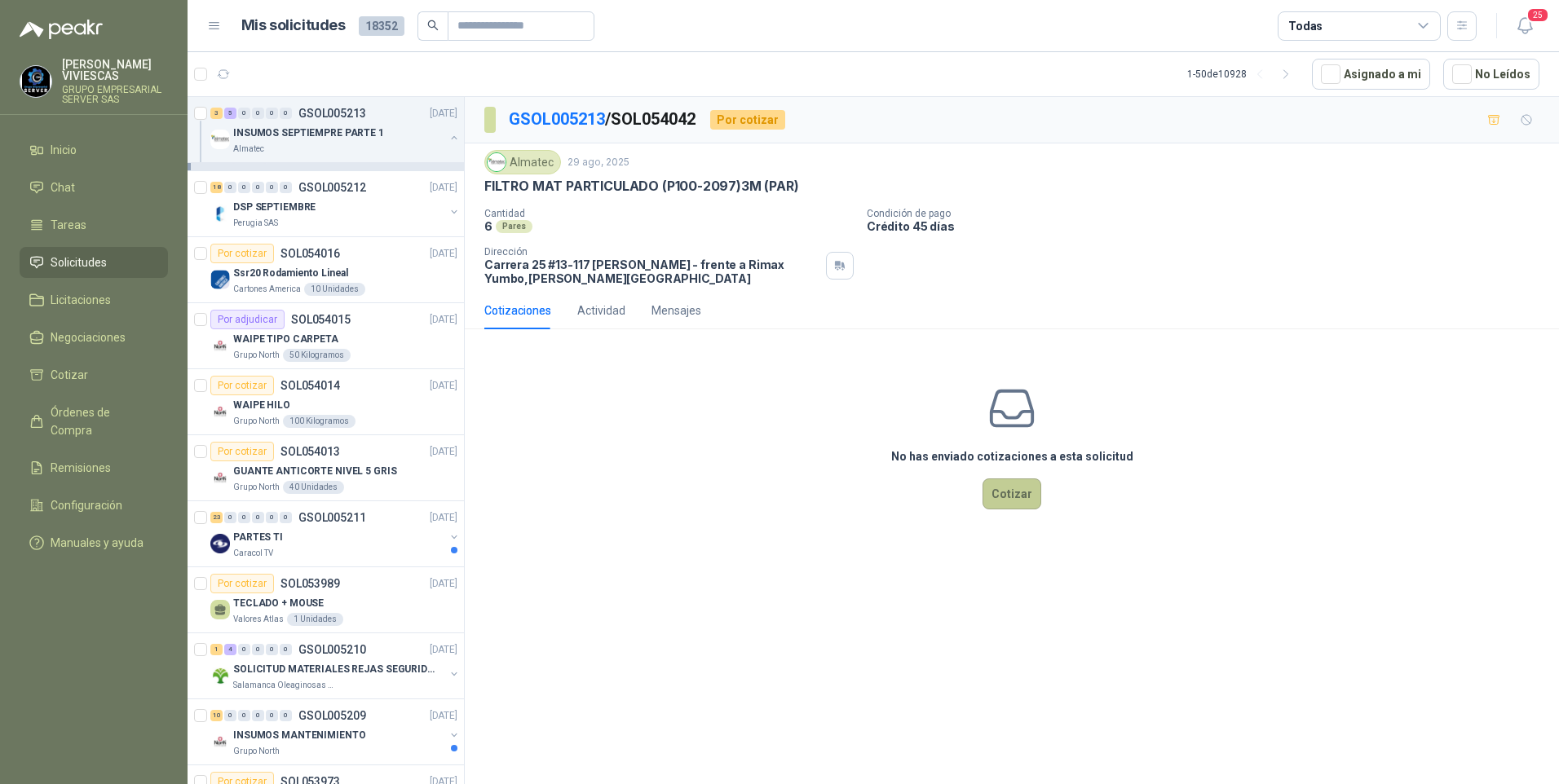
click at [1032, 497] on button "Cotizar" at bounding box center [1012, 494] width 59 height 31
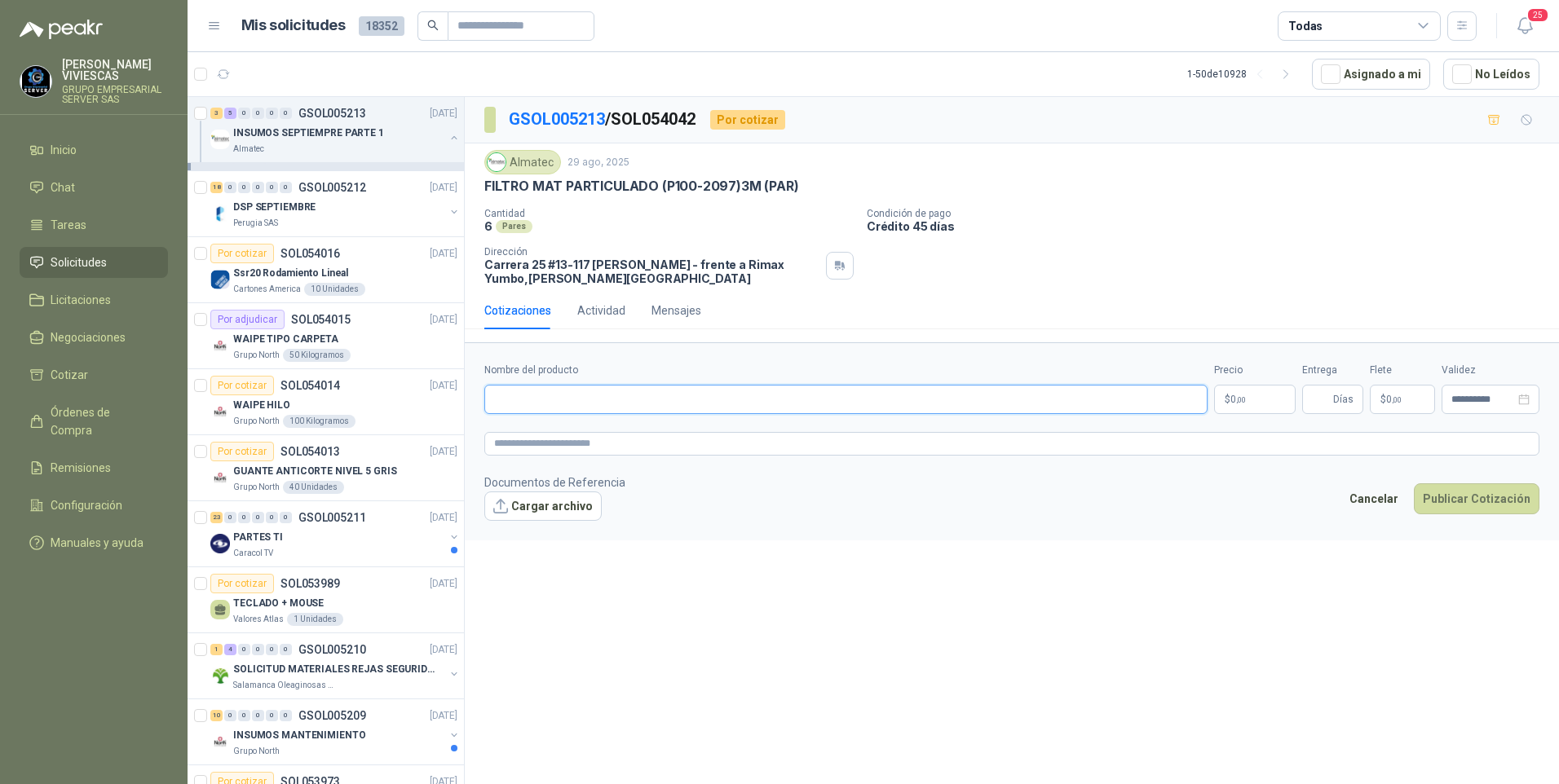
click at [539, 402] on input "Nombre del producto" at bounding box center [846, 399] width 723 height 29
paste input "**********"
type input "**********"
drag, startPoint x: 761, startPoint y: 402, endPoint x: 363, endPoint y: 481, distance: 405.8
click at [351, 483] on div "4 0 0 0 0 0 GSOL005214 [DATE] SC 6410 BioCosta Green Energy S.A.S Por cotizar S…" at bounding box center [873, 442] width 1371 height 693
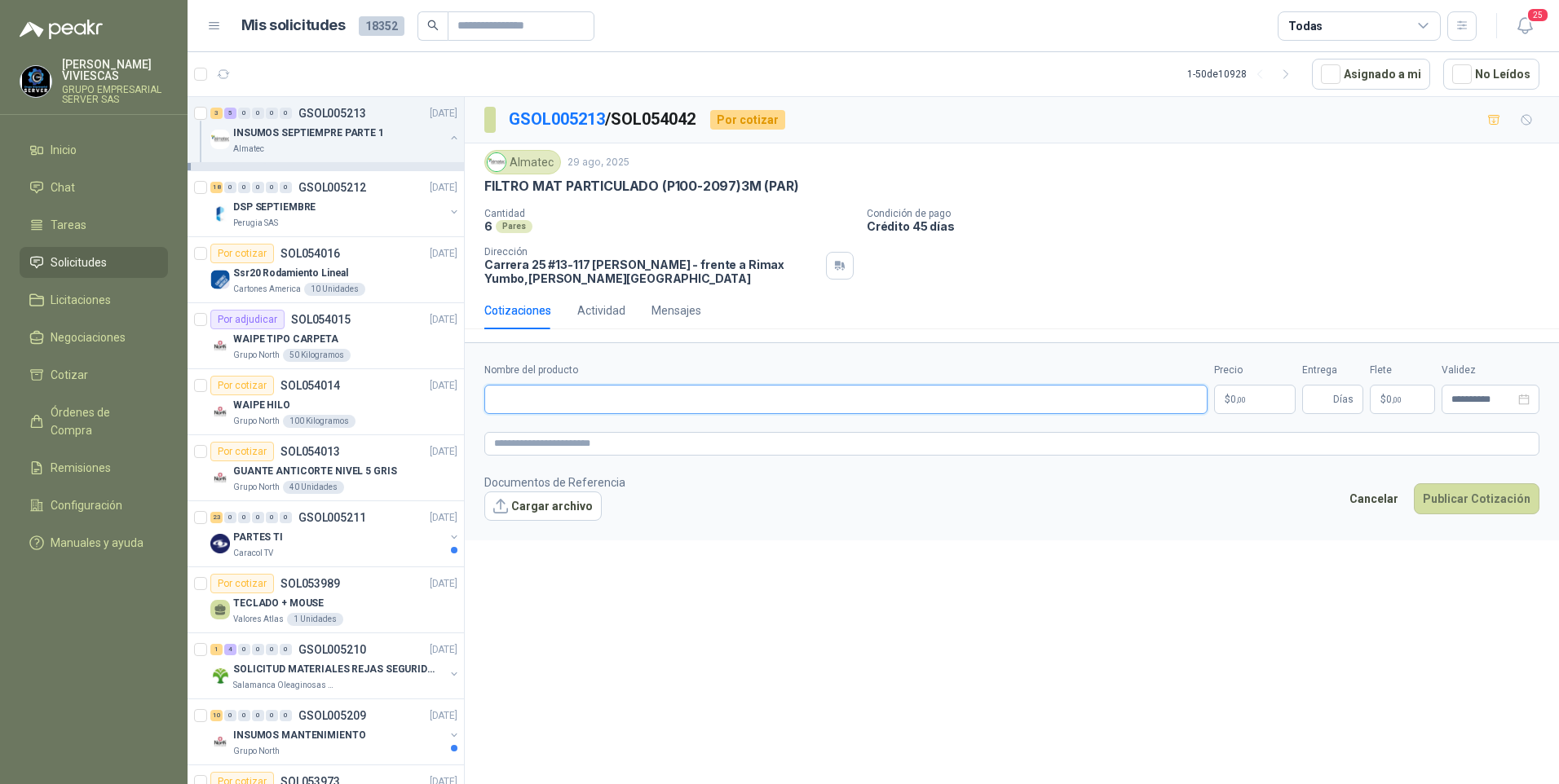
click at [519, 399] on input "Nombre del producto" at bounding box center [846, 399] width 723 height 29
paste input "**********"
type input "**********"
click at [1244, 402] on span ",00" at bounding box center [1241, 400] width 9 height 9
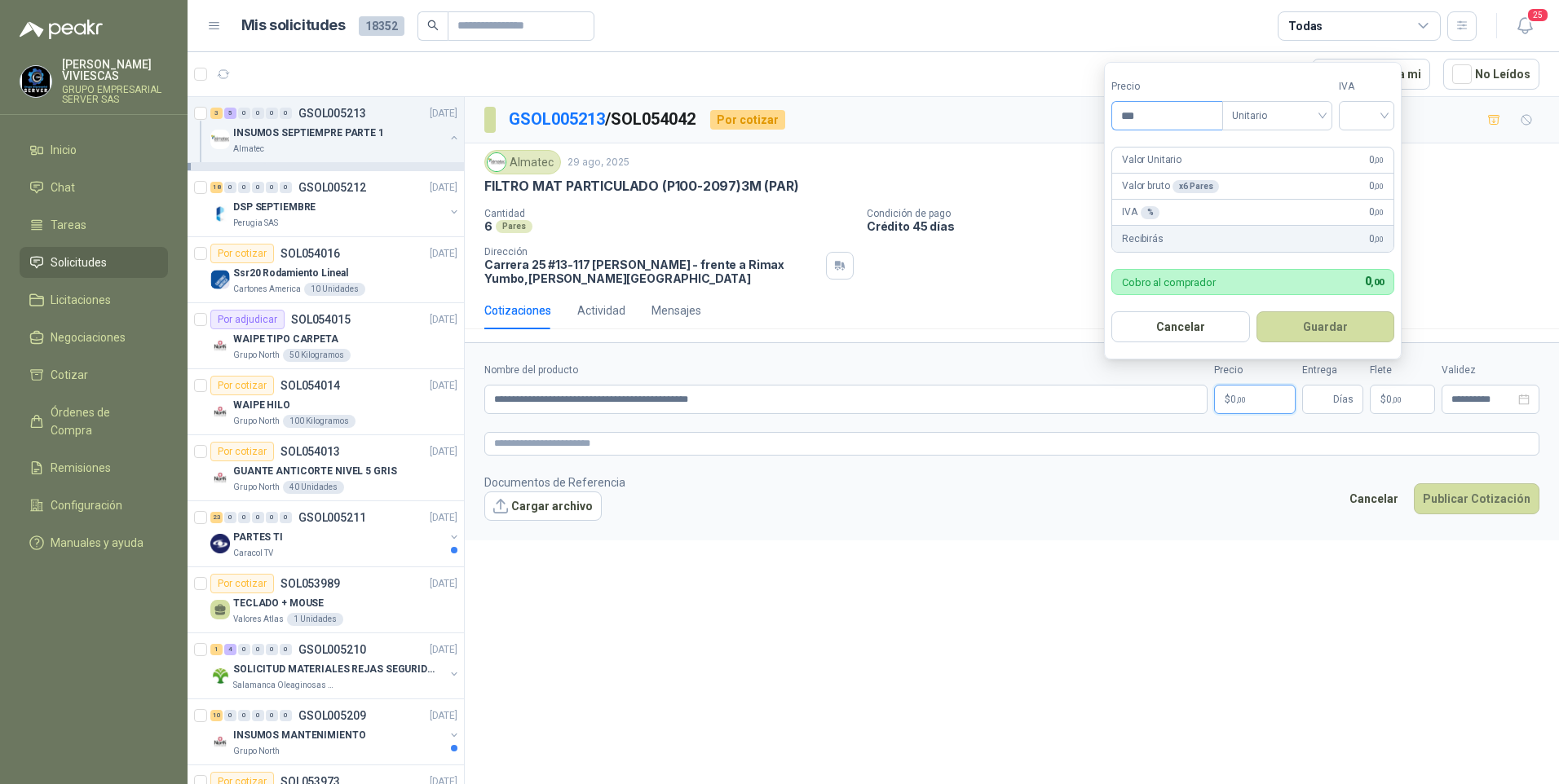
click at [1170, 113] on input "***" at bounding box center [1167, 116] width 110 height 28
type input "********"
click at [1384, 105] on input "search" at bounding box center [1367, 114] width 35 height 24
click at [1363, 148] on div "19%" at bounding box center [1370, 148] width 30 height 18
drag, startPoint x: 1340, startPoint y: 329, endPoint x: 1374, endPoint y: 332, distance: 34.1
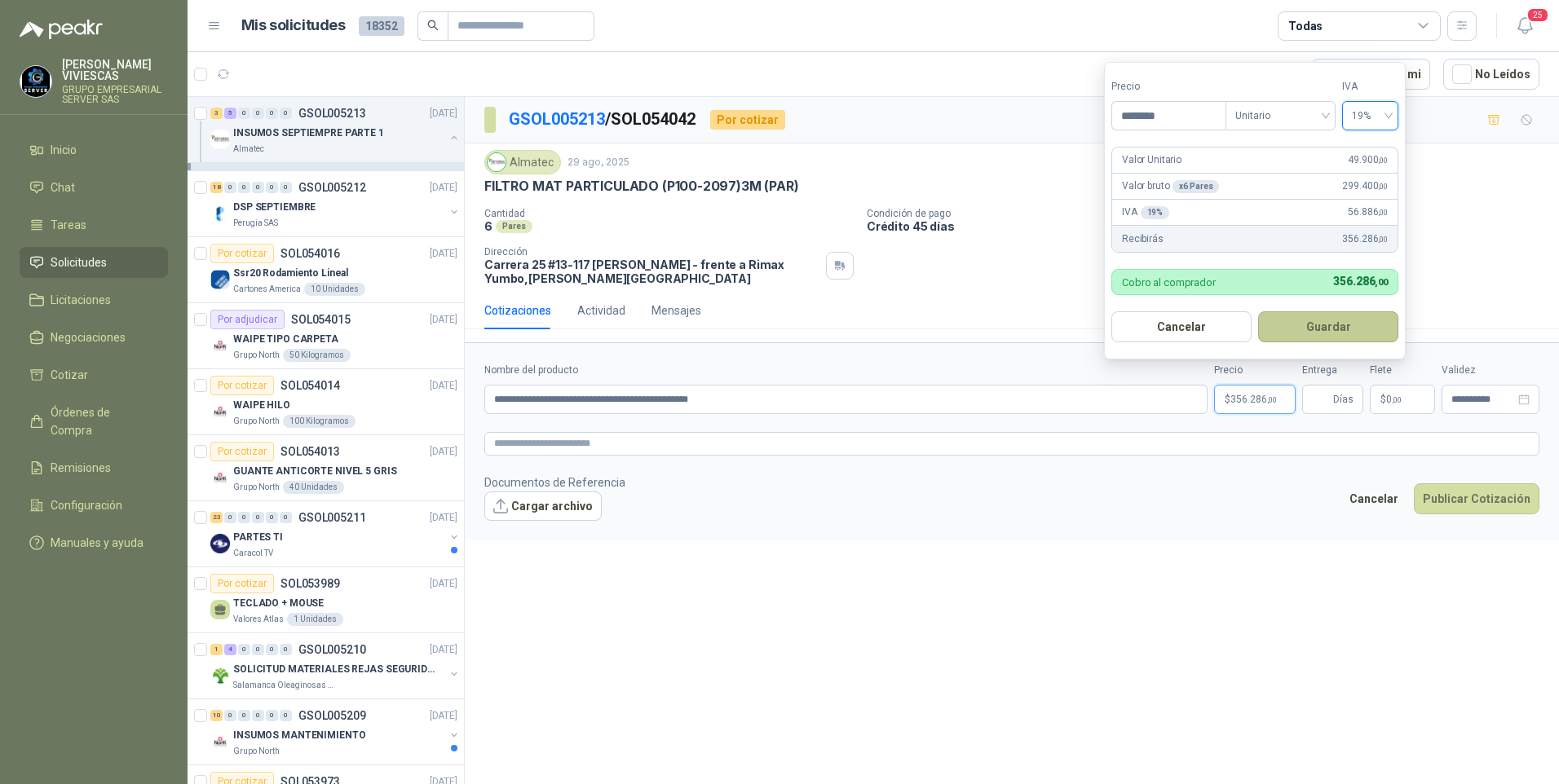
click at [1342, 329] on button "Guardar" at bounding box center [1328, 327] width 140 height 31
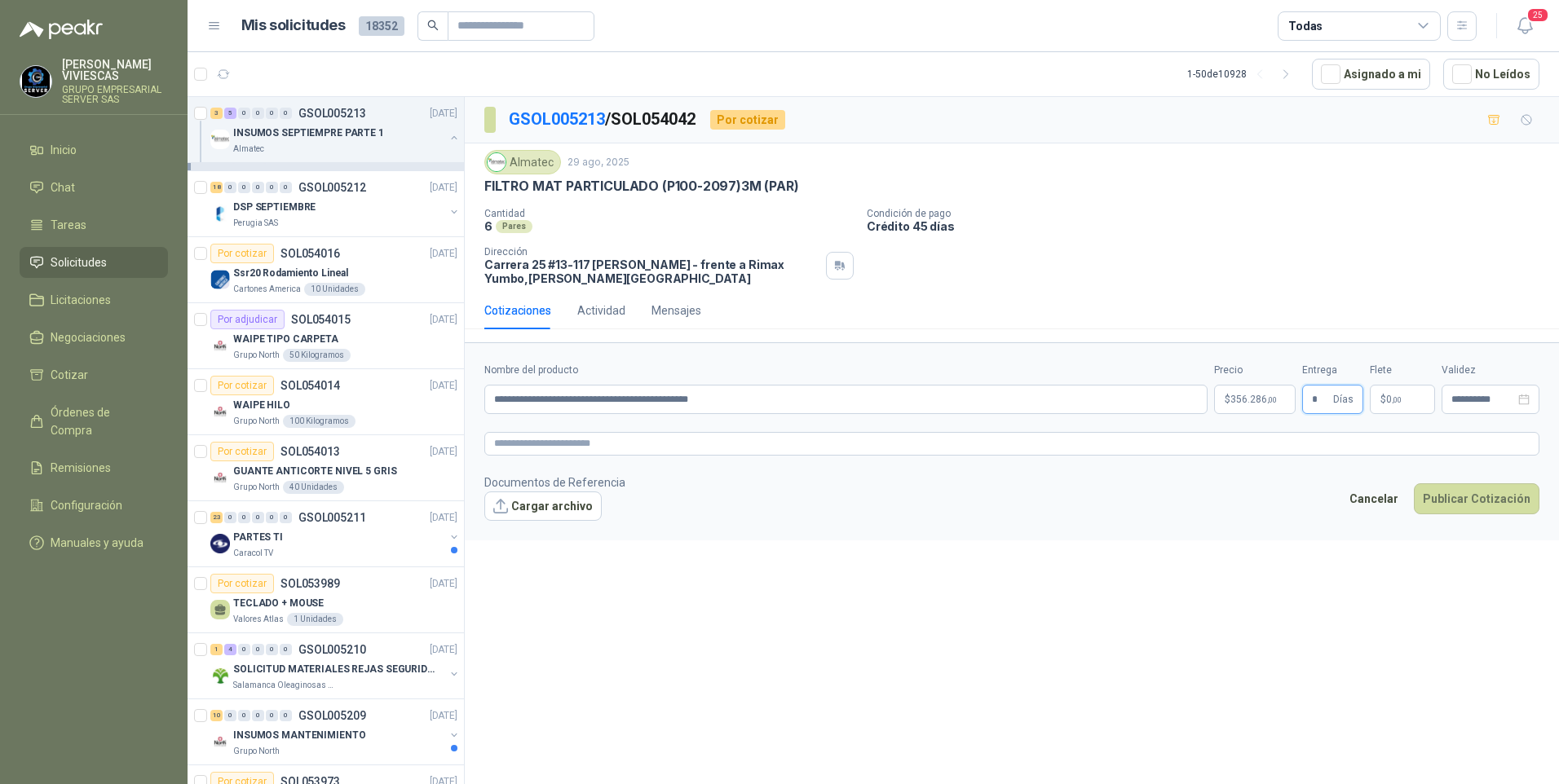
type input "*"
click at [553, 500] on button "Cargar archivo" at bounding box center [543, 506] width 118 height 29
click at [584, 540] on div "image - 2025-08-29T110643.710.png" at bounding box center [590, 533] width 212 height 18
click at [583, 539] on link "image - 2025-08-29T110643.710.png" at bounding box center [588, 533] width 177 height 16
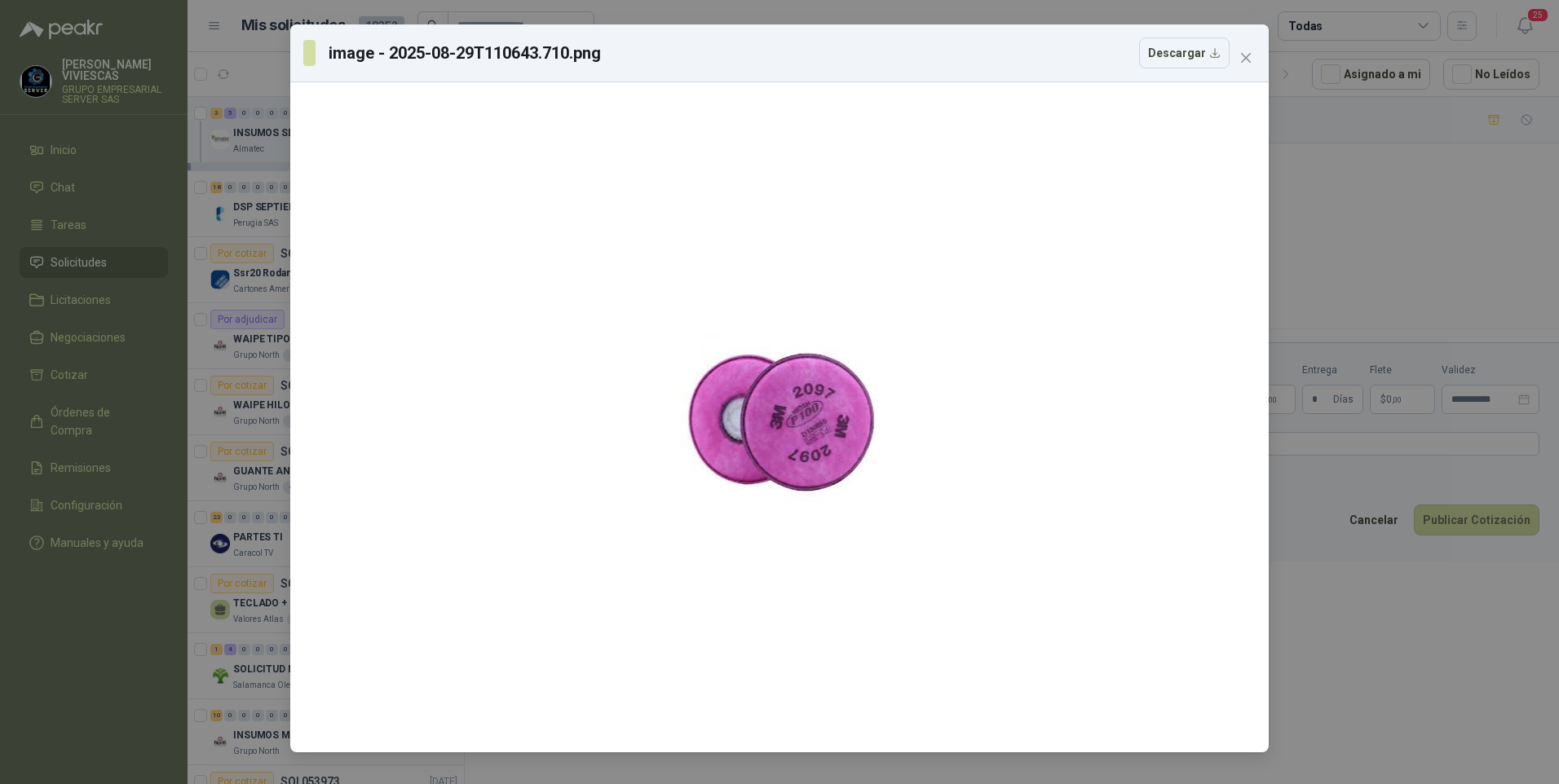
click at [1379, 250] on div "image - 2025-08-29T110643.710.png Descargar" at bounding box center [780, 392] width 1559 height 784
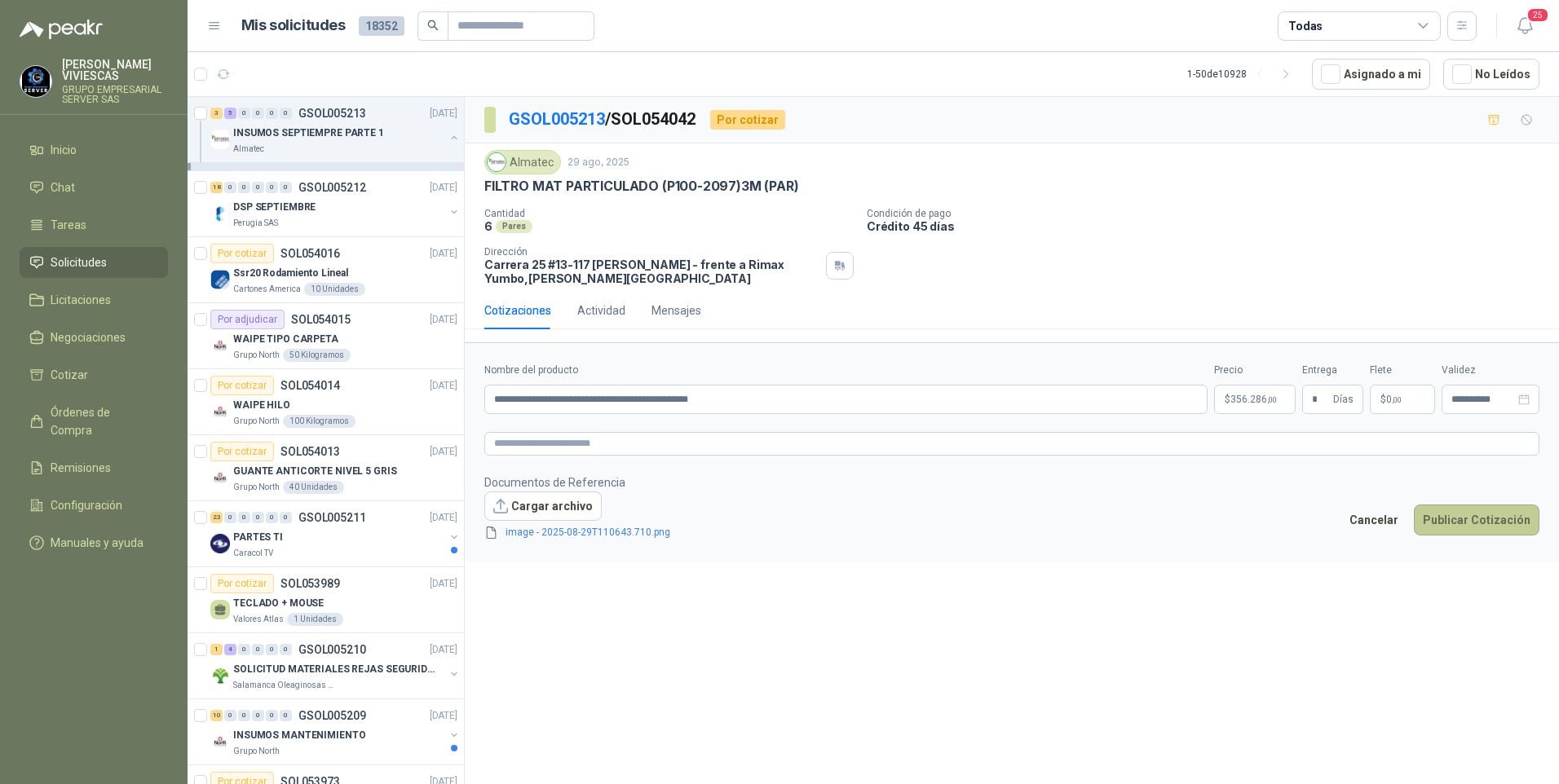
click at [1463, 525] on button "Publicar Cotización" at bounding box center [1477, 520] width 126 height 31
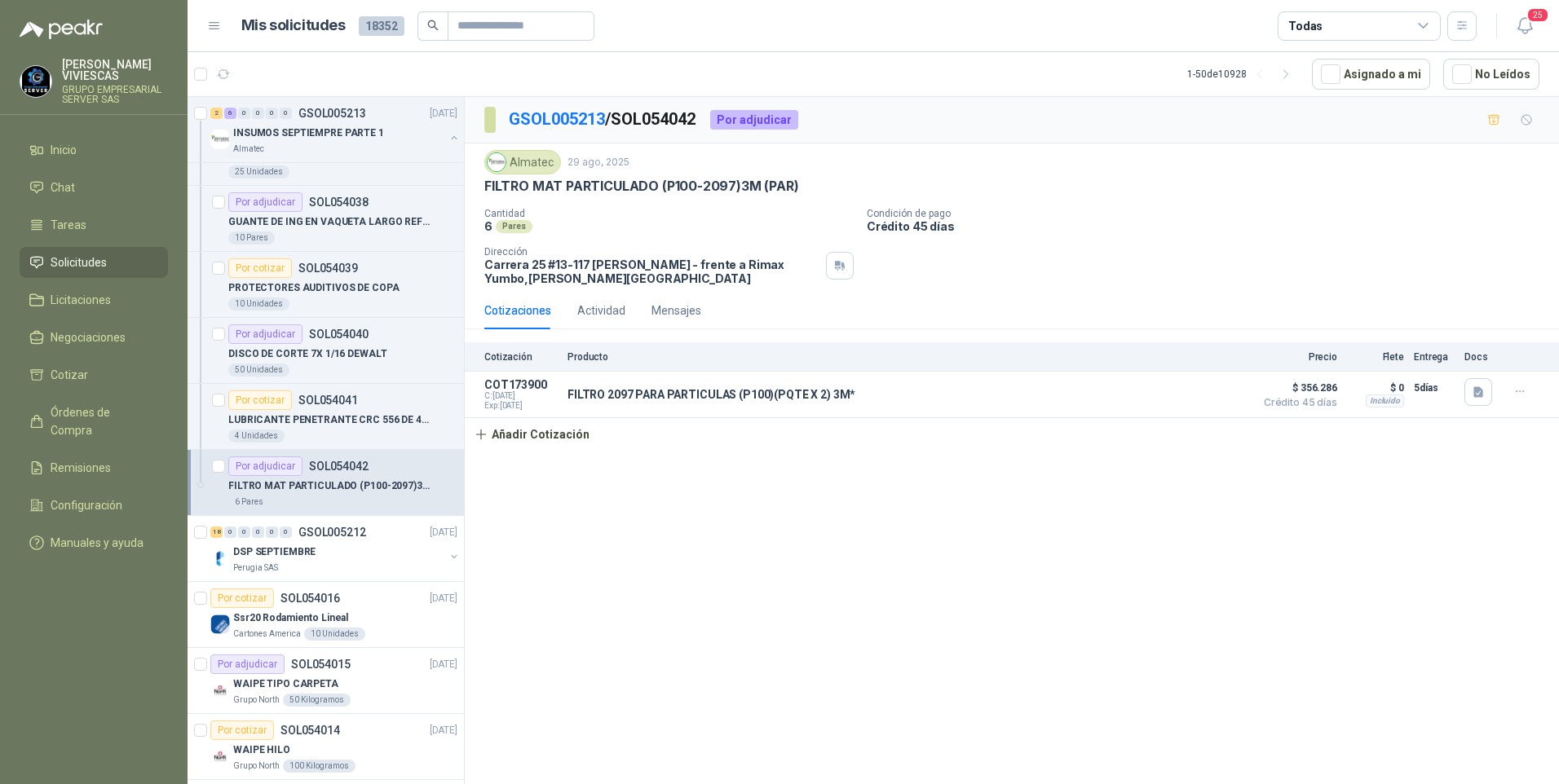
scroll to position [81, 0]
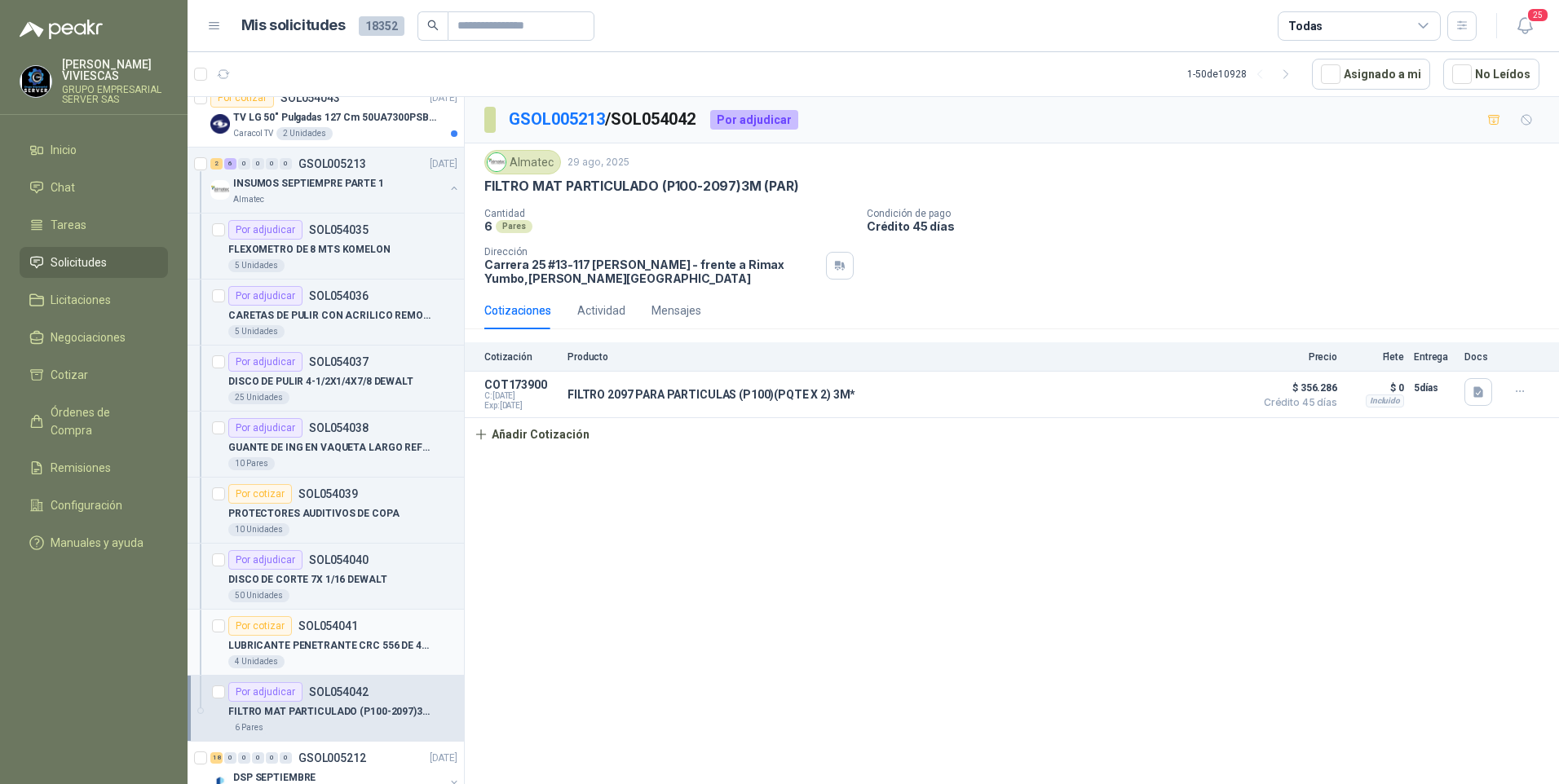
click at [313, 648] on p "LUBRICANTE PENETRANTE CRC 556 DE 400ML" at bounding box center [330, 646] width 203 height 16
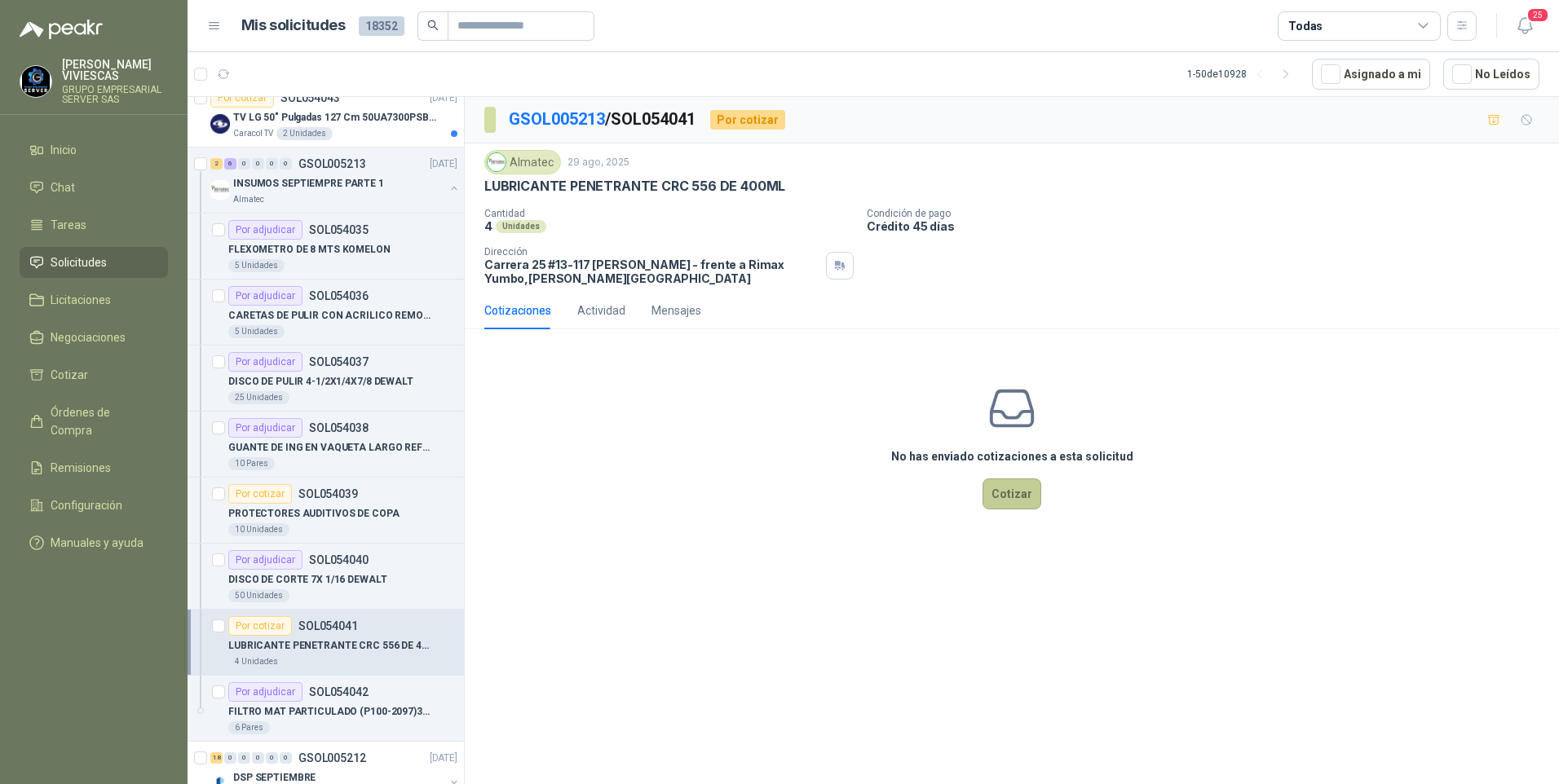
click at [1015, 499] on button "Cotizar" at bounding box center [1012, 494] width 59 height 31
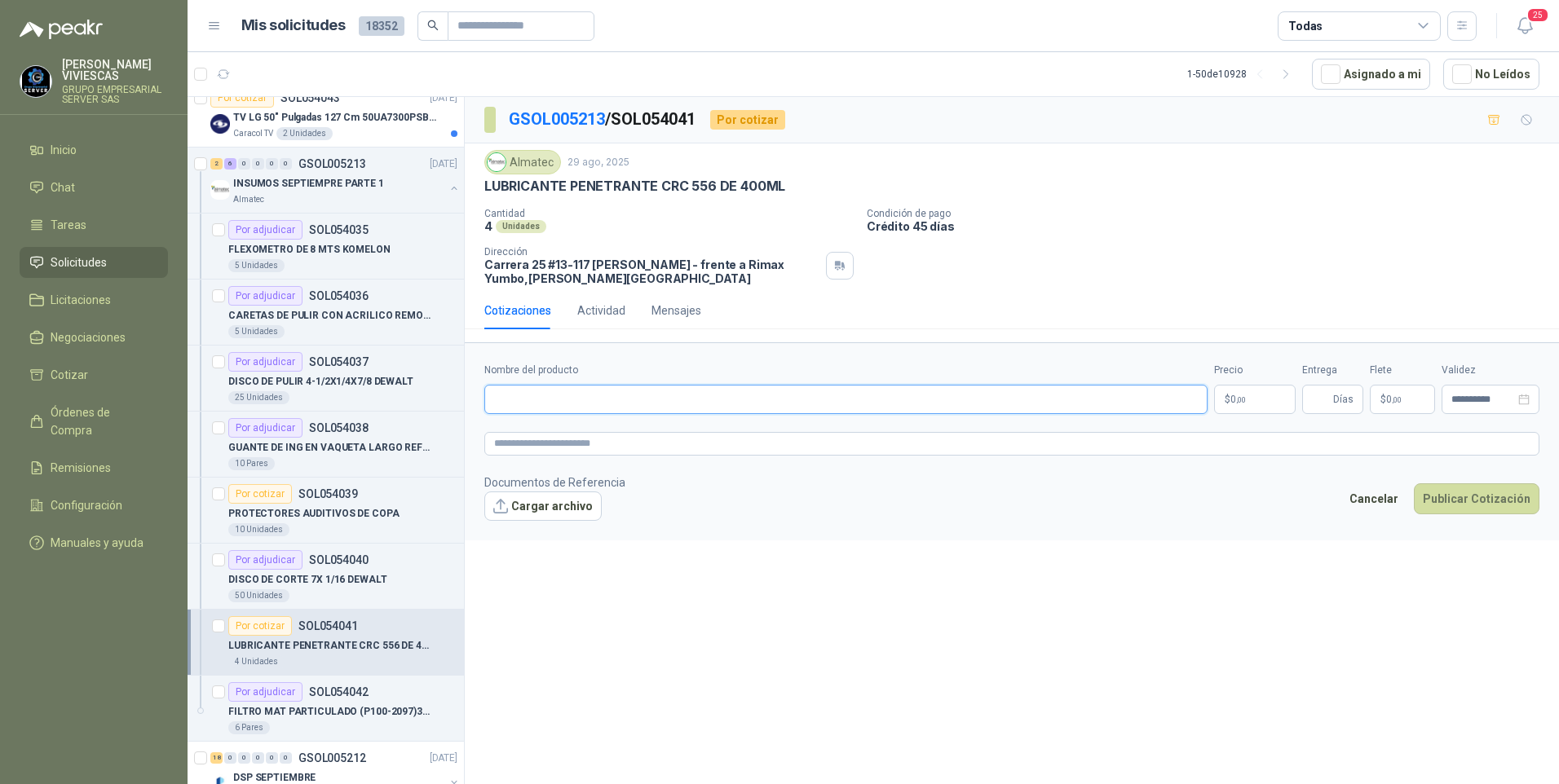
drag, startPoint x: 536, startPoint y: 405, endPoint x: 581, endPoint y: 366, distance: 59.5
click at [543, 403] on input "Nombre del producto" at bounding box center [846, 399] width 723 height 29
click at [551, 407] on input "Nombre del producto" at bounding box center [846, 399] width 723 height 29
paste input "**********"
click at [754, 397] on input "**********" at bounding box center [846, 399] width 723 height 29
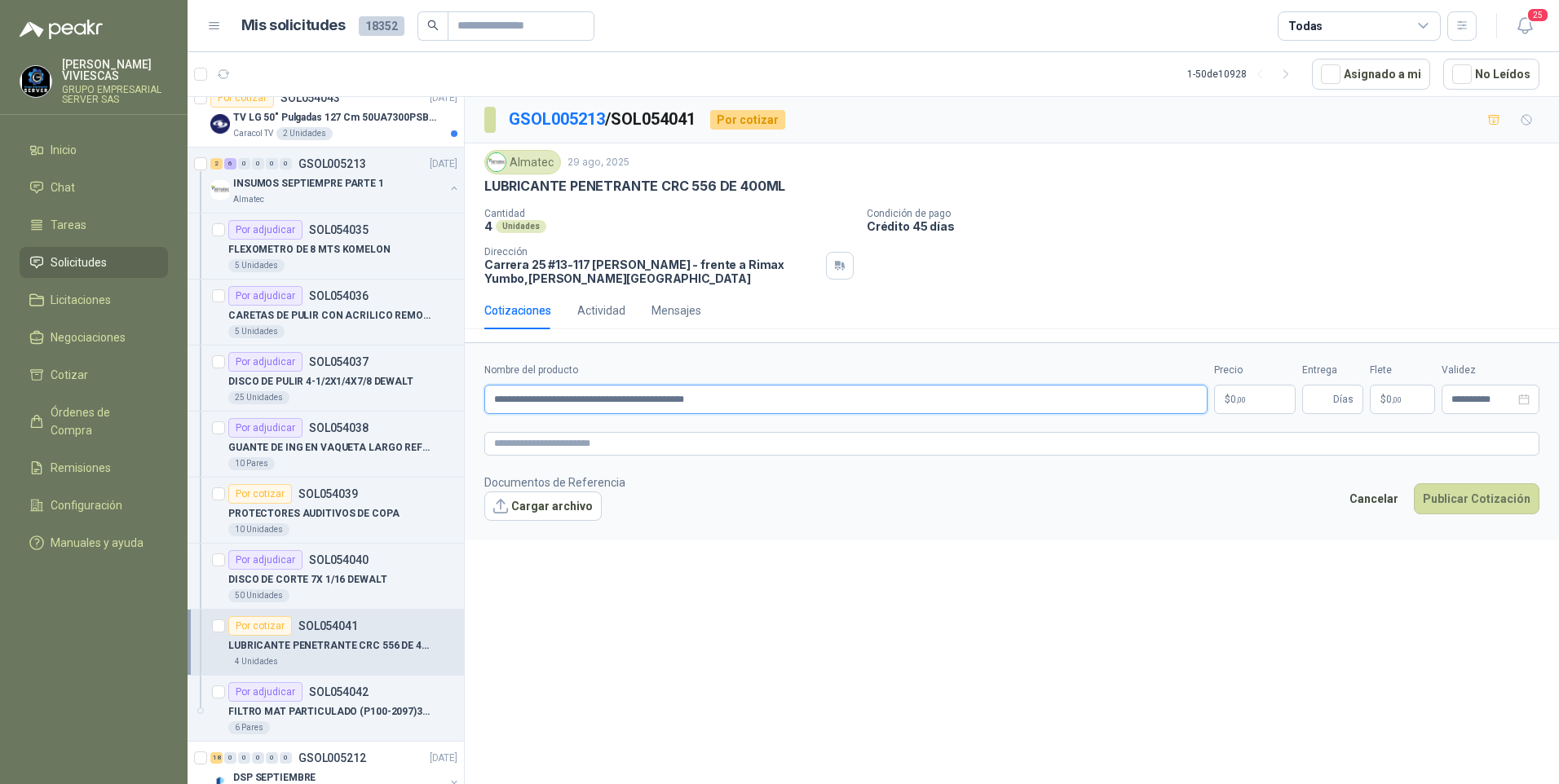
type input "**********"
click at [1215, 405] on p "$ 0 ,00" at bounding box center [1255, 399] width 81 height 29
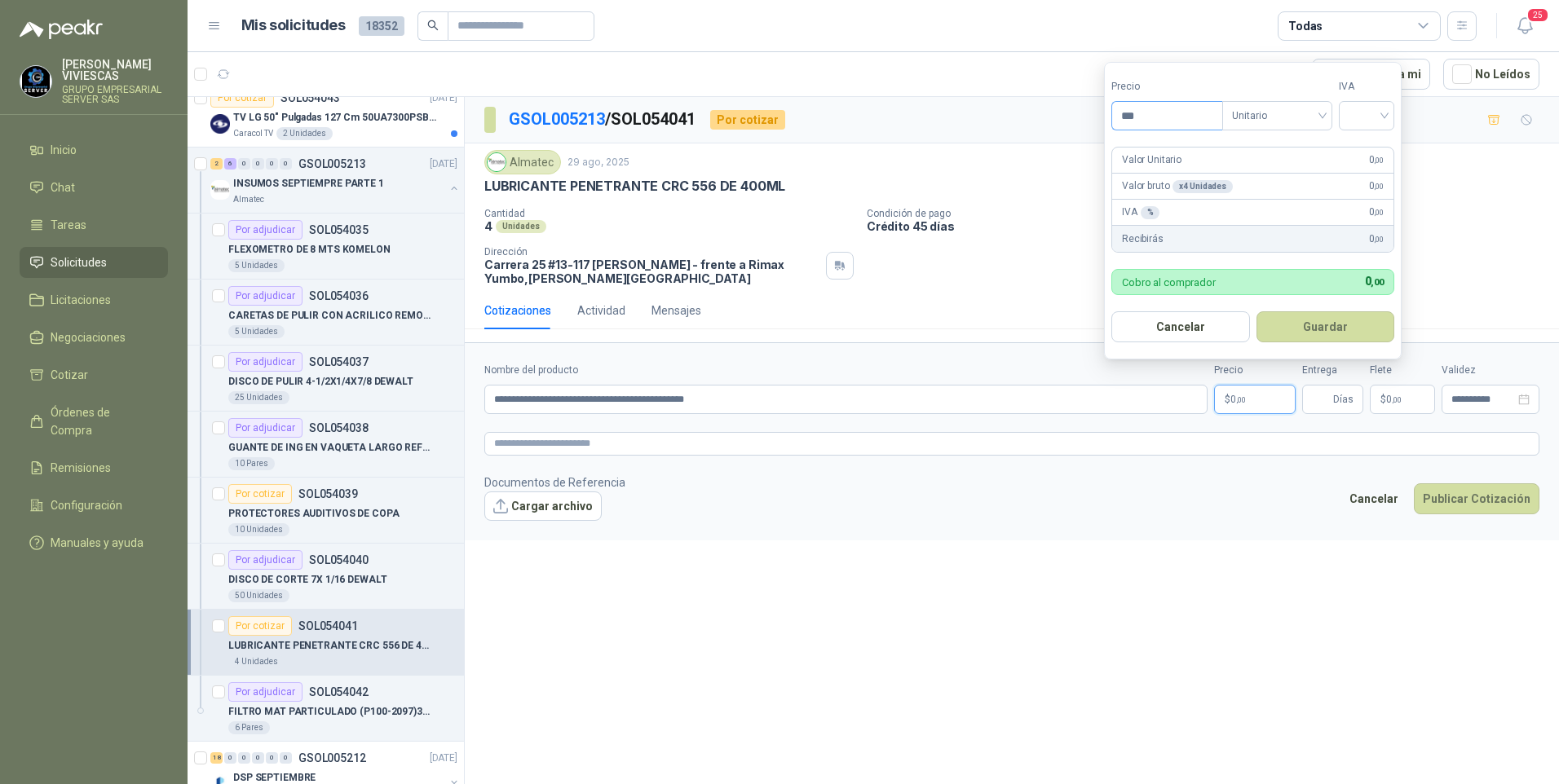
click at [1192, 112] on input "***" at bounding box center [1167, 116] width 110 height 28
type input "********"
click at [1382, 116] on input "search" at bounding box center [1367, 114] width 35 height 24
drag, startPoint x: 1369, startPoint y: 143, endPoint x: 1325, endPoint y: 306, distance: 168.8
click at [1369, 145] on div "19%" at bounding box center [1370, 148] width 30 height 18
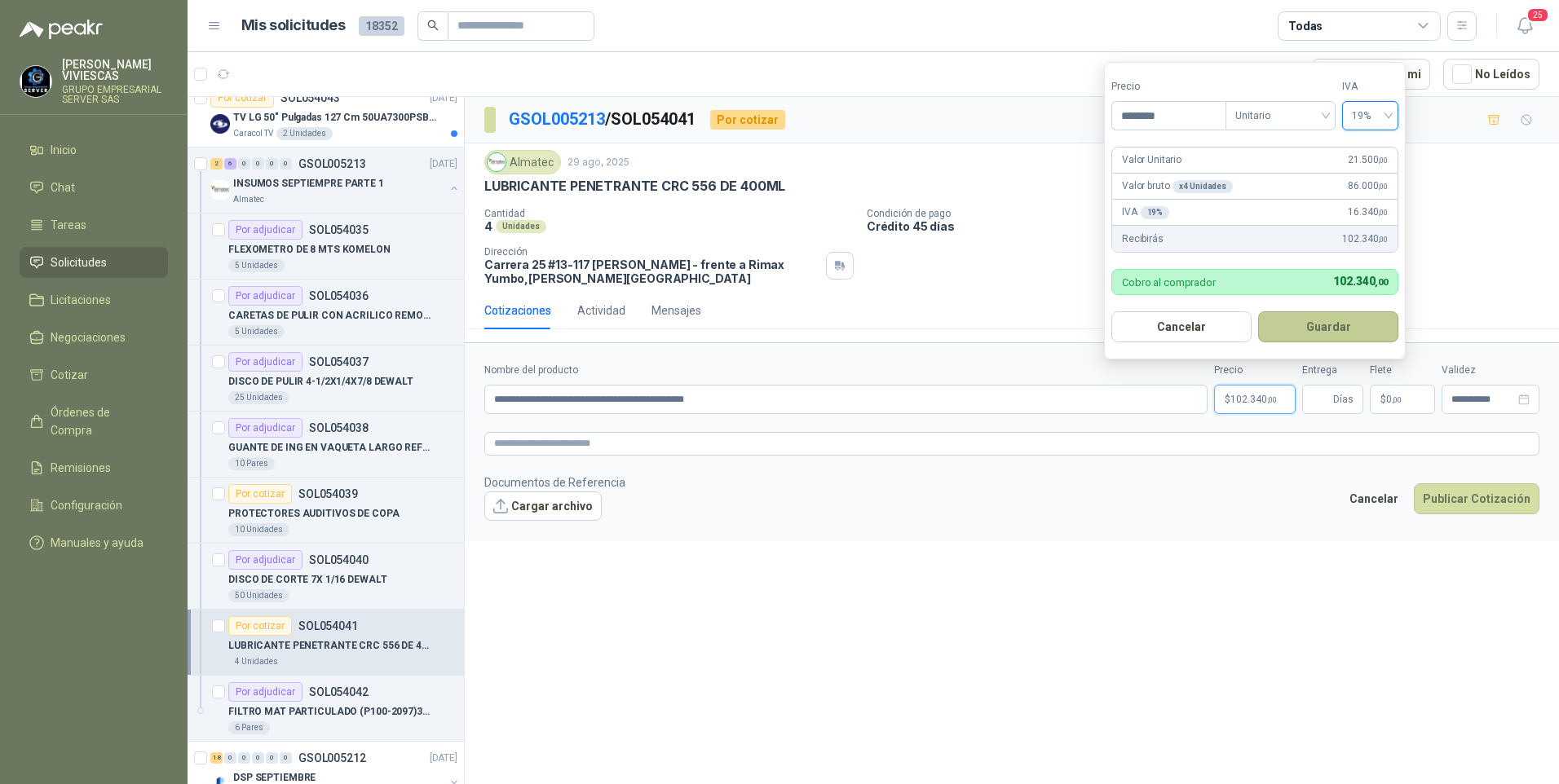
click at [1318, 337] on button "Guardar" at bounding box center [1328, 327] width 140 height 31
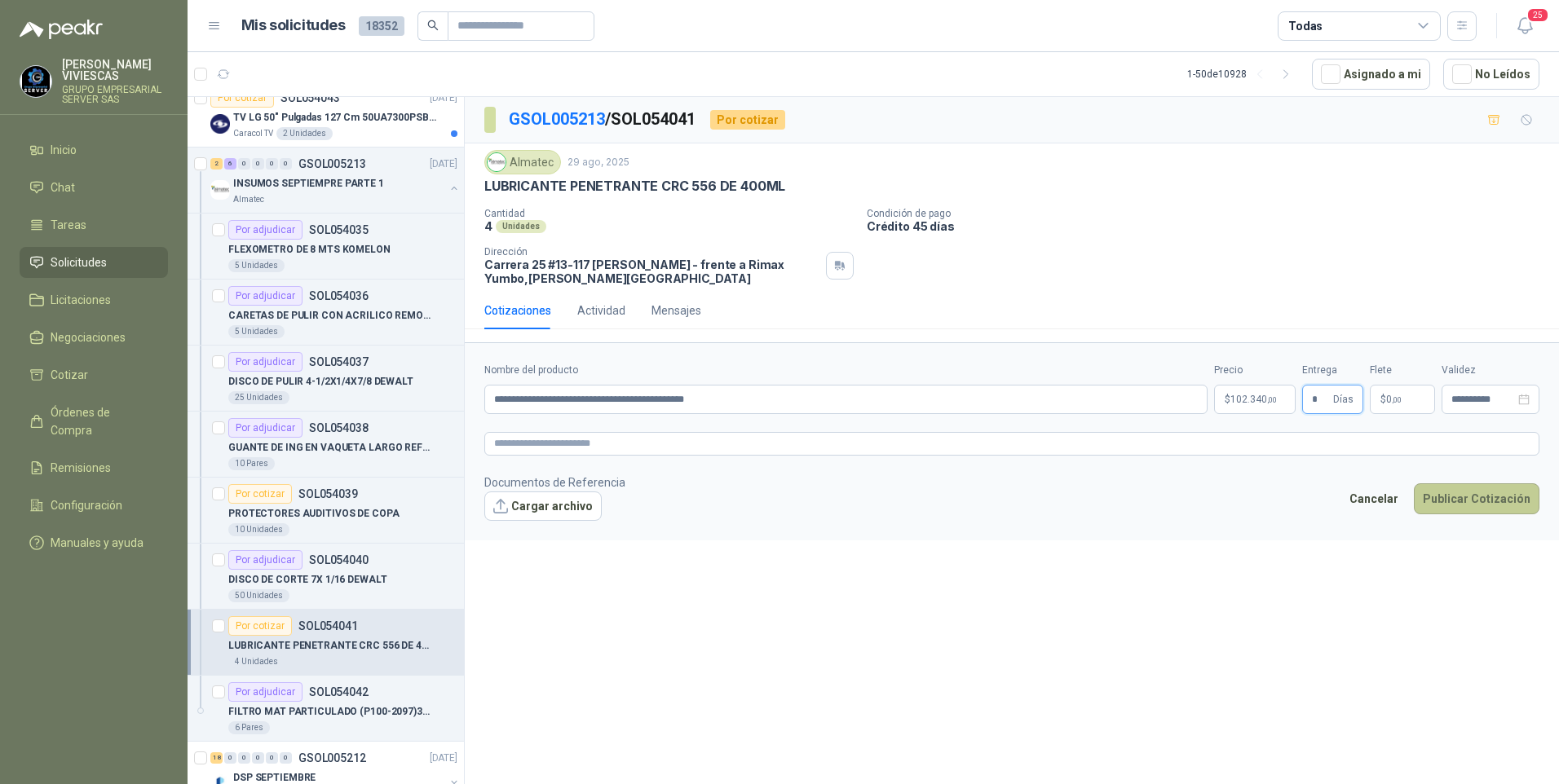
type input "*"
click at [1490, 495] on button "Publicar Cotización" at bounding box center [1477, 498] width 126 height 31
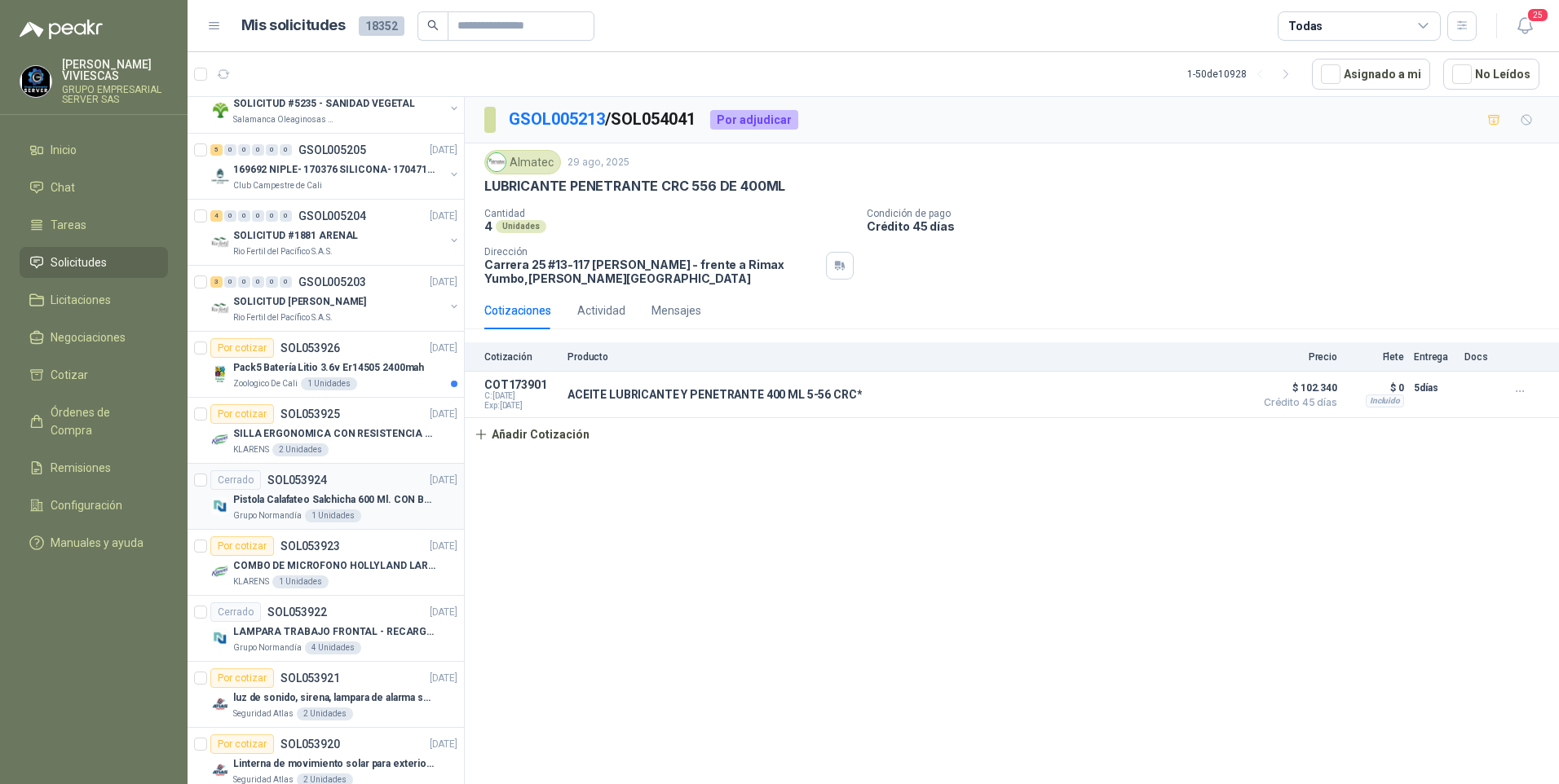
scroll to position [1549, 0]
click at [274, 244] on div "SOLICITUD #1881 ARENAL" at bounding box center [339, 234] width 211 height 20
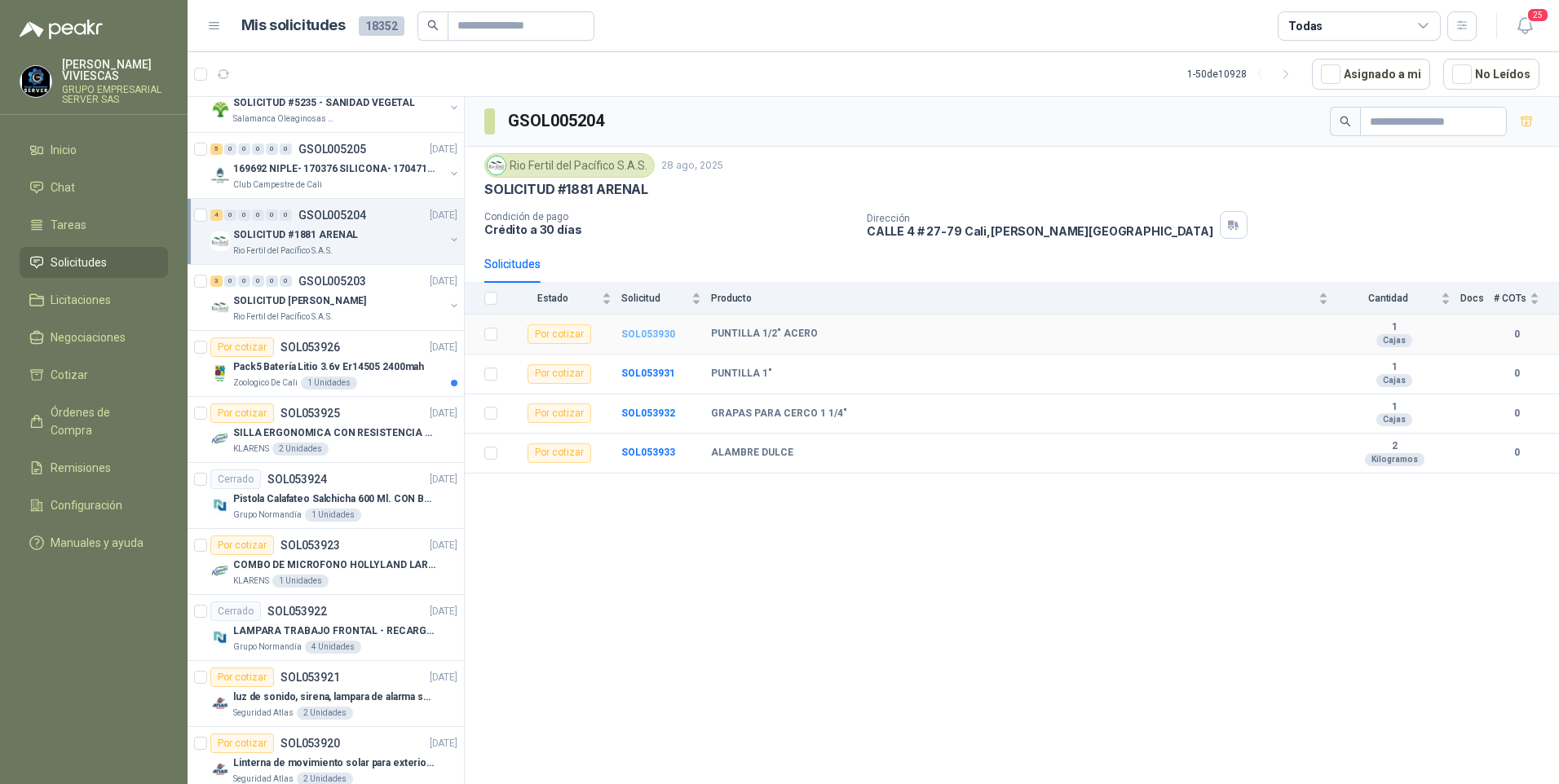
click at [649, 335] on b "SOL053930" at bounding box center [649, 334] width 54 height 11
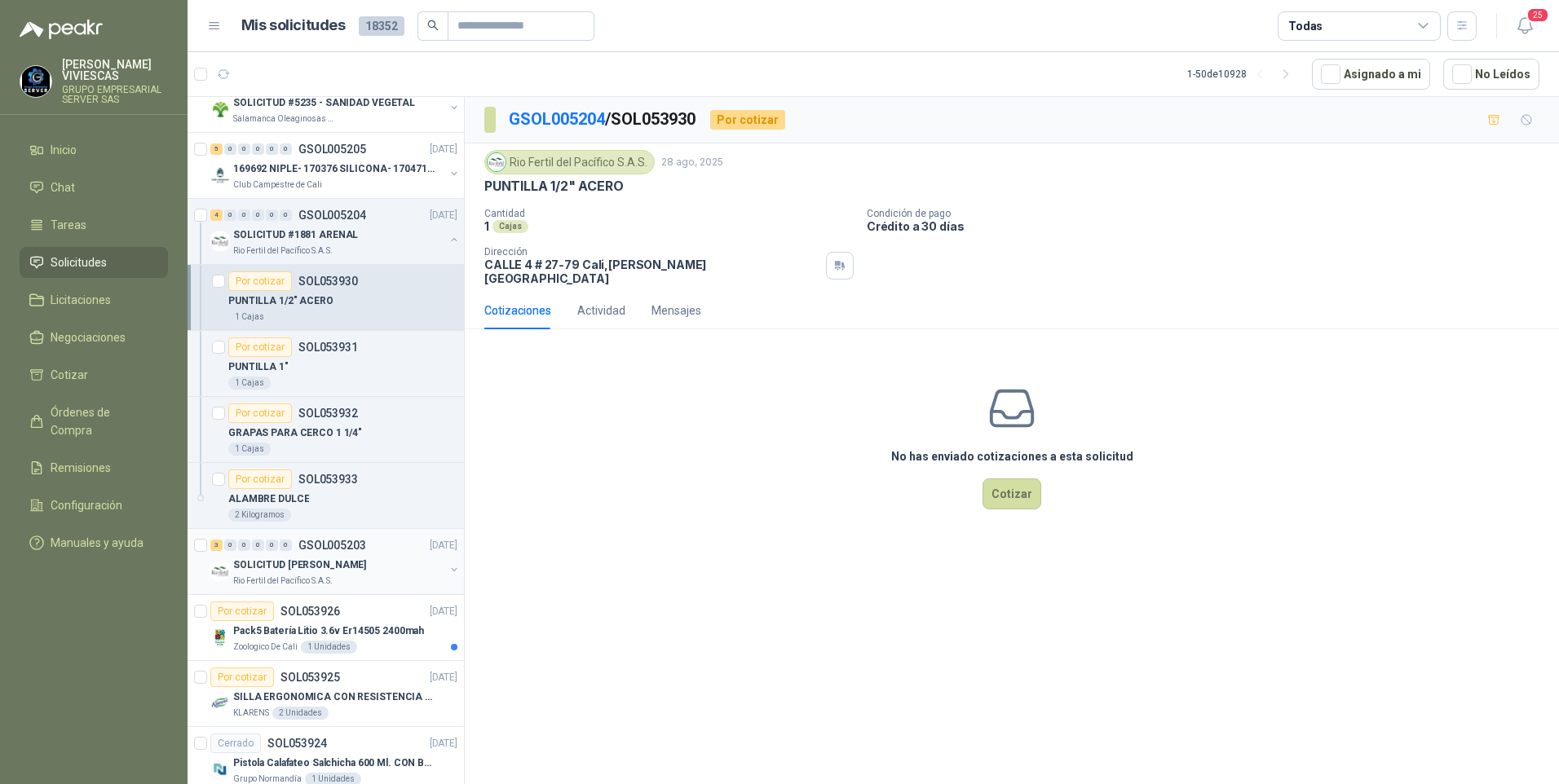
click at [288, 576] on p "Rio Fertil del Pacífico S.A.S." at bounding box center [283, 581] width 100 height 13
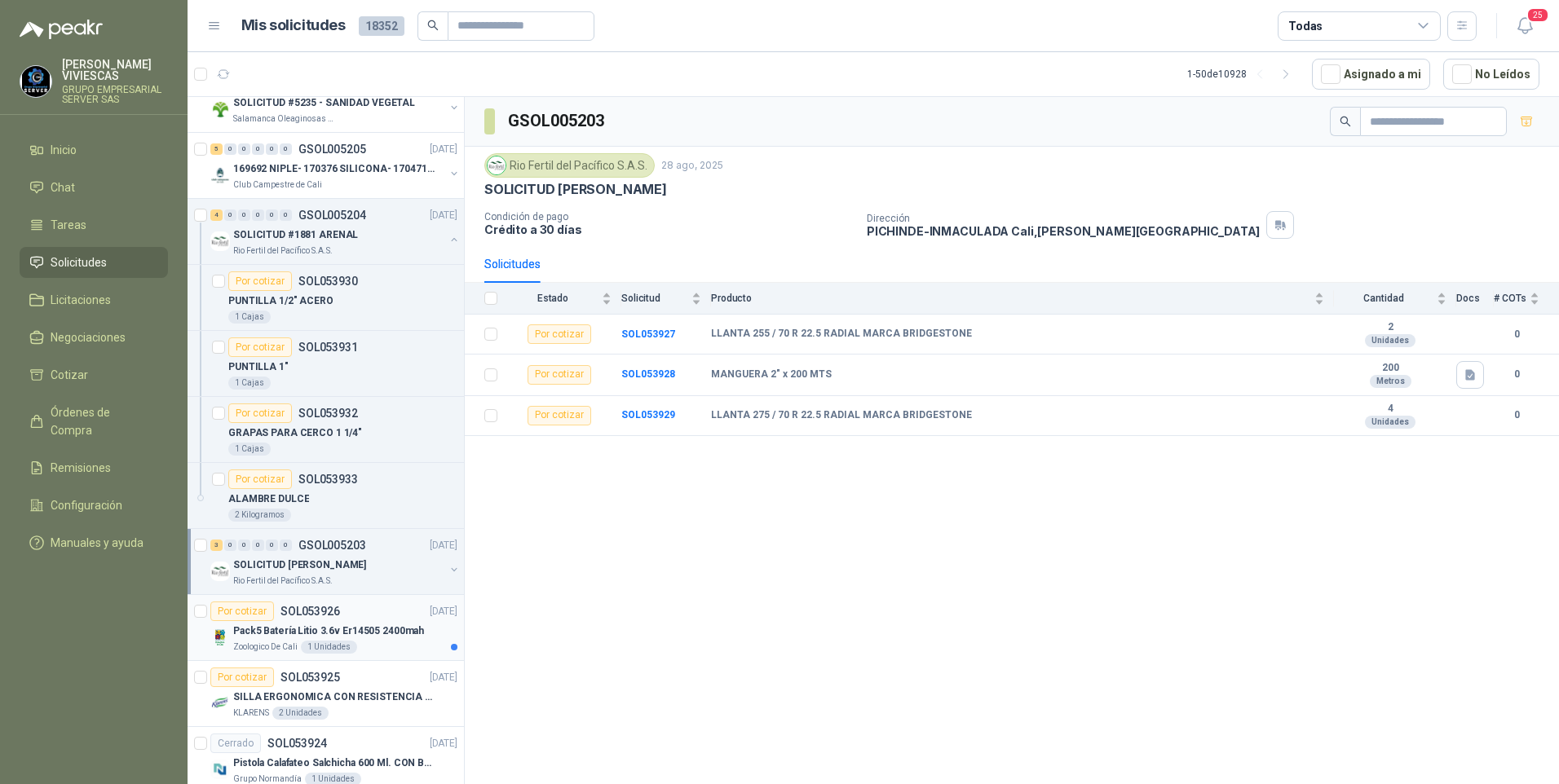
click at [271, 635] on p "Pack5 Batería Litio 3.6v Er14505 2400mah" at bounding box center [329, 631] width 190 height 16
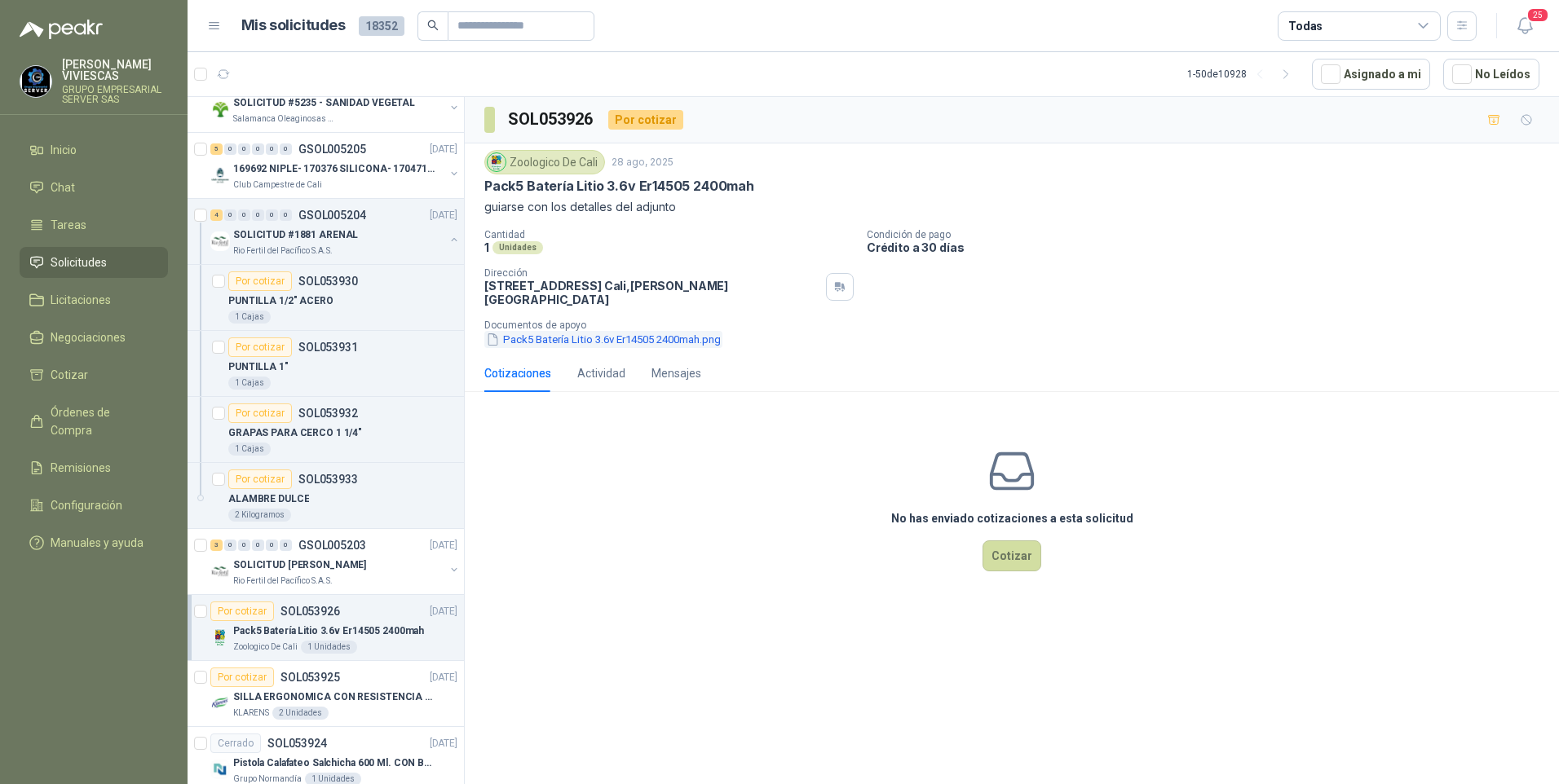
click at [564, 331] on button "Pack5 Batería Litio 3.6v Er14505 2400mah.png" at bounding box center [603, 340] width 238 height 17
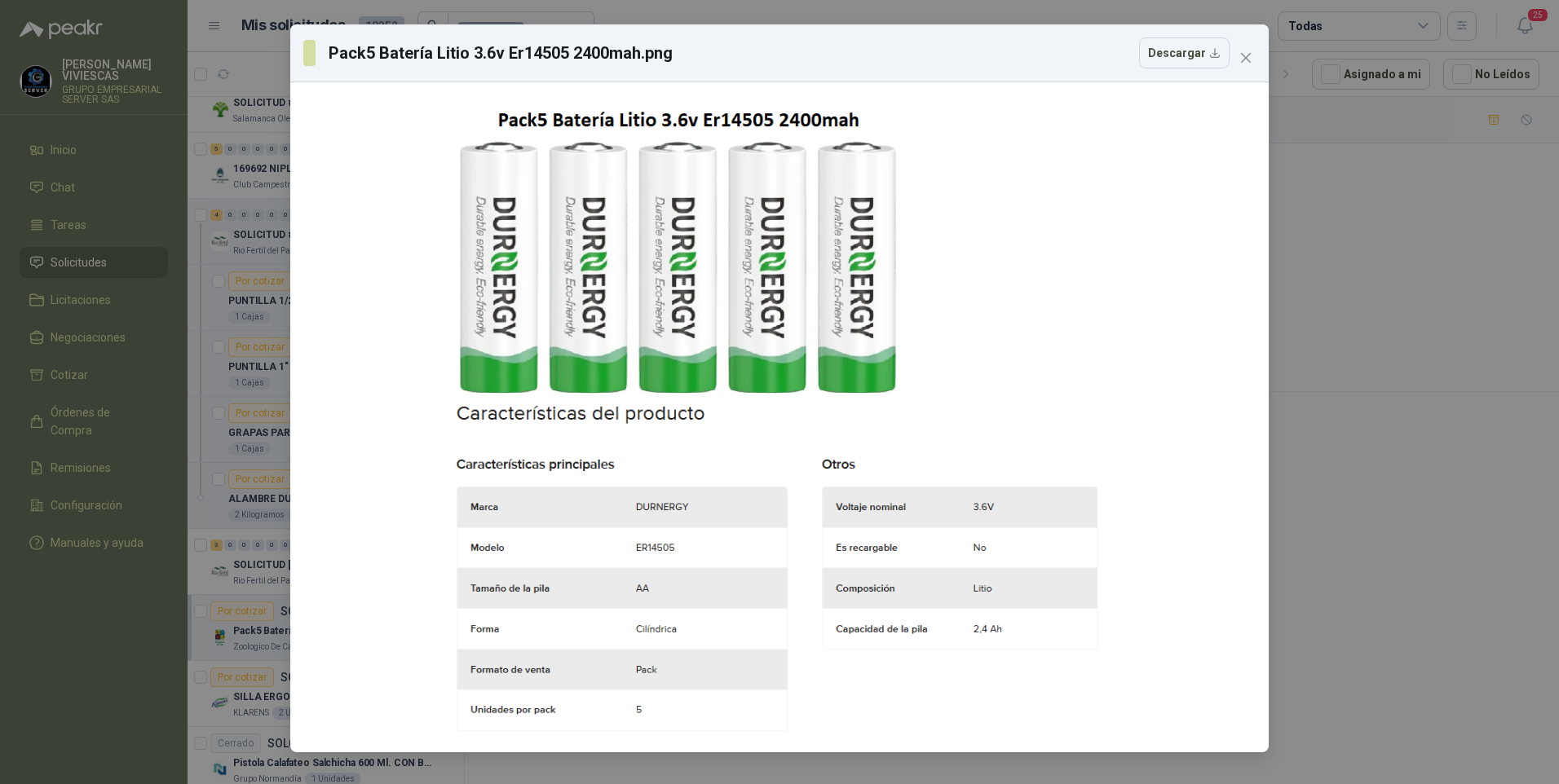
click at [1453, 584] on div "Pack5 Batería Litio 3.6v Er14505 2400mah.png Descargar" at bounding box center [780, 392] width 1559 height 784
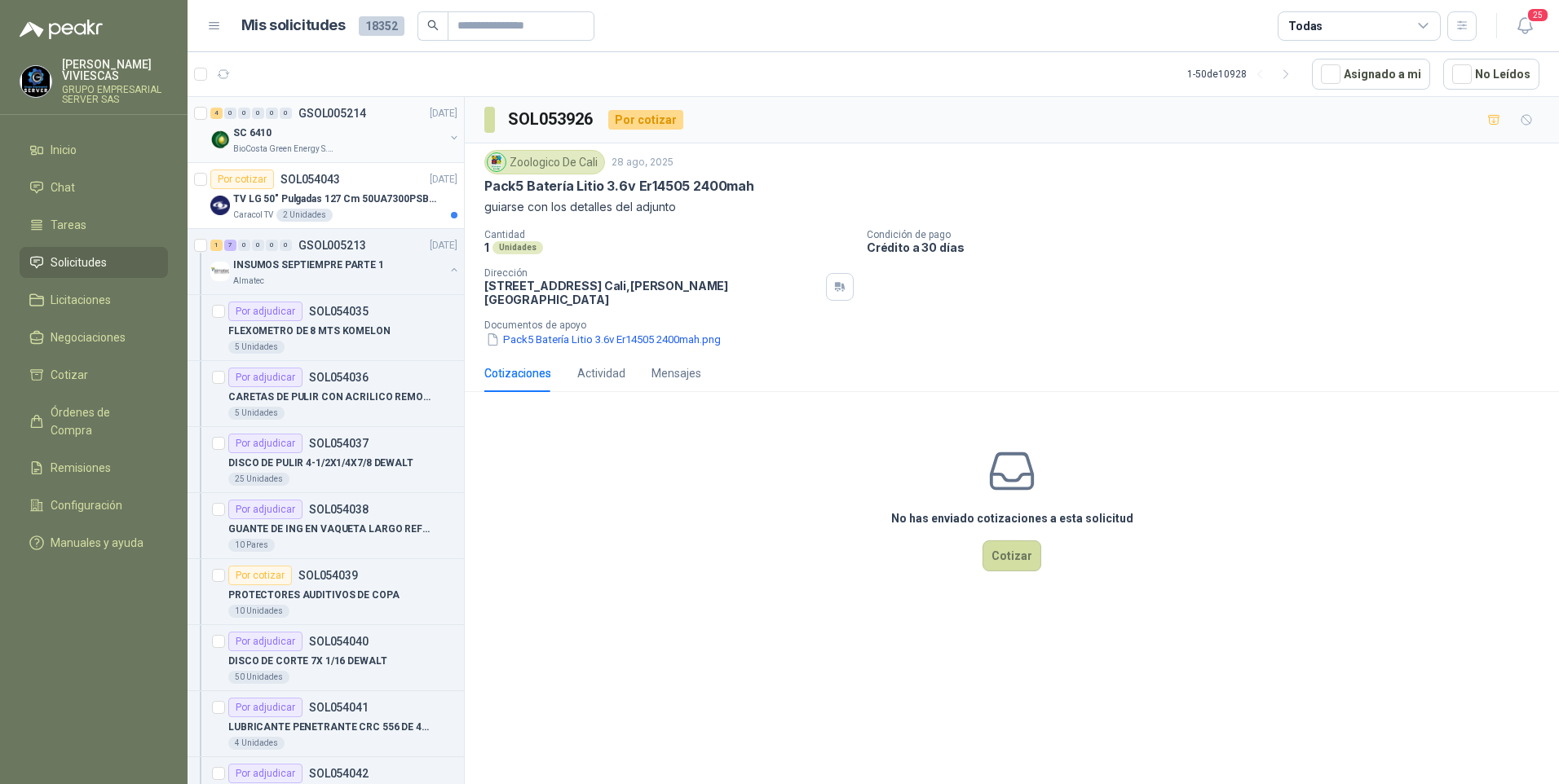
click at [274, 136] on div "SC 6410" at bounding box center [339, 133] width 211 height 20
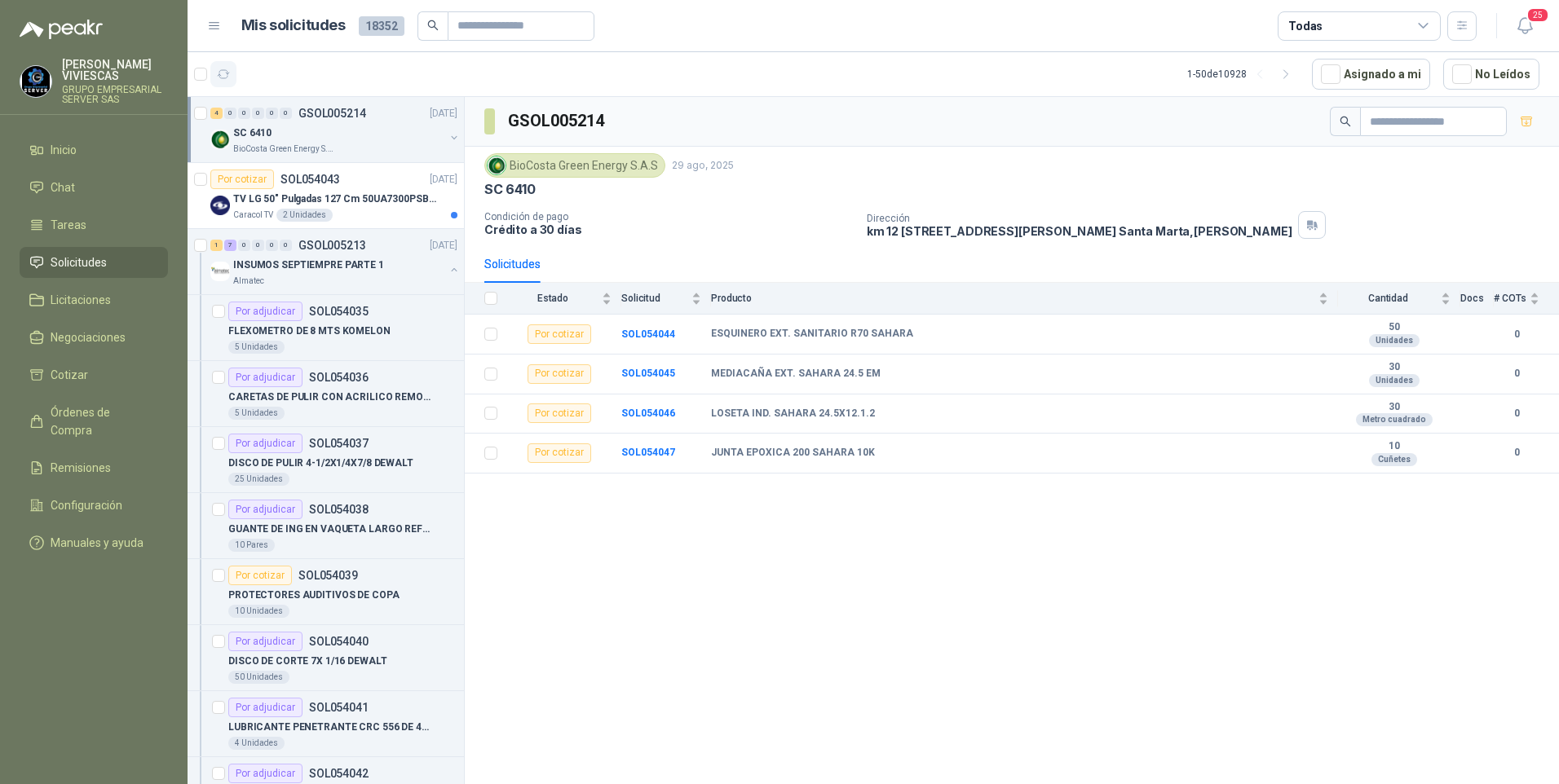
click at [231, 74] on button "button" at bounding box center [223, 75] width 26 height 26
drag, startPoint x: 741, startPoint y: 564, endPoint x: 874, endPoint y: 422, distance: 194.6
click at [751, 551] on div "GSOL005214 BioCosta Green Energy S.A.S 29 ago, 2025 SC 6410 Condición de pago C…" at bounding box center [1012, 443] width 1094 height 693
click at [78, 261] on span "Solicitudes" at bounding box center [78, 262] width 56 height 18
